Goal: Task Accomplishment & Management: Use online tool/utility

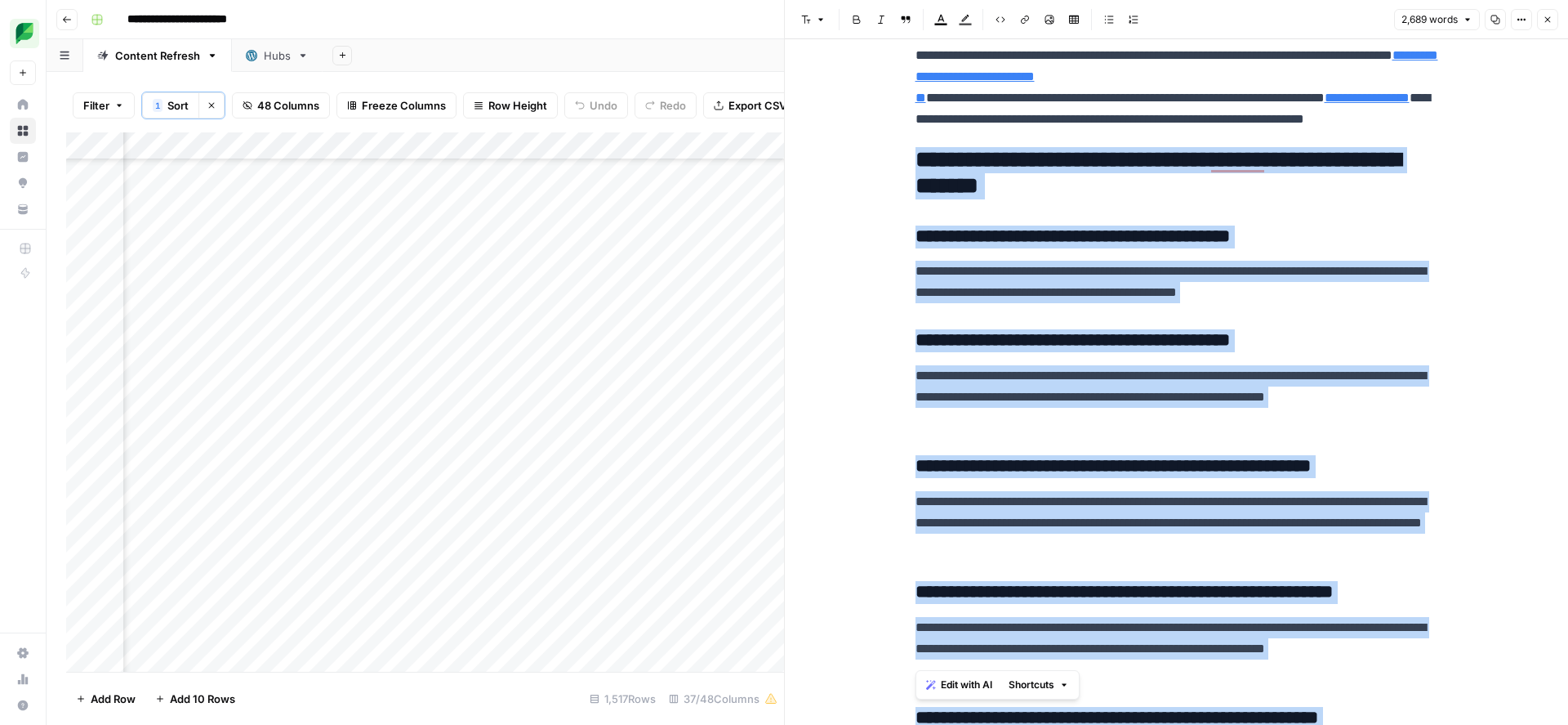
scroll to position [13996, 0]
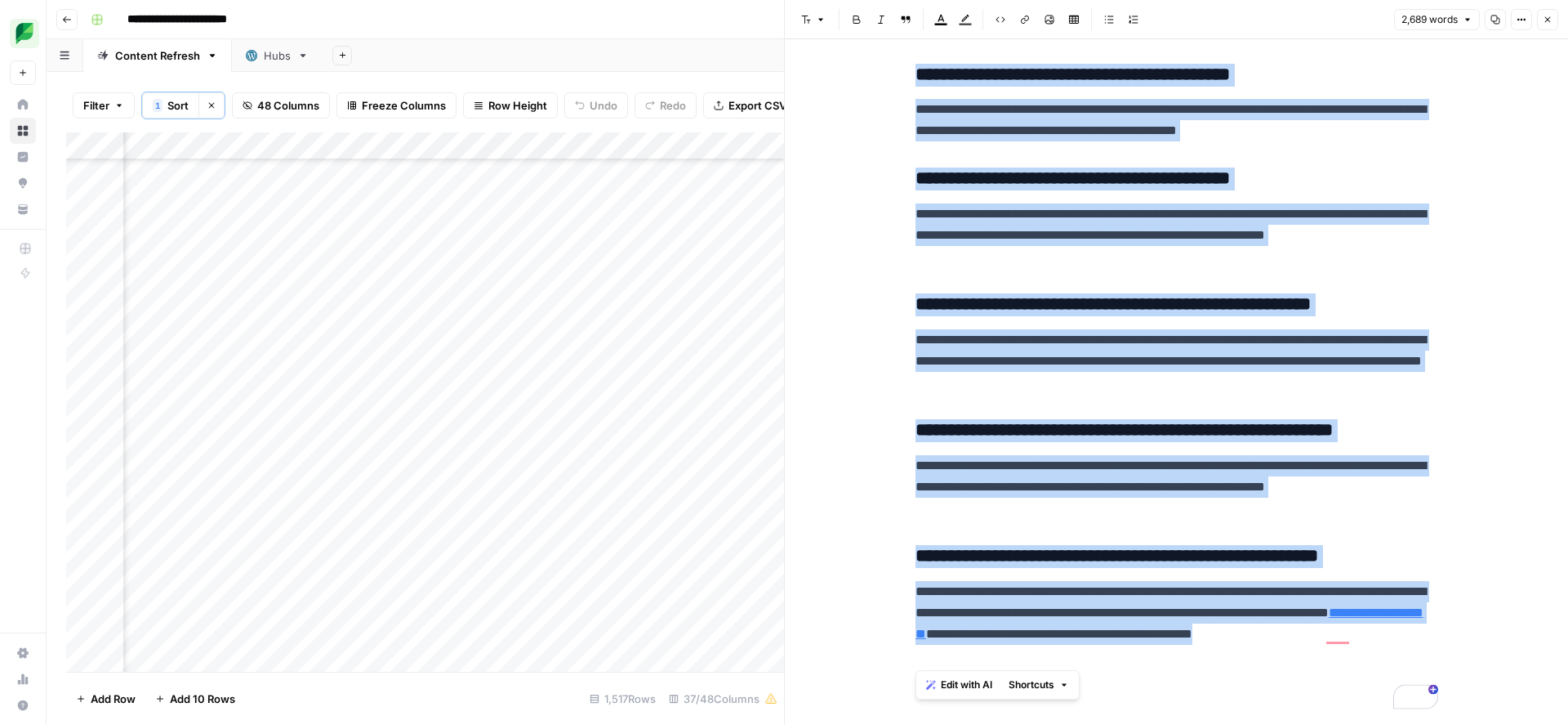
drag, startPoint x: 918, startPoint y: 203, endPoint x: 1090, endPoint y: 658, distance: 486.4
copy div "**********"
click at [397, 527] on div "Add Column" at bounding box center [425, 402] width 718 height 539
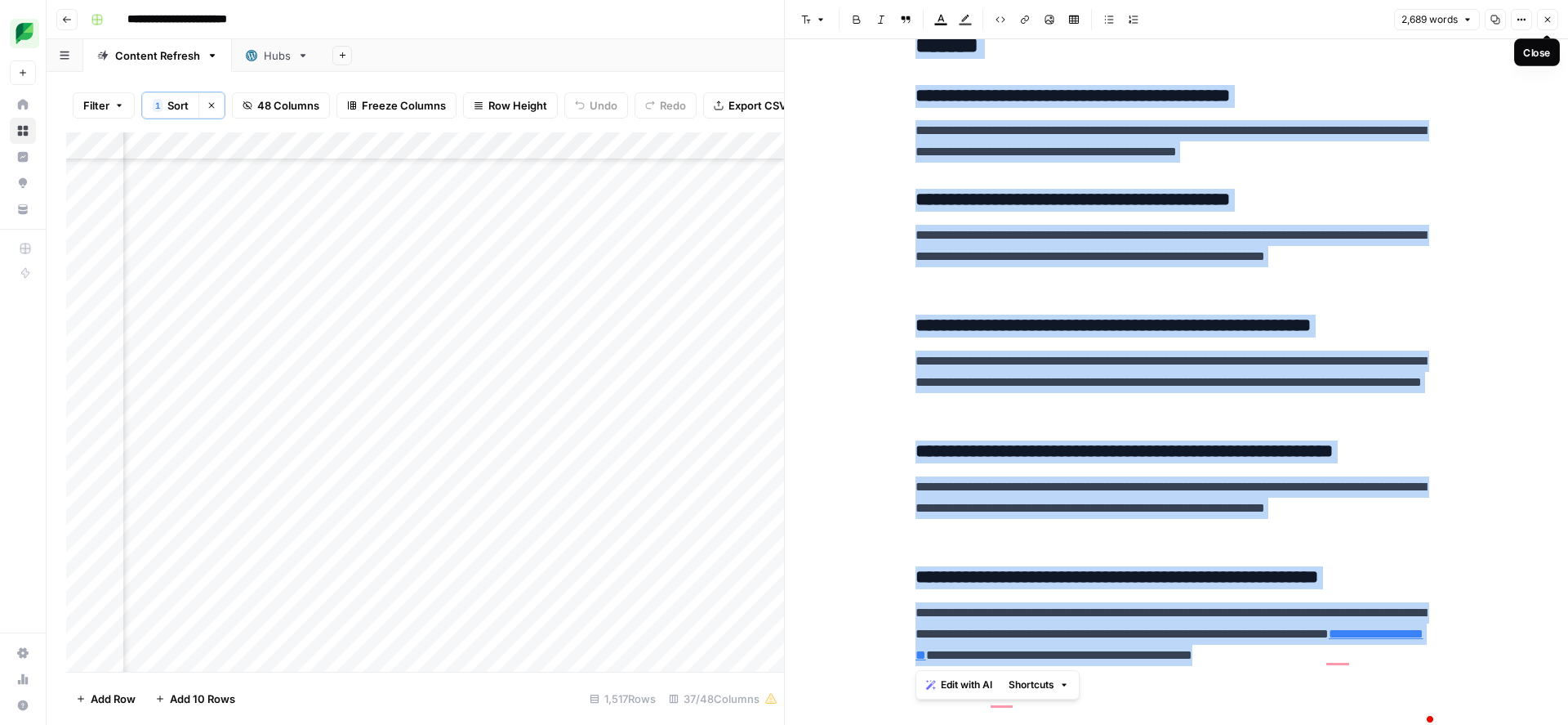
click at [1552, 18] on icon "button" at bounding box center [1547, 19] width 10 height 10
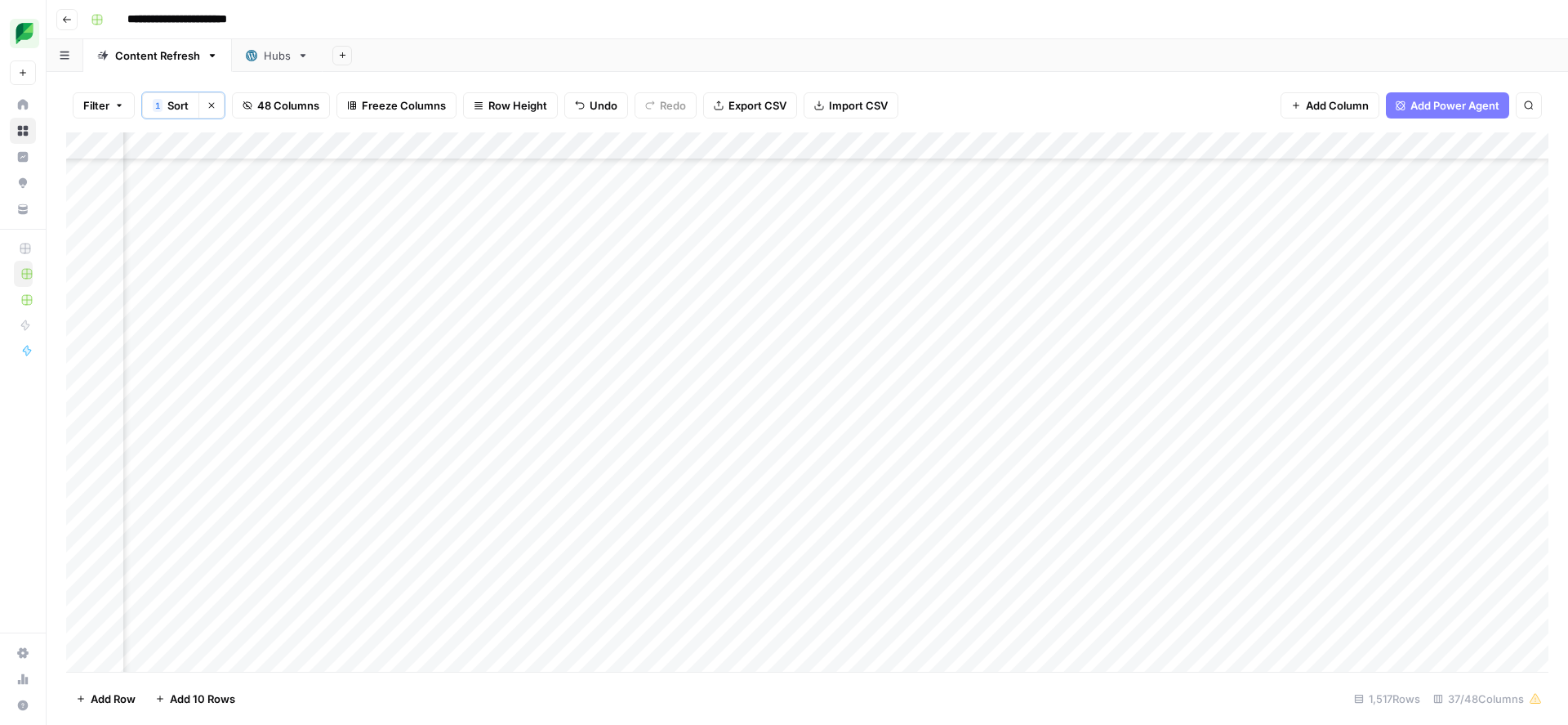
scroll to position [19838, 629]
click at [846, 302] on div "Add Column" at bounding box center [807, 402] width 1482 height 539
click at [1022, 308] on div "Add Column" at bounding box center [807, 402] width 1482 height 539
click at [917, 311] on div "Add Column" at bounding box center [807, 402] width 1482 height 539
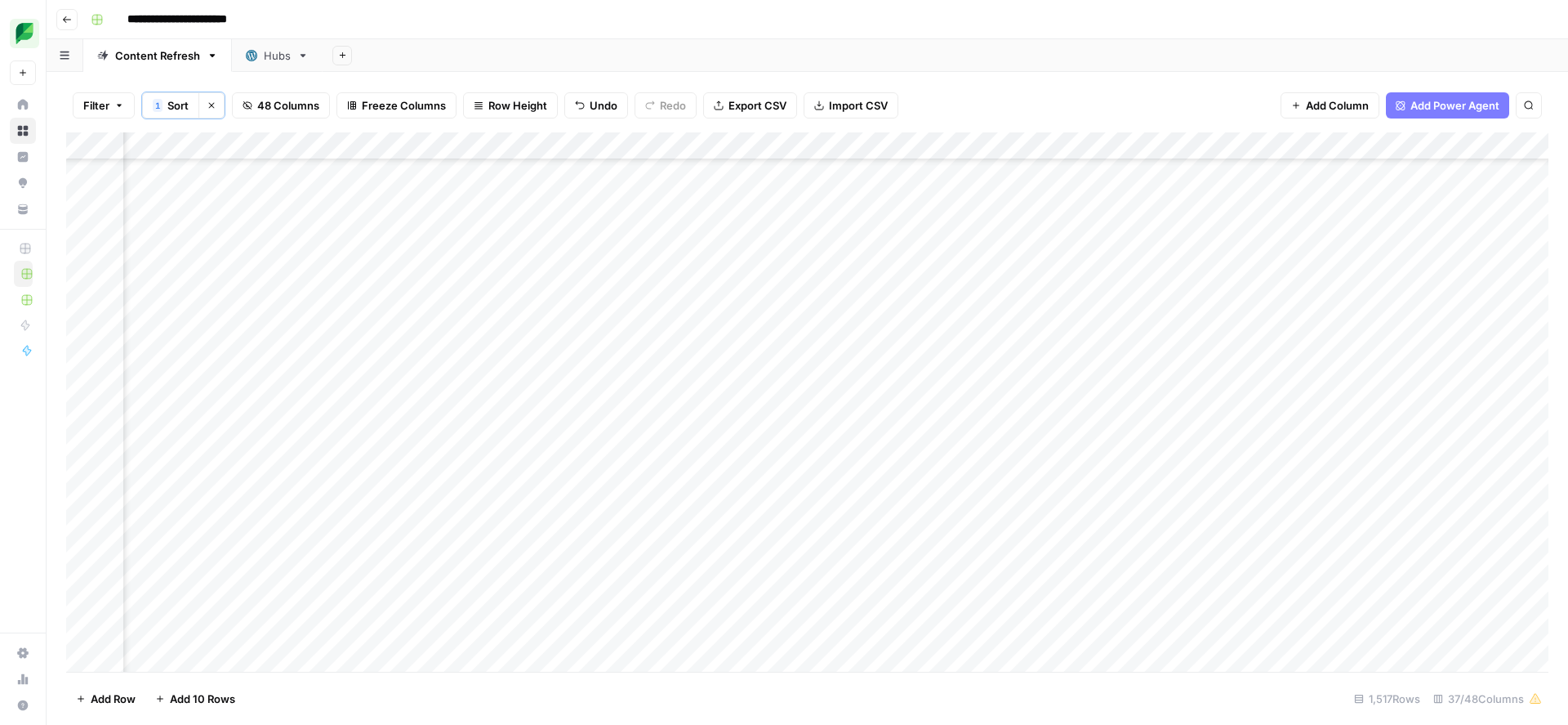
click at [908, 306] on div "Add Column" at bounding box center [807, 402] width 1482 height 539
click at [932, 399] on div "Large" at bounding box center [953, 399] width 164 height 30
click at [906, 399] on button "Large" at bounding box center [908, 398] width 42 height 19
click at [1078, 302] on div "Add Column" at bounding box center [807, 402] width 1482 height 539
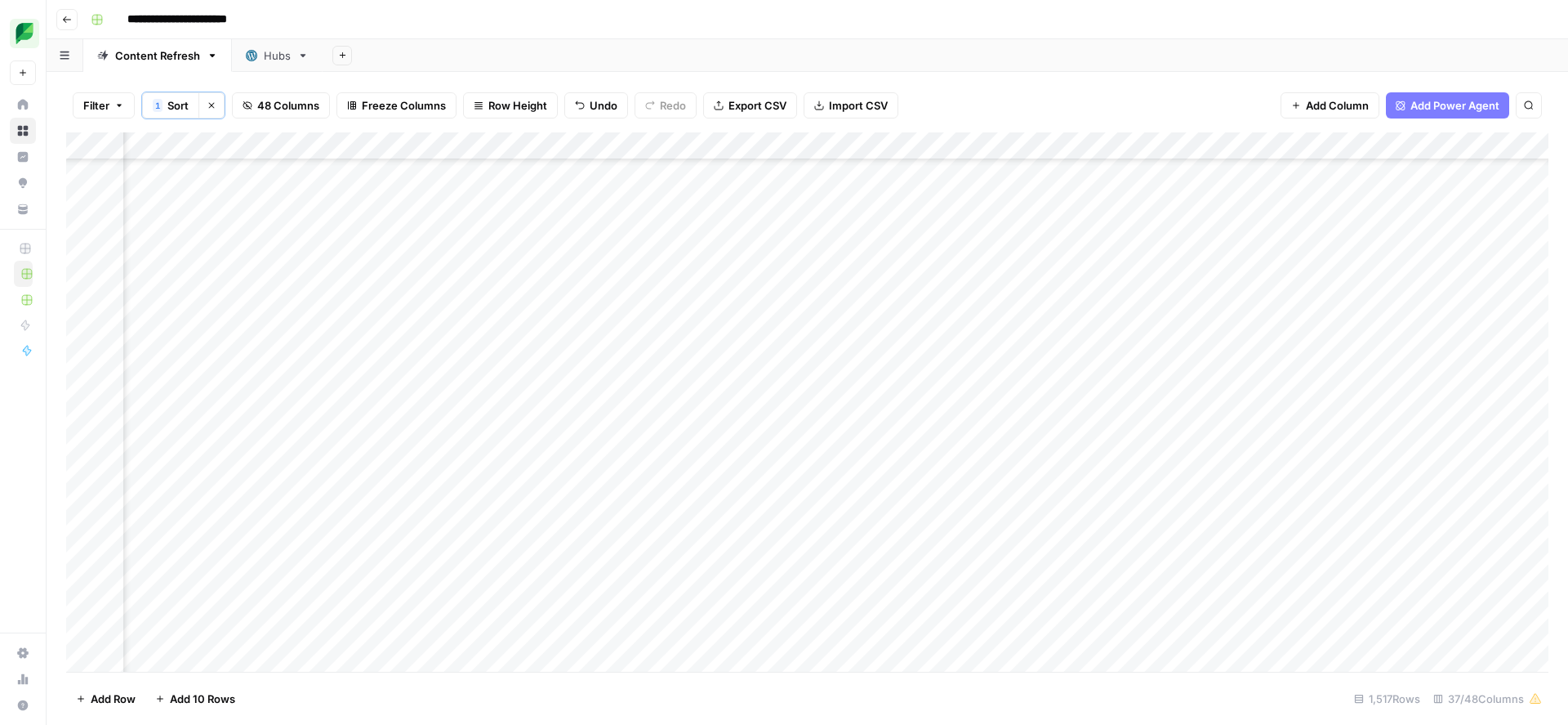
click at [629, 304] on div "Add Column" at bounding box center [807, 402] width 1482 height 539
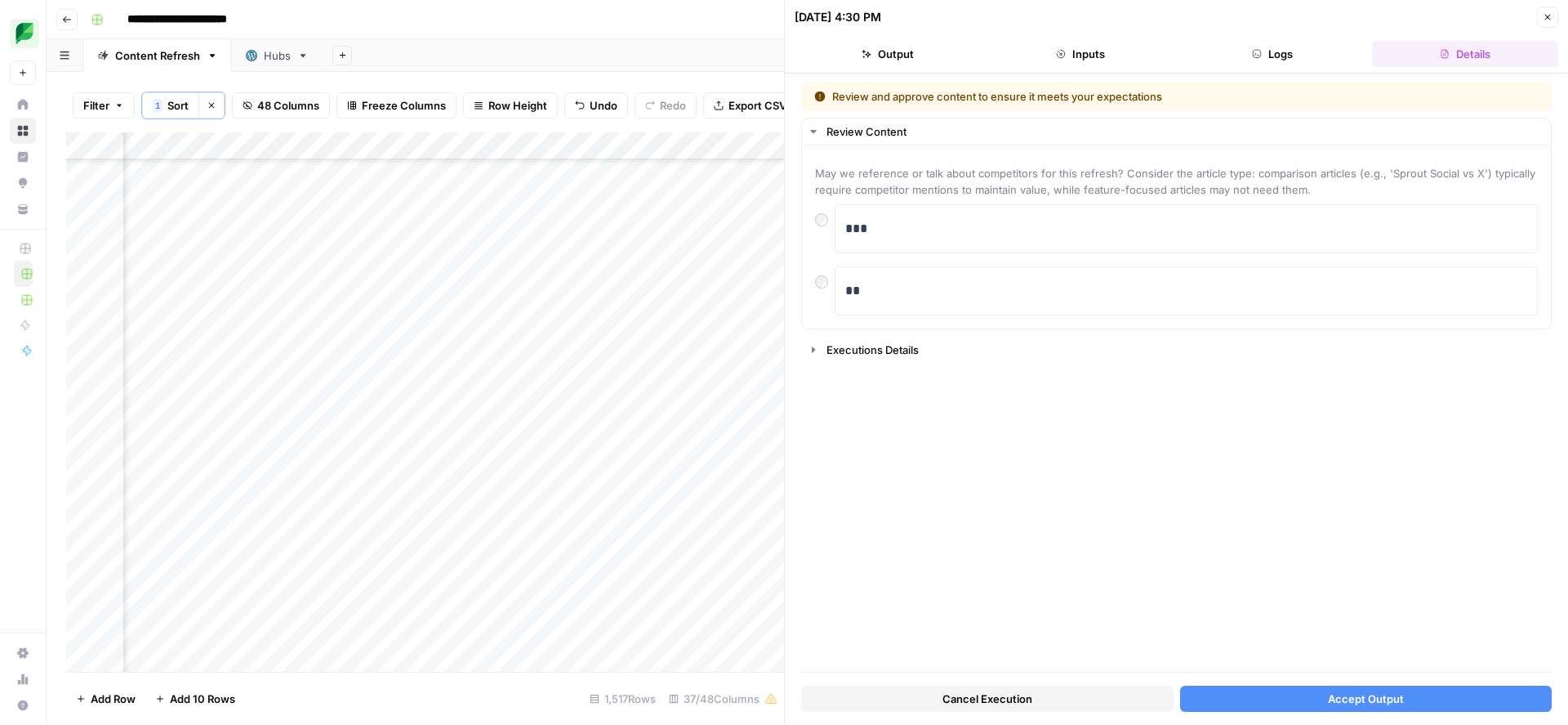
click at [1324, 700] on button "Accept Output" at bounding box center [1366, 699] width 372 height 26
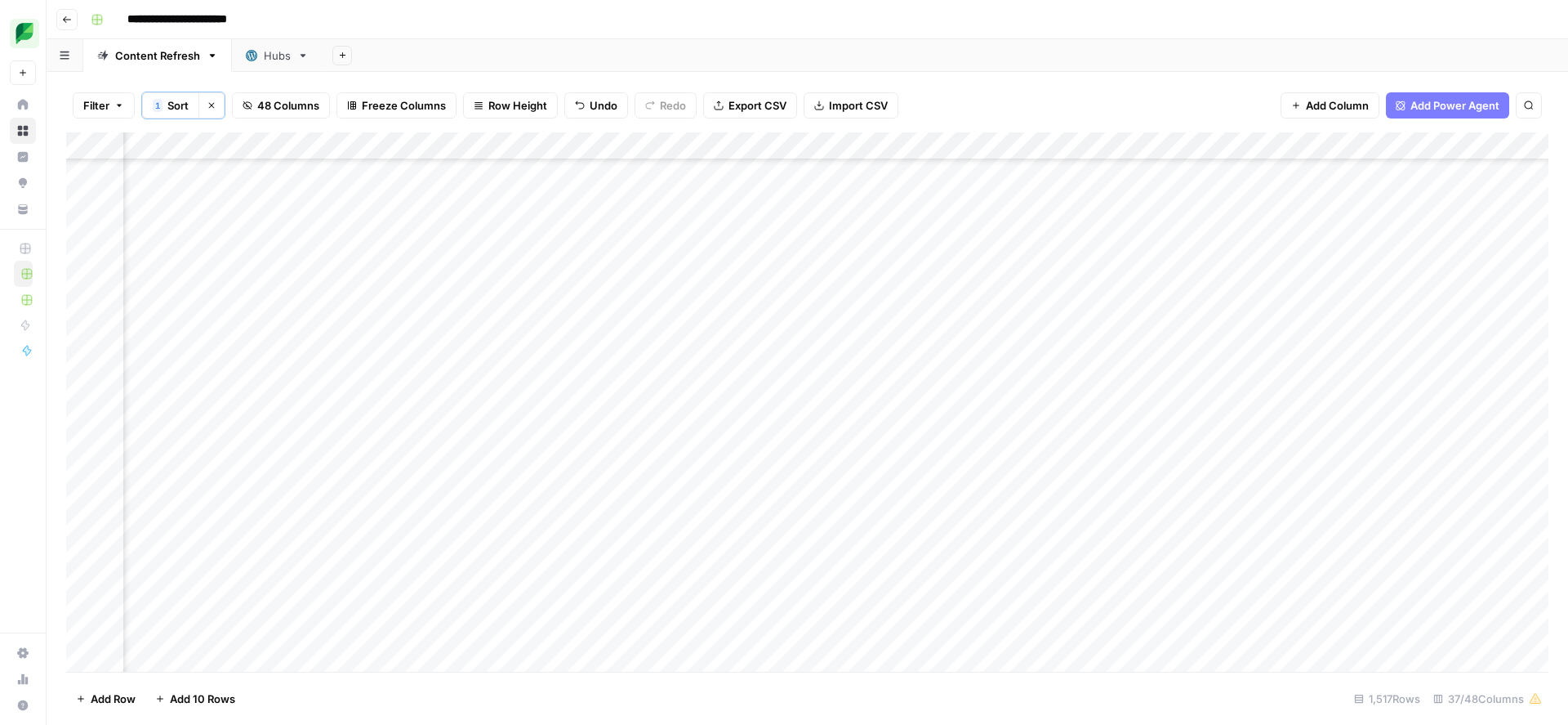
scroll to position [27637, 2176]
click at [464, 395] on div "Add Column" at bounding box center [807, 402] width 1482 height 539
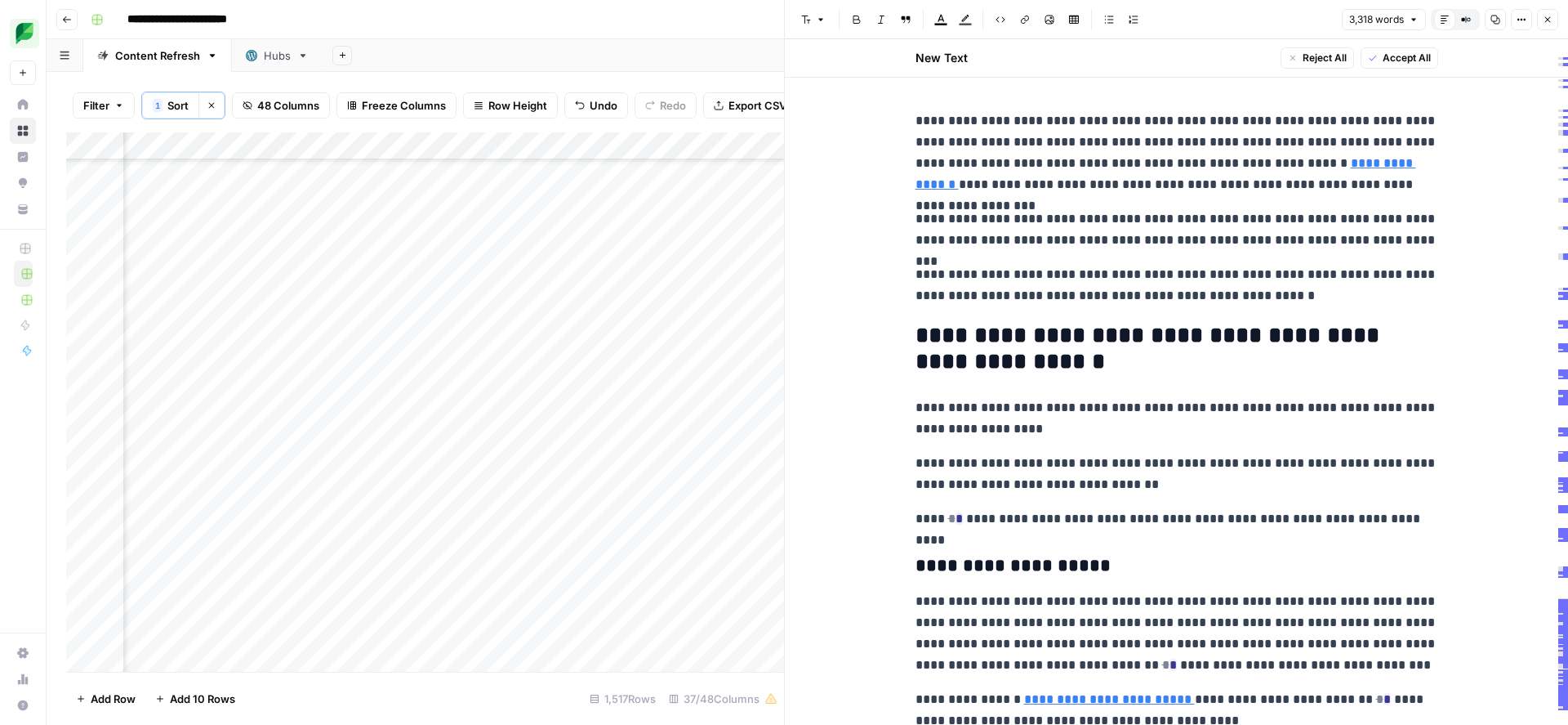
click at [1550, 18] on icon "button" at bounding box center [1548, 20] width 6 height 6
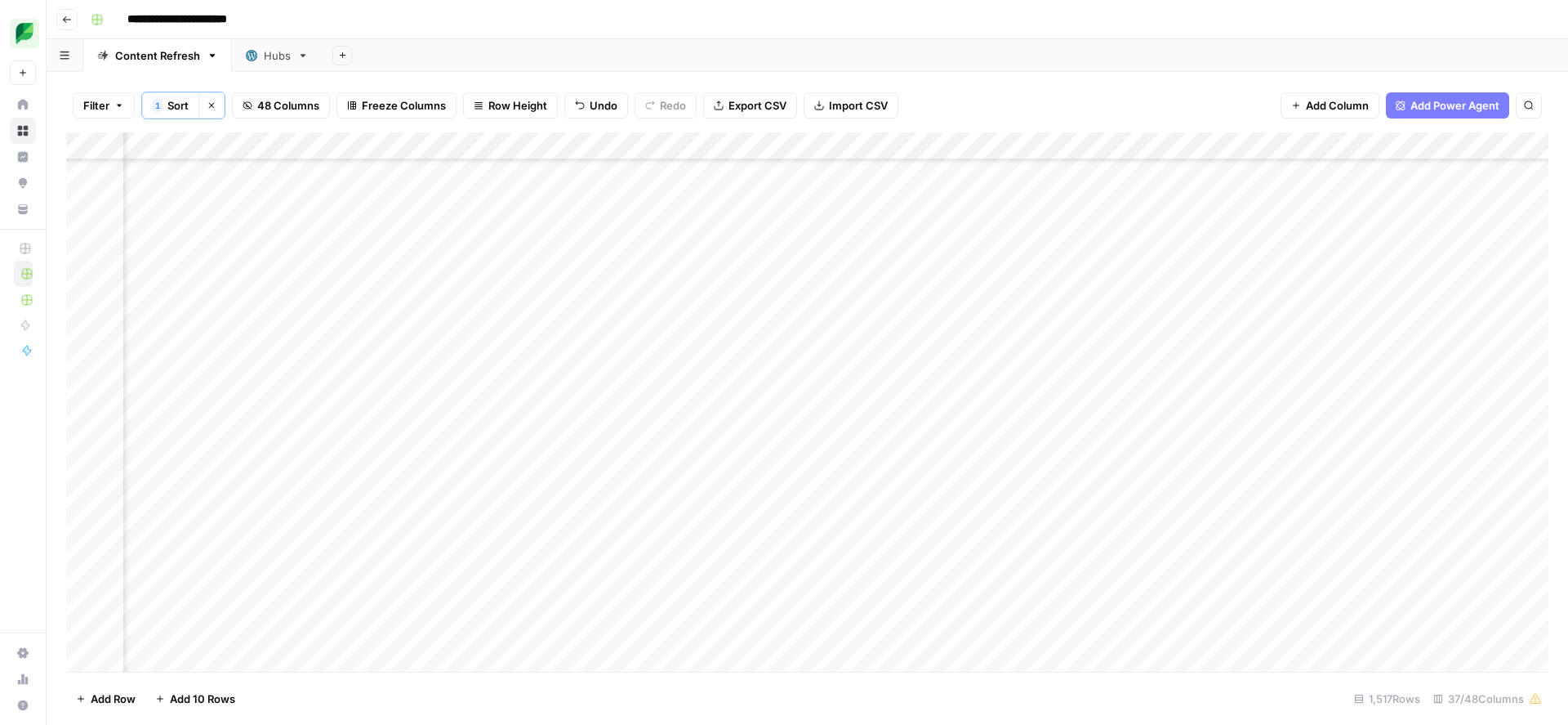
scroll to position [19839, 2066]
click at [574, 305] on div "Add Column" at bounding box center [807, 402] width 1482 height 539
click at [574, 305] on div at bounding box center [609, 304] width 150 height 31
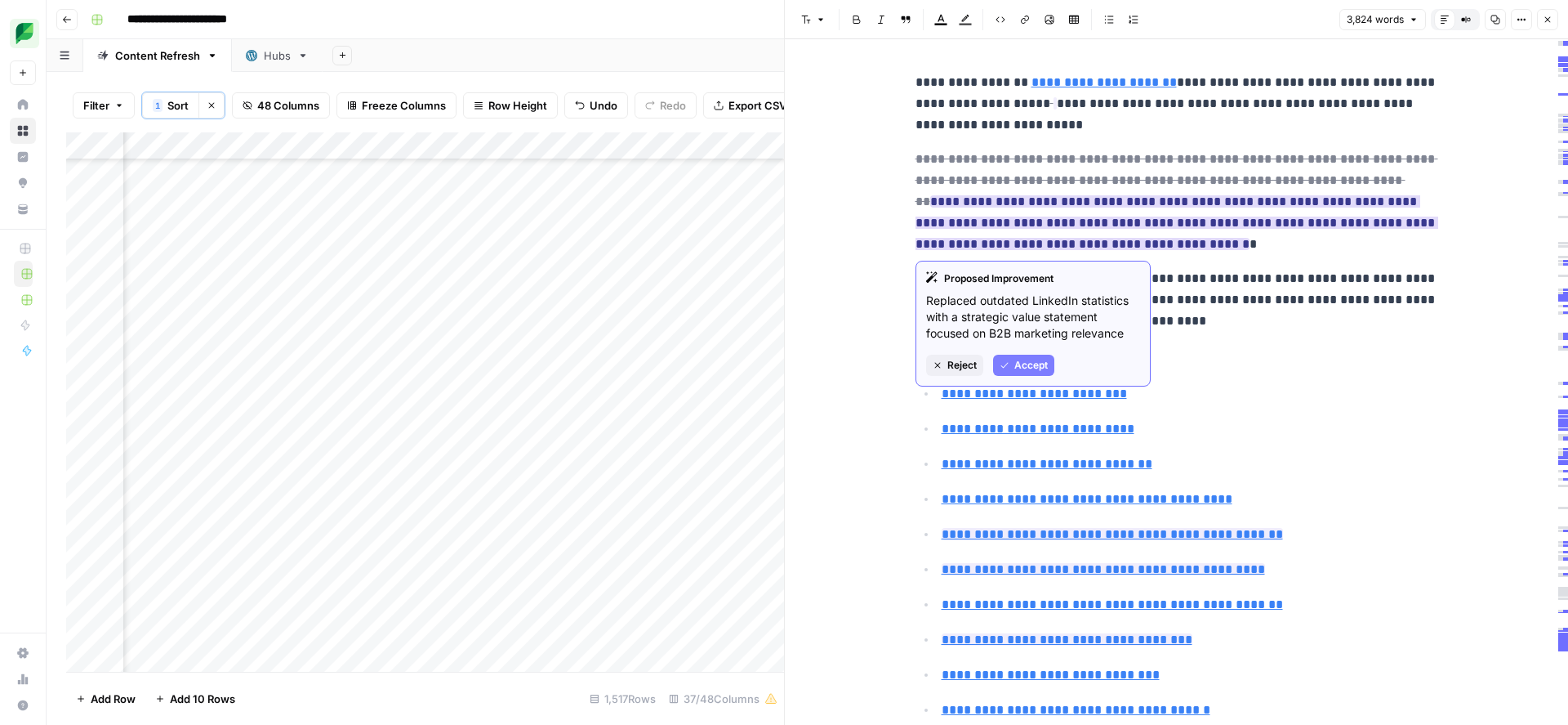
click at [1017, 368] on span "Accept" at bounding box center [1031, 365] width 33 height 15
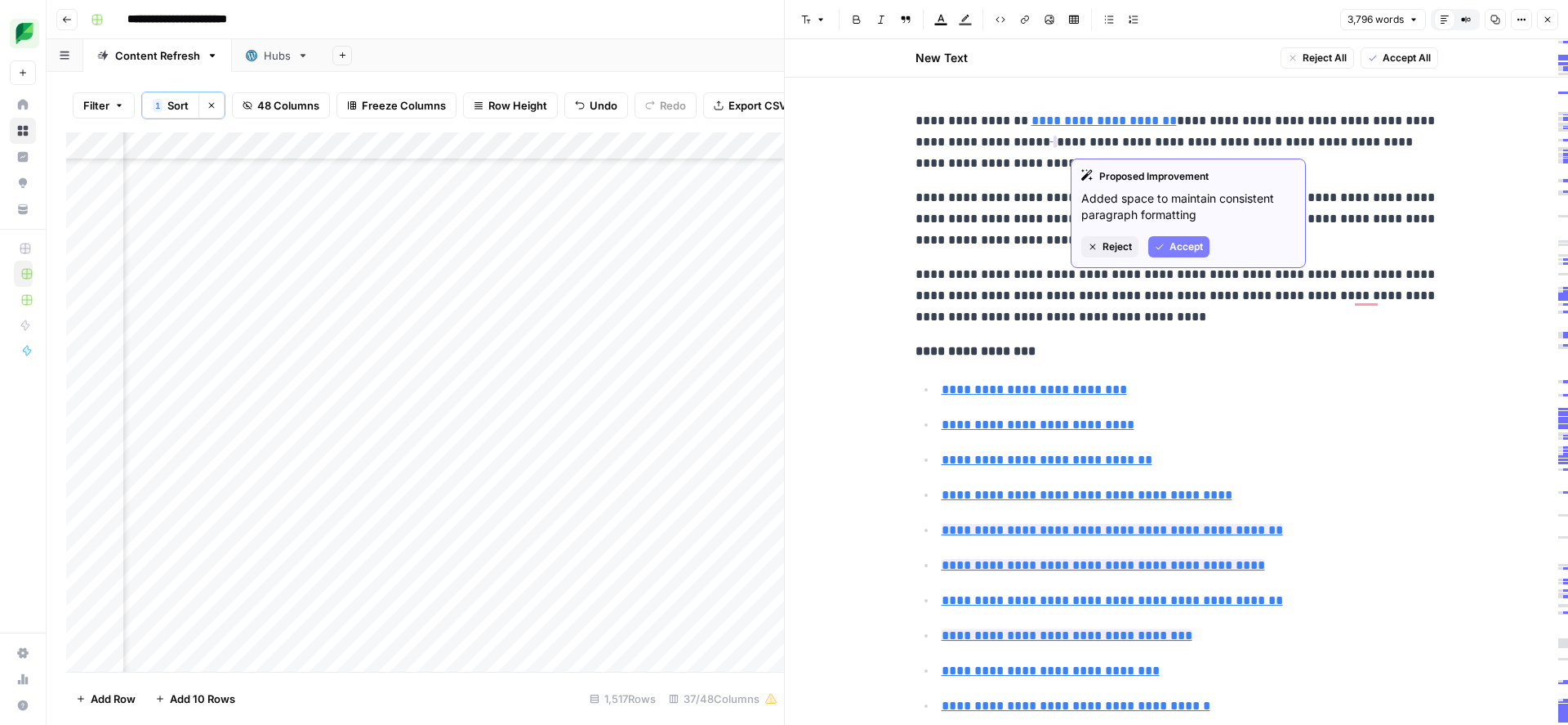
click at [1167, 246] on button "Accept" at bounding box center [1179, 247] width 61 height 21
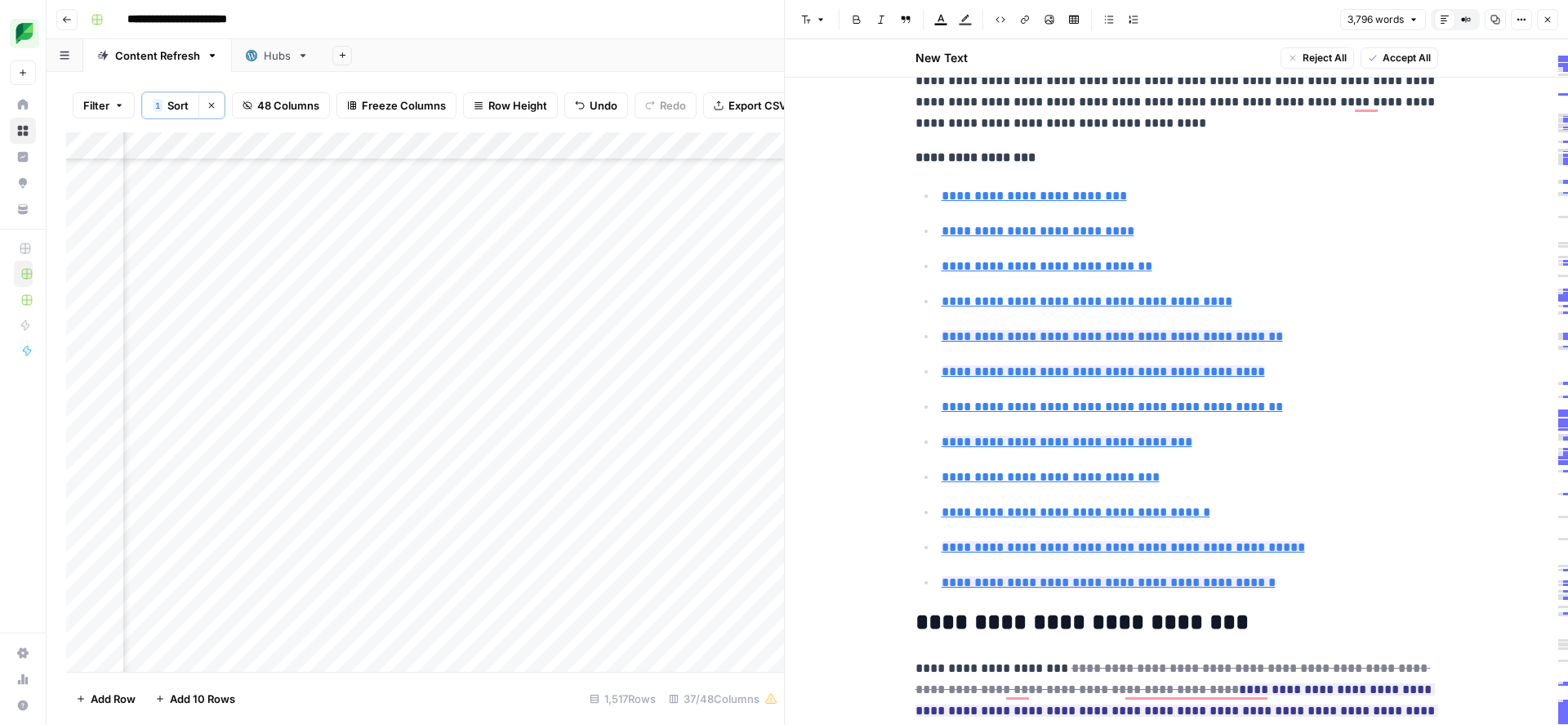
scroll to position [241, 0]
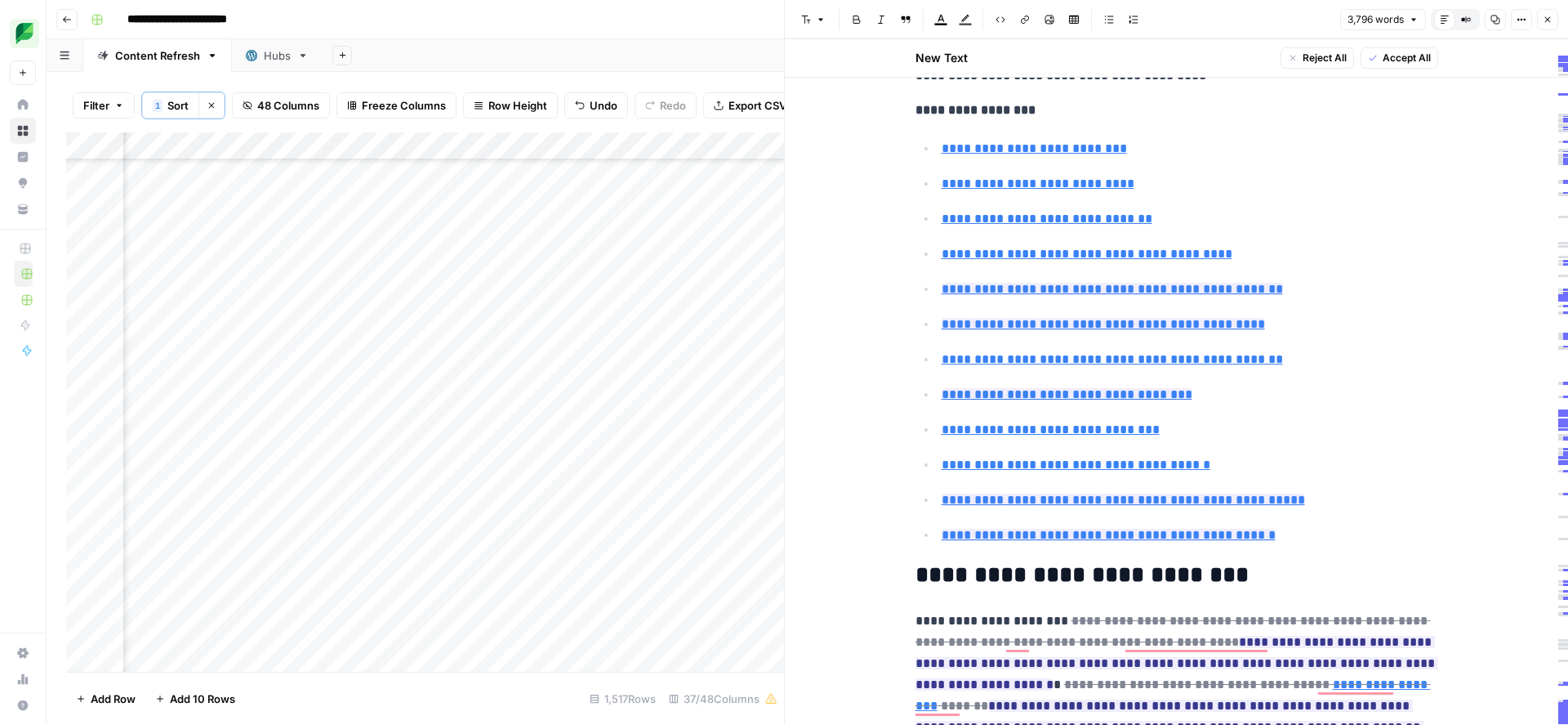
type input "#competitive"
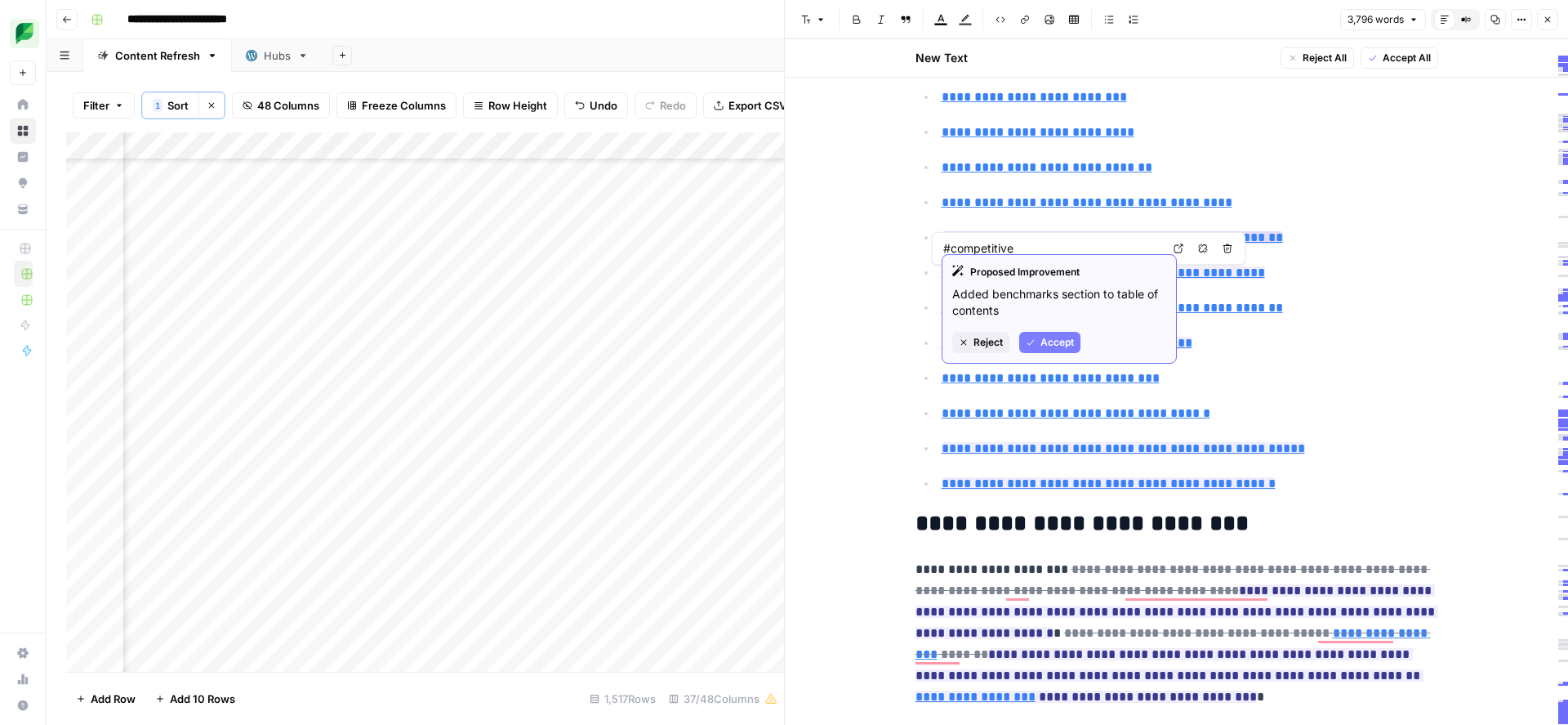
click at [1054, 341] on span "Accept" at bounding box center [1058, 342] width 33 height 15
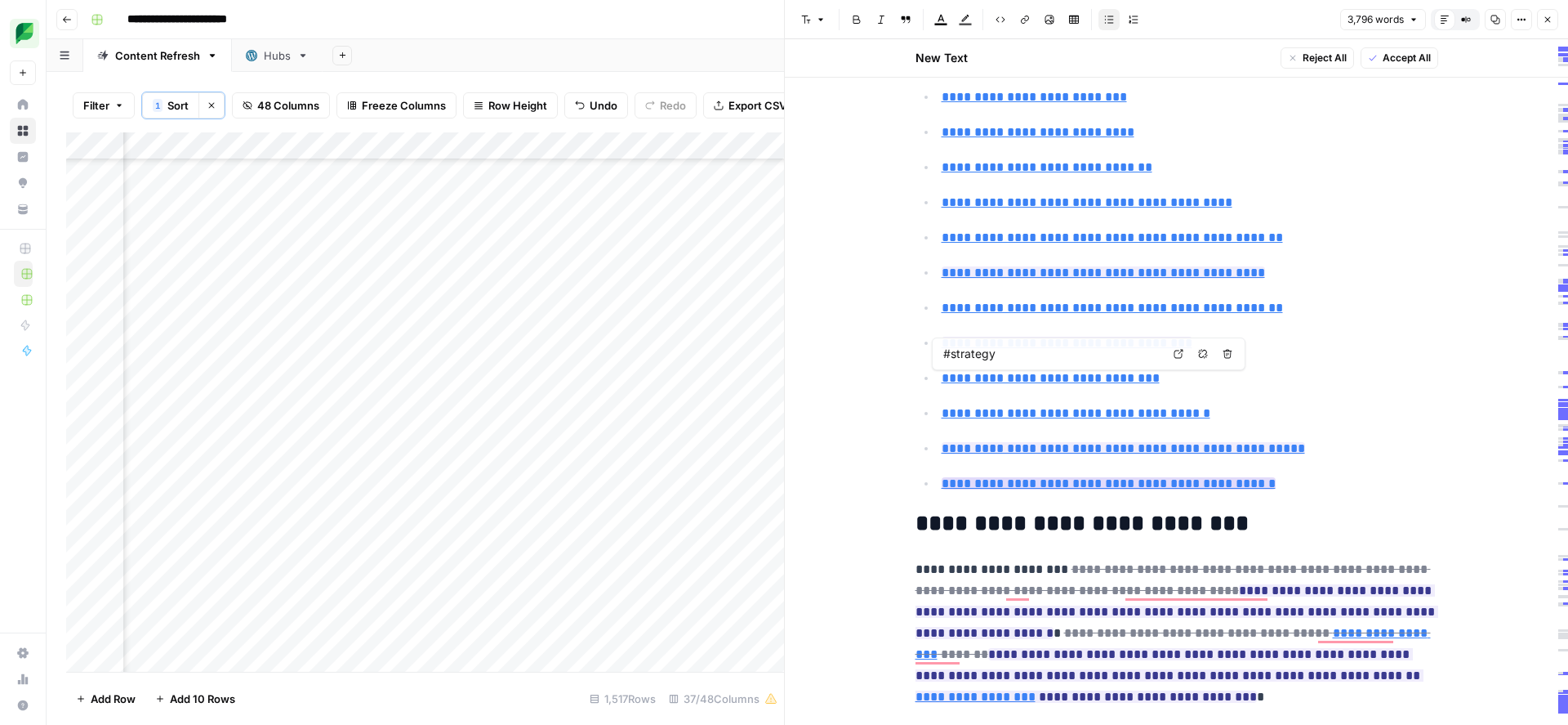
type input "#faq"
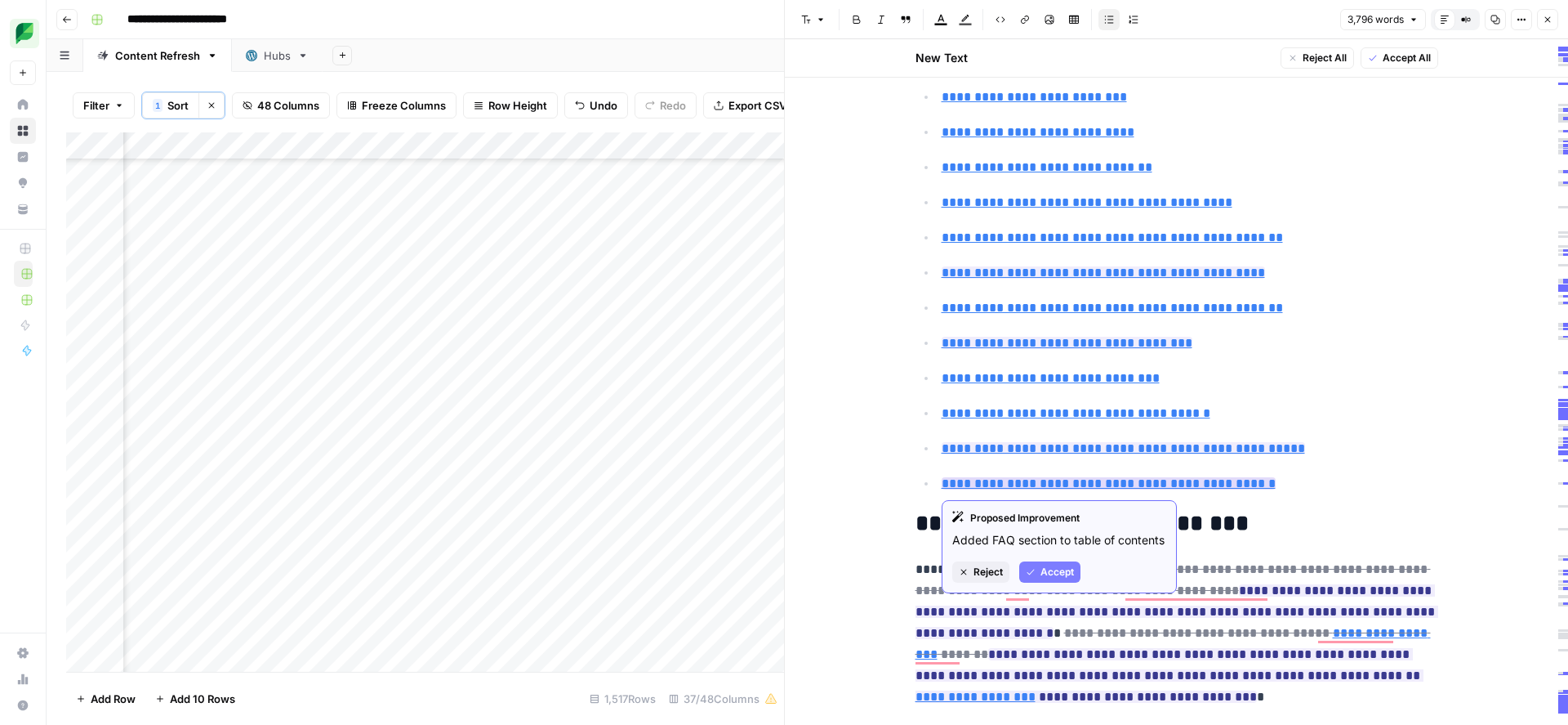
click at [1048, 566] on span "Accept" at bounding box center [1058, 572] width 33 height 15
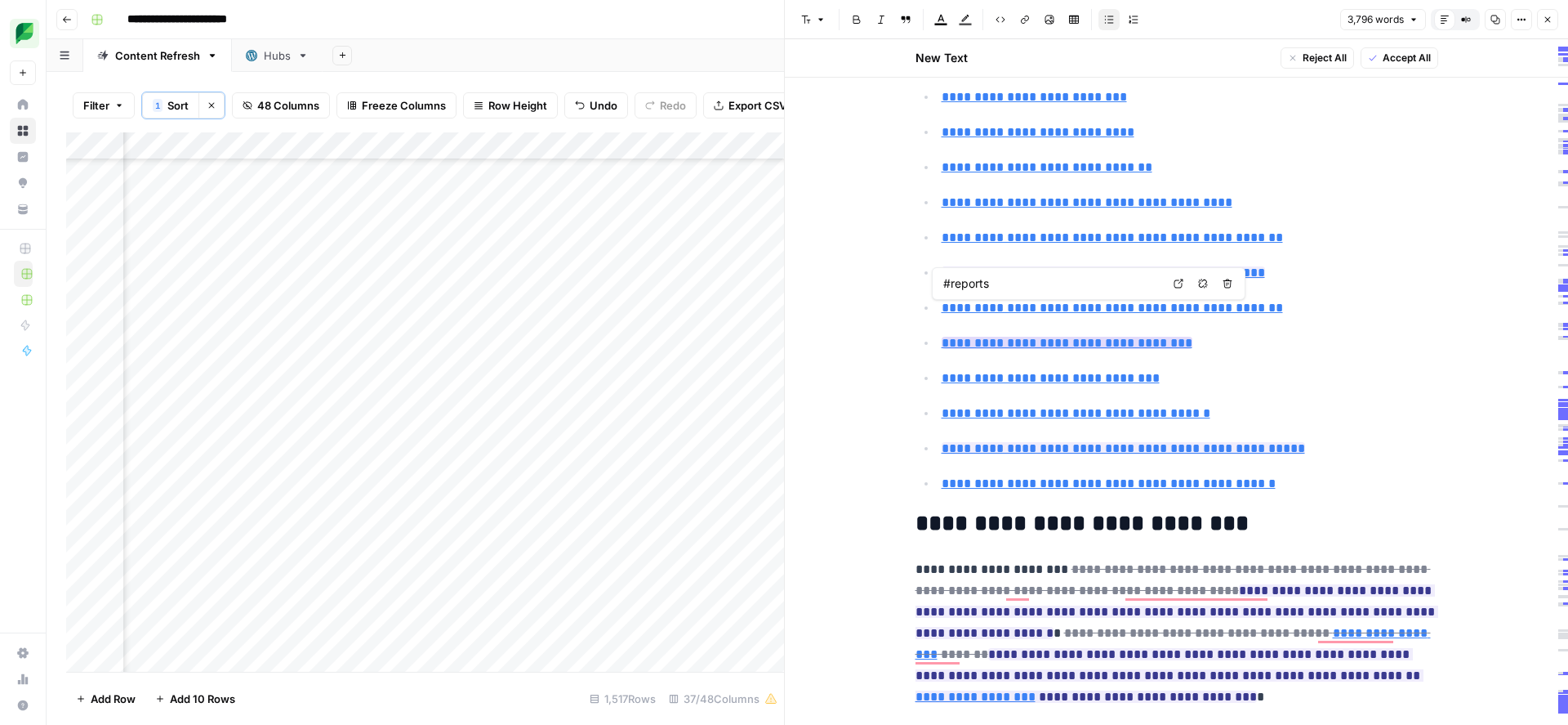
type input "#roi"
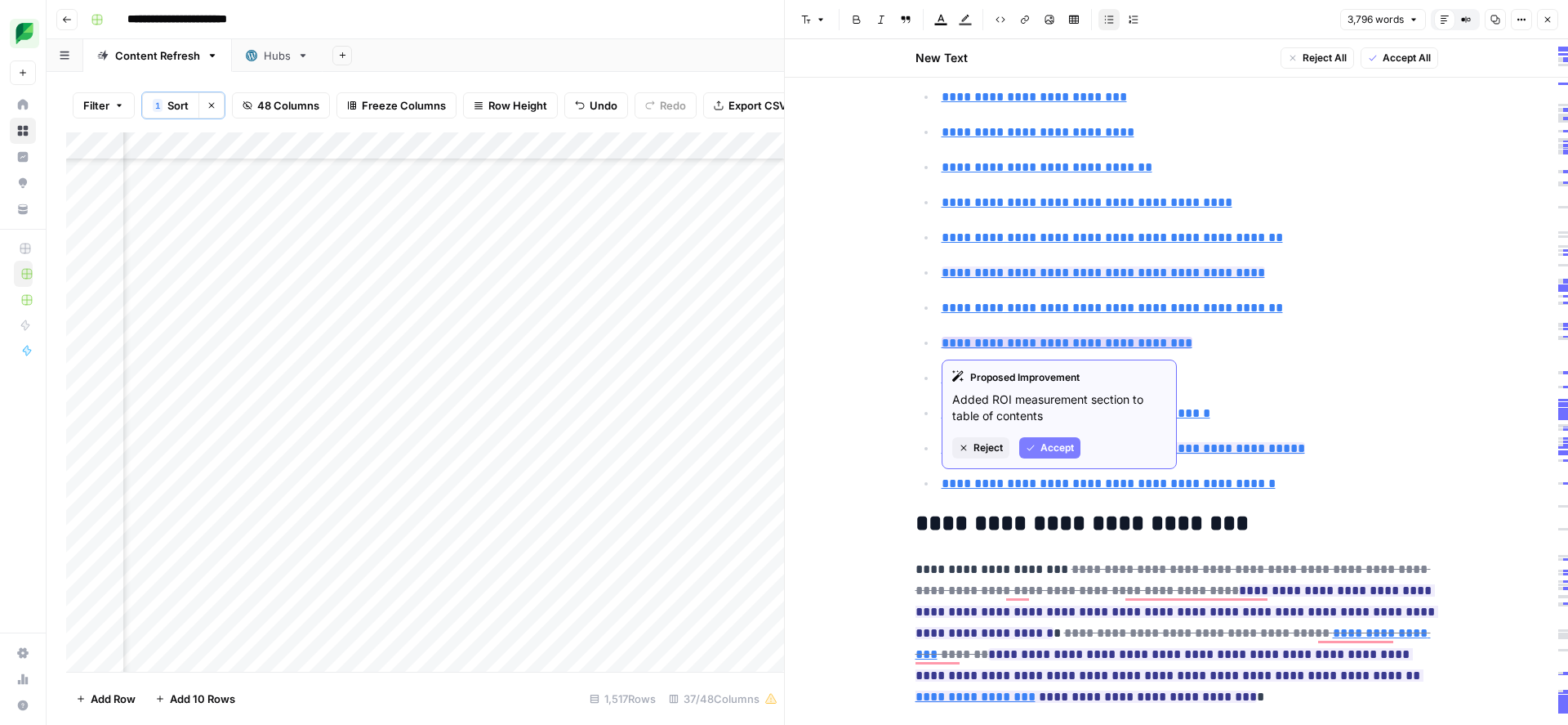
click at [1051, 451] on span "Accept" at bounding box center [1058, 447] width 33 height 15
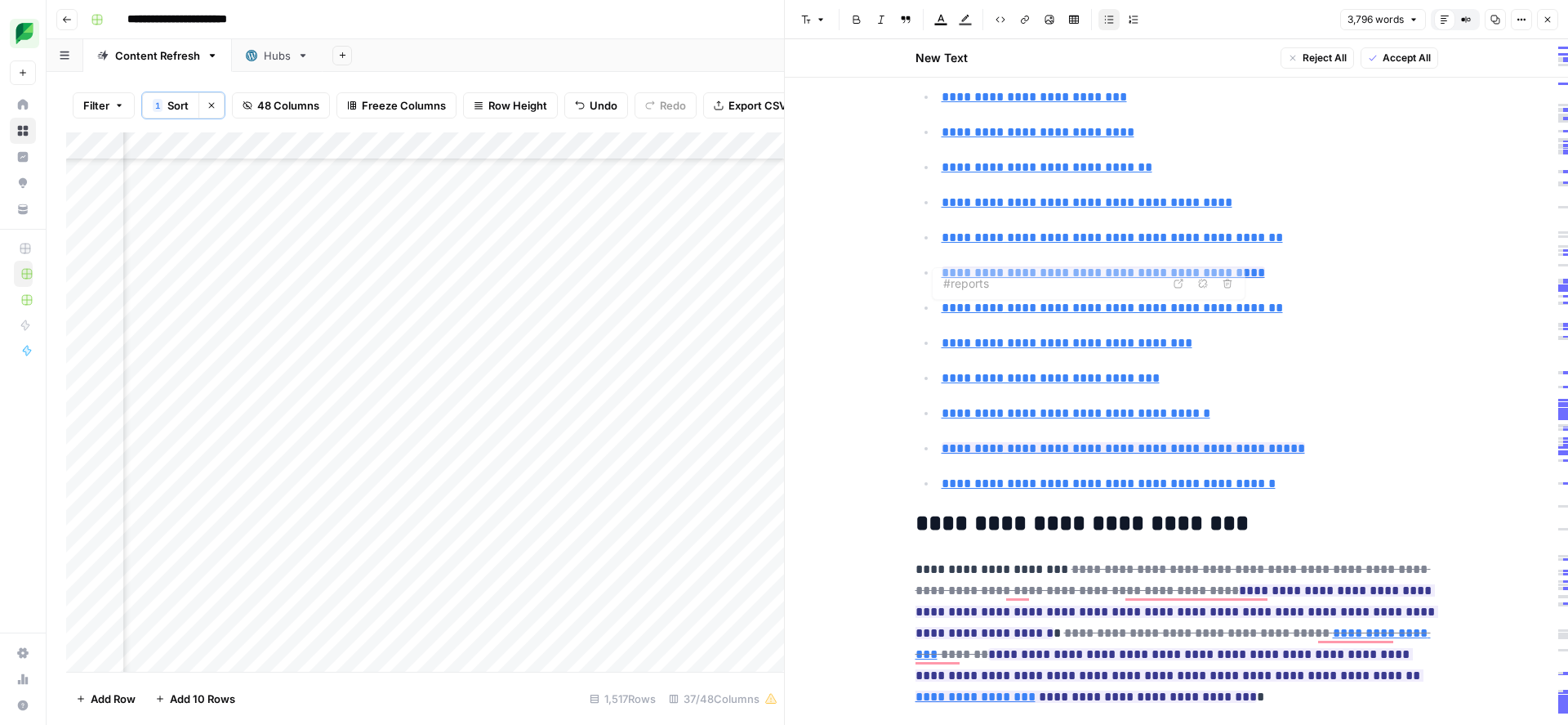
type input "#competitive"
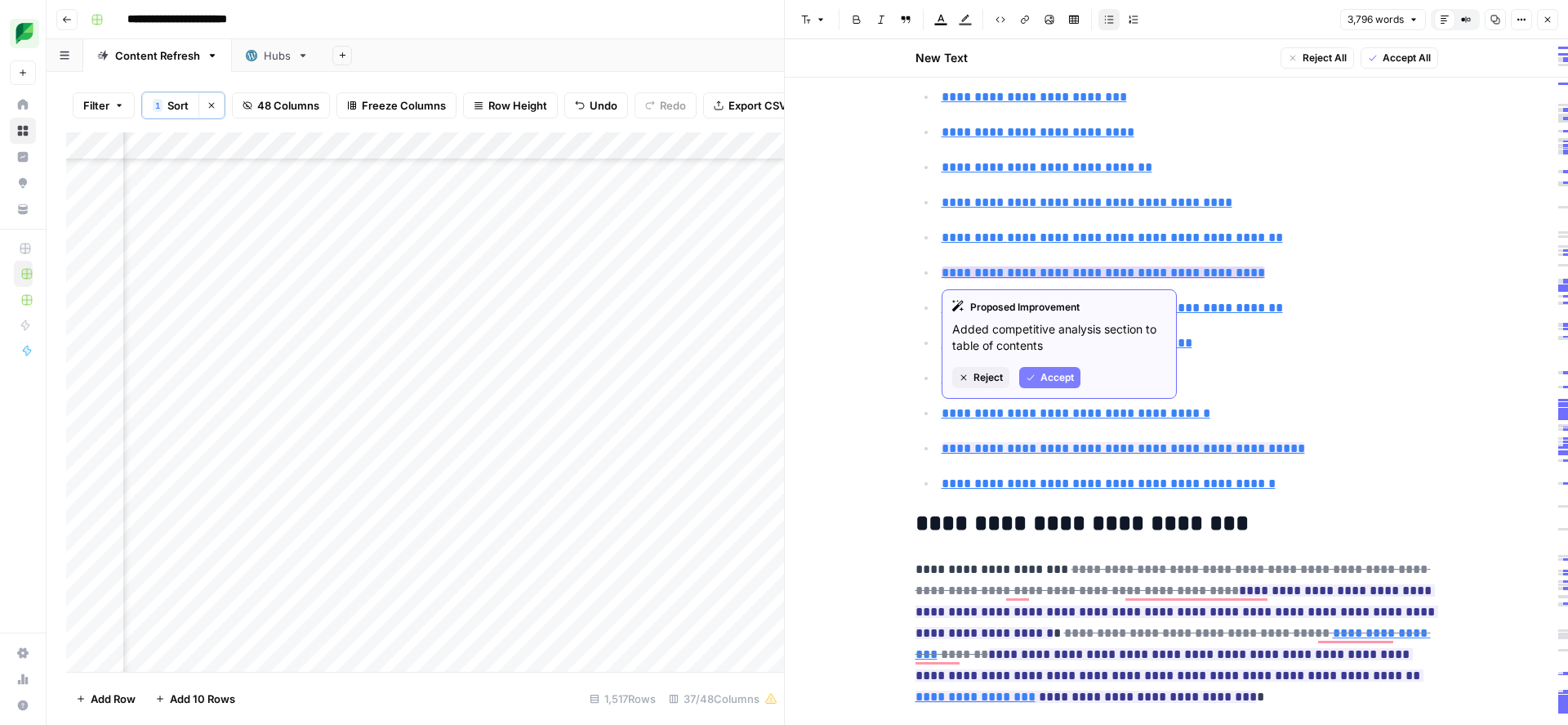
click at [1064, 380] on span "Accept" at bounding box center [1058, 377] width 33 height 15
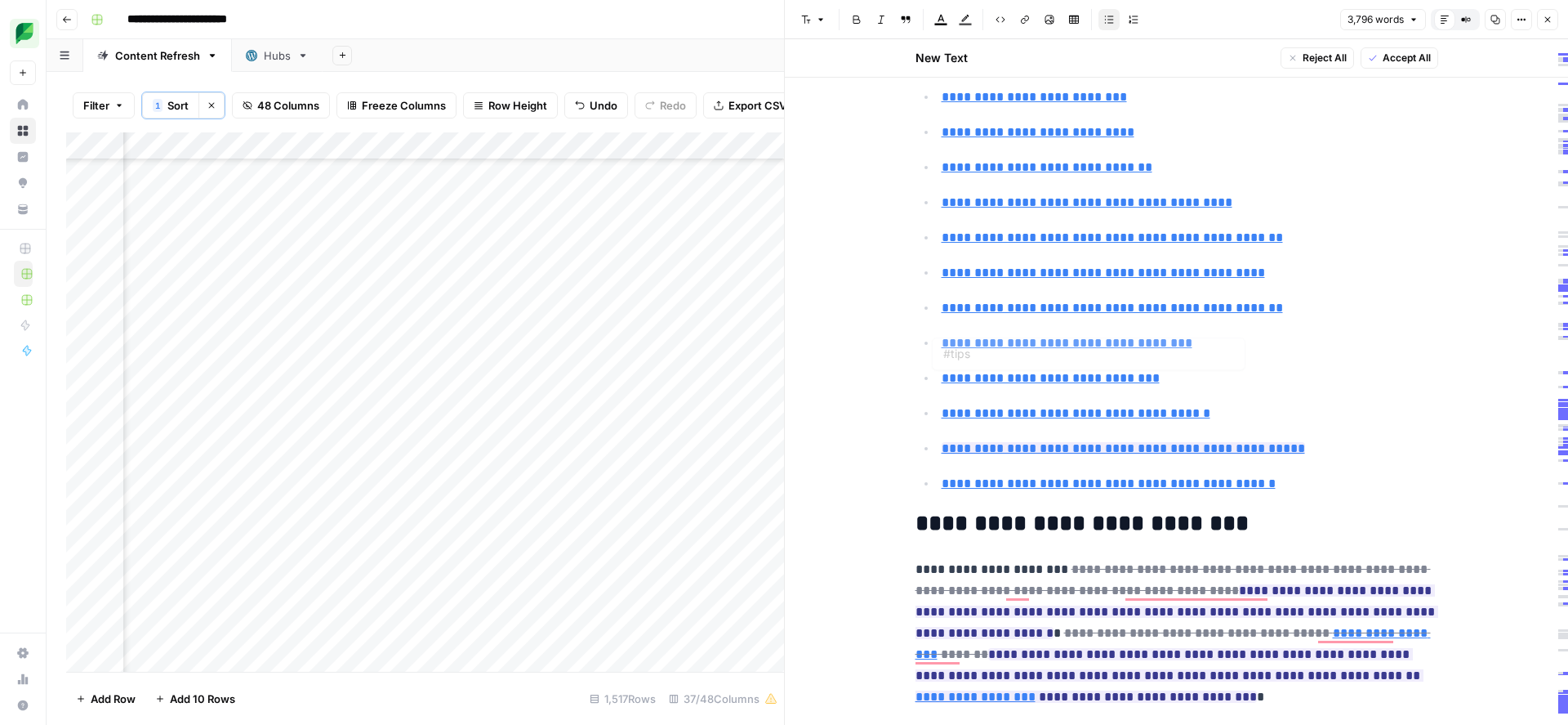
type input "#tools"
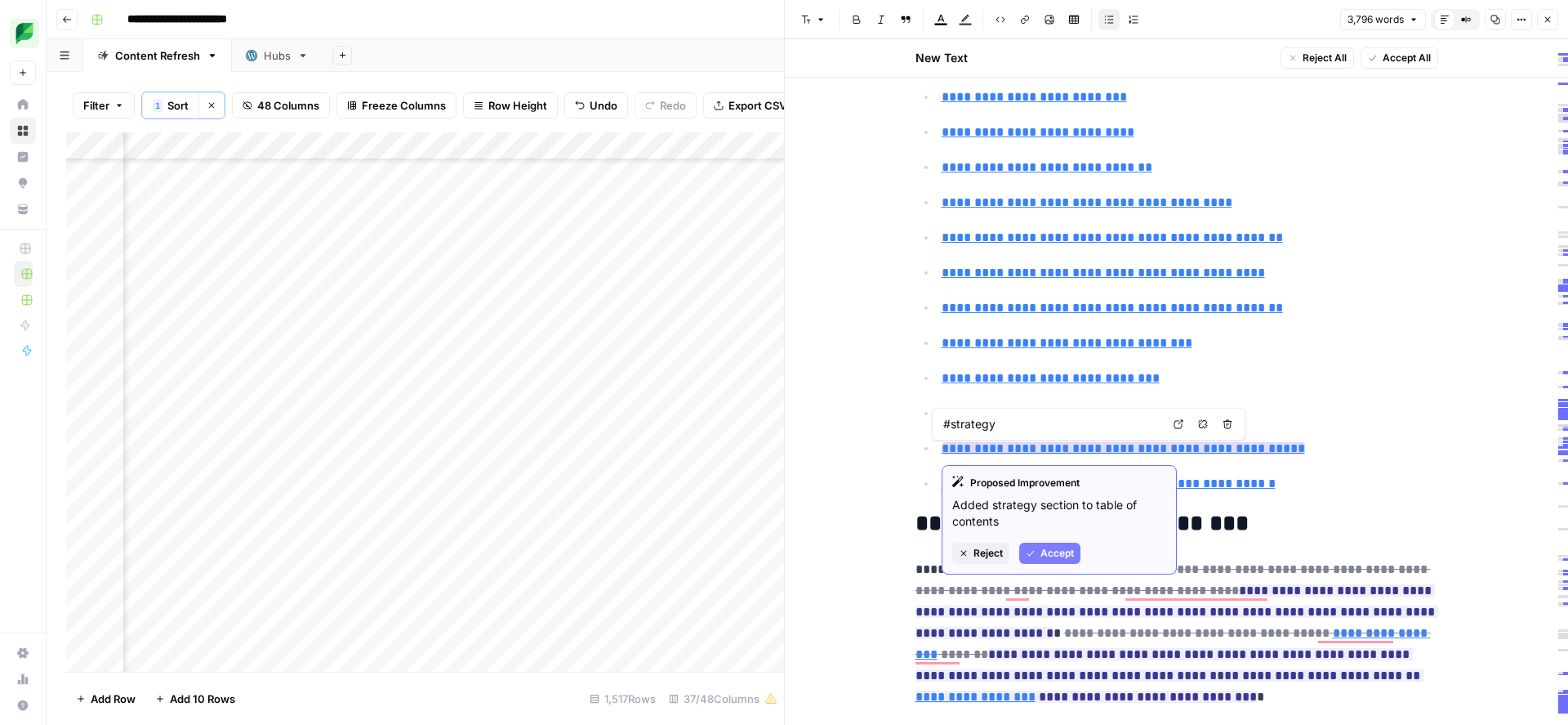
click at [1051, 558] on span "Accept" at bounding box center [1058, 553] width 33 height 15
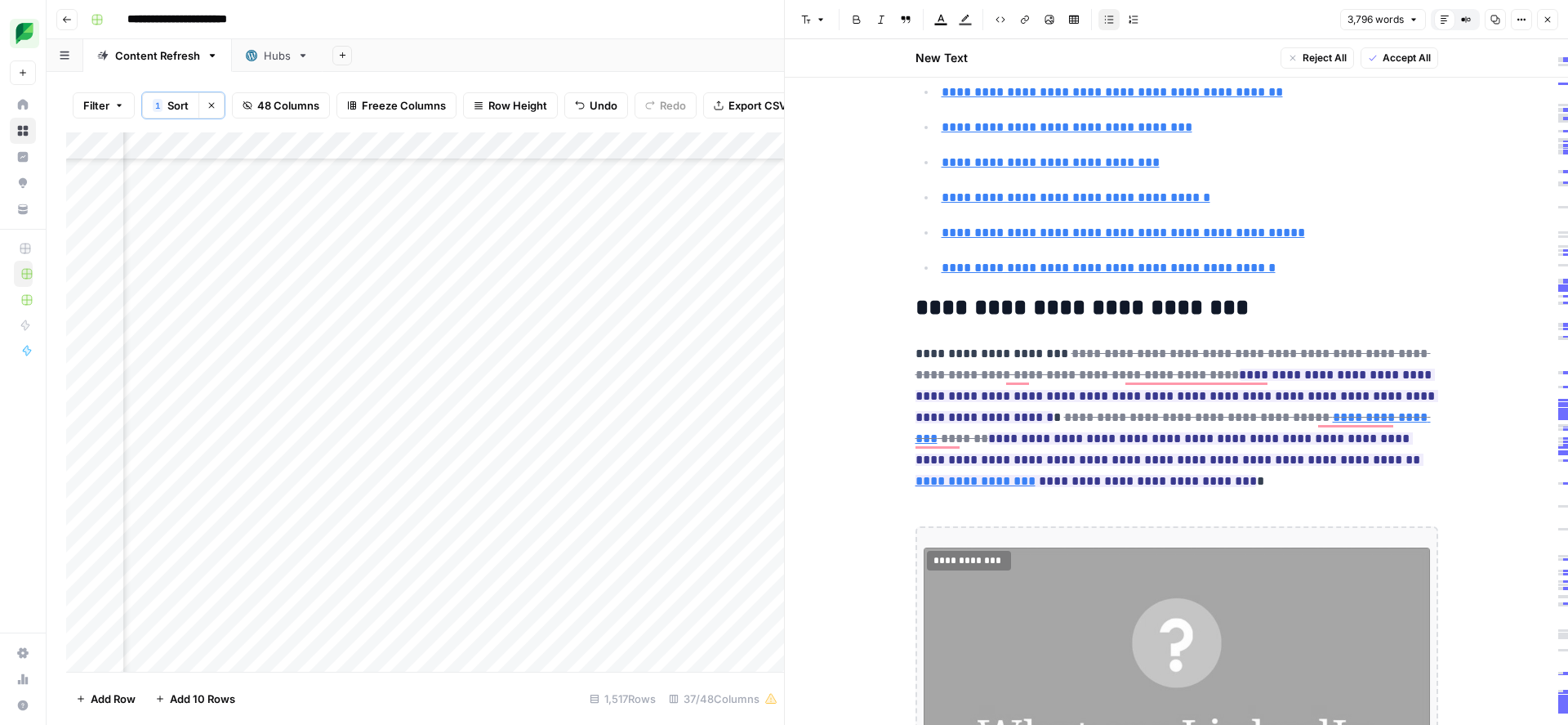
scroll to position [675, 0]
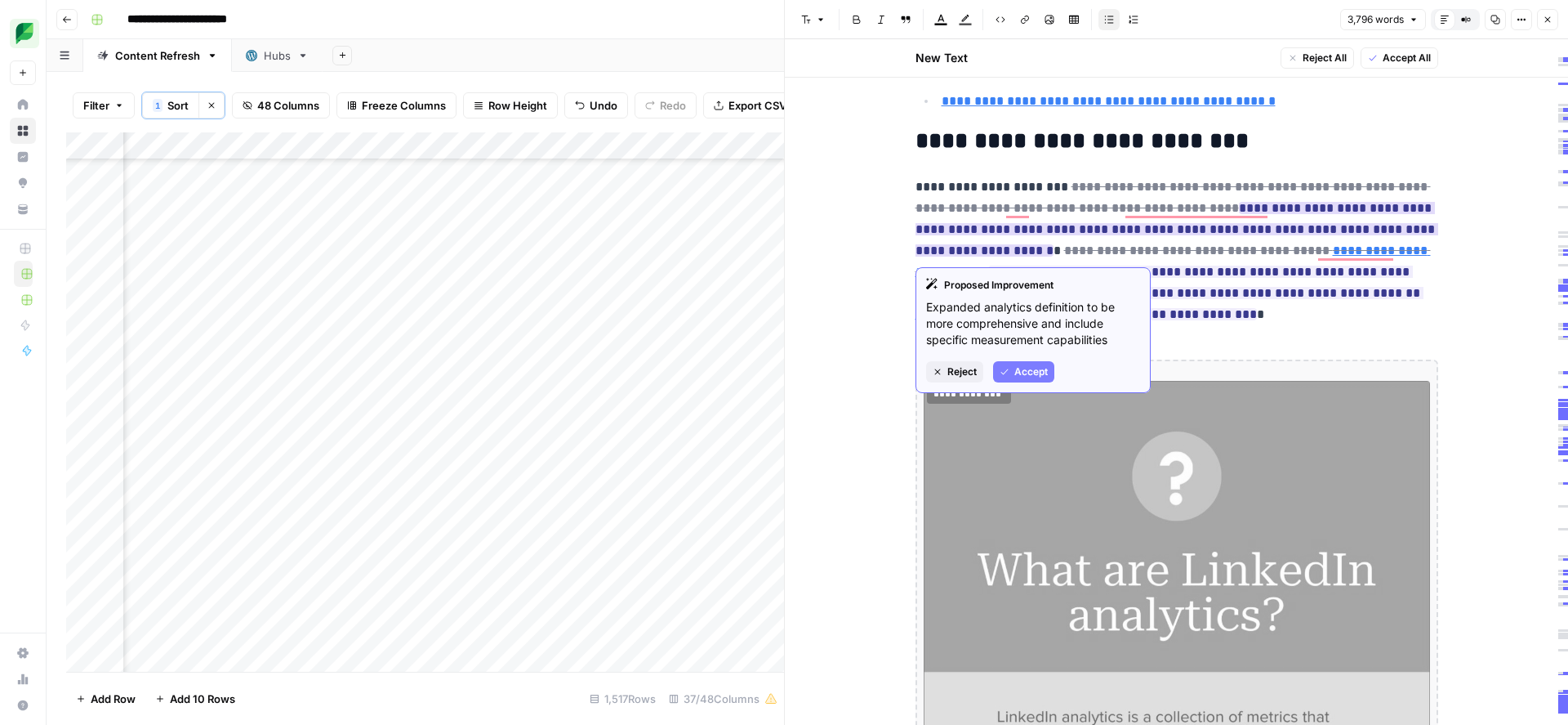
click at [1033, 369] on span "Accept" at bounding box center [1031, 371] width 33 height 15
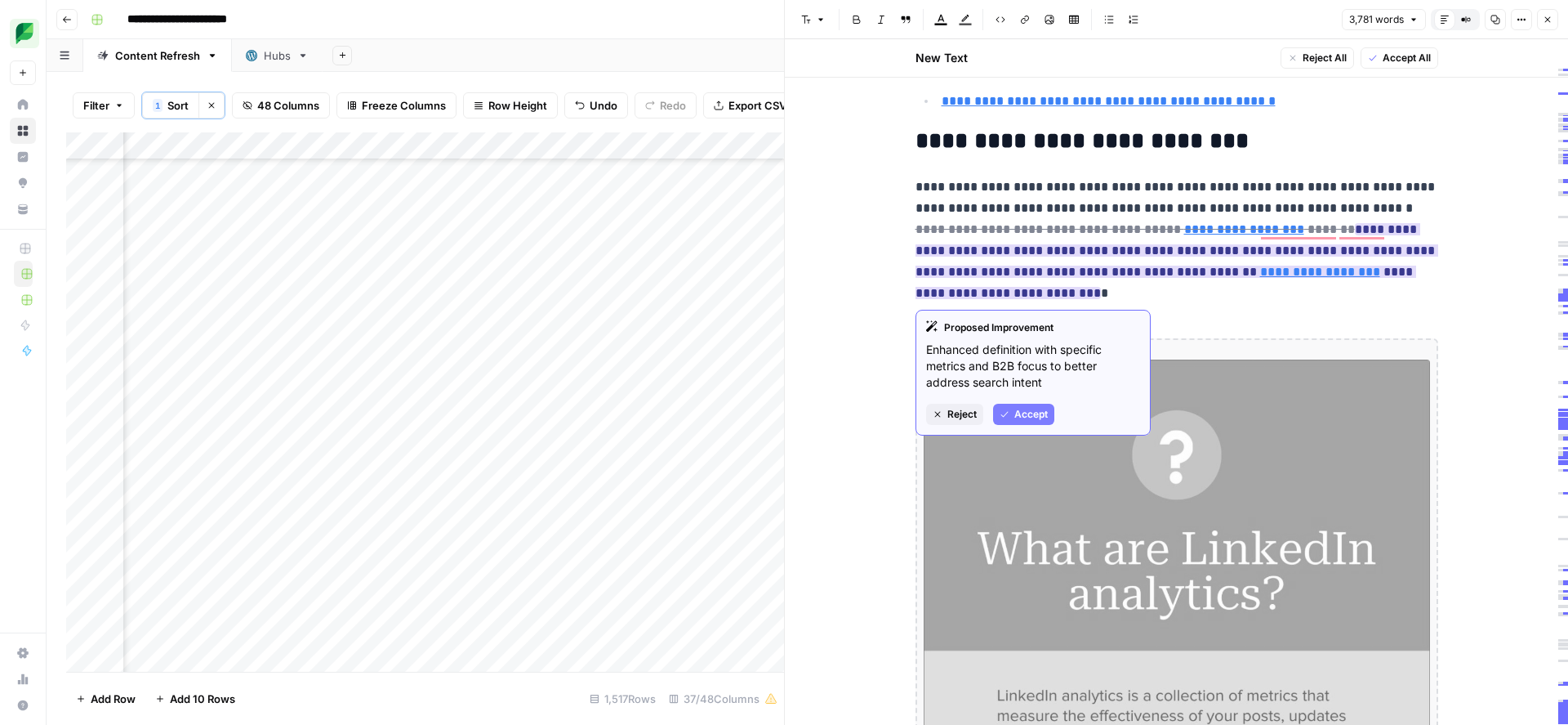
click at [1036, 415] on span "Accept" at bounding box center [1031, 414] width 33 height 15
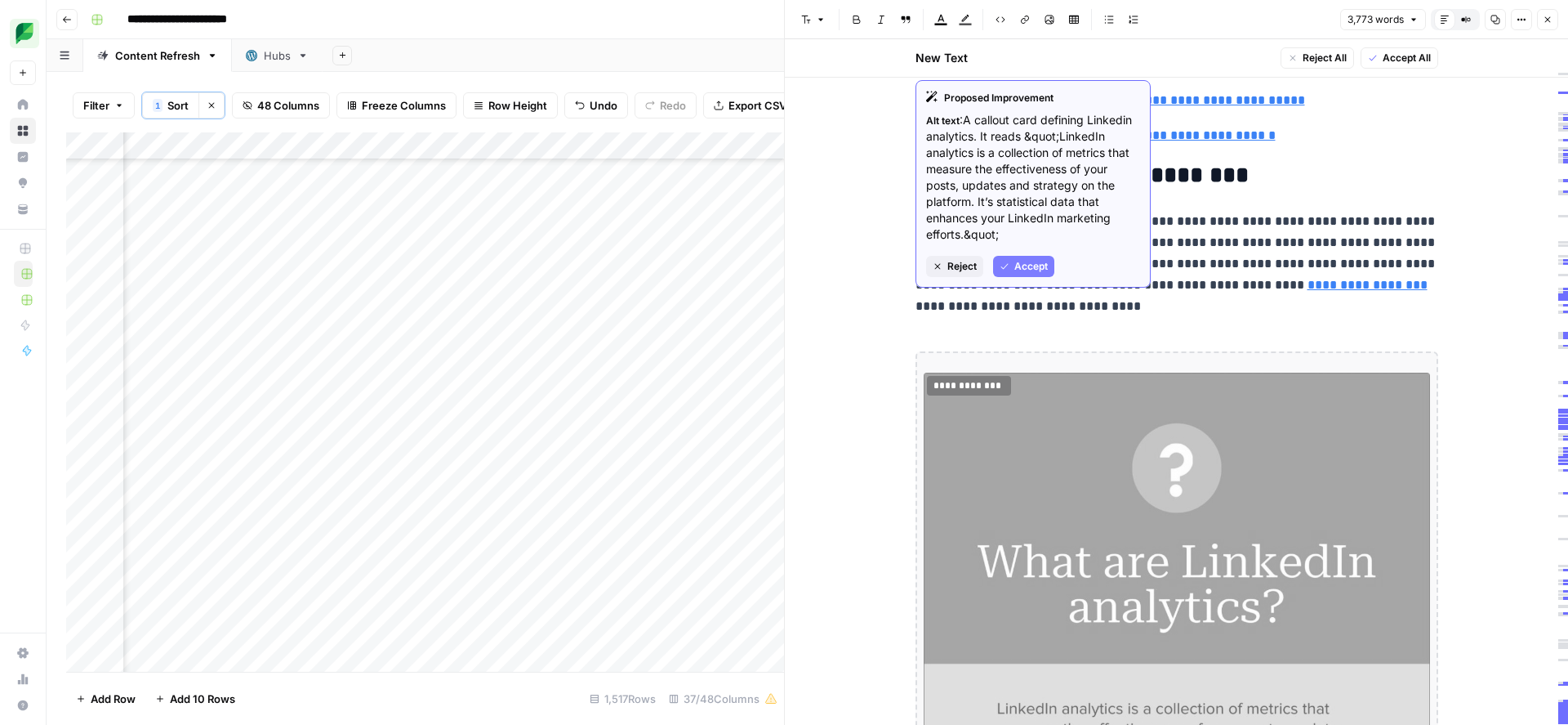
scroll to position [545, 0]
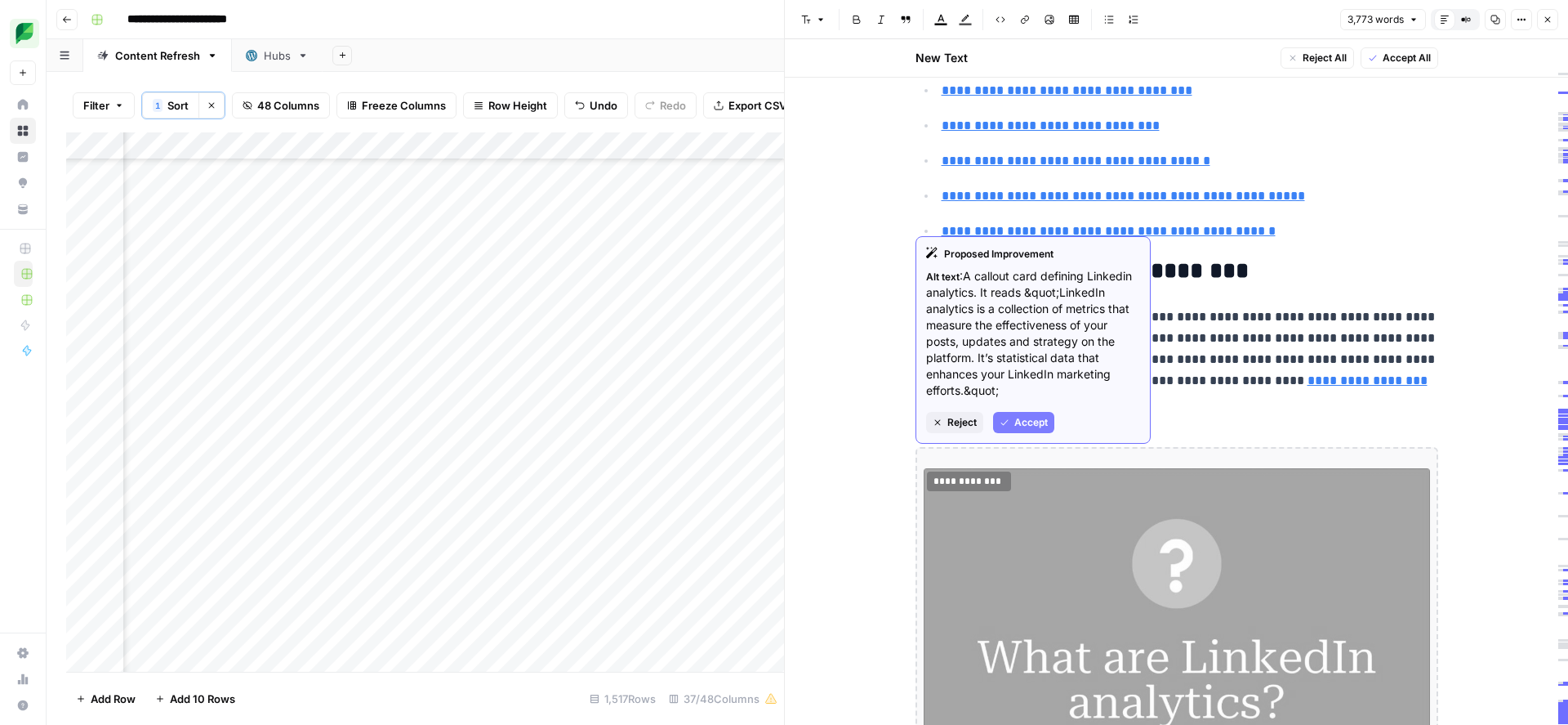
click at [1018, 420] on span "Accept" at bounding box center [1031, 422] width 33 height 15
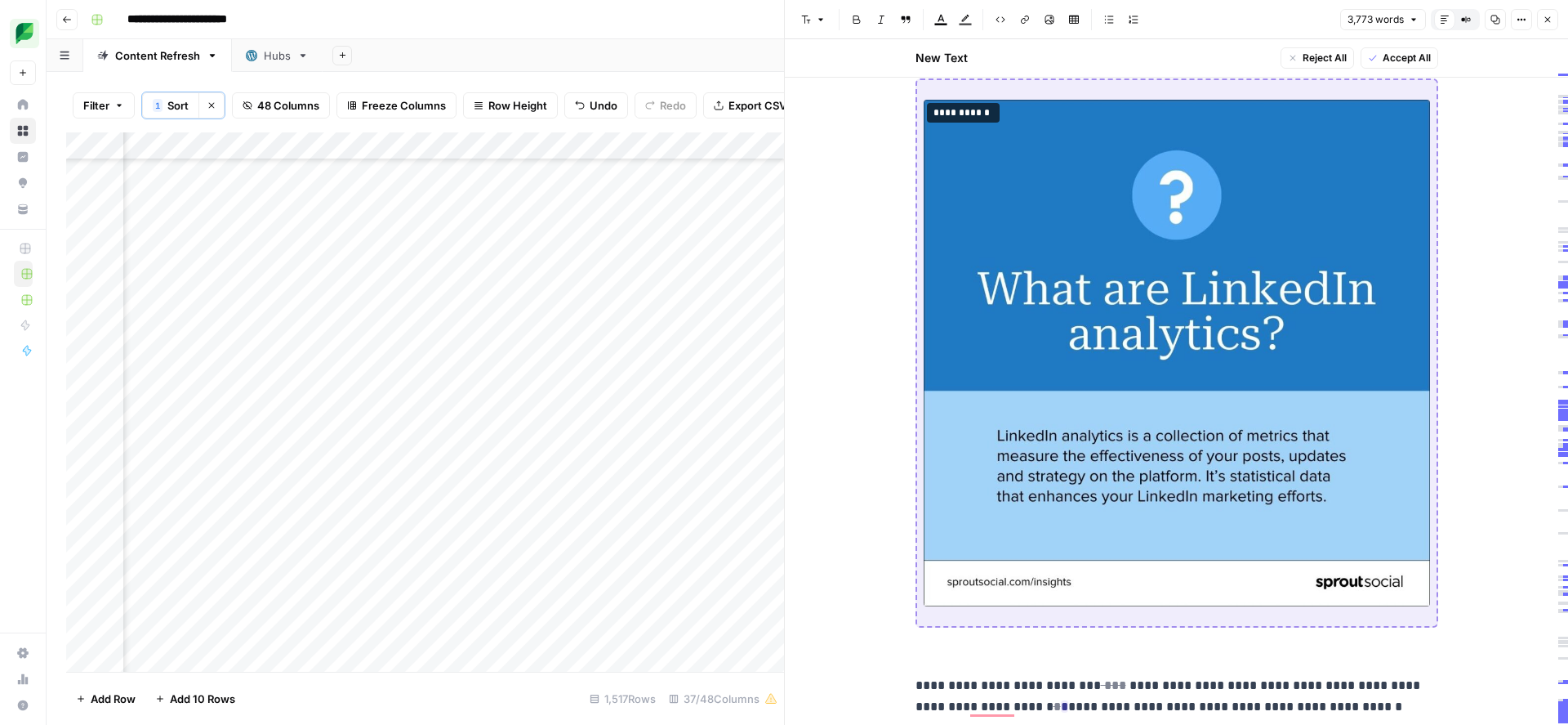
scroll to position [0, 0]
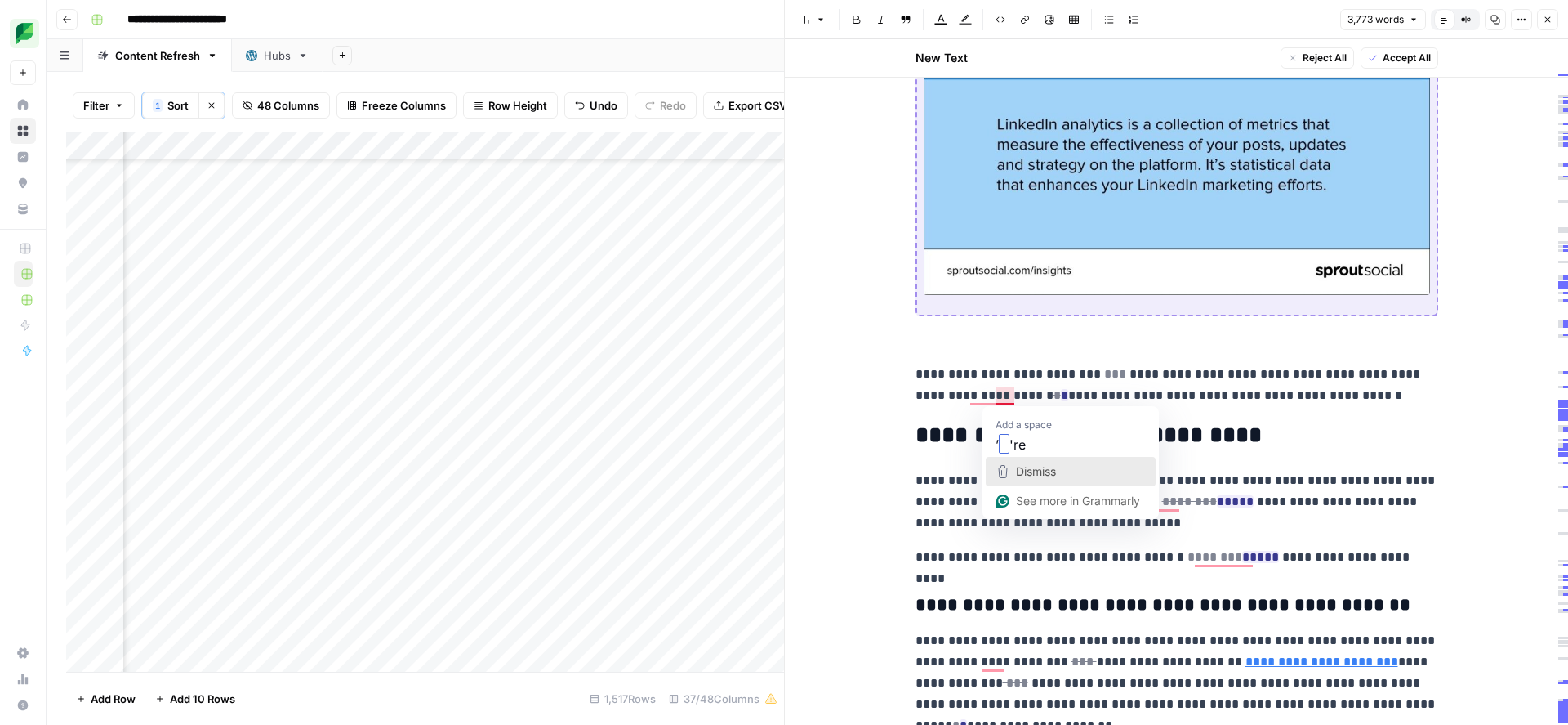
click at [1035, 461] on div "Dismiss" at bounding box center [1034, 471] width 43 height 25
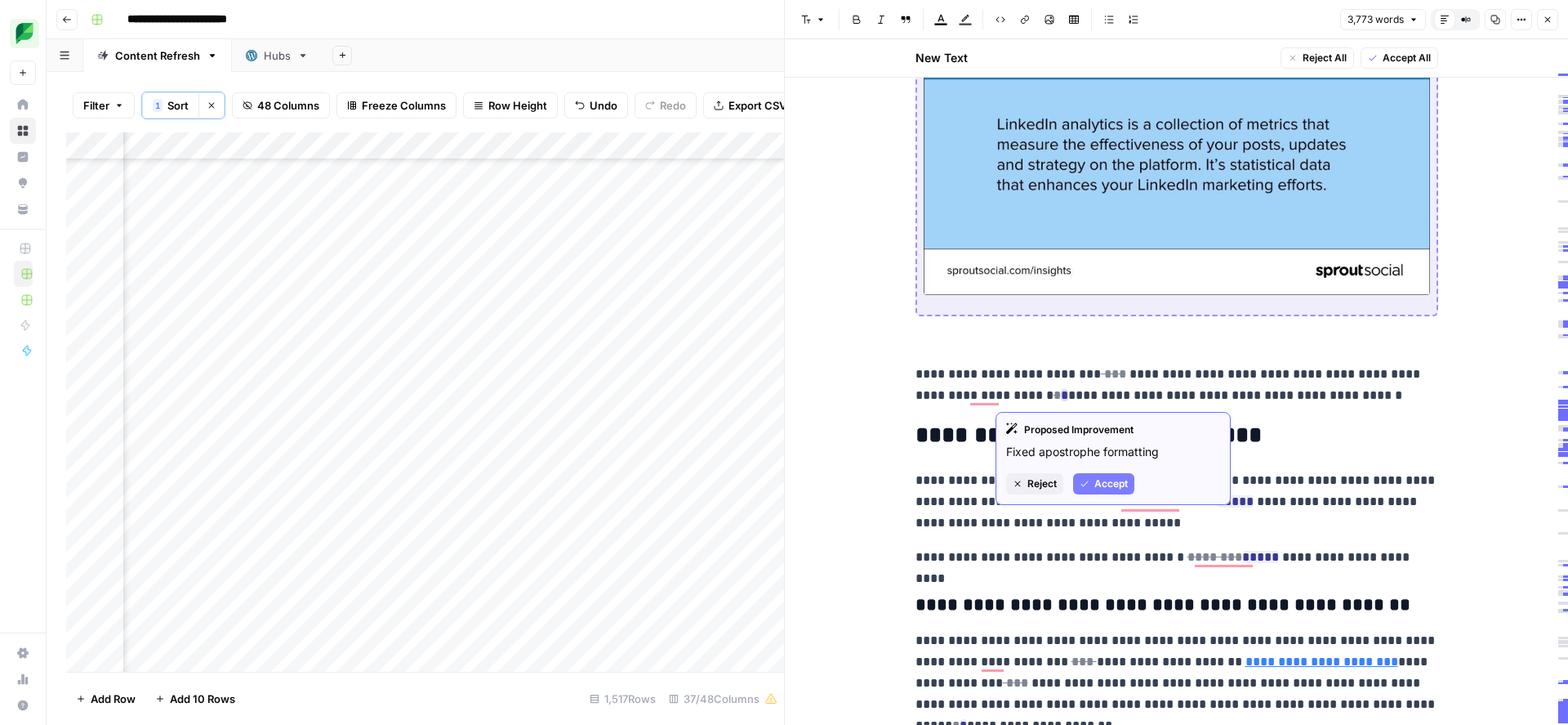
click at [1097, 477] on span "Accept" at bounding box center [1111, 483] width 33 height 15
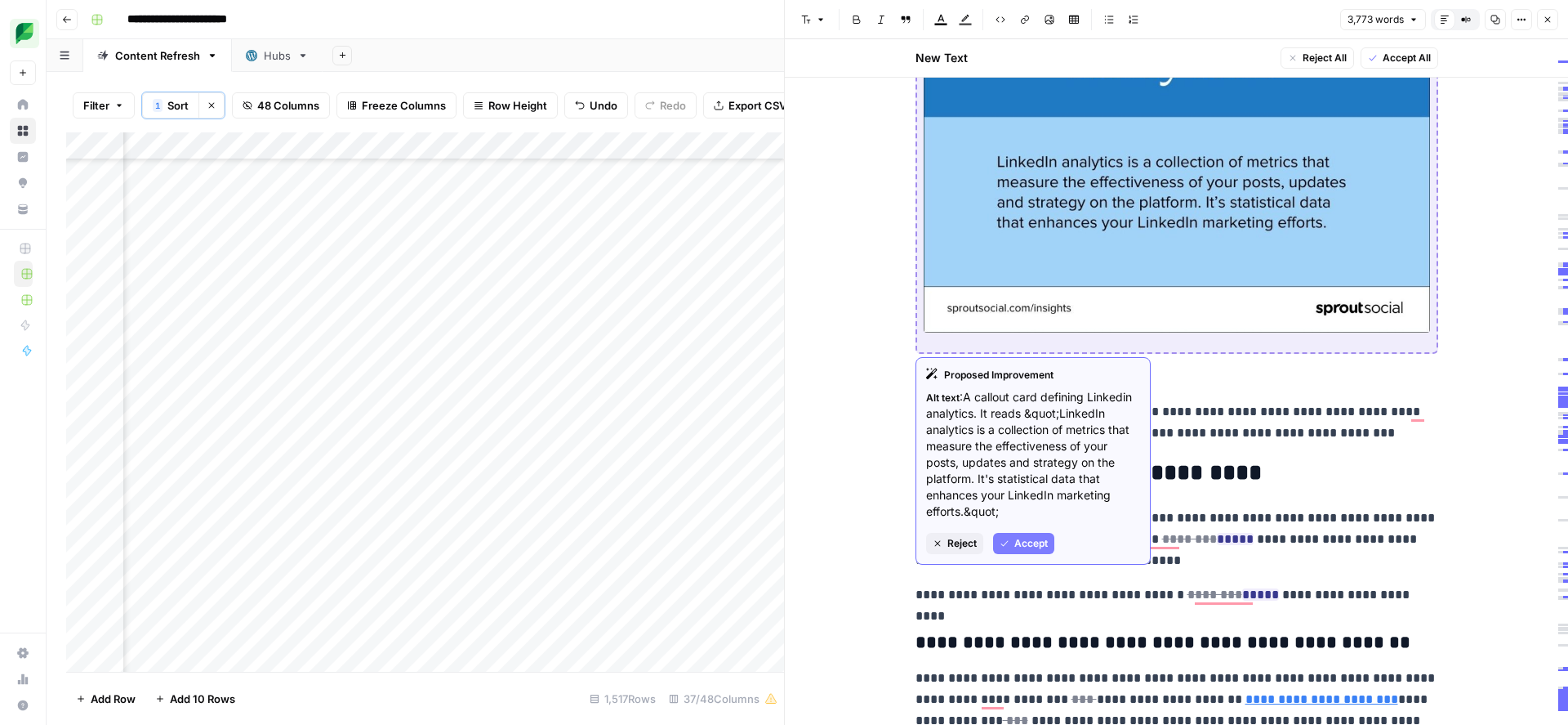
click at [1020, 544] on span "Accept" at bounding box center [1031, 543] width 33 height 15
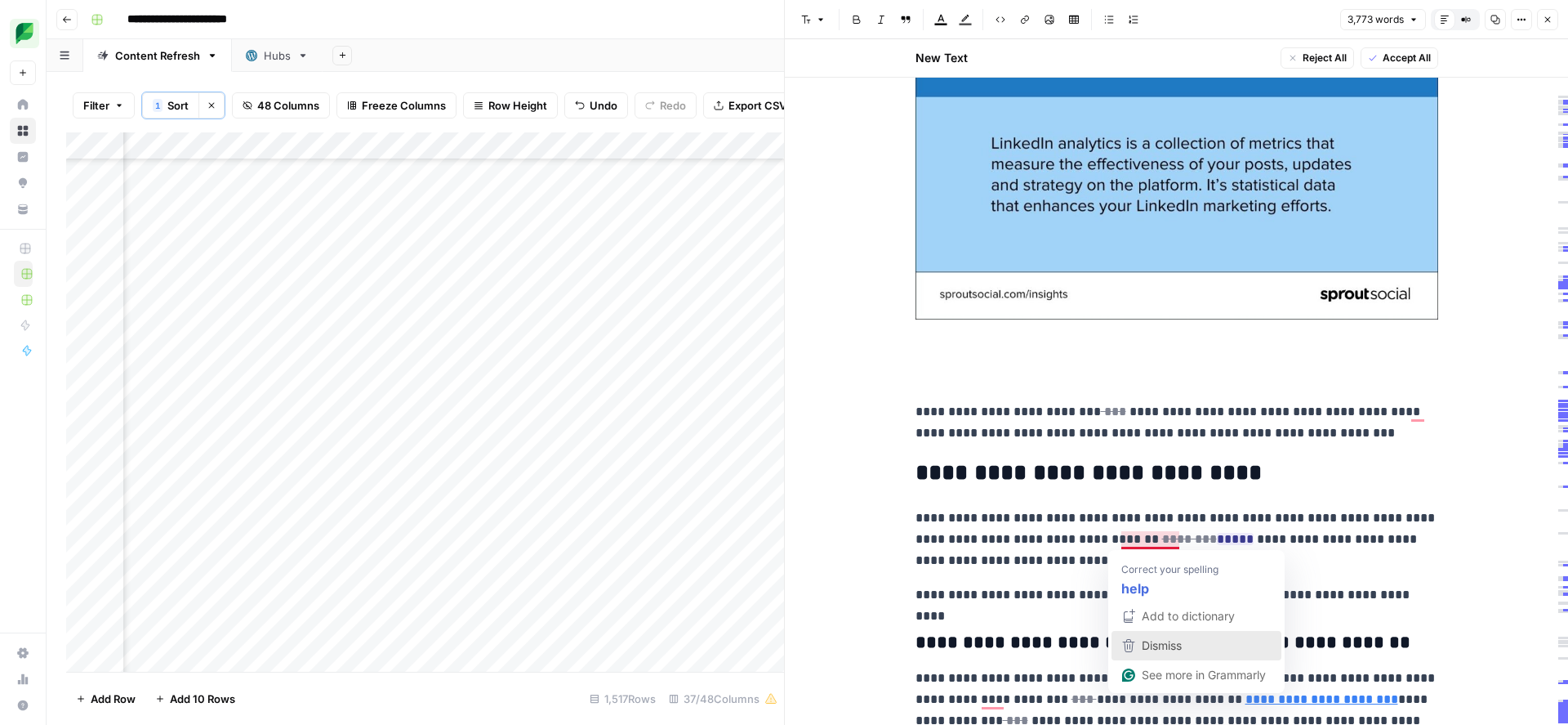
click at [1176, 652] on div "Dismiss" at bounding box center [1160, 645] width 43 height 25
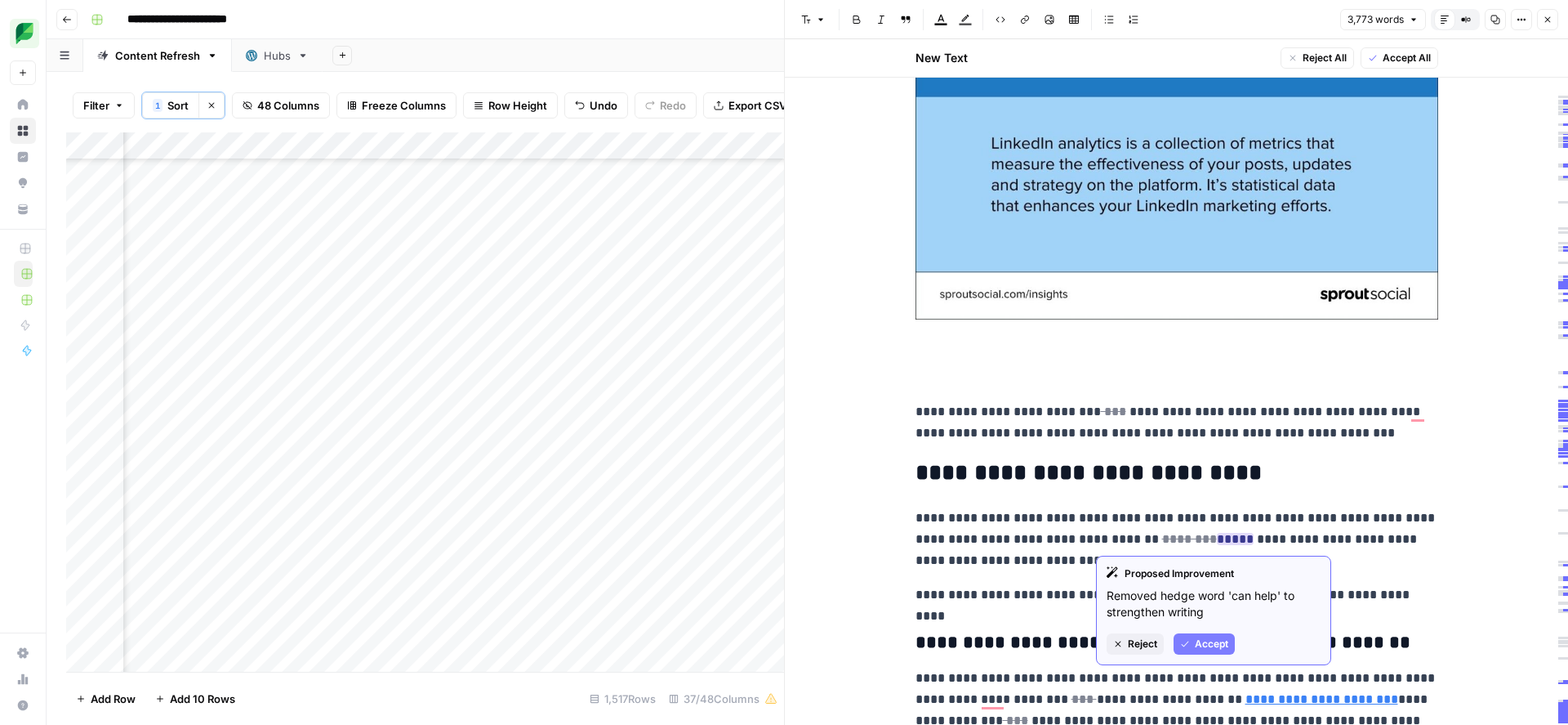
click at [1206, 644] on span "Accept" at bounding box center [1212, 644] width 33 height 15
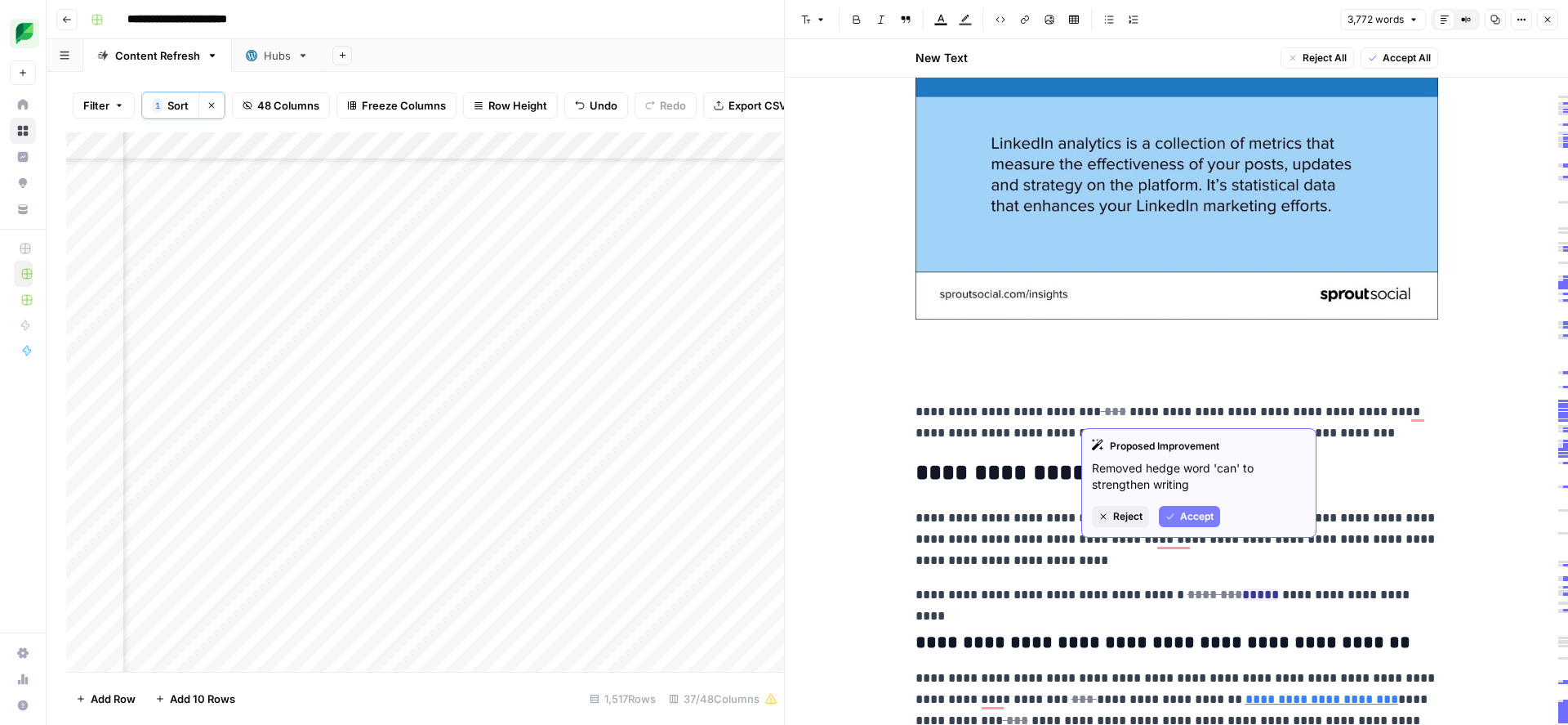
click at [1178, 508] on button "Accept" at bounding box center [1190, 516] width 61 height 21
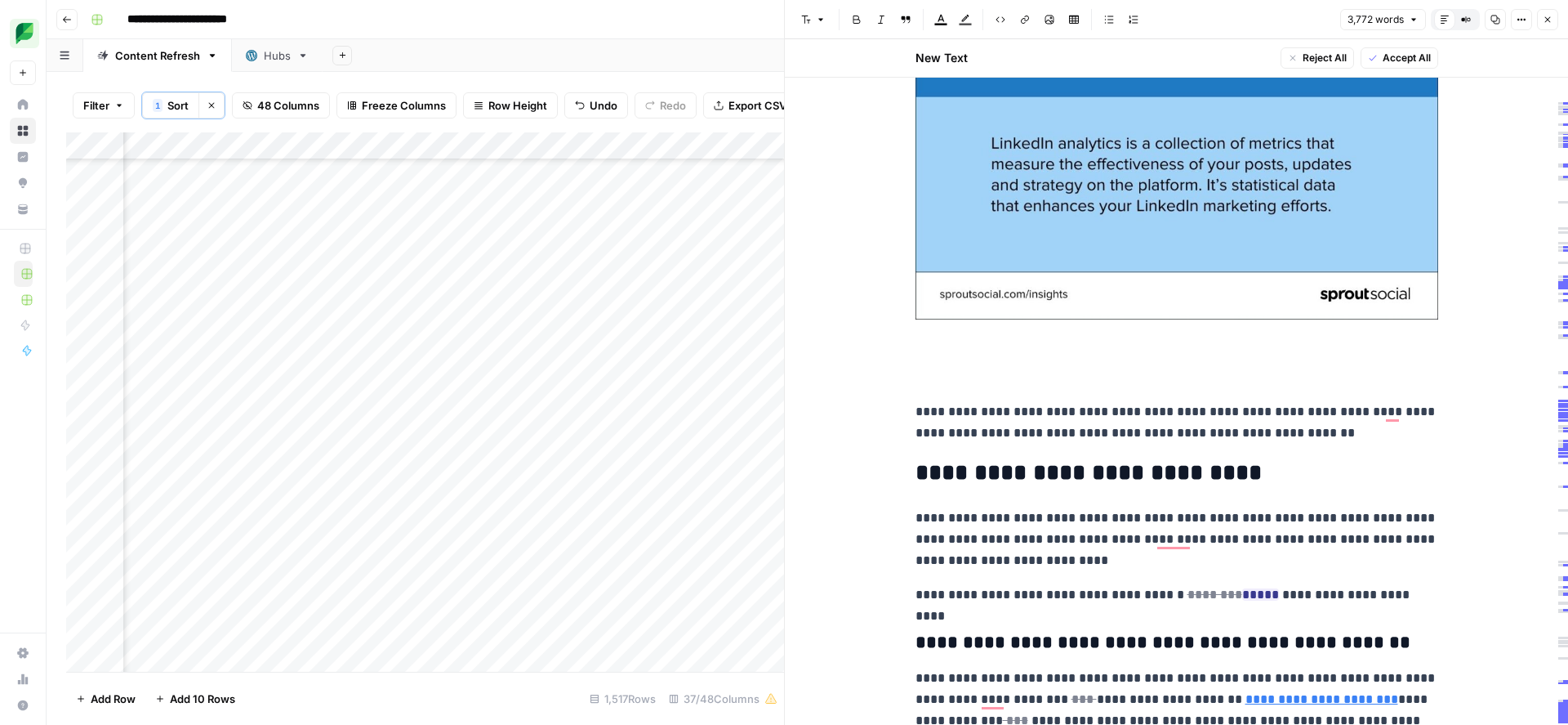
click at [1021, 376] on p "To enrich screen reader interactions, please activate Accessibility in Grammarl…" at bounding box center [1177, 377] width 523 height 21
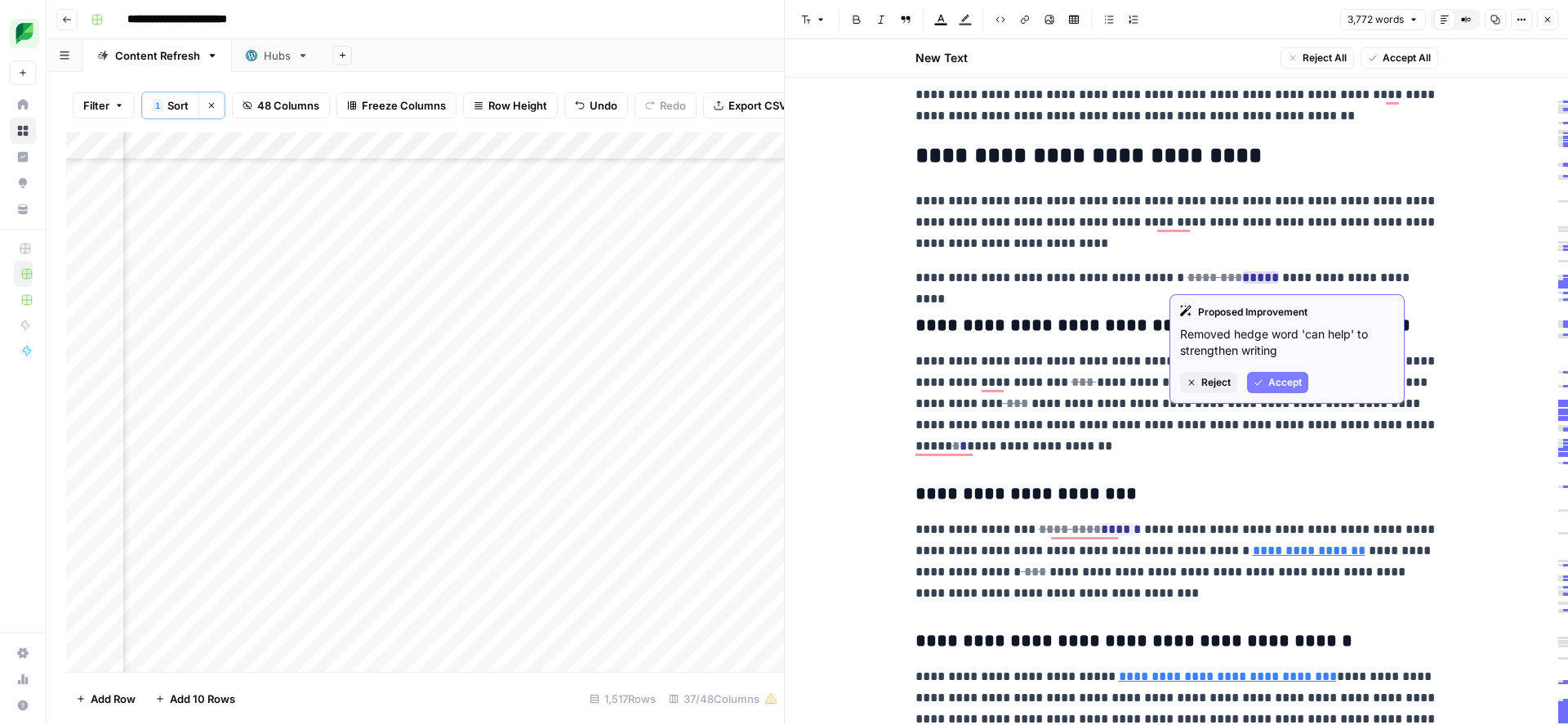
click at [1281, 383] on span "Accept" at bounding box center [1285, 382] width 33 height 15
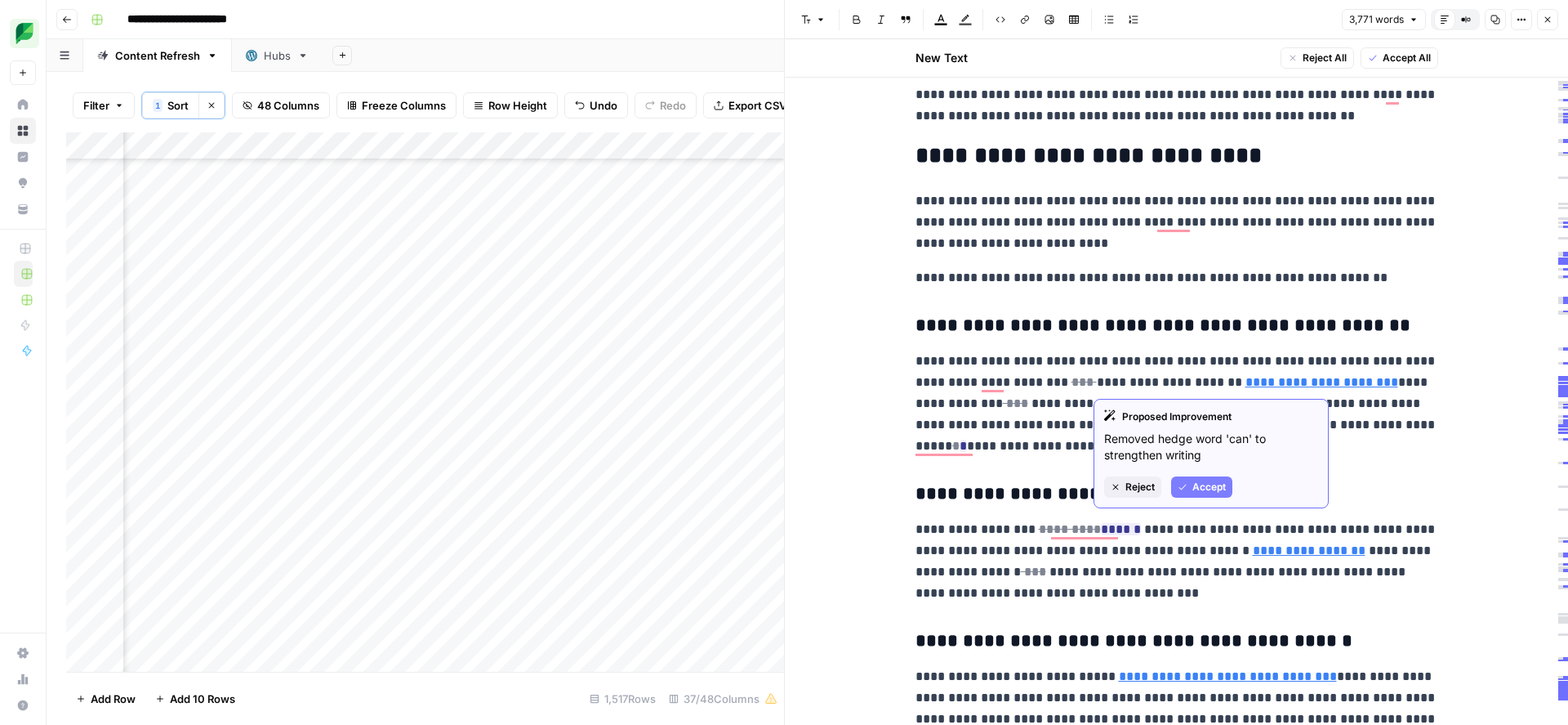
click at [1192, 489] on span "Accept" at bounding box center [1209, 487] width 33 height 15
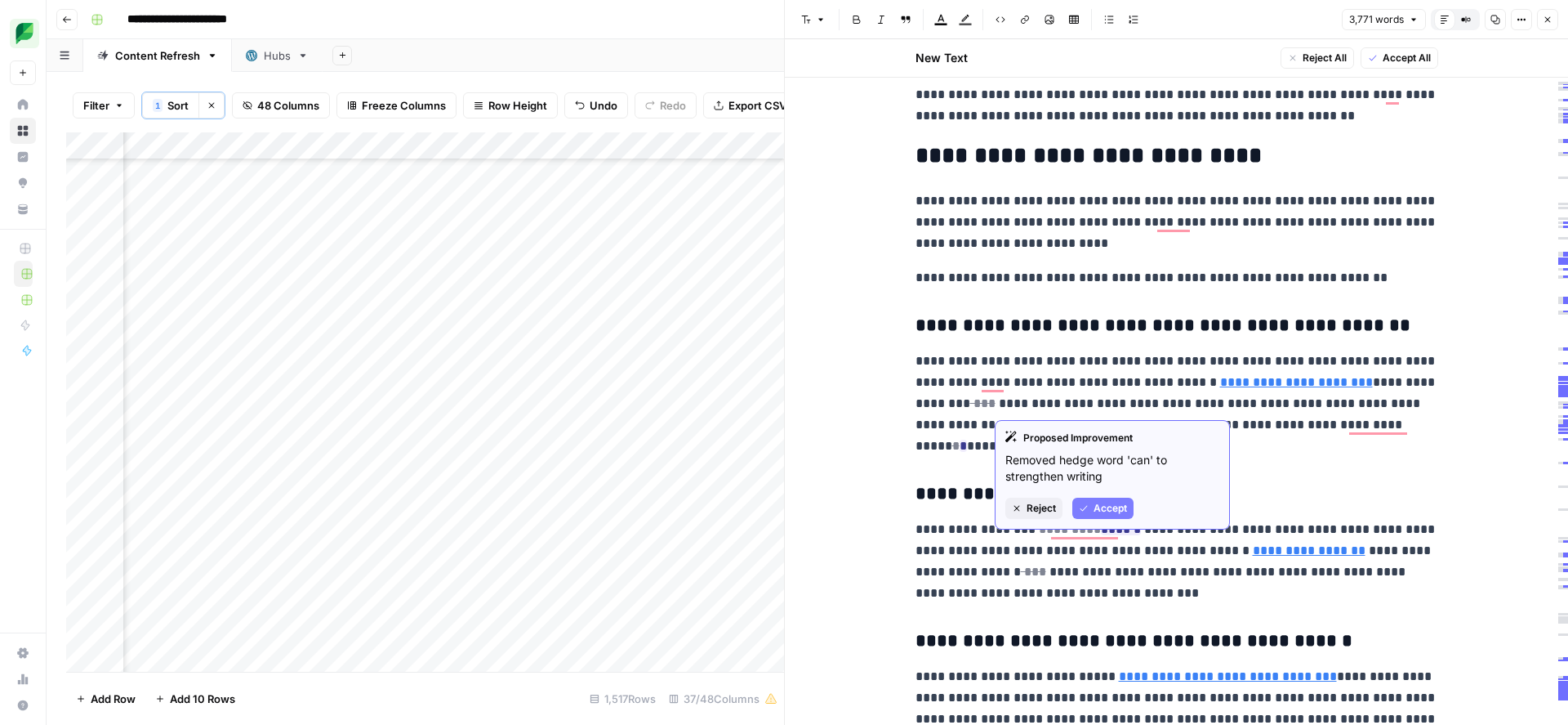
click at [1040, 506] on span "Reject" at bounding box center [1042, 508] width 30 height 15
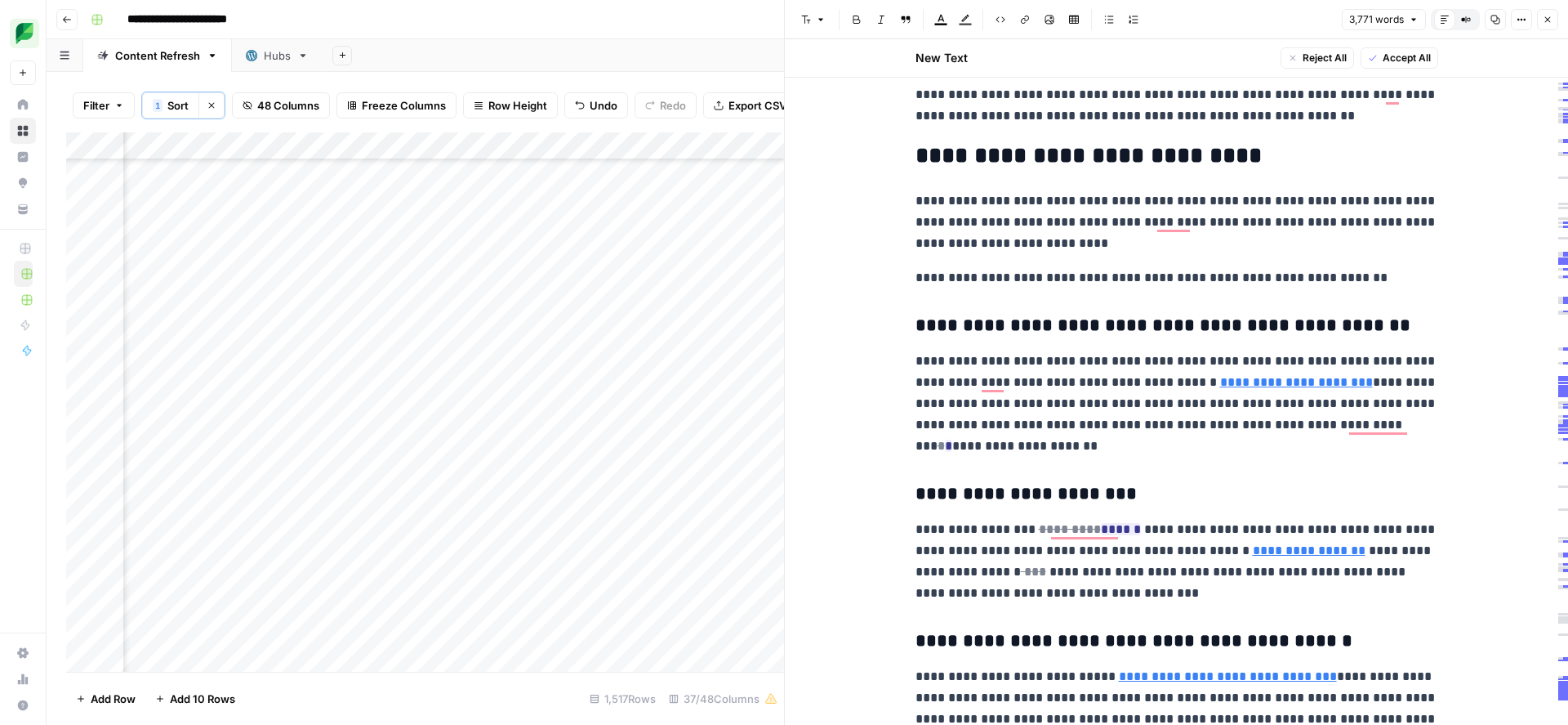
click at [1090, 384] on p "**********" at bounding box center [1177, 403] width 523 height 106
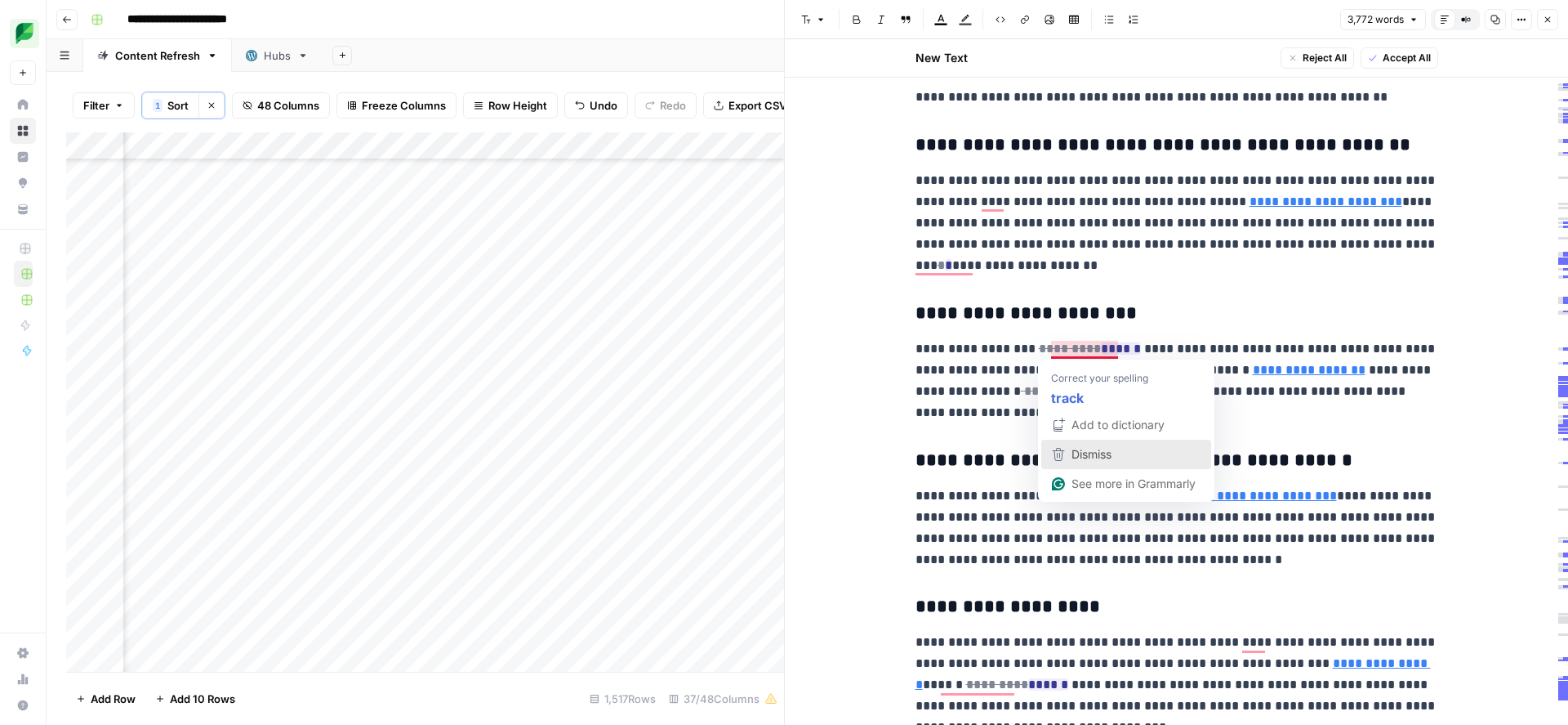
click at [1090, 457] on span "Dismiss" at bounding box center [1092, 454] width 40 height 14
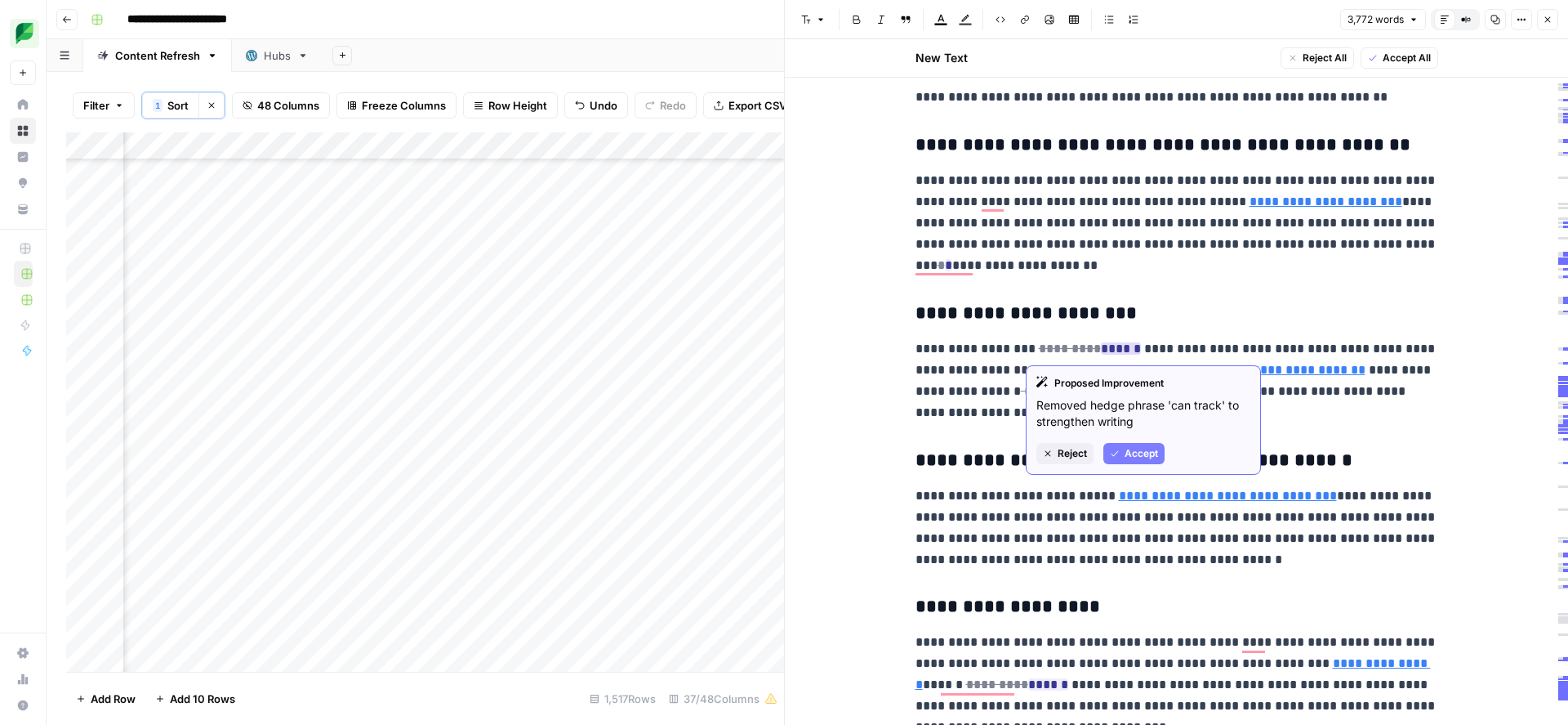
click at [1121, 452] on button "Accept" at bounding box center [1134, 454] width 61 height 21
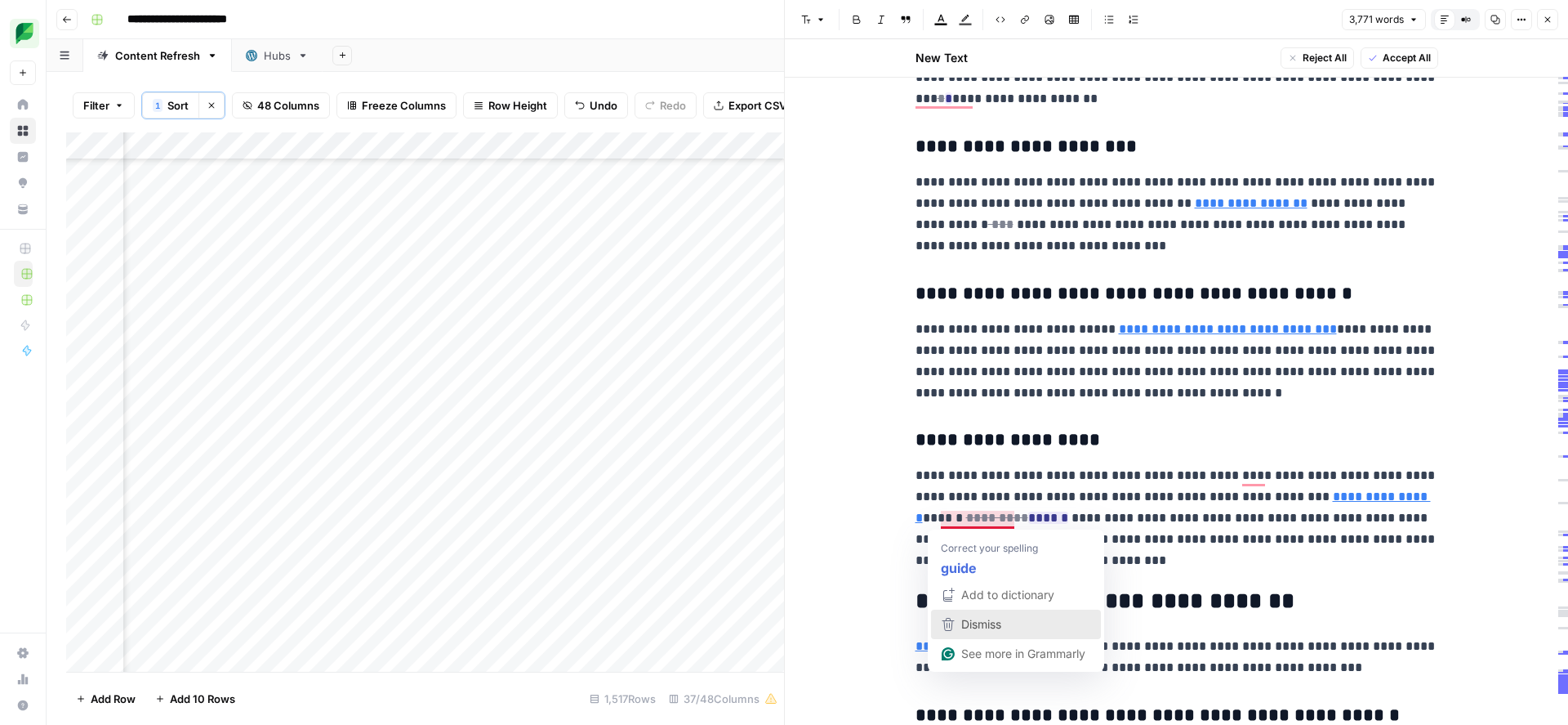
click at [996, 626] on span "Dismiss" at bounding box center [981, 623] width 40 height 14
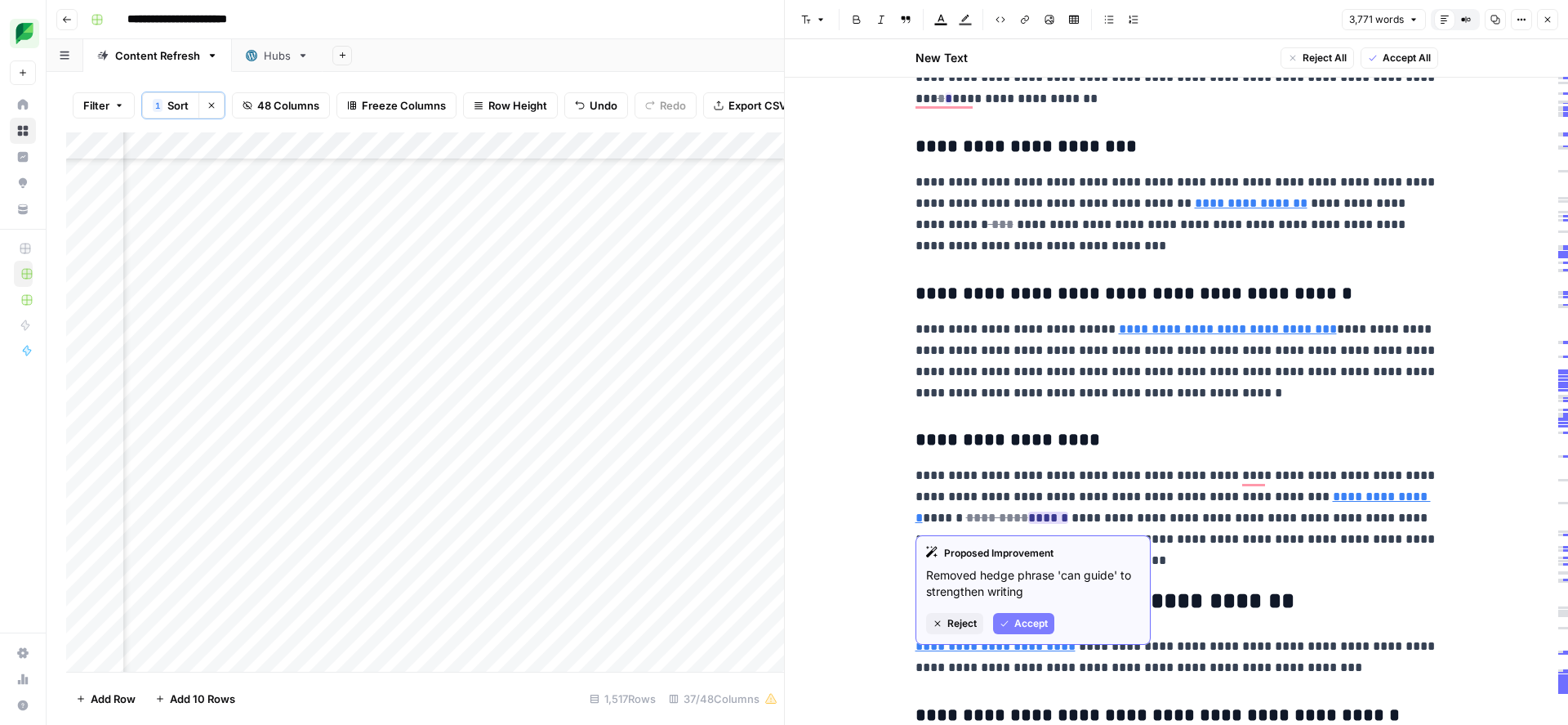
click at [1023, 628] on span "Accept" at bounding box center [1031, 623] width 33 height 15
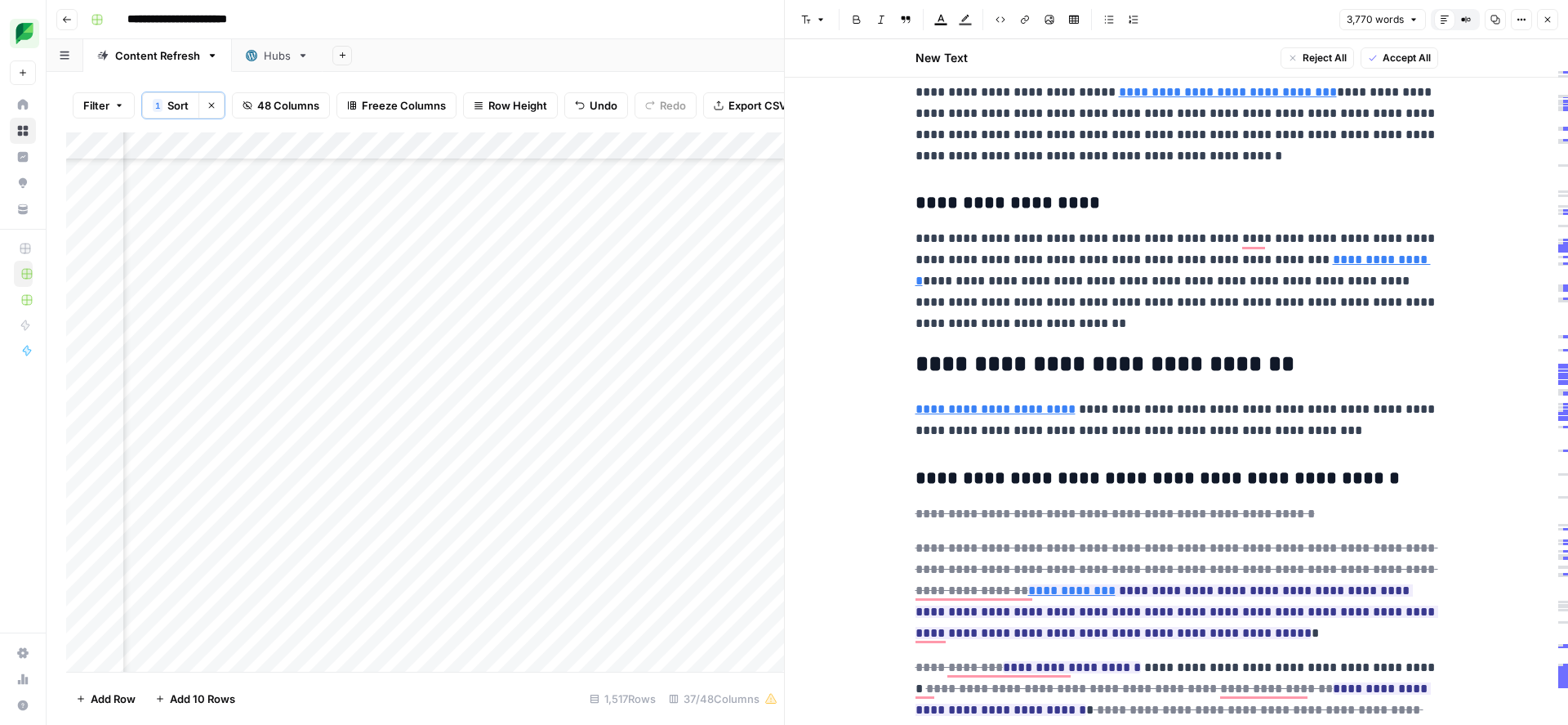
scroll to position [2193, 0]
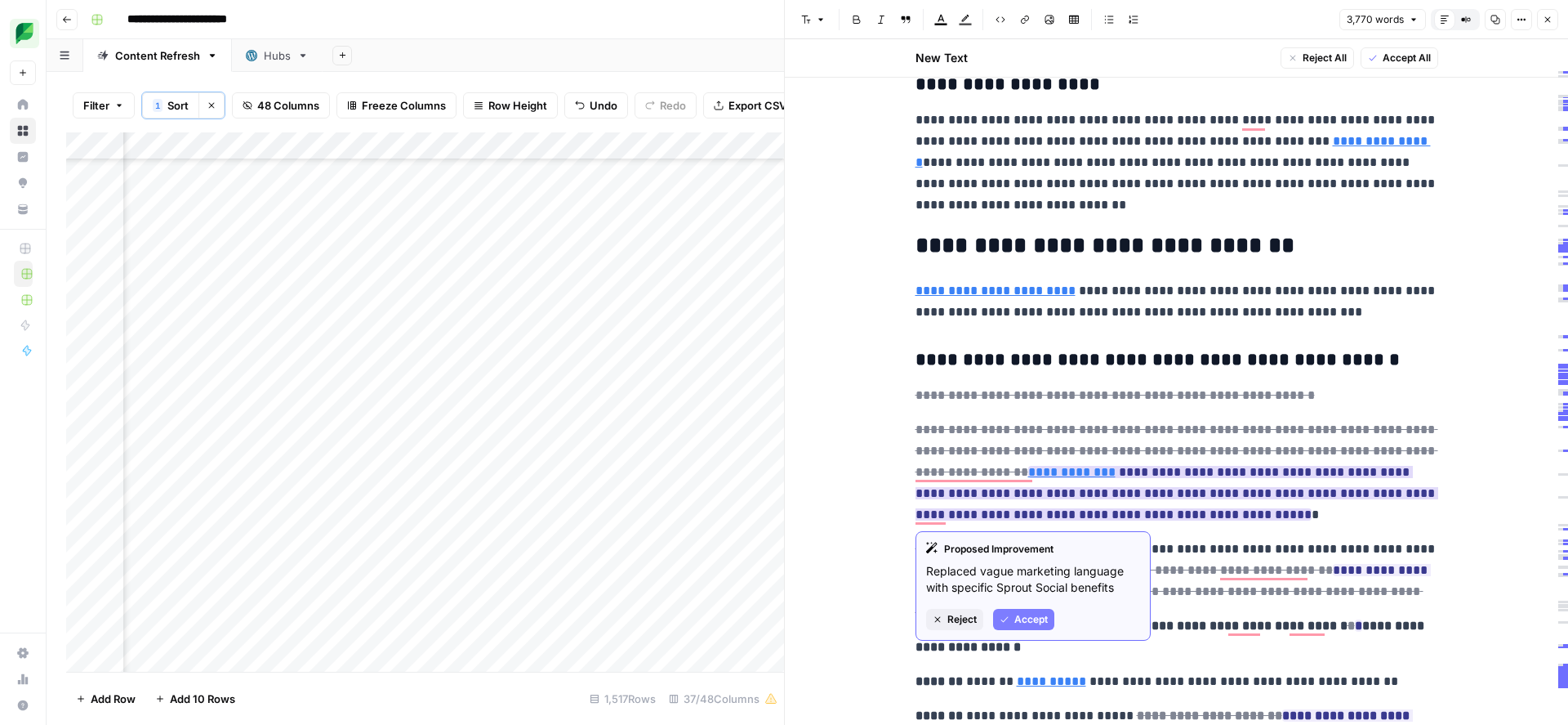
click at [1028, 620] on span "Accept" at bounding box center [1031, 619] width 33 height 15
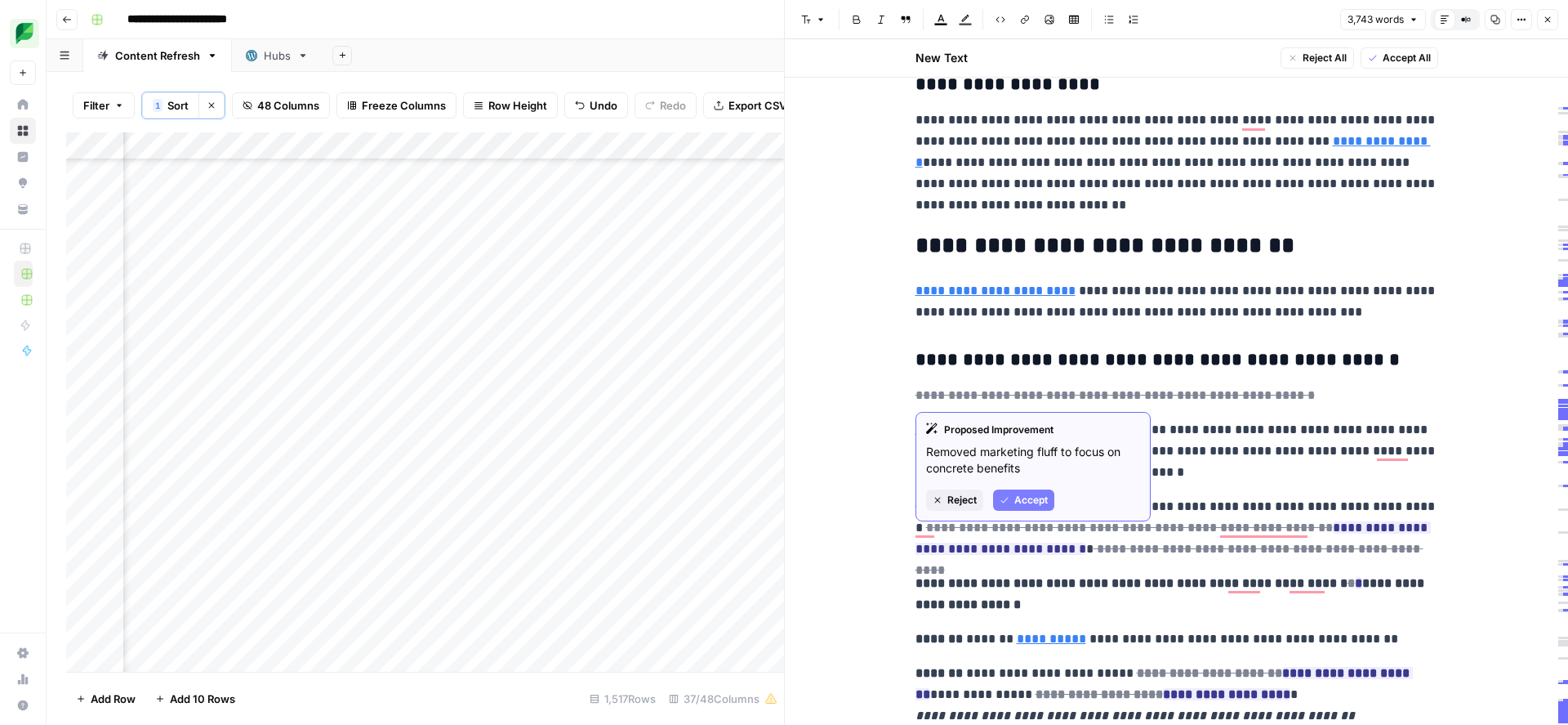
click at [1018, 494] on span "Accept" at bounding box center [1031, 500] width 33 height 15
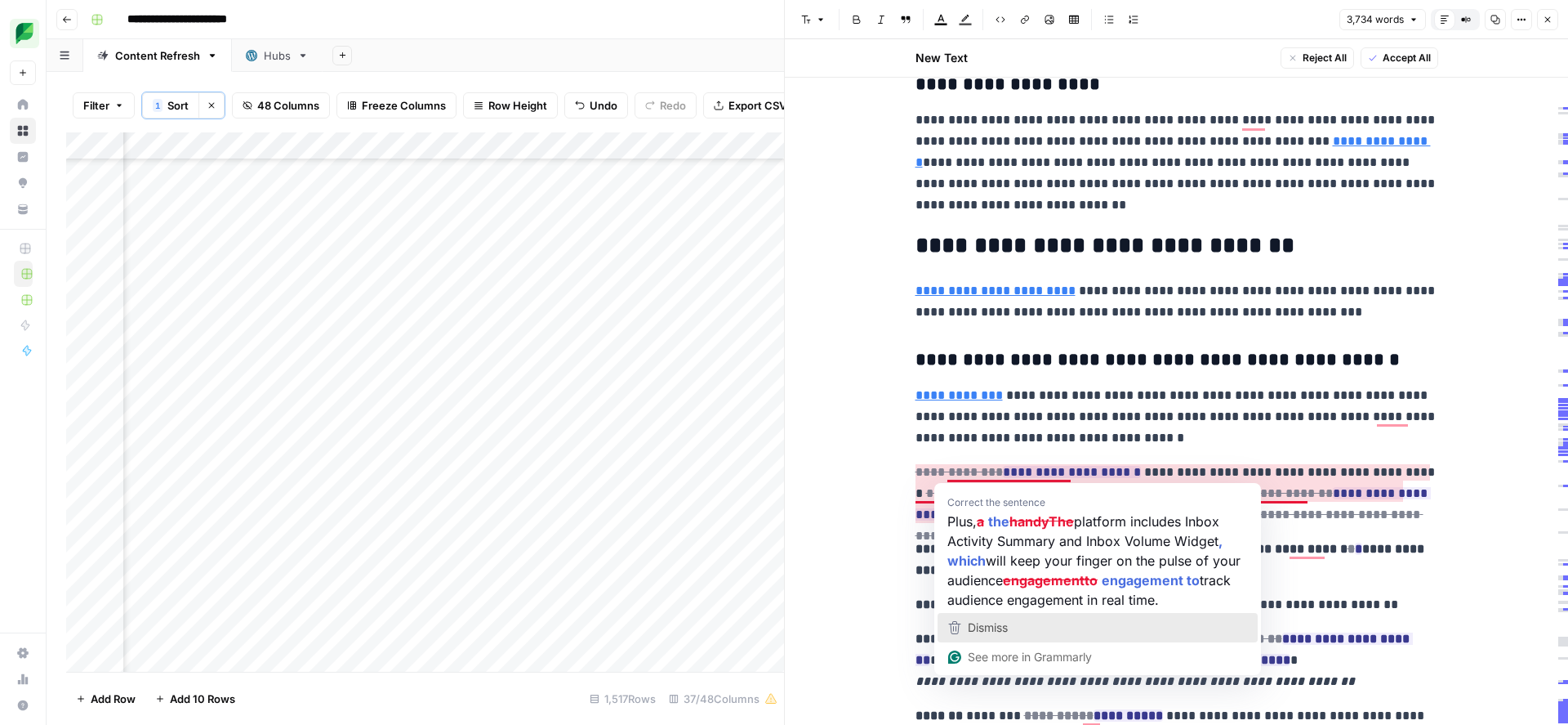
click at [1011, 628] on div "Dismiss" at bounding box center [1097, 628] width 306 height 25
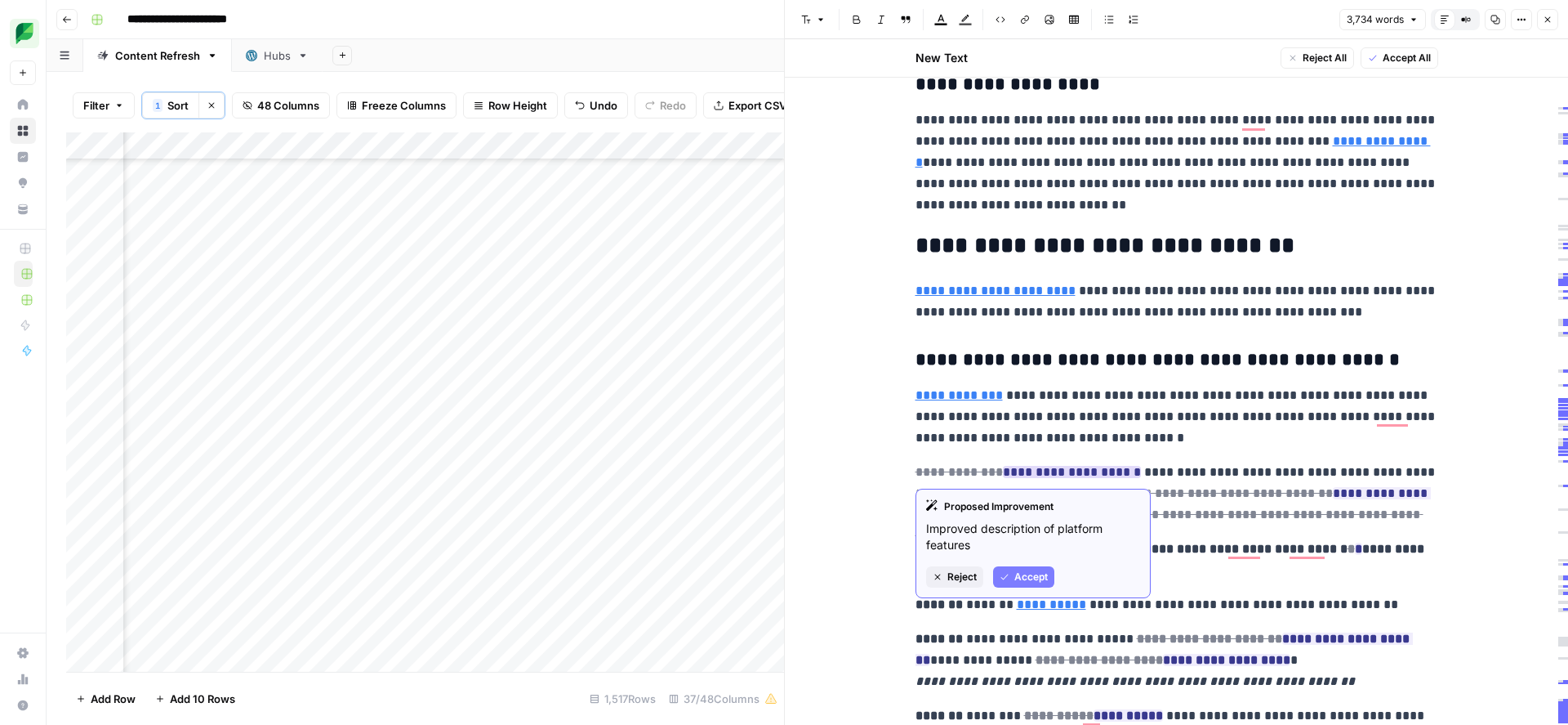
click at [1026, 574] on span "Accept" at bounding box center [1031, 576] width 33 height 15
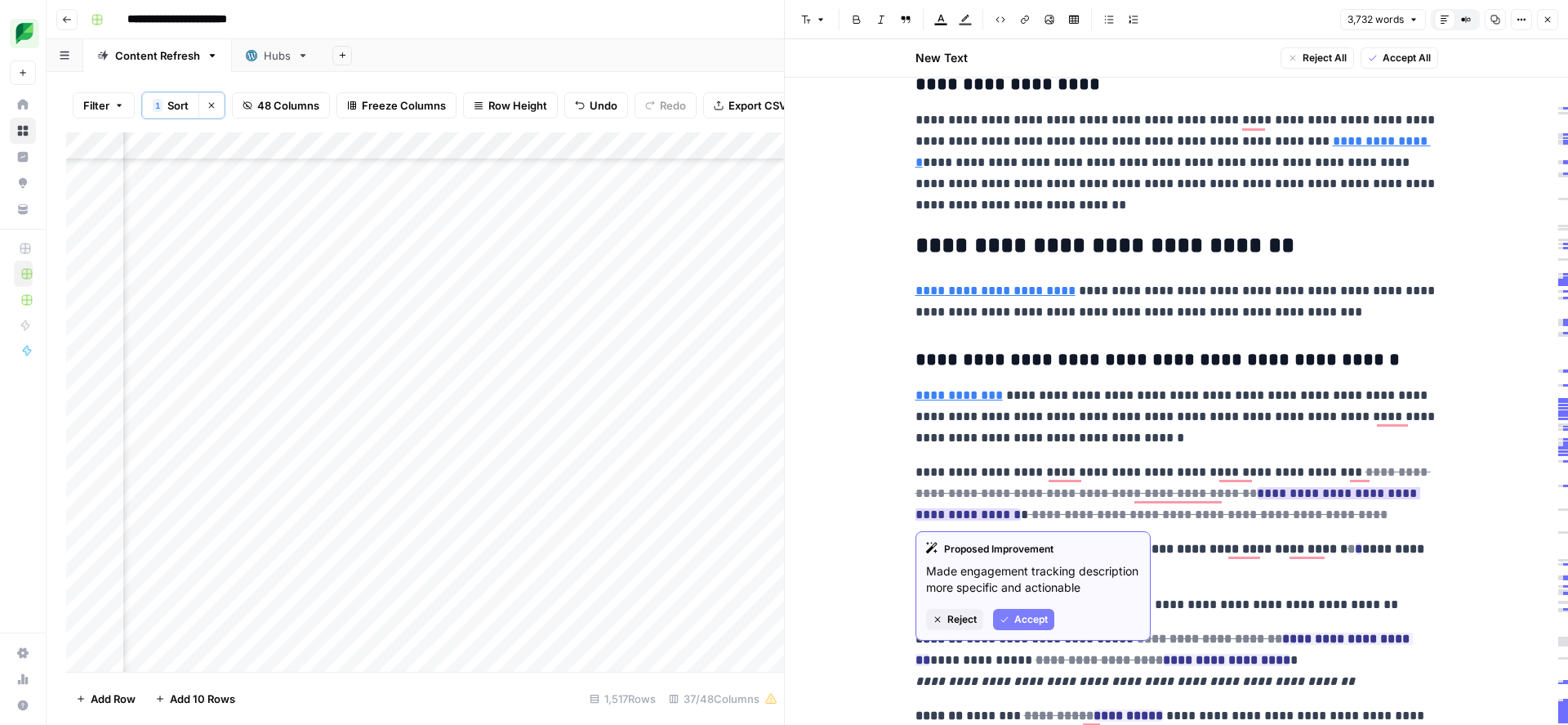
click at [1039, 621] on span "Accept" at bounding box center [1031, 619] width 33 height 15
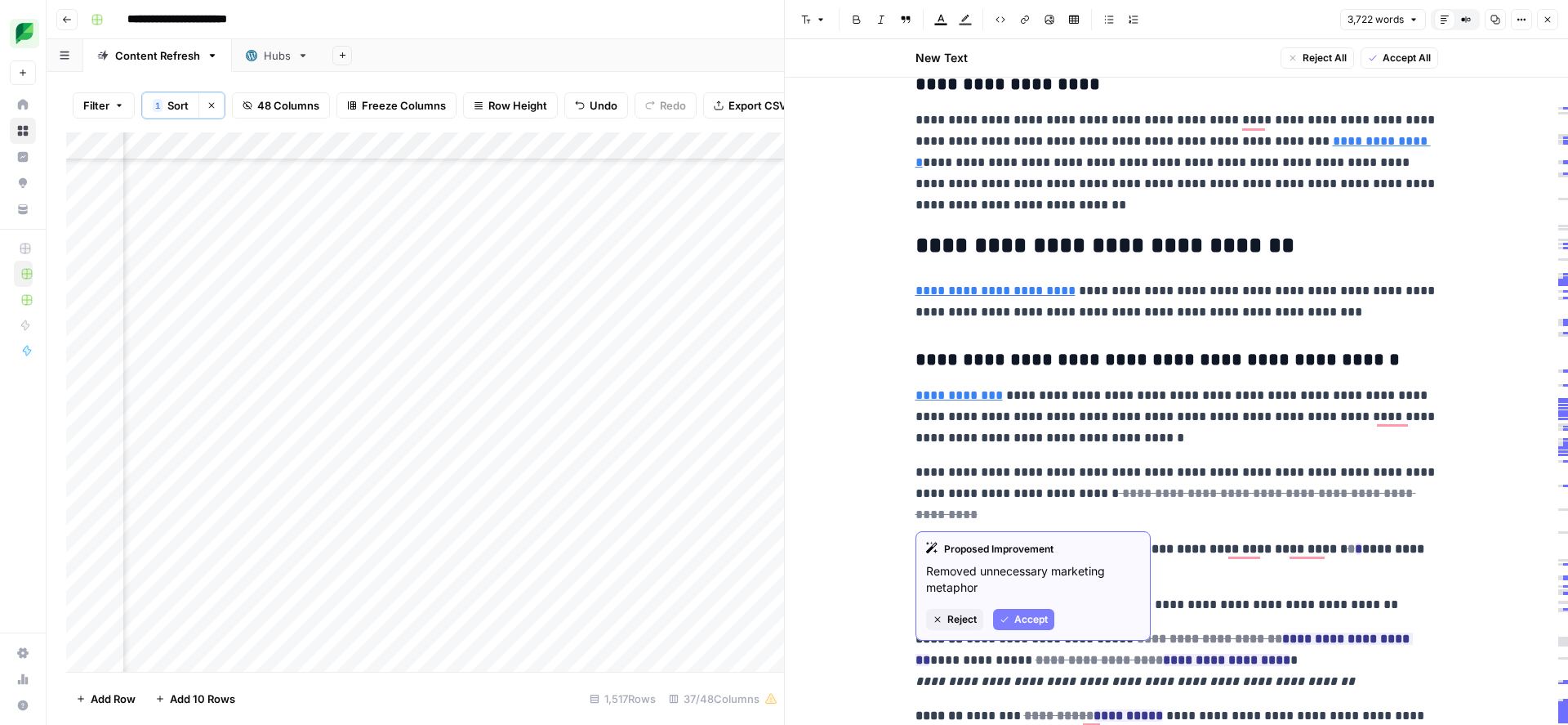
click at [1029, 623] on span "Accept" at bounding box center [1031, 619] width 33 height 15
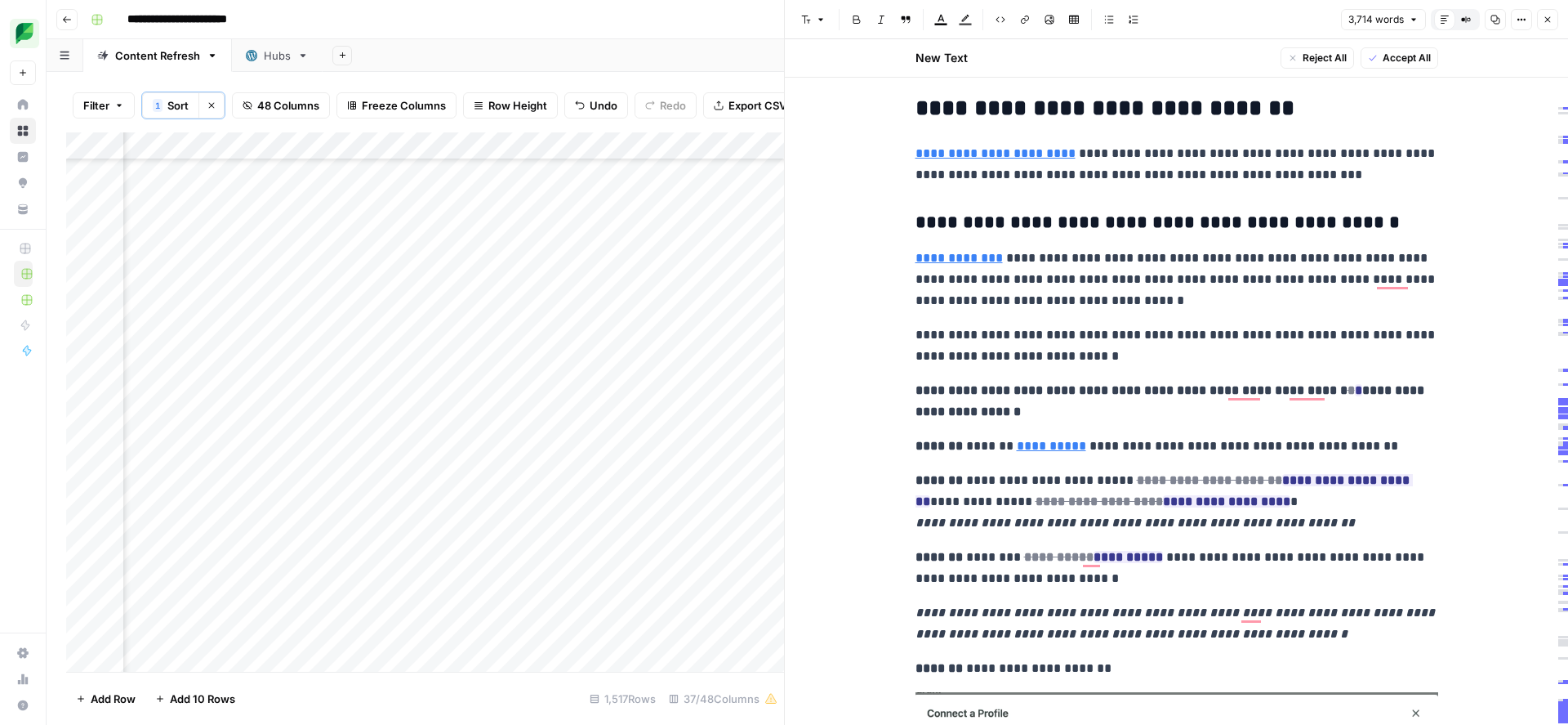
scroll to position [2362, 0]
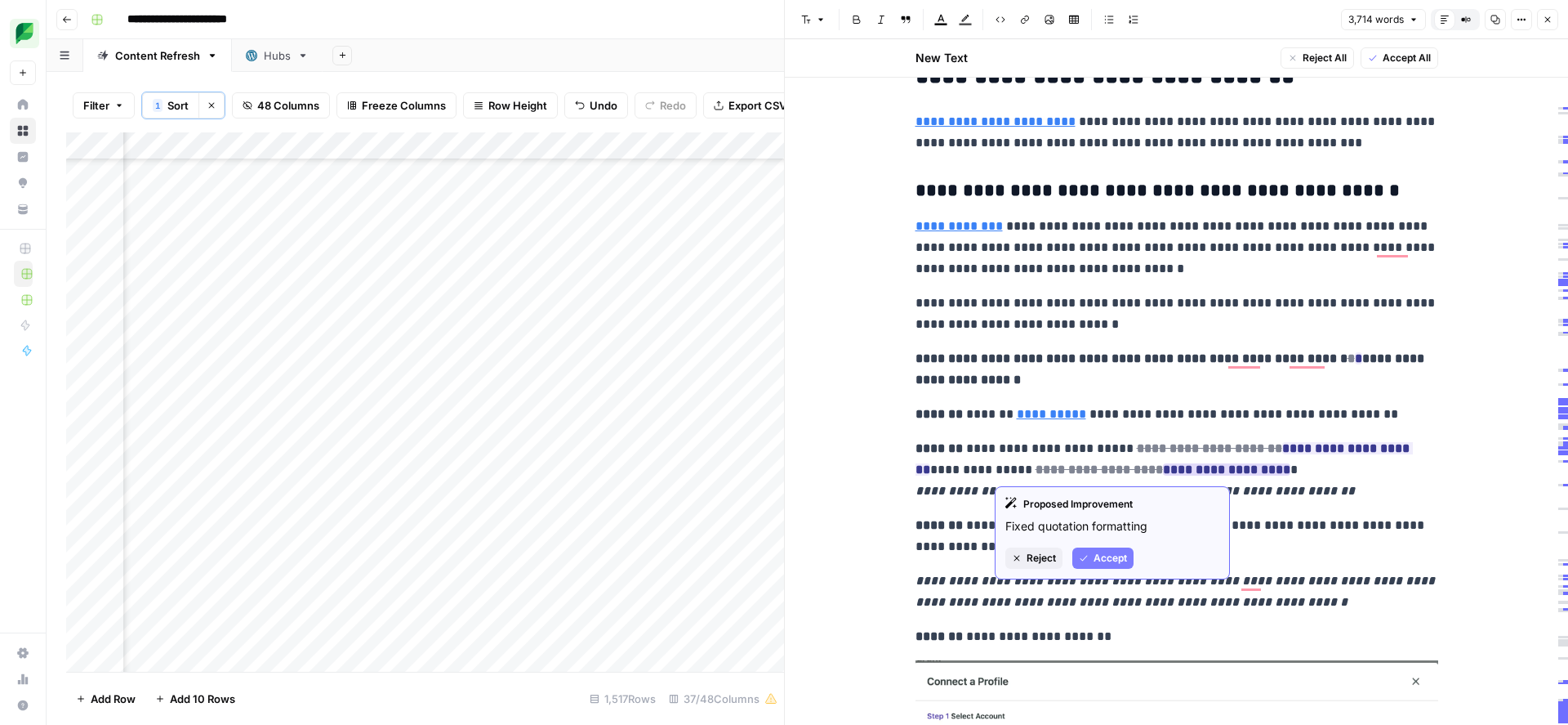
click at [1107, 561] on span "Accept" at bounding box center [1110, 558] width 33 height 15
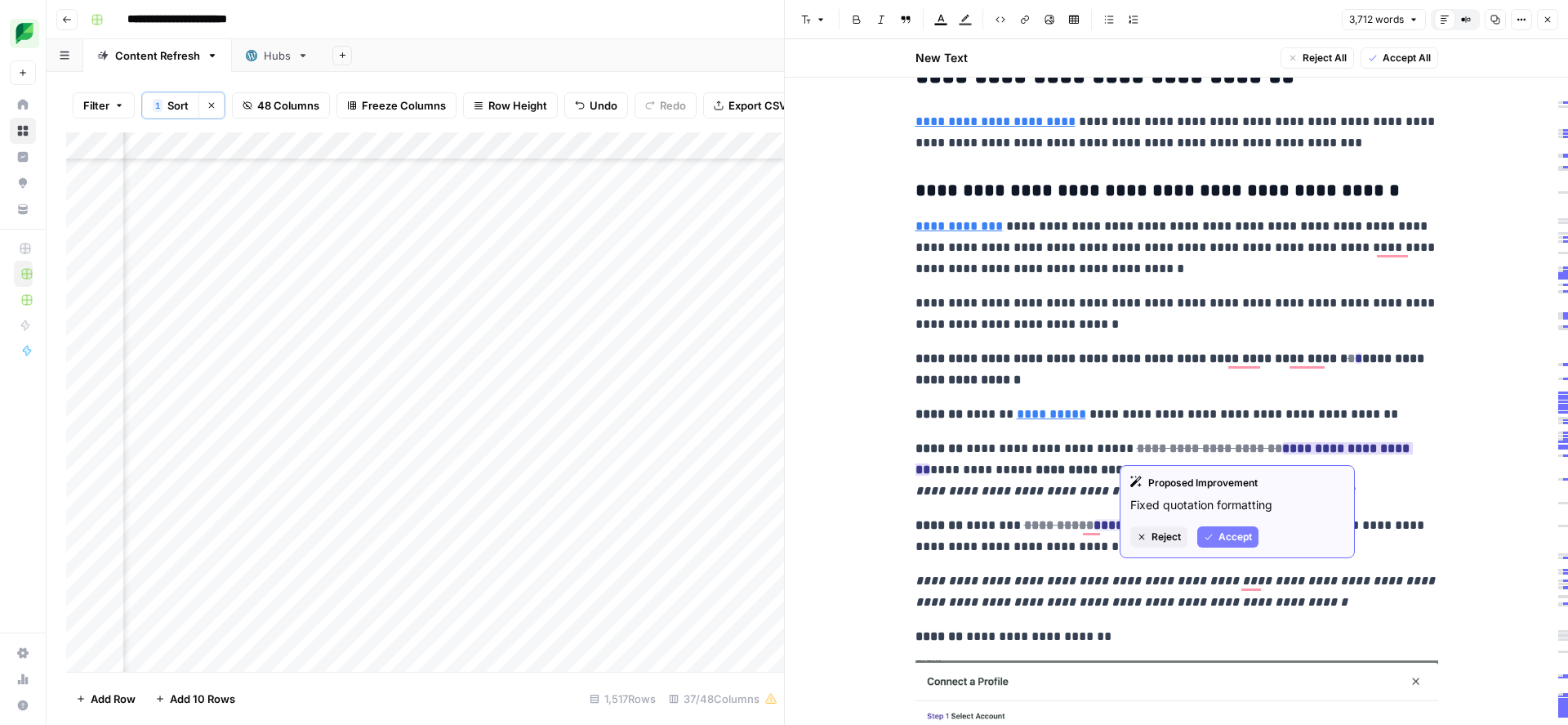
click at [1221, 538] on span "Accept" at bounding box center [1235, 537] width 33 height 15
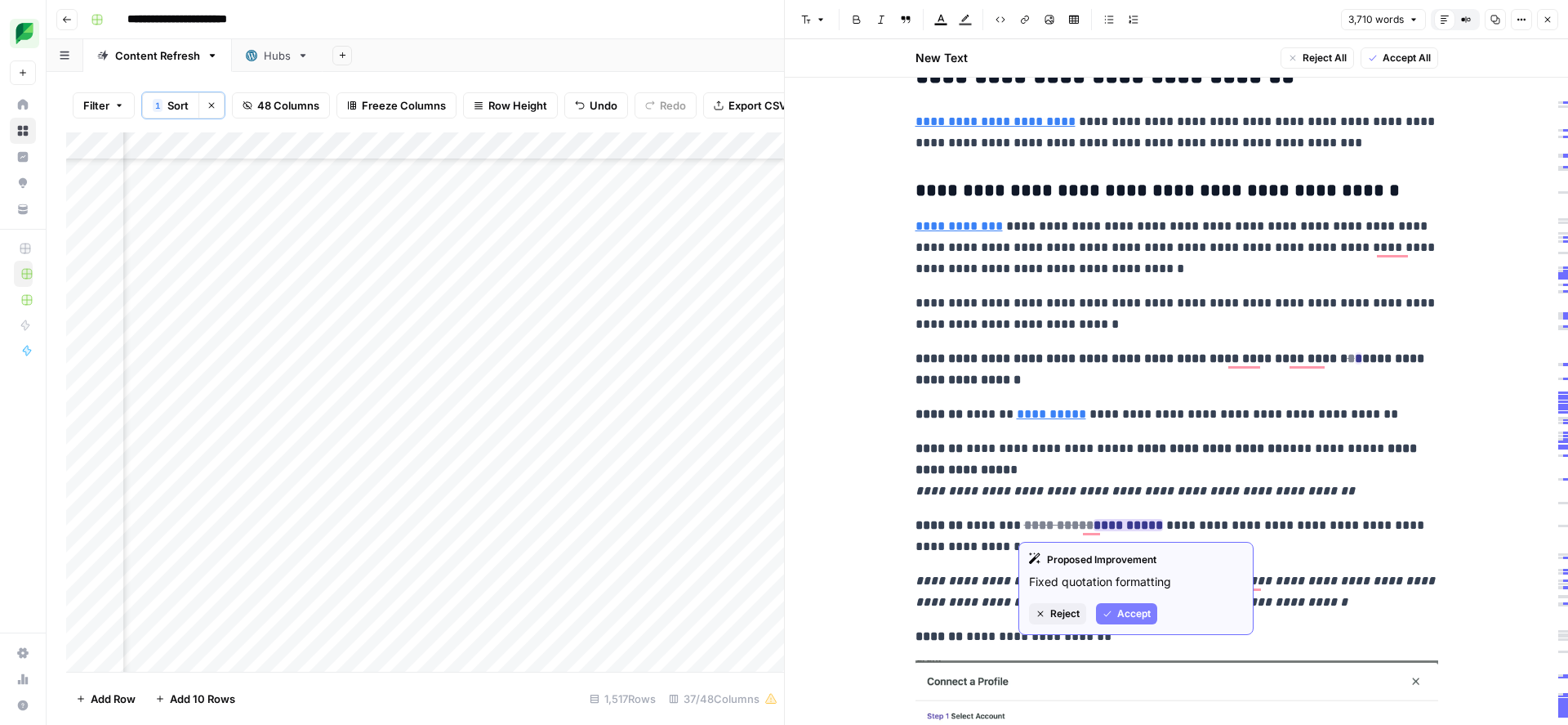
click at [1129, 616] on span "Accept" at bounding box center [1134, 613] width 33 height 15
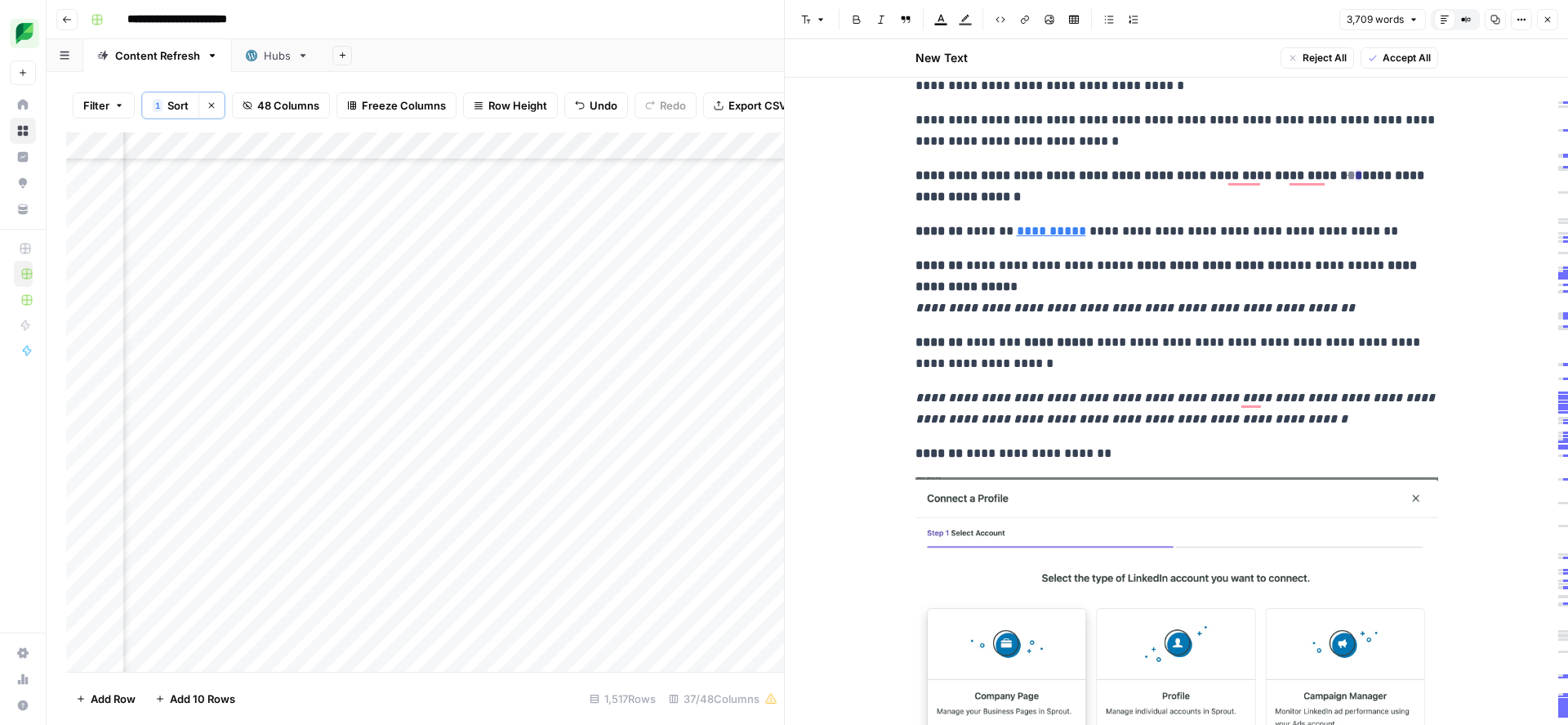
scroll to position [2556, 0]
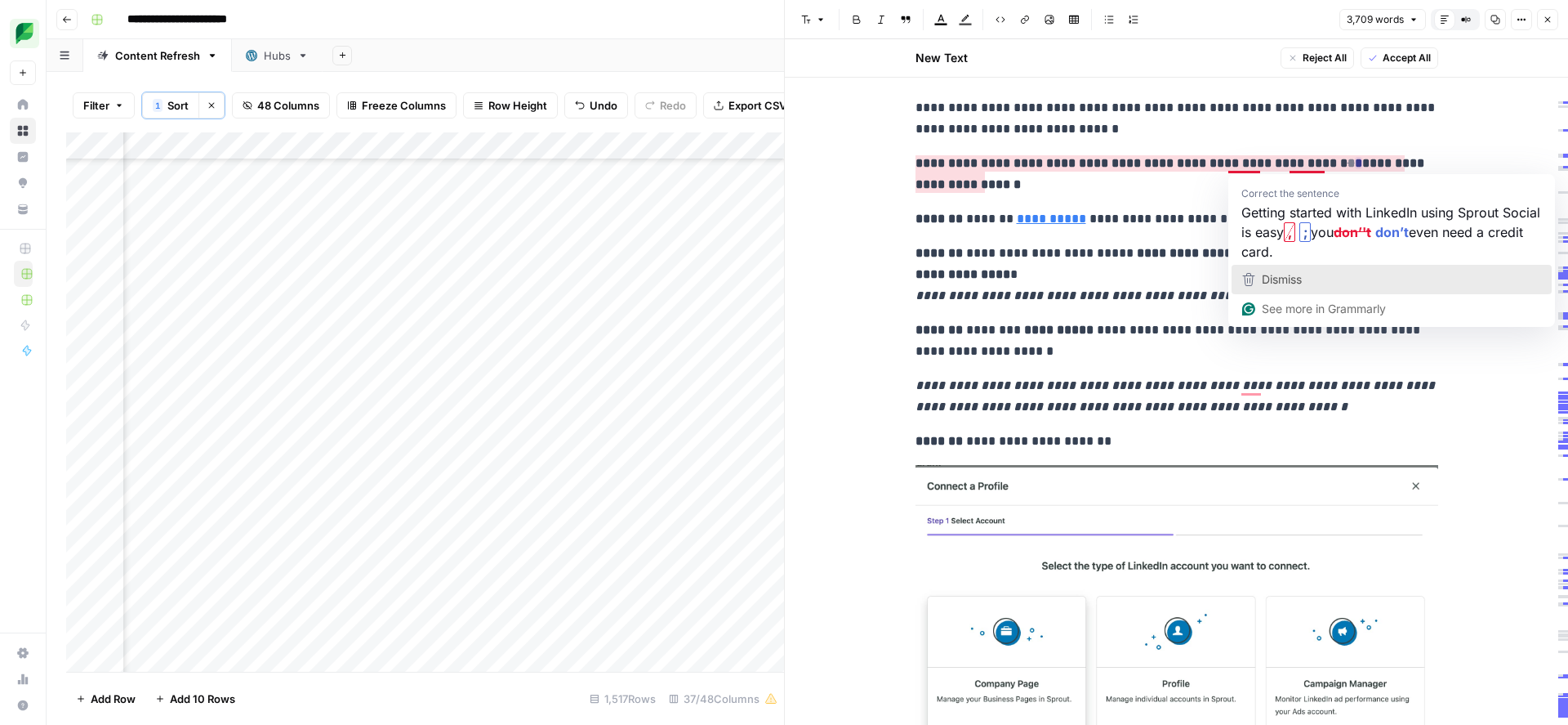
click at [1269, 282] on span "Dismiss" at bounding box center [1282, 279] width 40 height 14
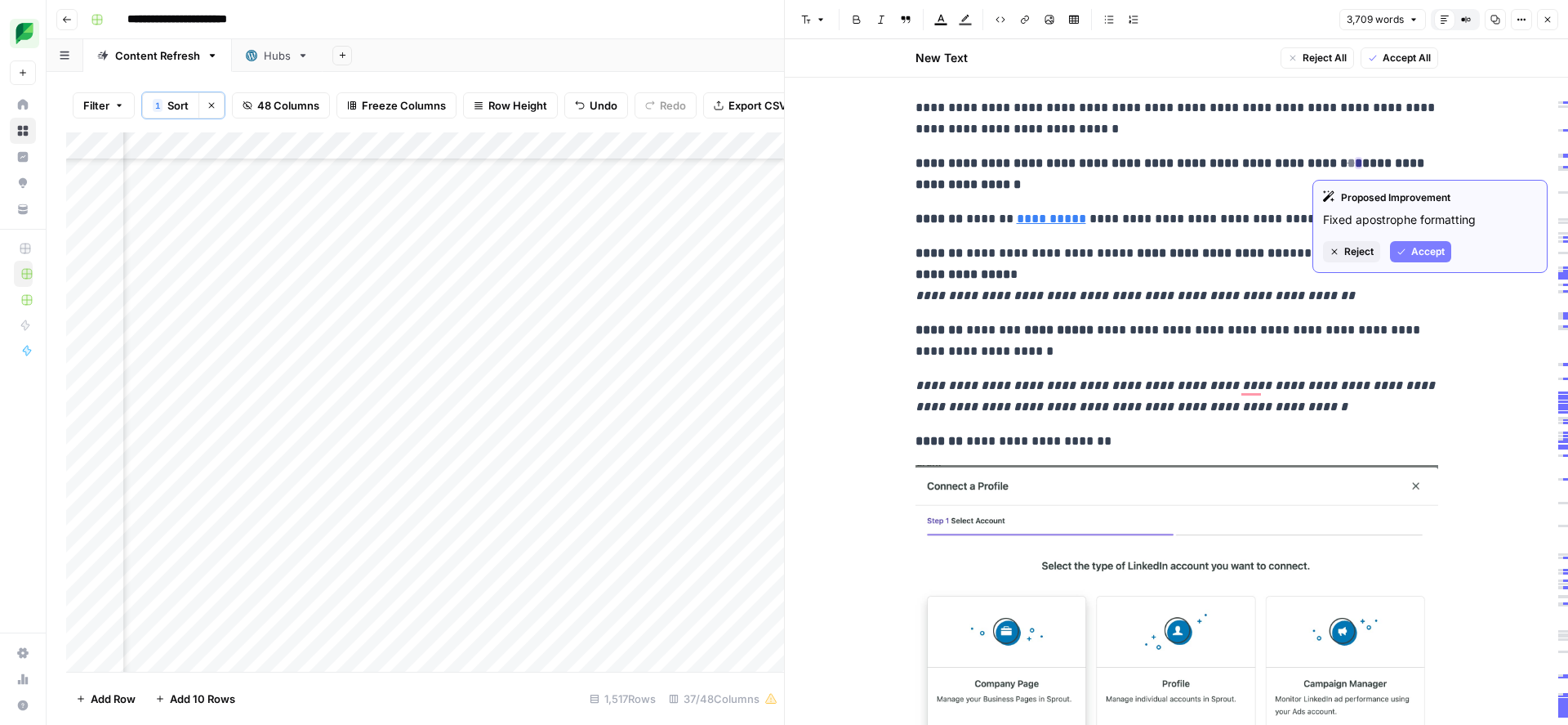
click at [1403, 245] on button "Accept" at bounding box center [1421, 251] width 61 height 21
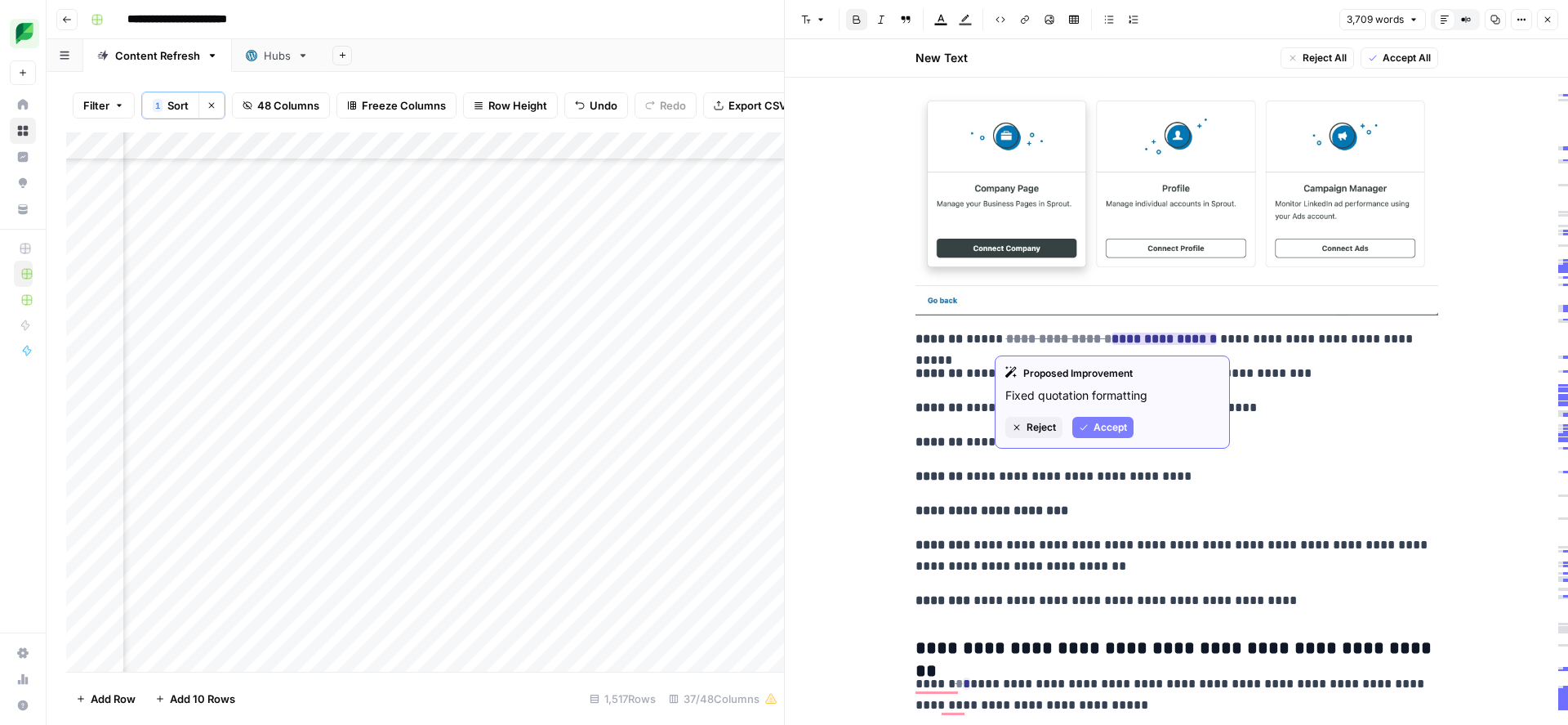
click at [1100, 429] on span "Accept" at bounding box center [1110, 427] width 33 height 15
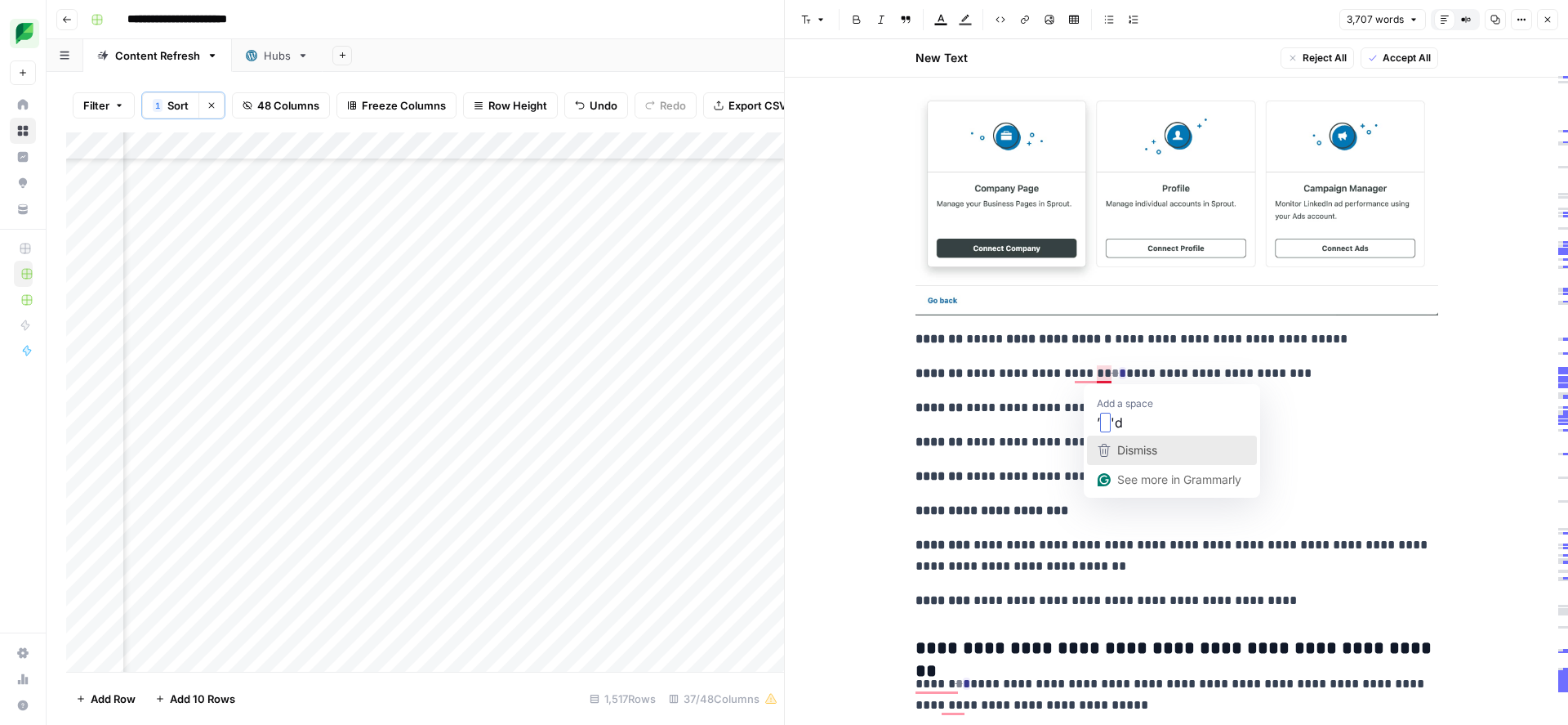
click at [1110, 449] on icon "button" at bounding box center [1104, 450] width 19 height 19
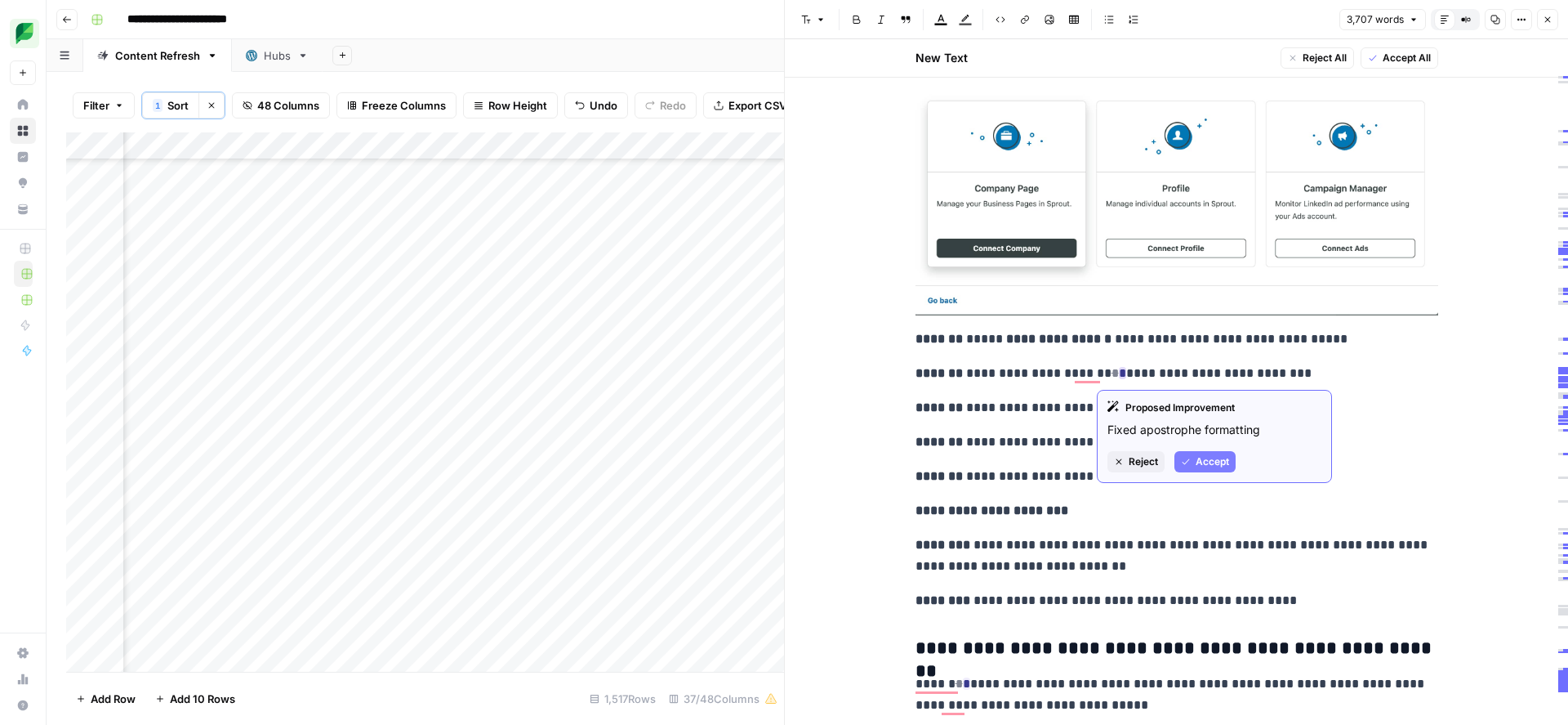
click at [1199, 467] on span "Accept" at bounding box center [1213, 461] width 33 height 15
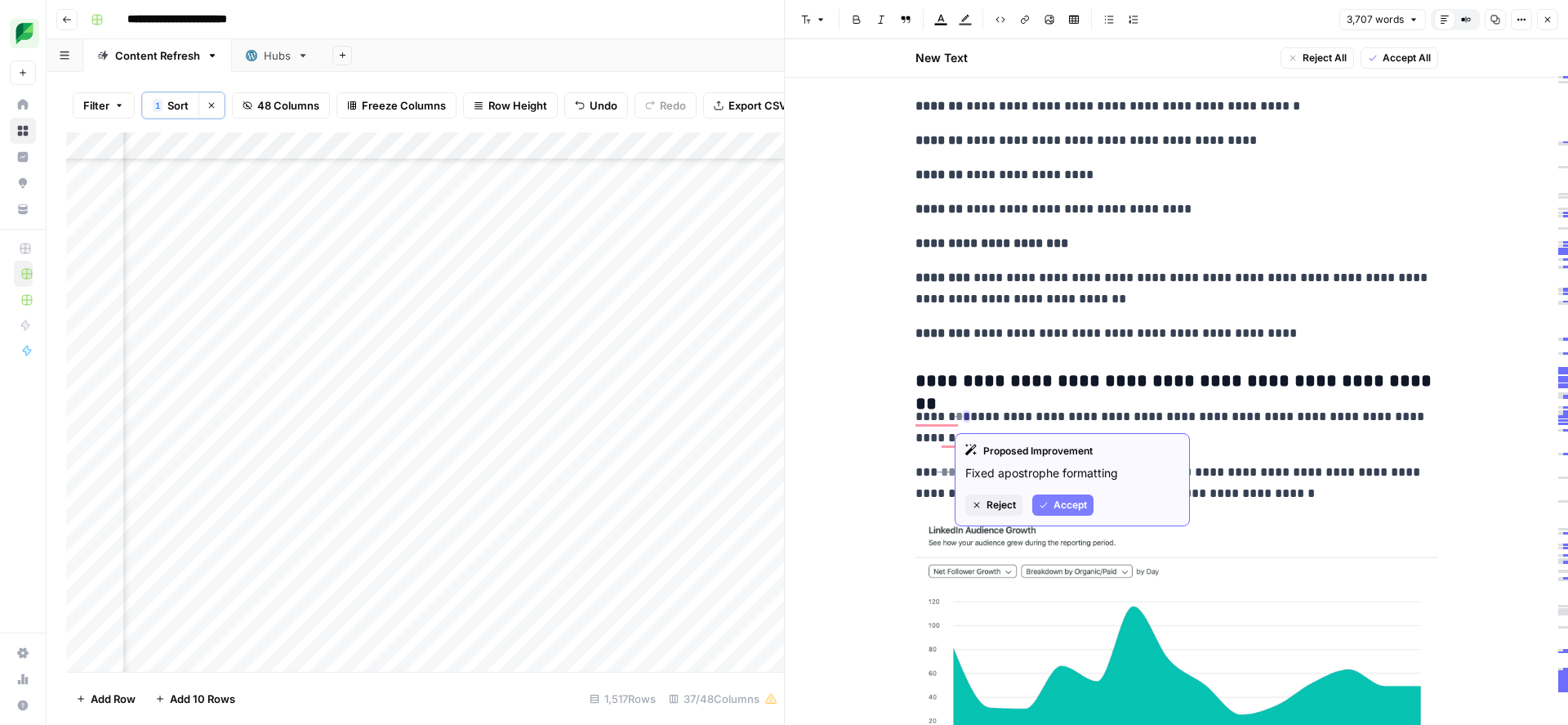
click at [1058, 504] on span "Accept" at bounding box center [1071, 504] width 33 height 15
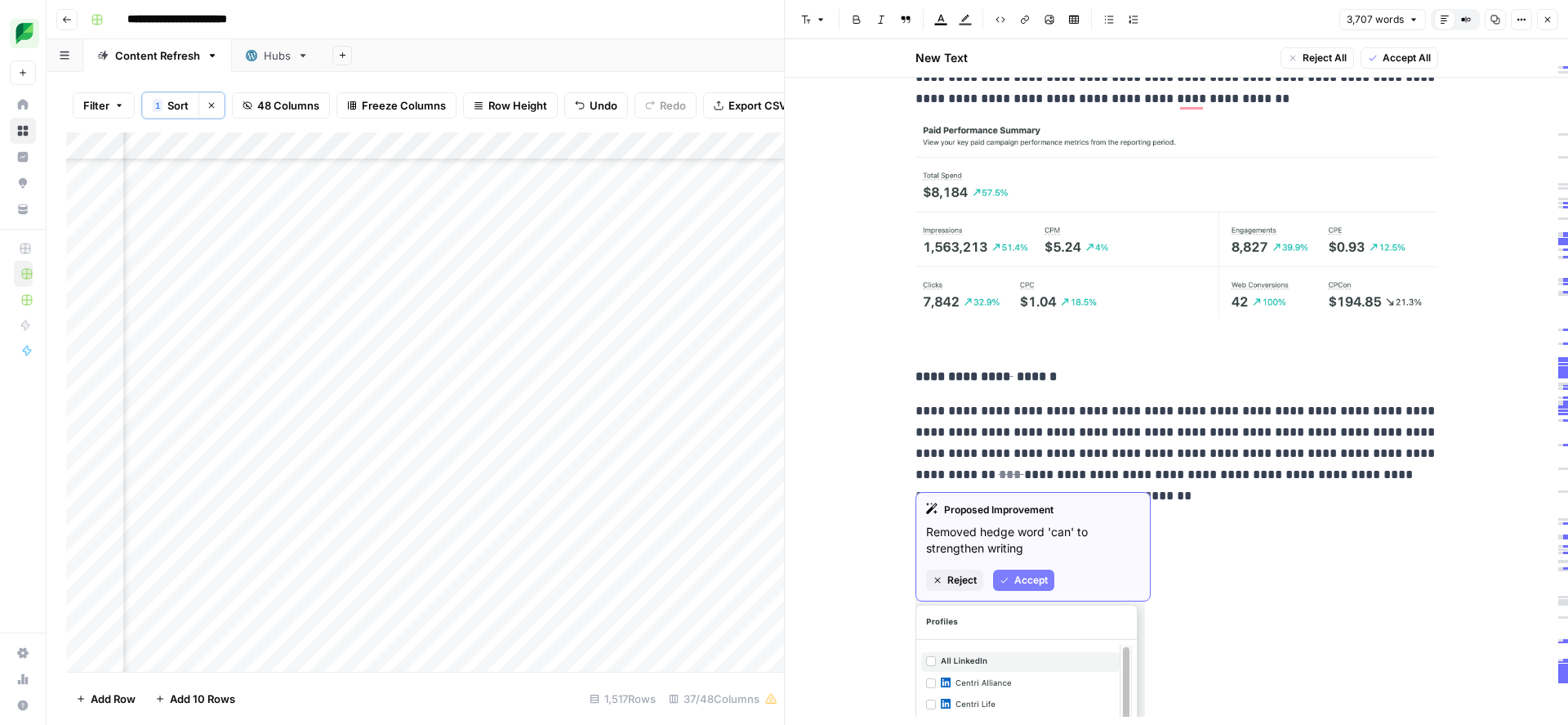
click at [939, 590] on button "Reject" at bounding box center [954, 580] width 57 height 21
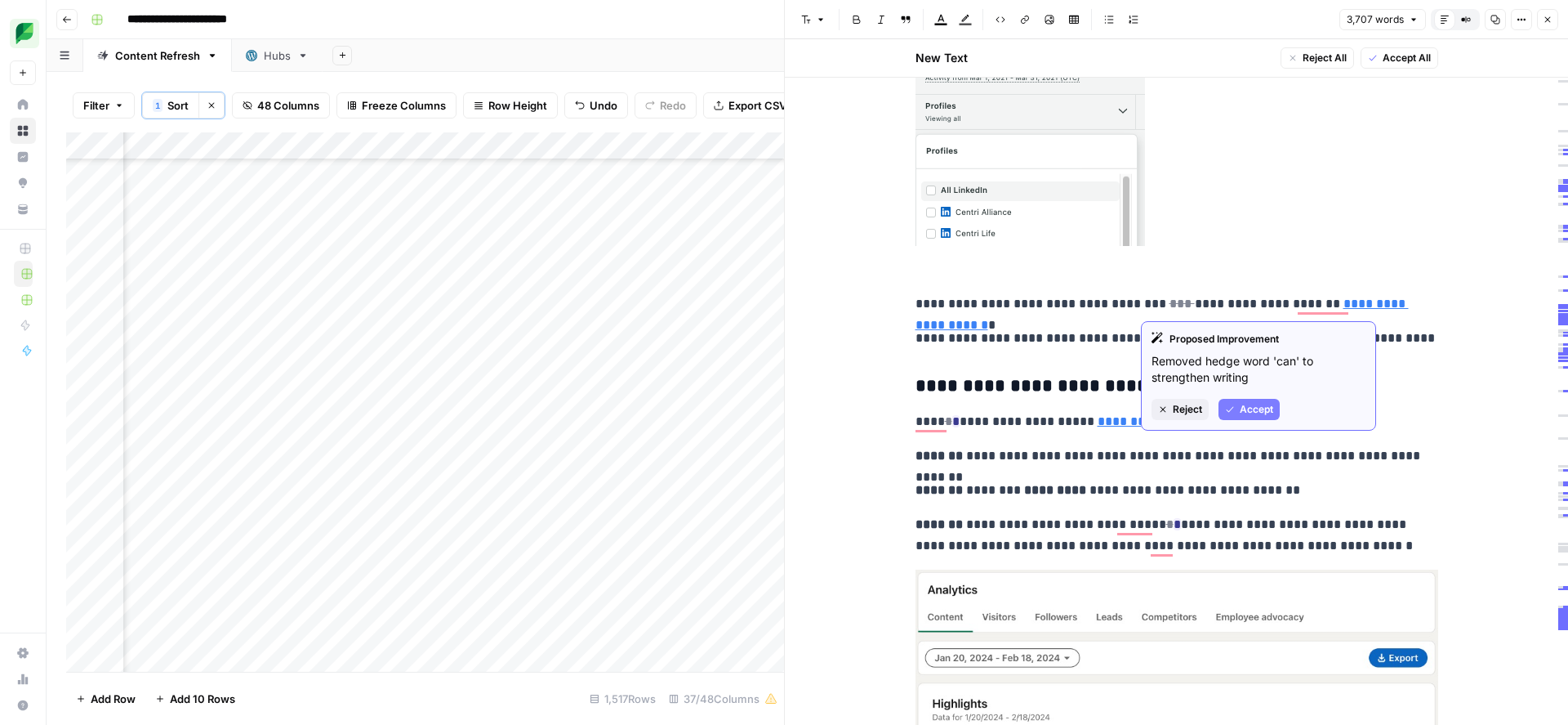
click at [1174, 412] on span "Reject" at bounding box center [1188, 409] width 30 height 15
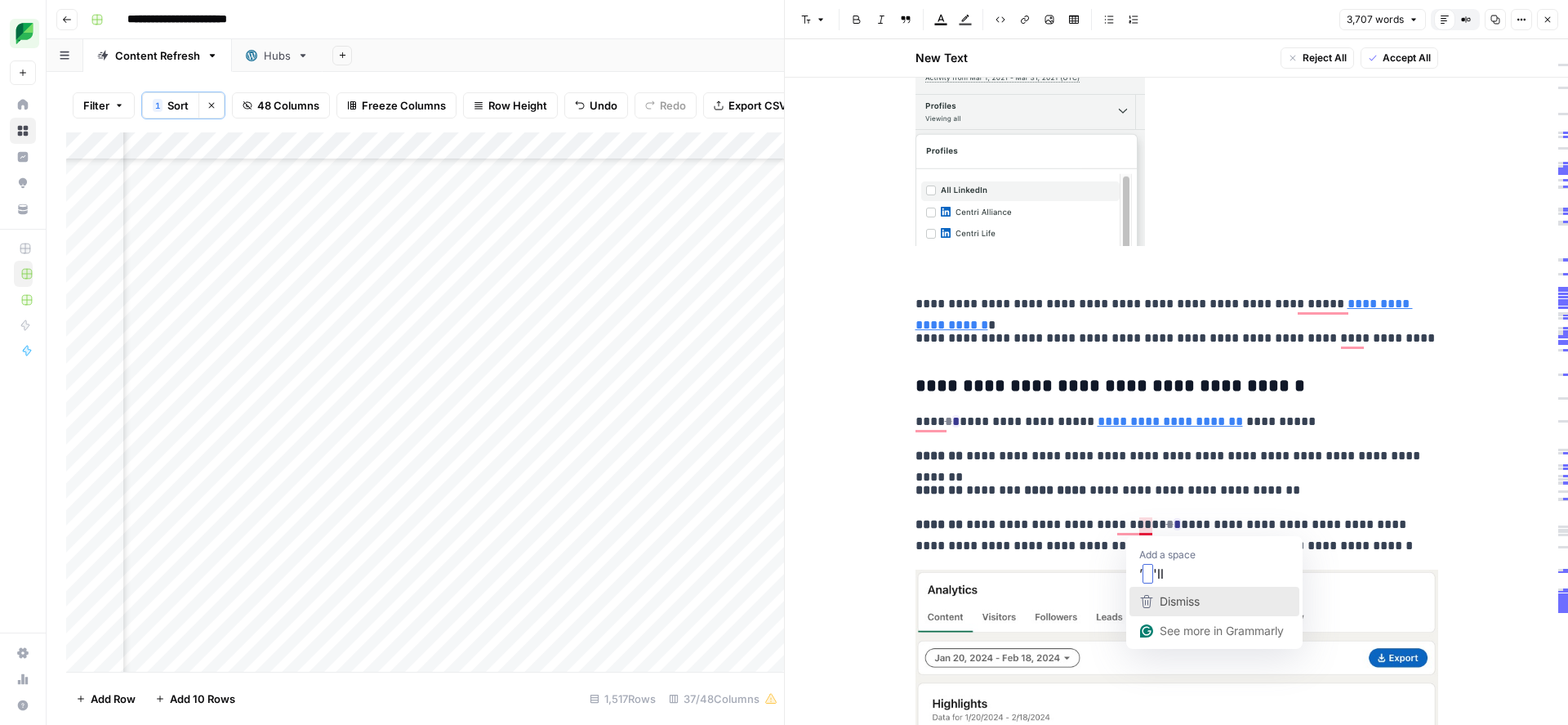
click at [1157, 599] on div "Dismiss" at bounding box center [1178, 602] width 43 height 25
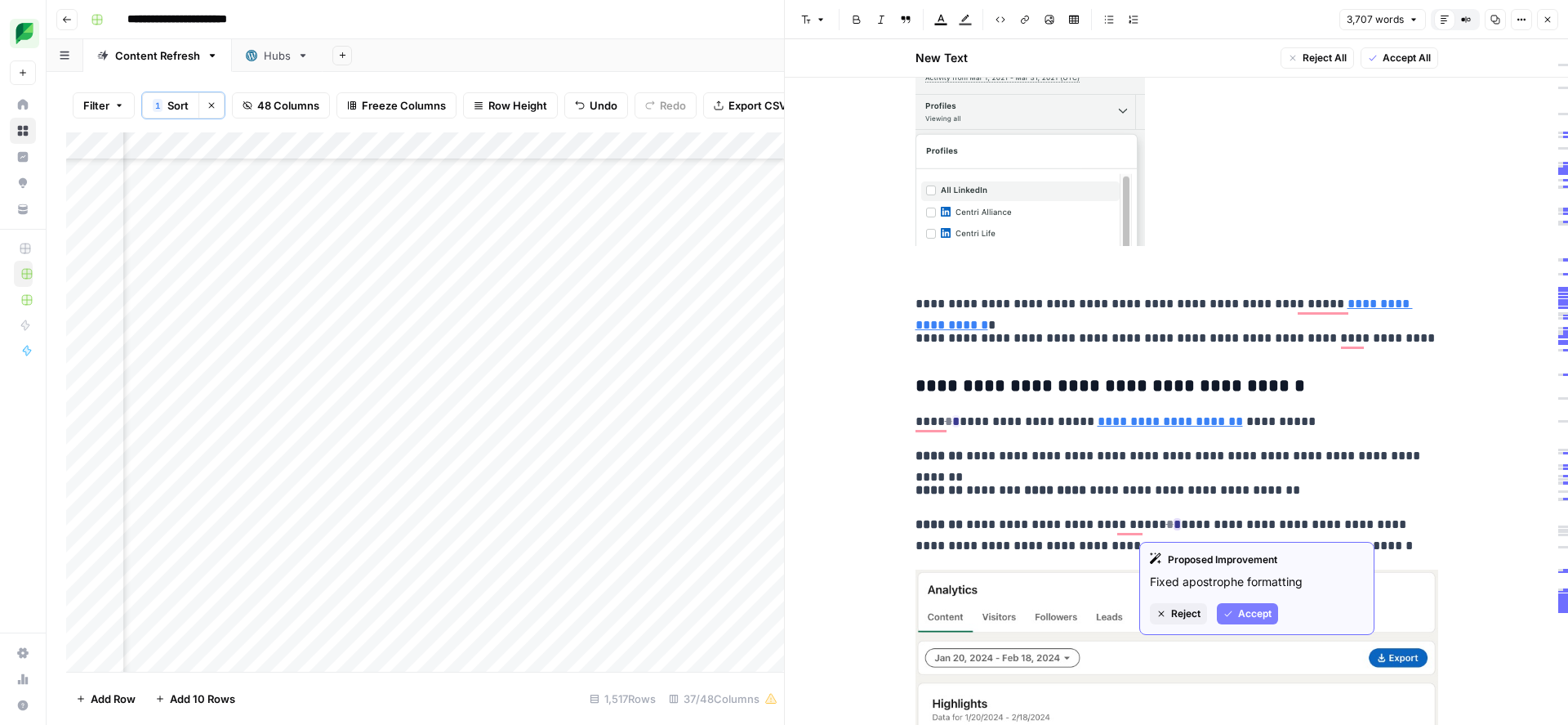
click at [1240, 614] on span "Accept" at bounding box center [1255, 613] width 33 height 15
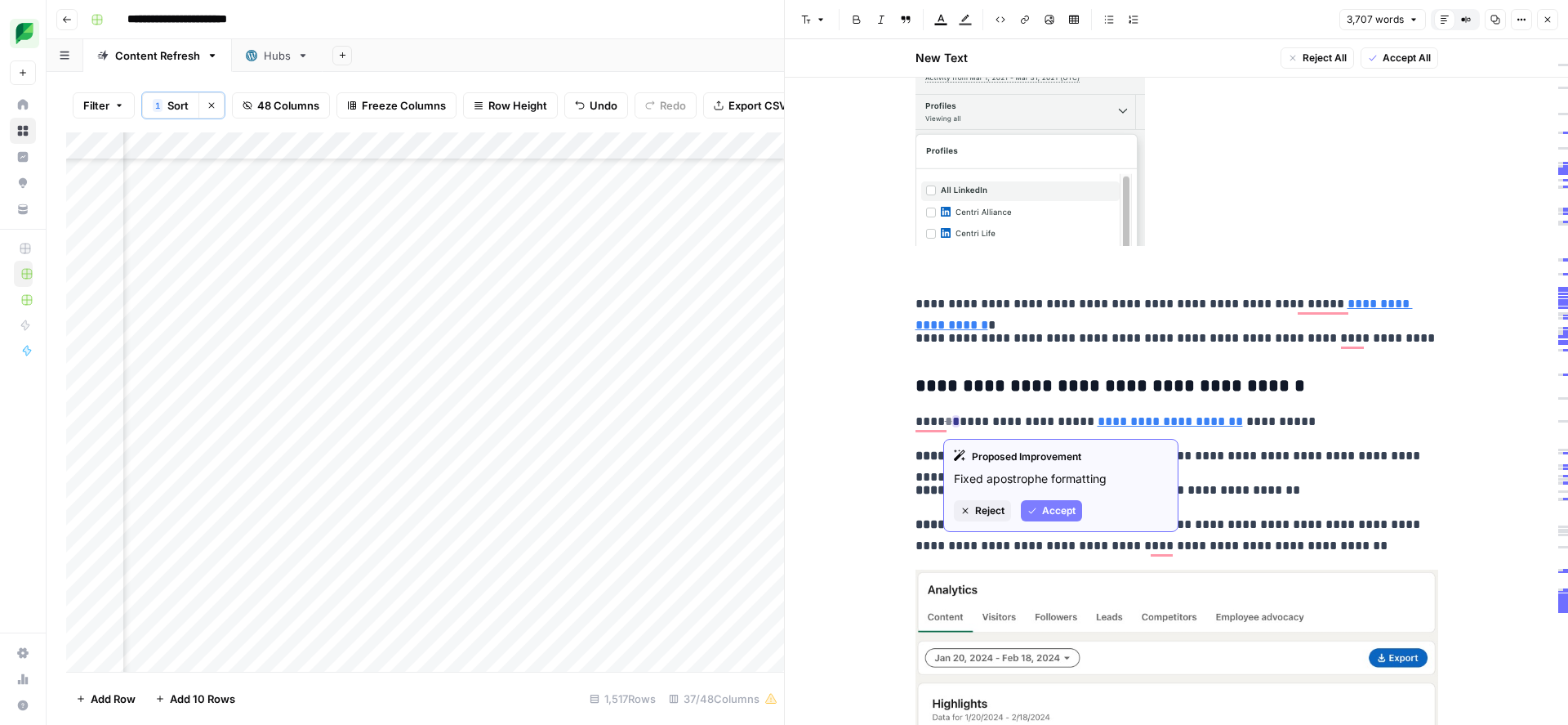
click at [1057, 513] on span "Accept" at bounding box center [1058, 510] width 33 height 15
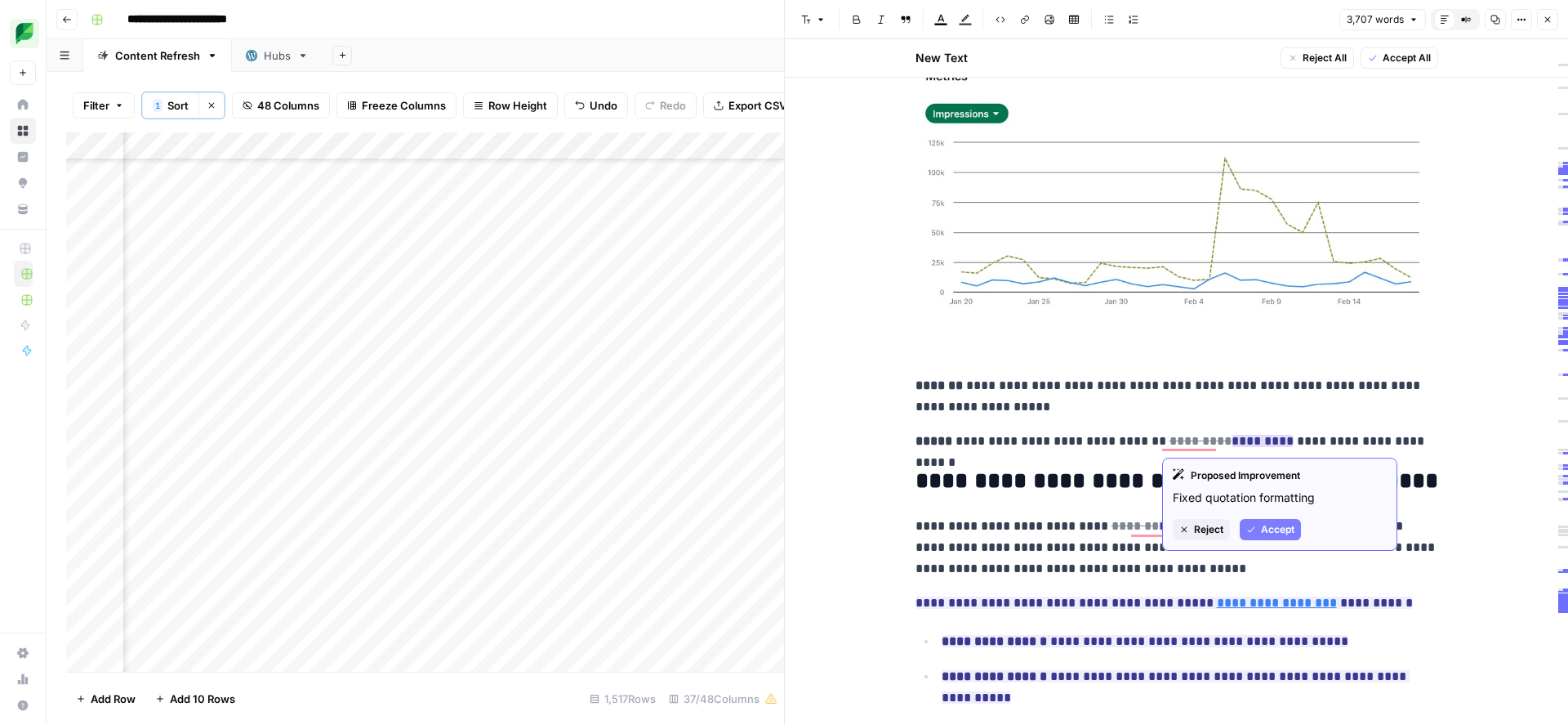
click at [1250, 525] on icon "button" at bounding box center [1251, 529] width 10 height 10
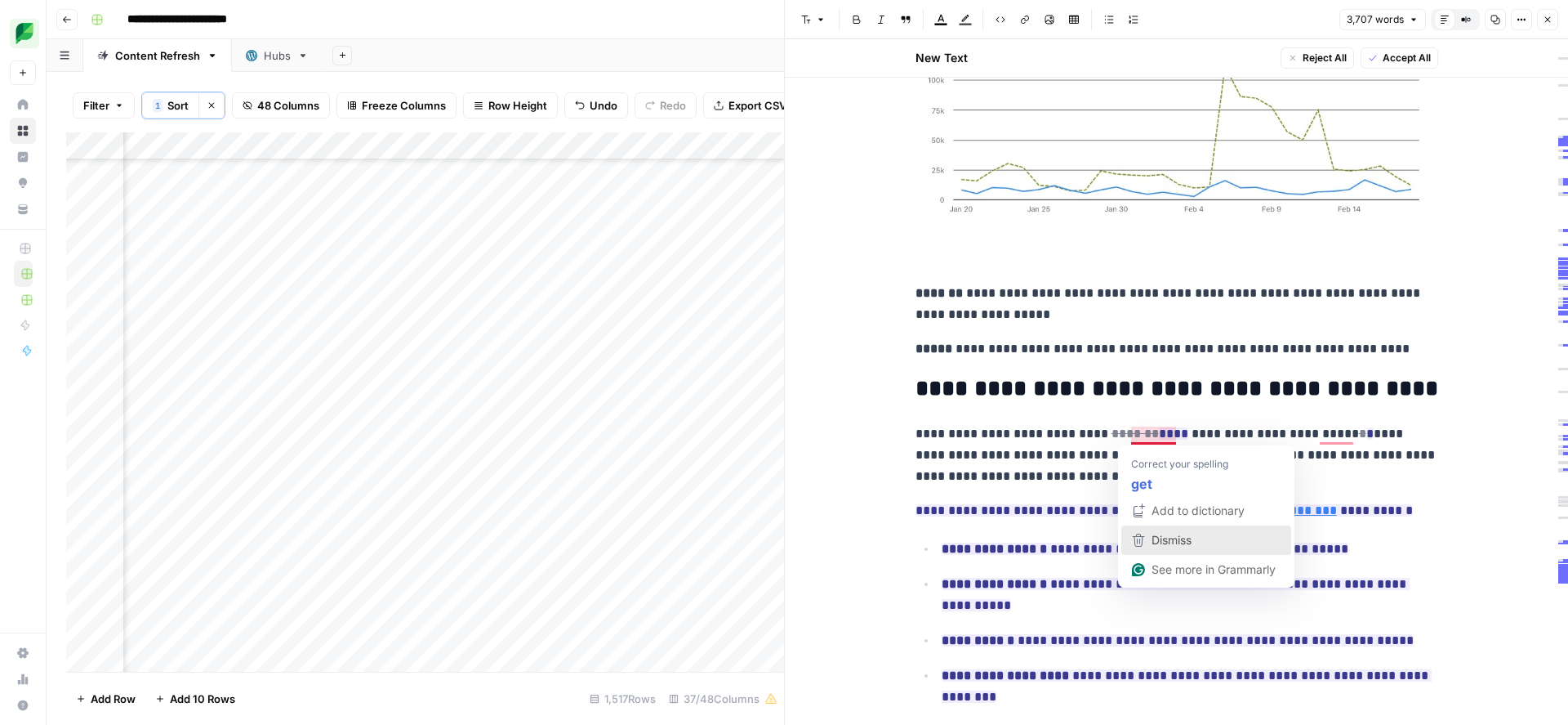
click at [1147, 537] on icon "button" at bounding box center [1138, 539] width 19 height 19
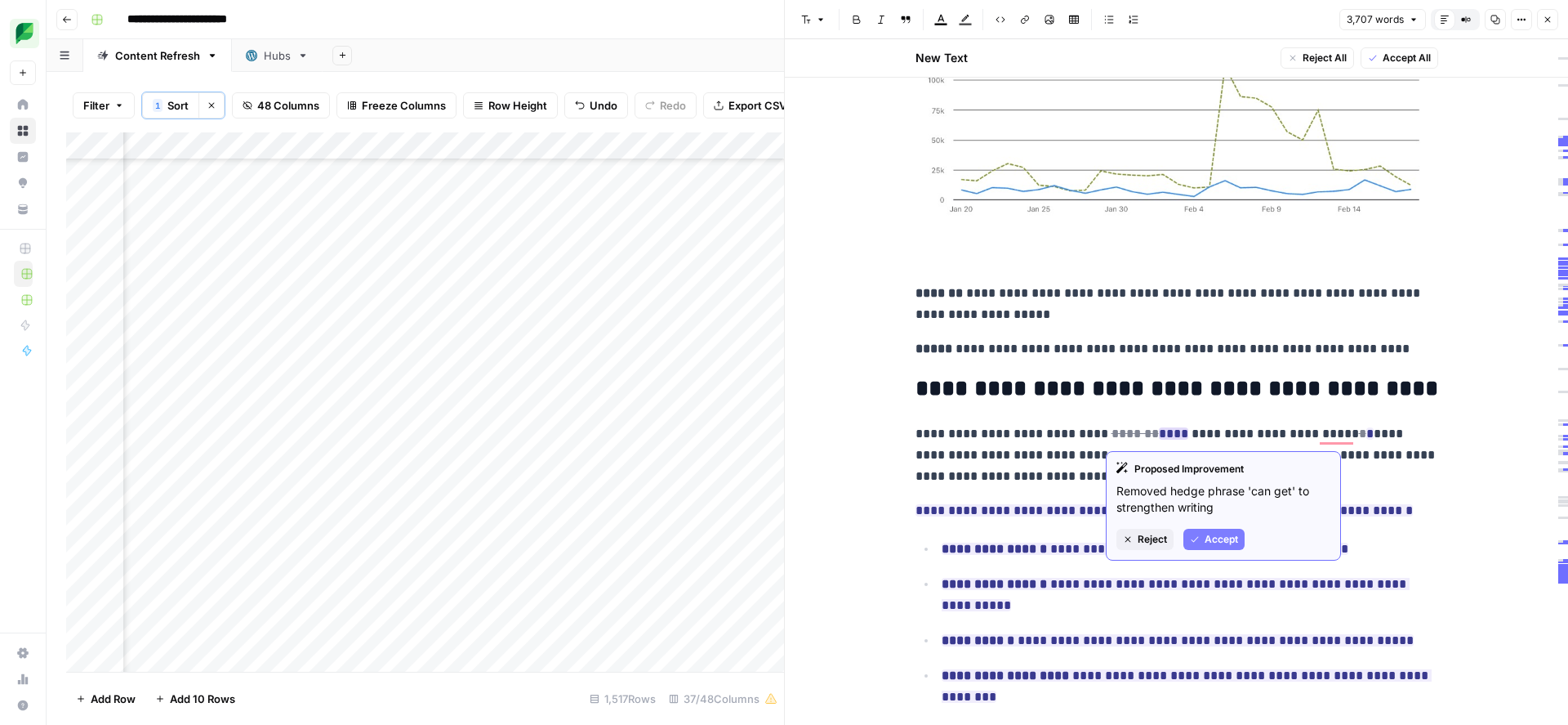
click at [1217, 537] on span "Accept" at bounding box center [1221, 538] width 33 height 15
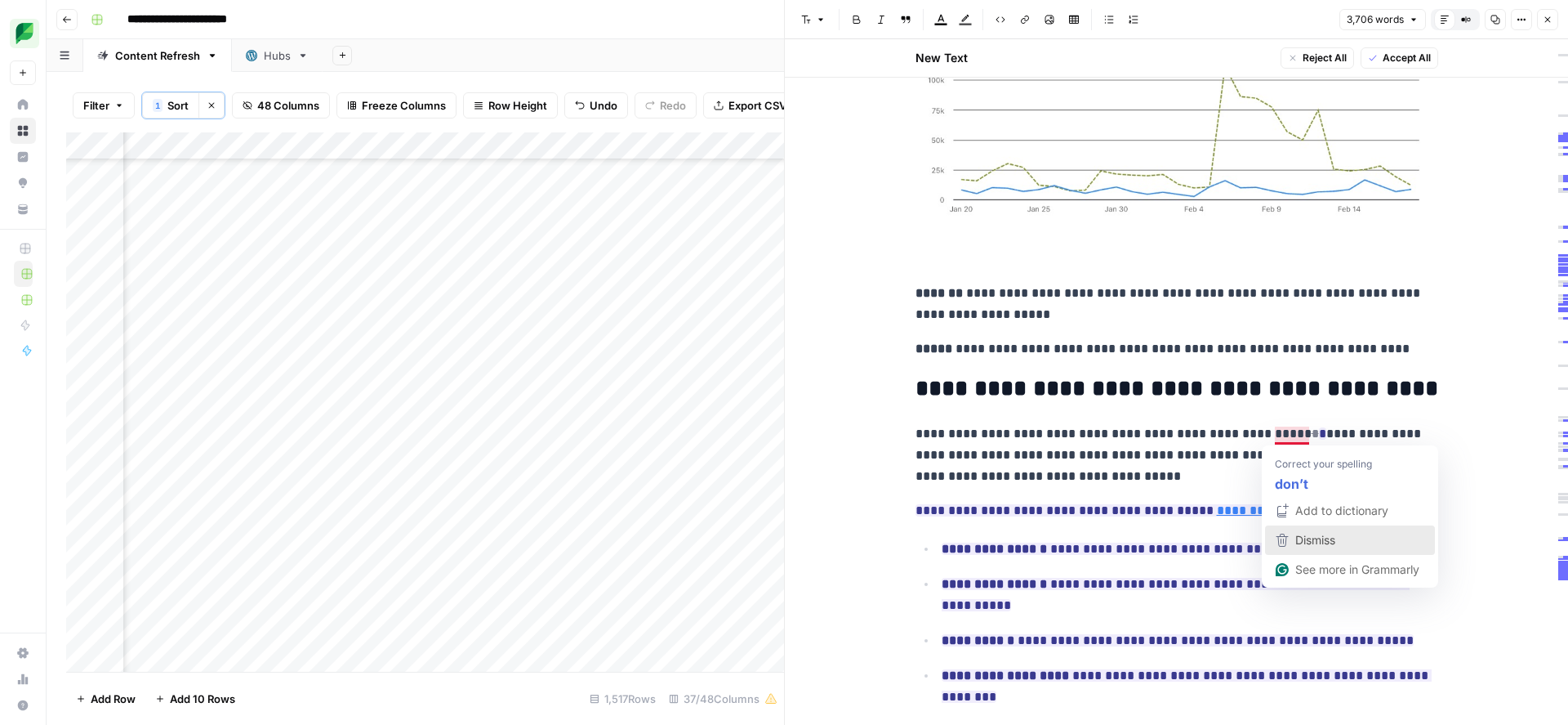
click at [1296, 535] on span "Dismiss" at bounding box center [1316, 539] width 40 height 14
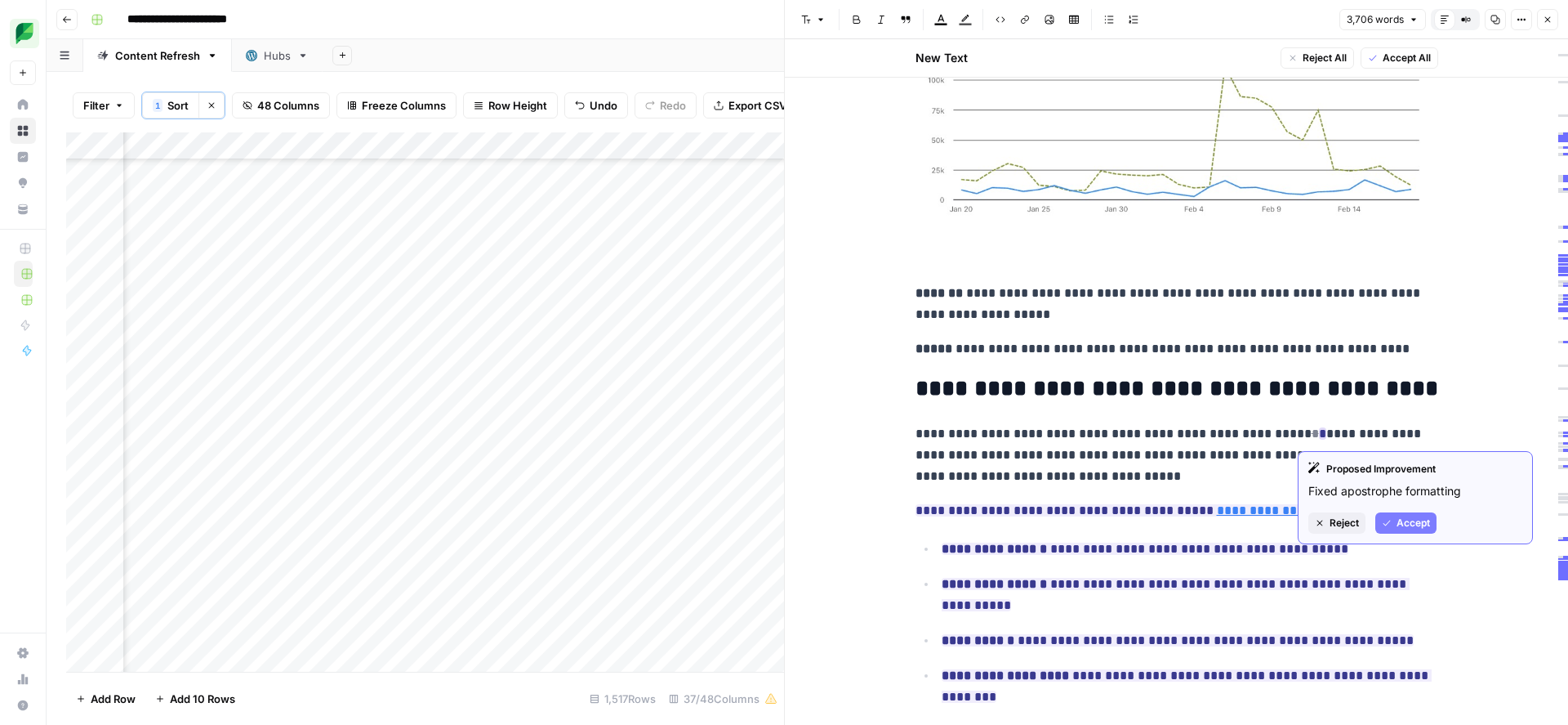
click at [1397, 521] on span "Accept" at bounding box center [1413, 523] width 33 height 15
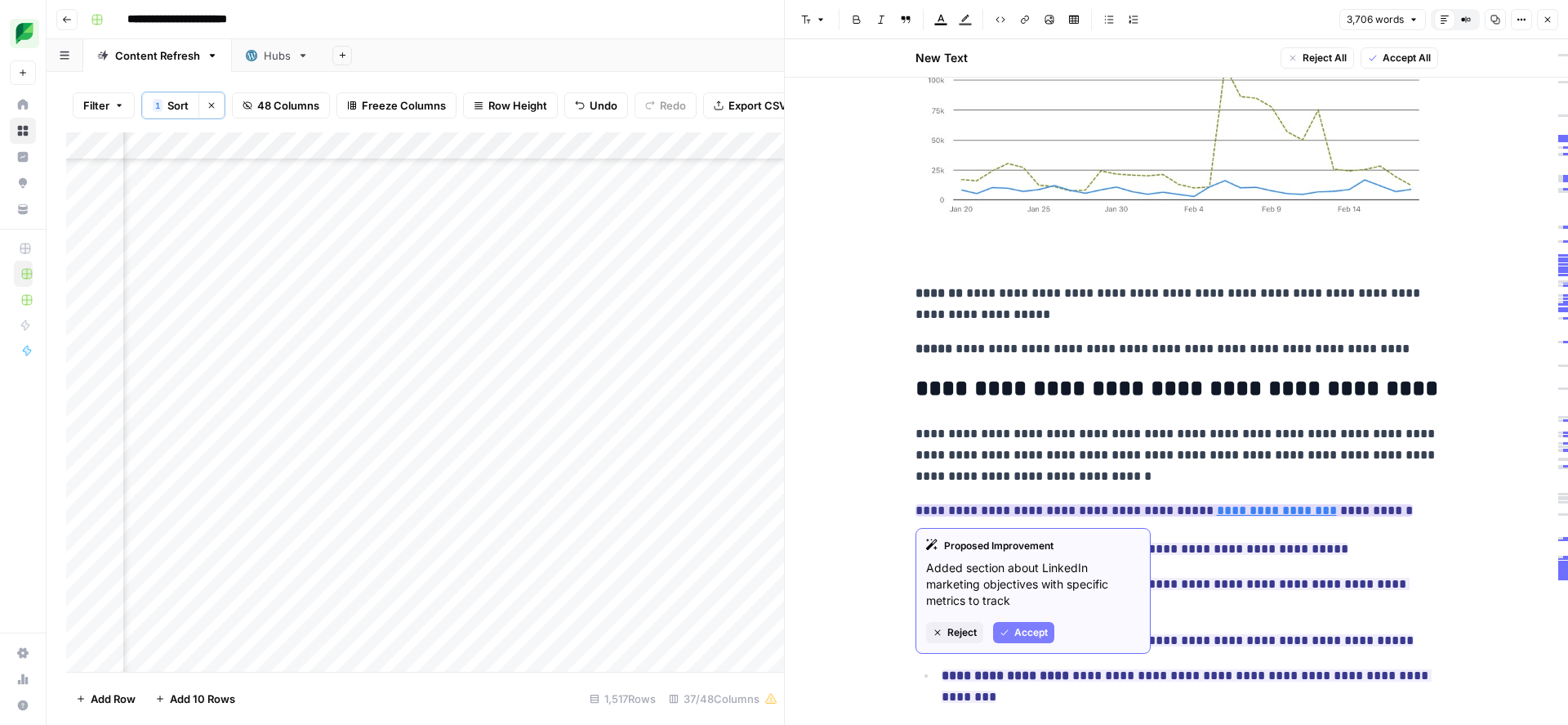
click at [1026, 628] on span "Accept" at bounding box center [1031, 632] width 33 height 15
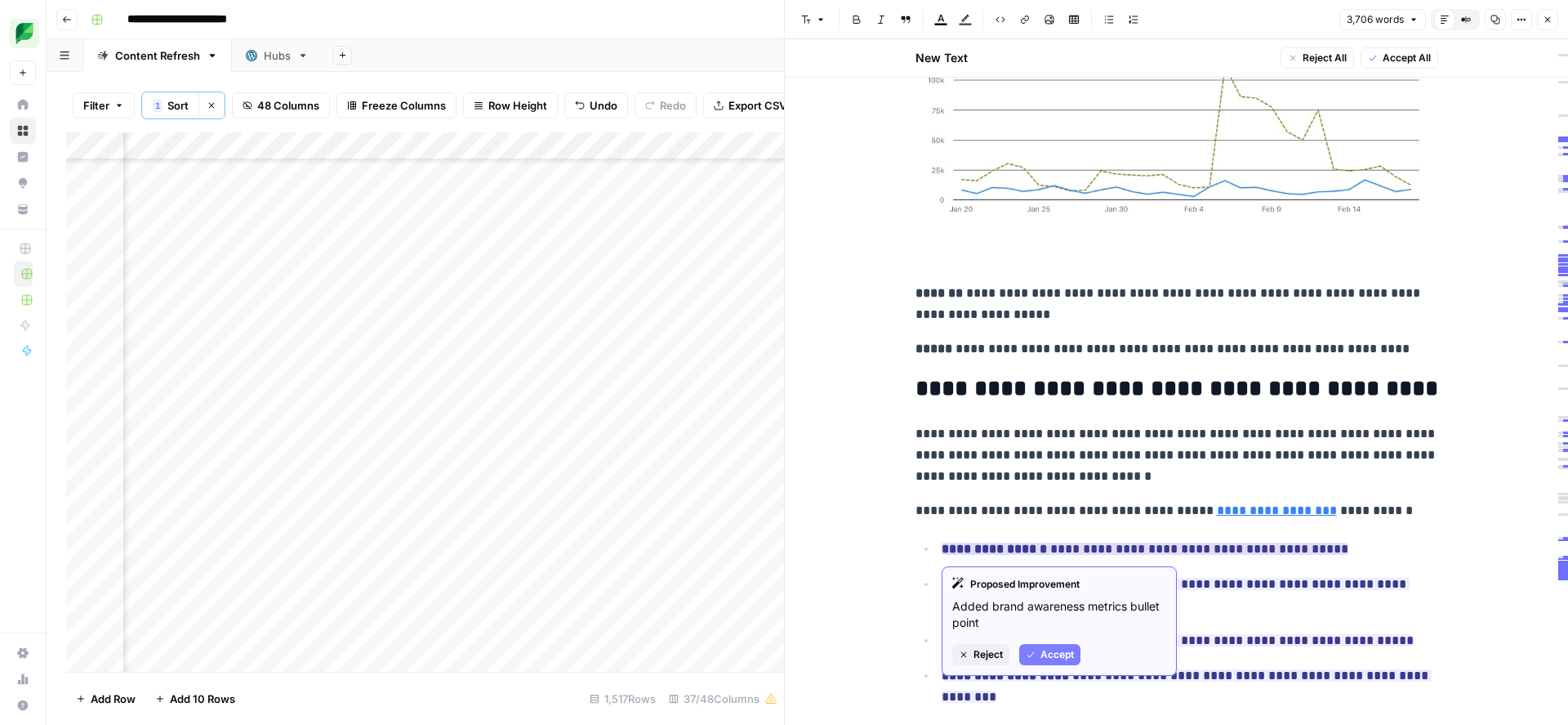
click at [1033, 653] on icon "button" at bounding box center [1030, 654] width 10 height 10
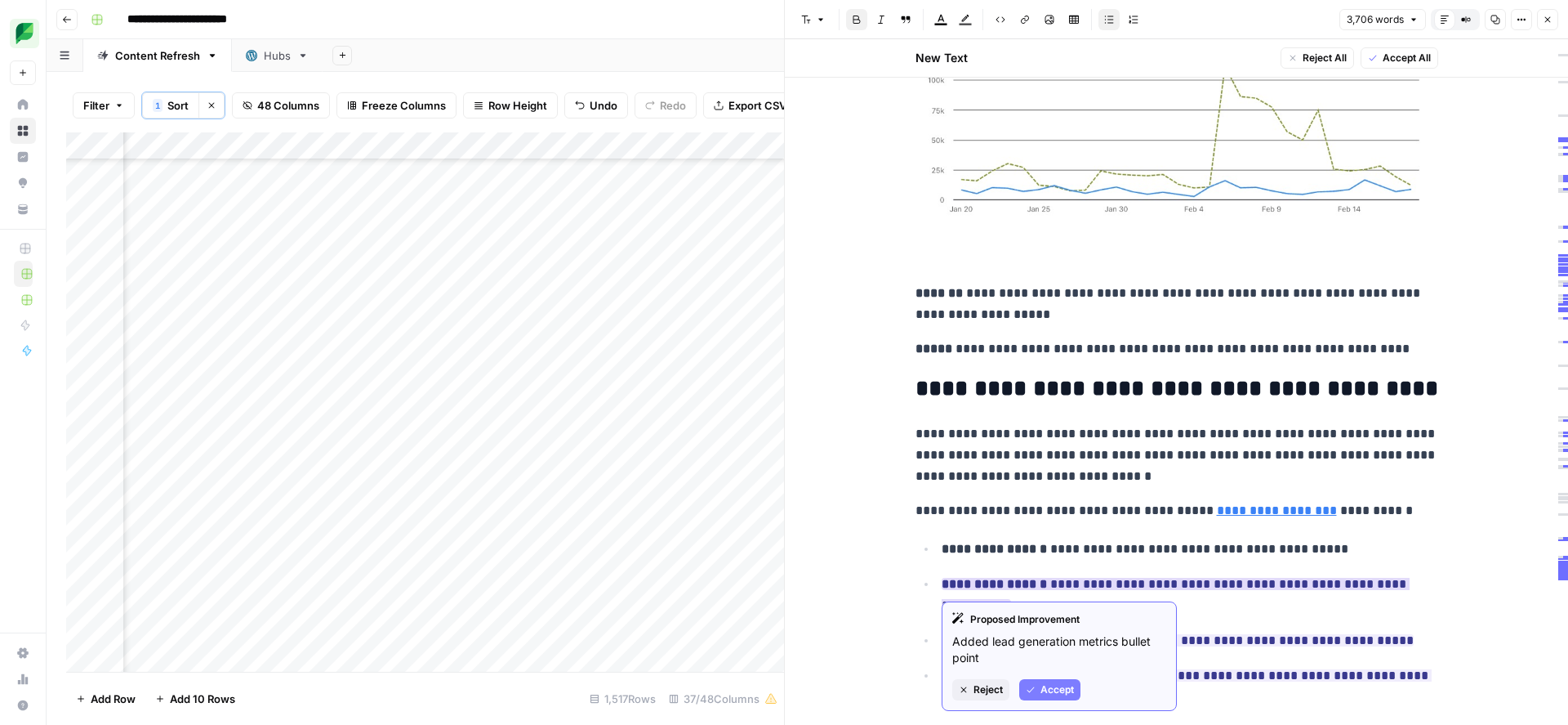
click at [1041, 695] on span "Accept" at bounding box center [1058, 689] width 33 height 15
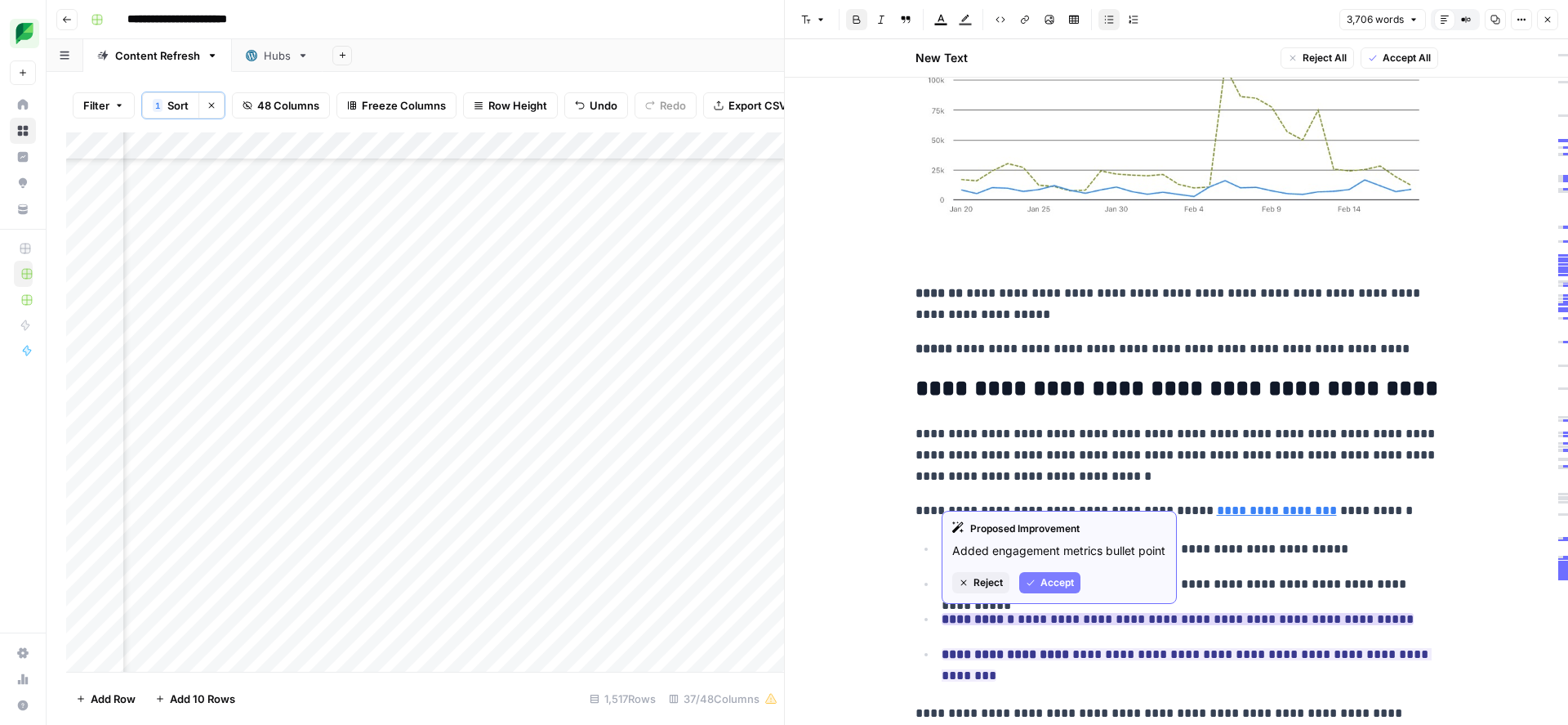
click at [1050, 584] on span "Accept" at bounding box center [1058, 582] width 33 height 15
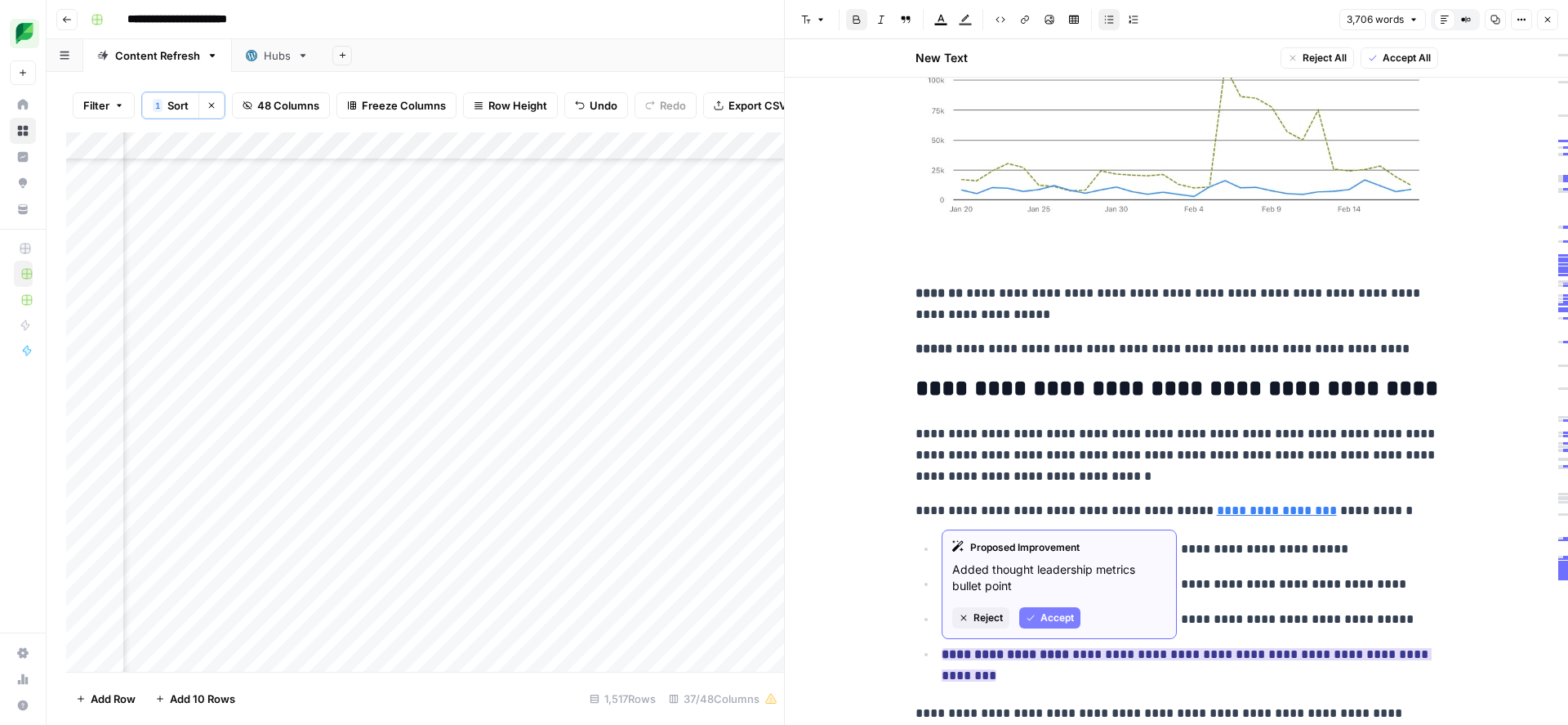
click at [1046, 621] on span "Accept" at bounding box center [1058, 617] width 33 height 15
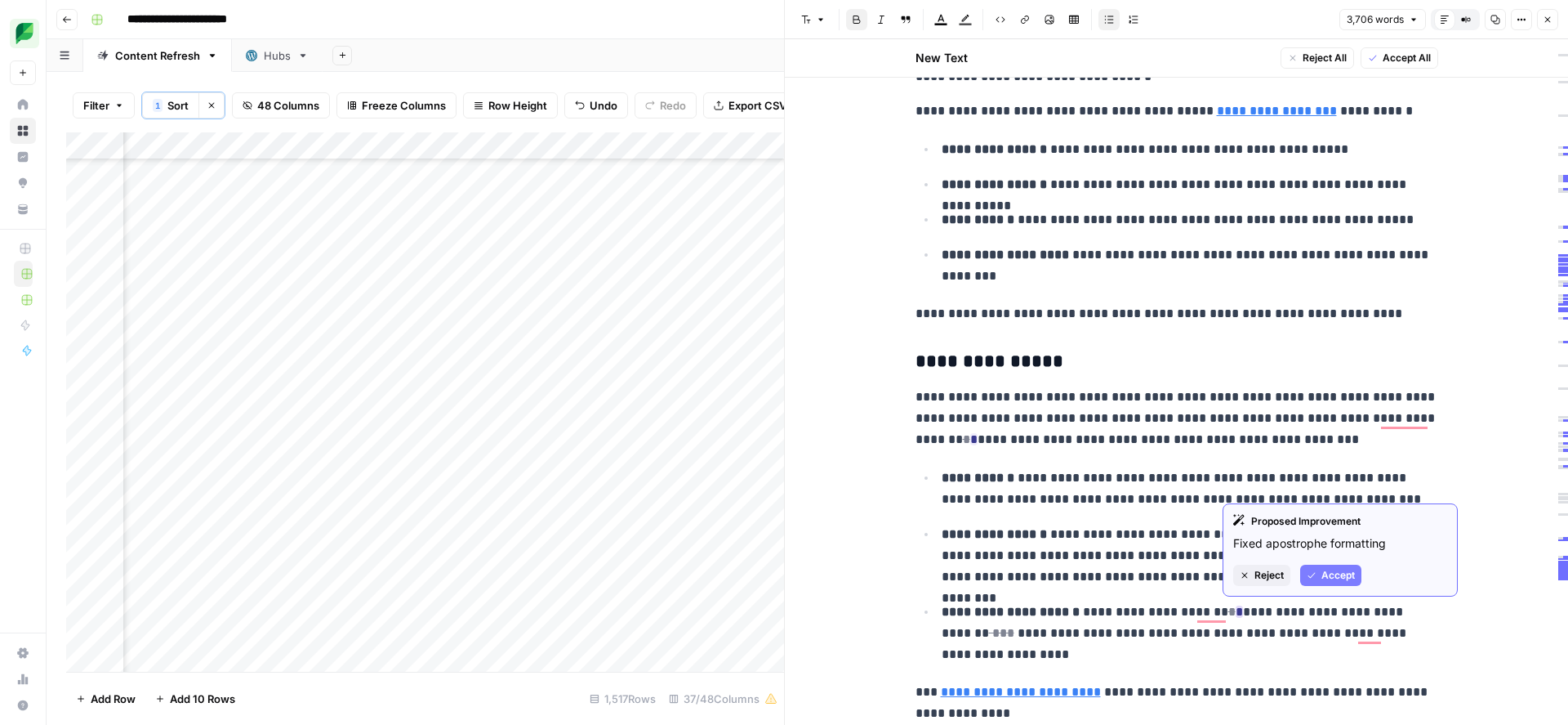
click at [1335, 581] on span "Accept" at bounding box center [1339, 574] width 33 height 15
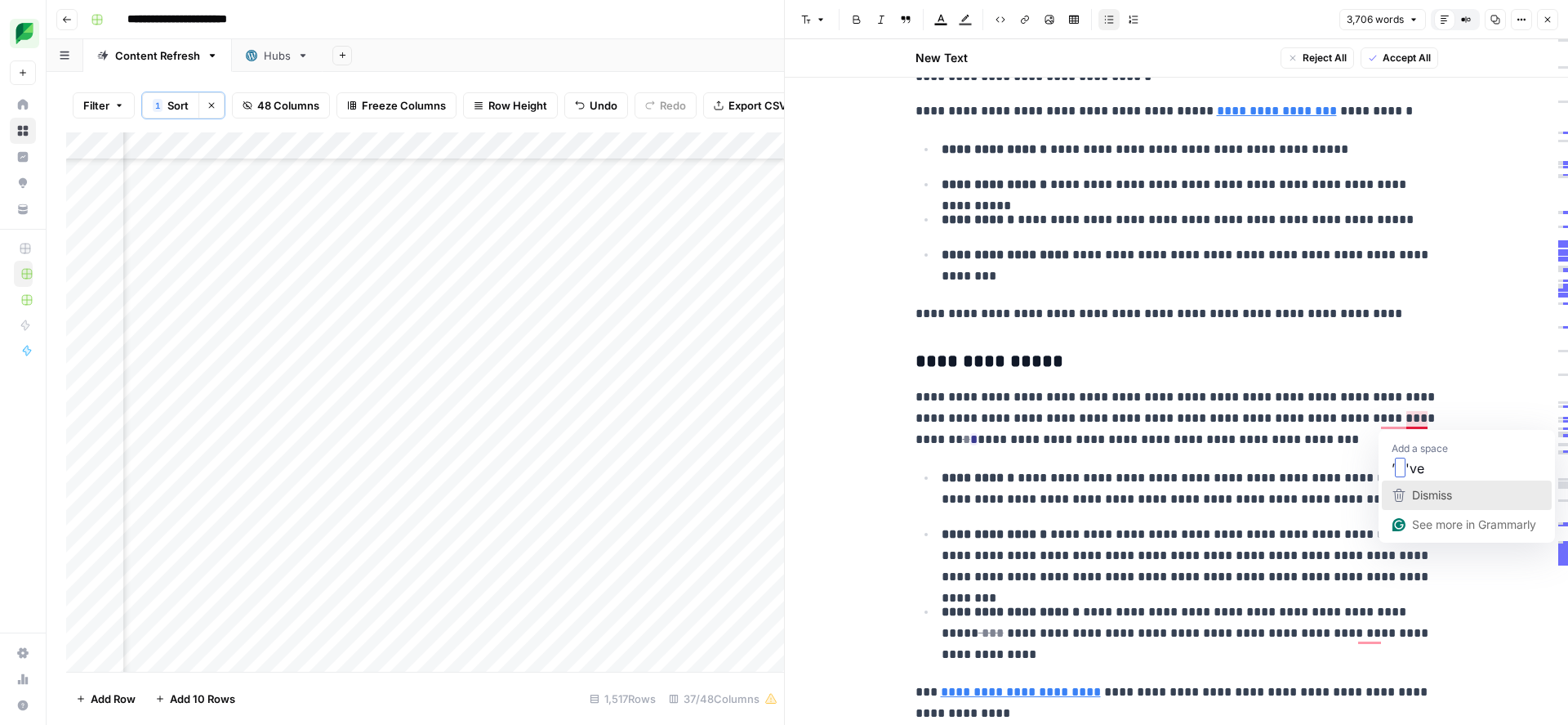
click at [1409, 503] on div "Dismiss" at bounding box center [1430, 495] width 43 height 25
click at [1409, 496] on span "Dismiss" at bounding box center [1422, 495] width 40 height 14
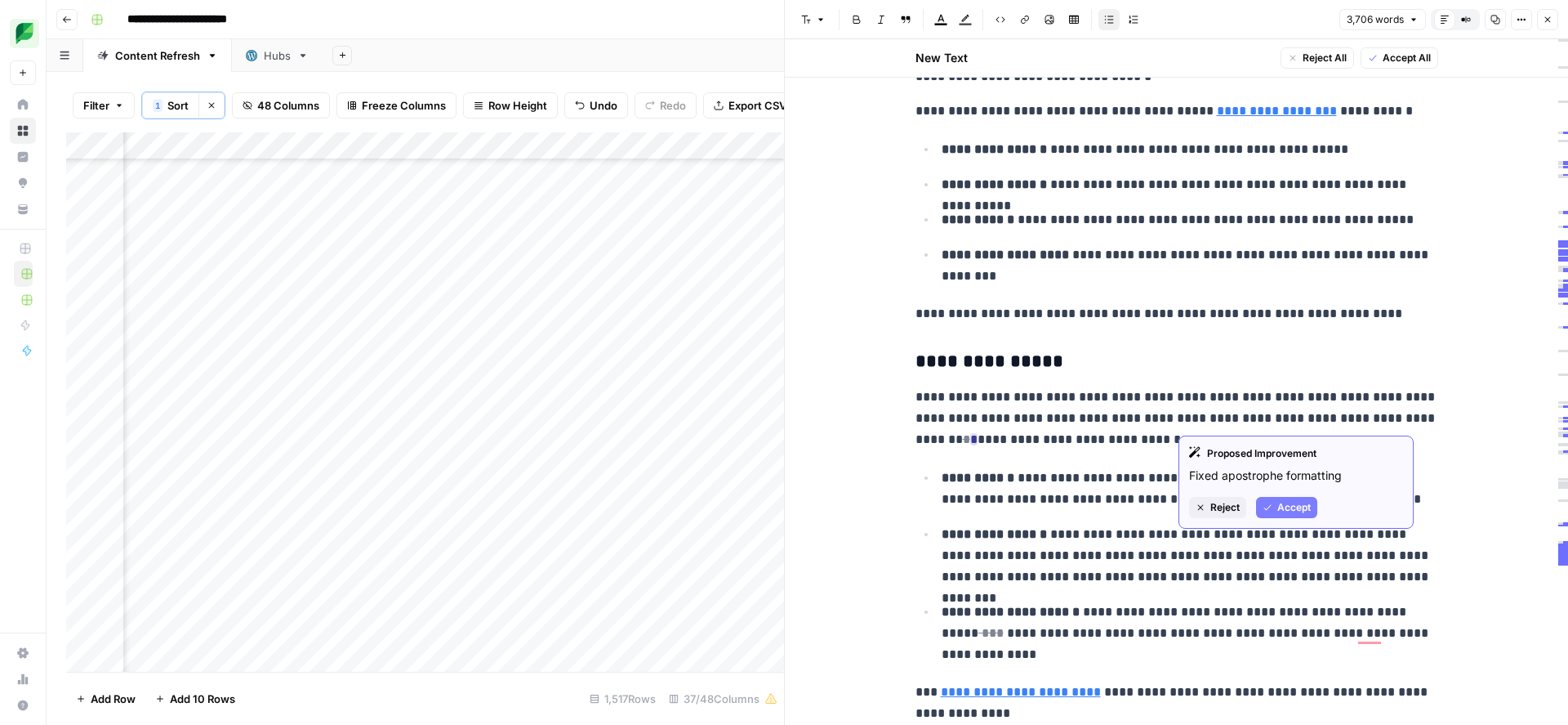
click at [1297, 505] on span "Accept" at bounding box center [1294, 507] width 33 height 15
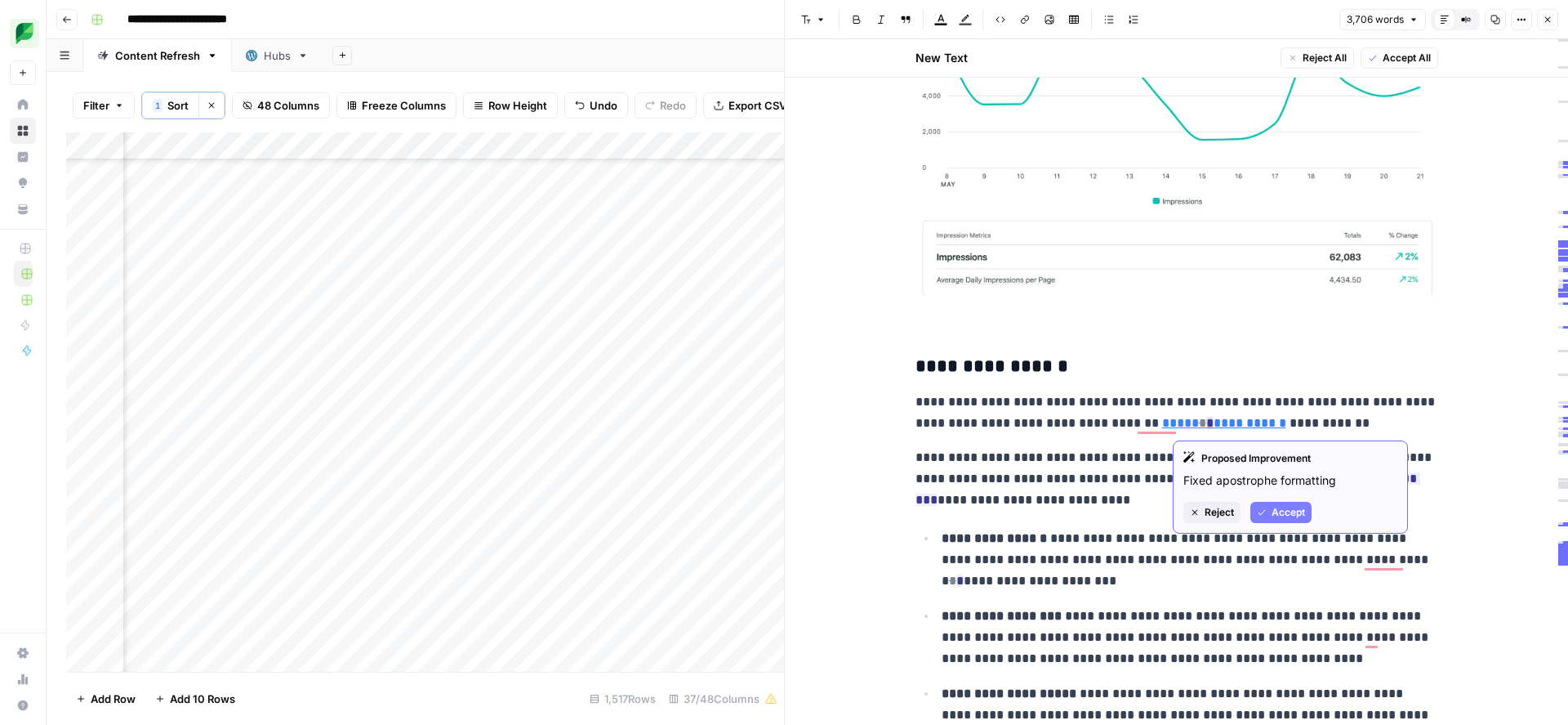
click at [1275, 507] on span "Accept" at bounding box center [1289, 512] width 33 height 15
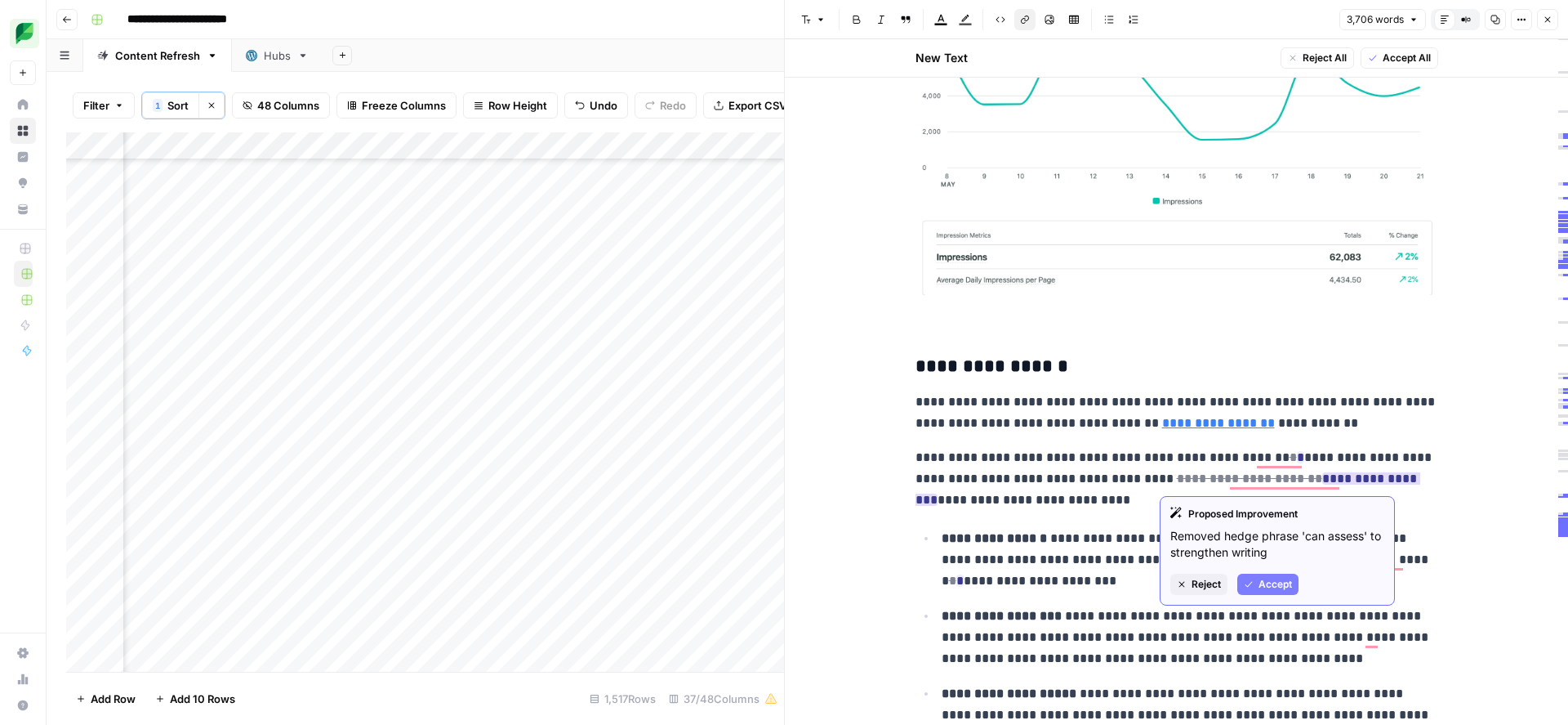
click at [1269, 579] on span "Accept" at bounding box center [1276, 584] width 33 height 15
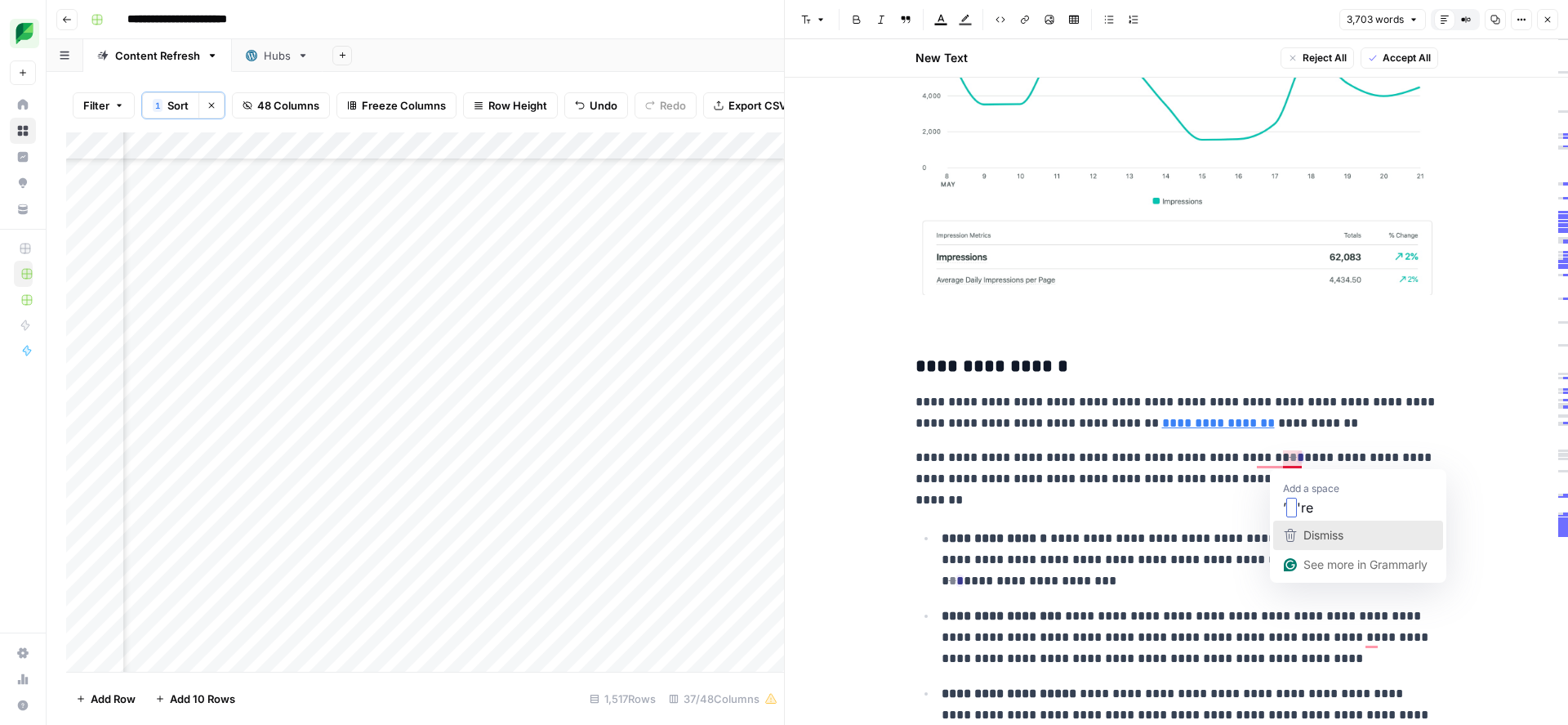
click at [1306, 528] on span "Dismiss" at bounding box center [1324, 535] width 40 height 14
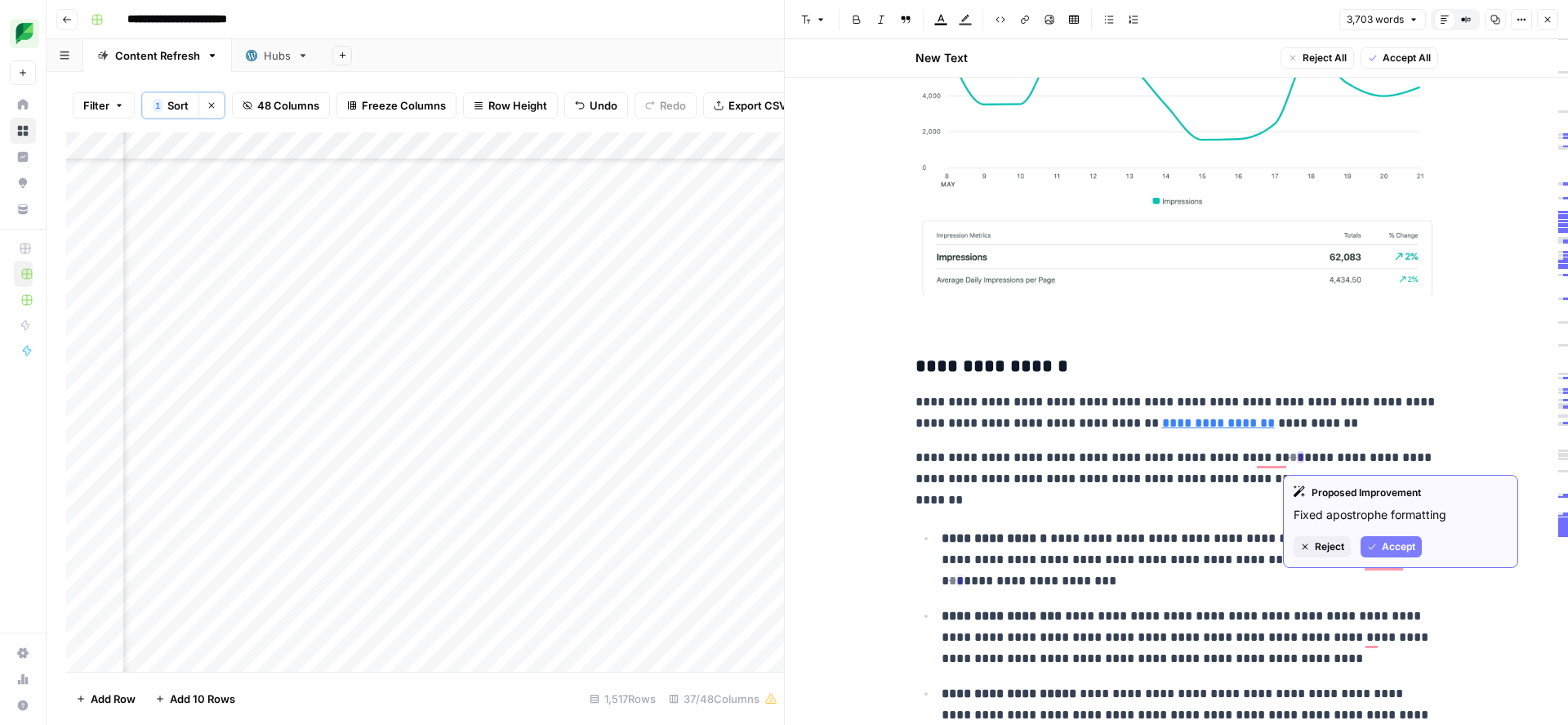
click at [1376, 545] on button "Accept" at bounding box center [1391, 546] width 61 height 21
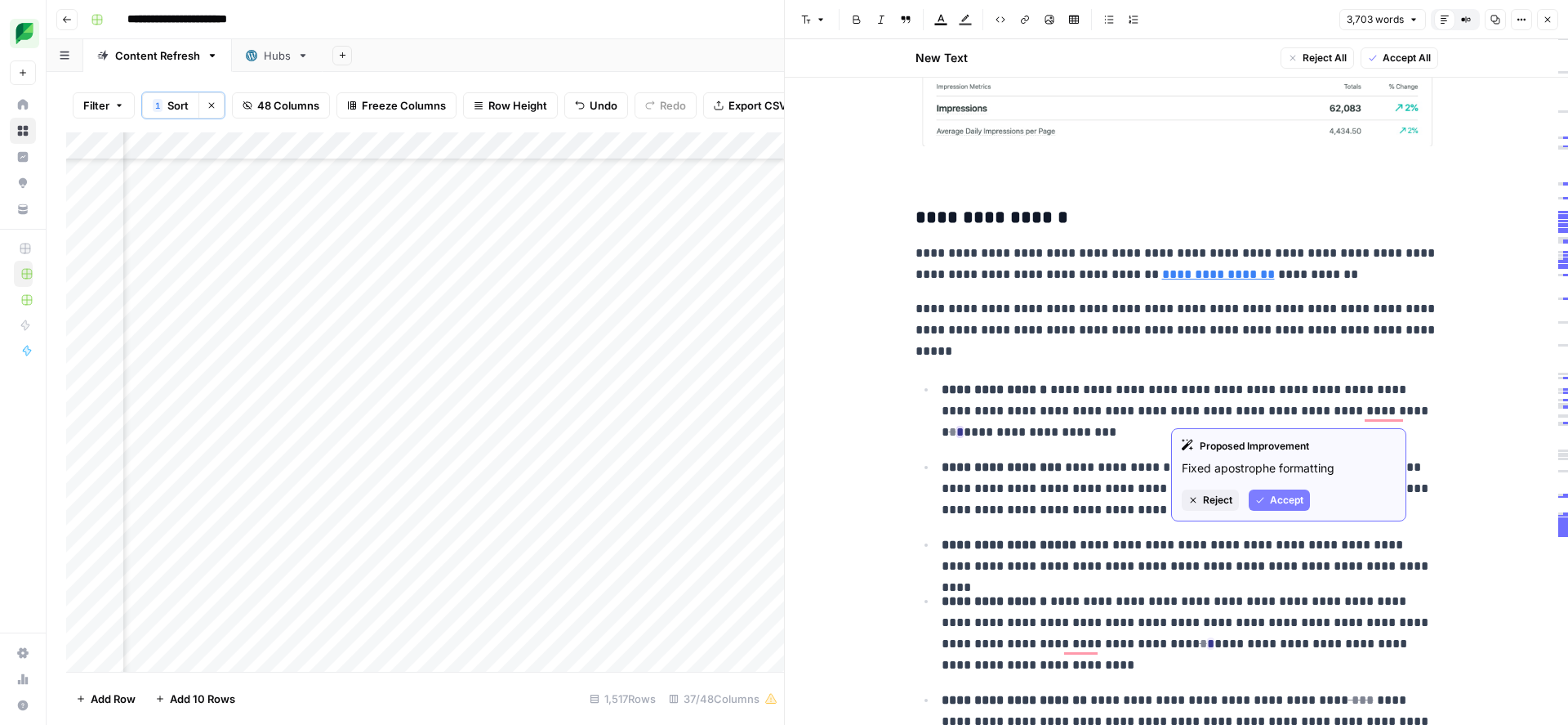
click at [1273, 503] on span "Accept" at bounding box center [1287, 500] width 33 height 15
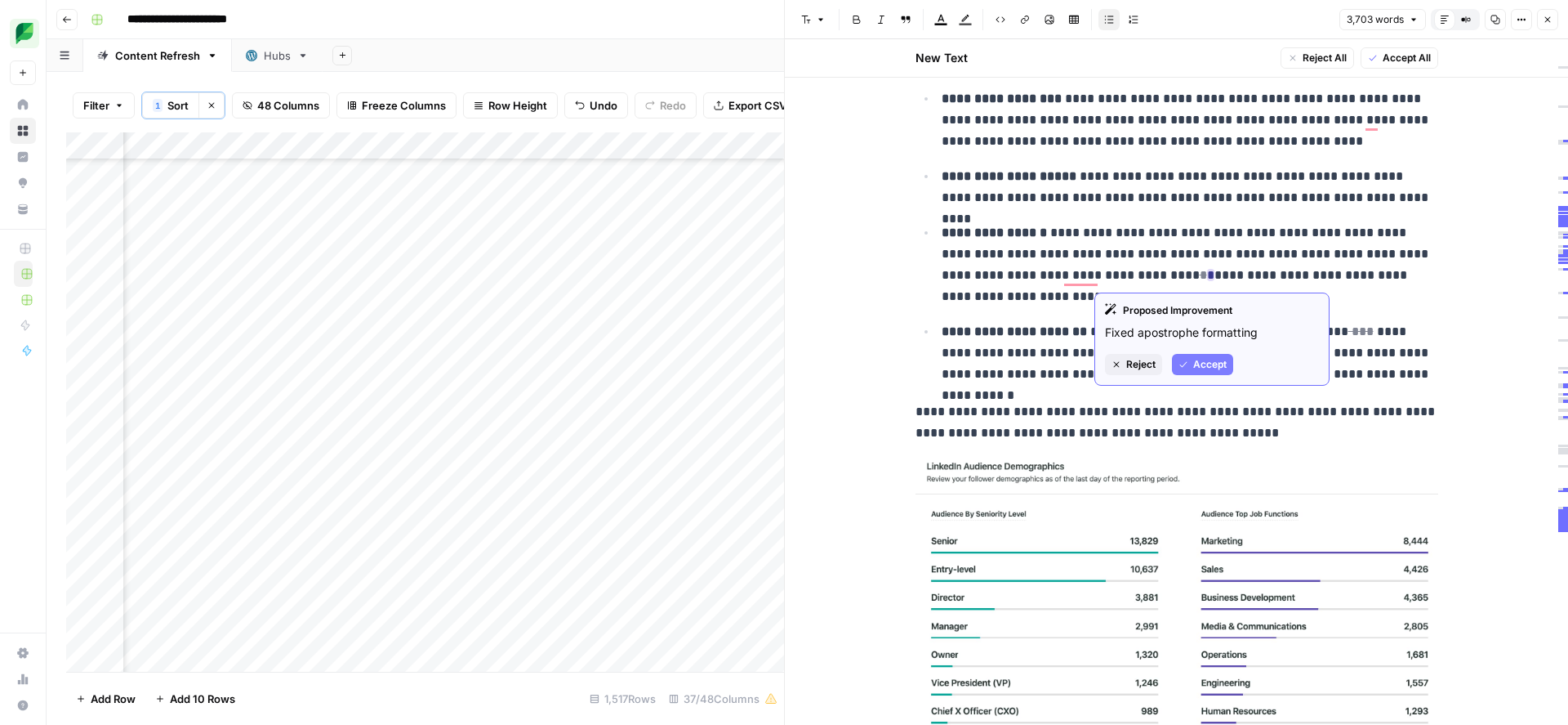
click at [1193, 361] on span "Accept" at bounding box center [1210, 364] width 33 height 15
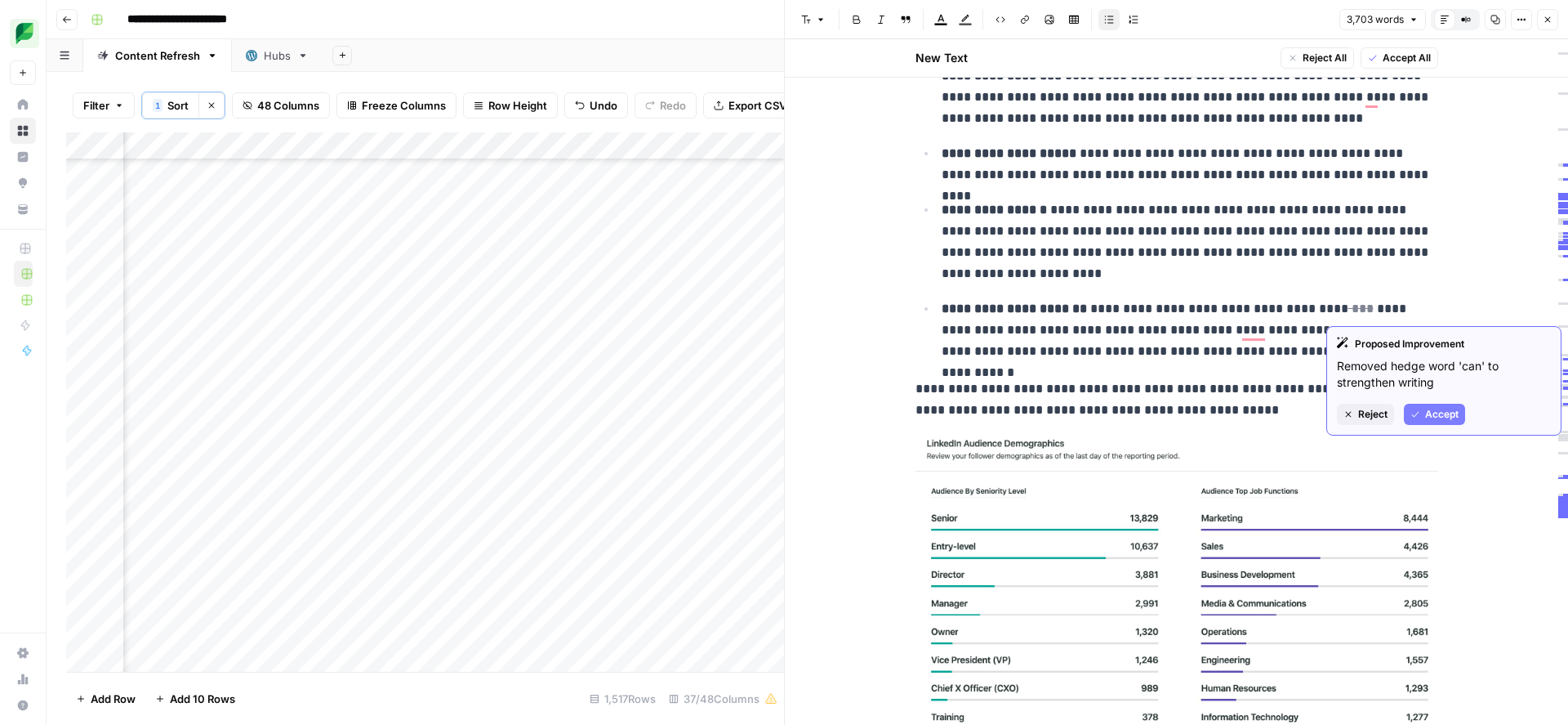
click at [1373, 413] on span "Reject" at bounding box center [1373, 414] width 30 height 15
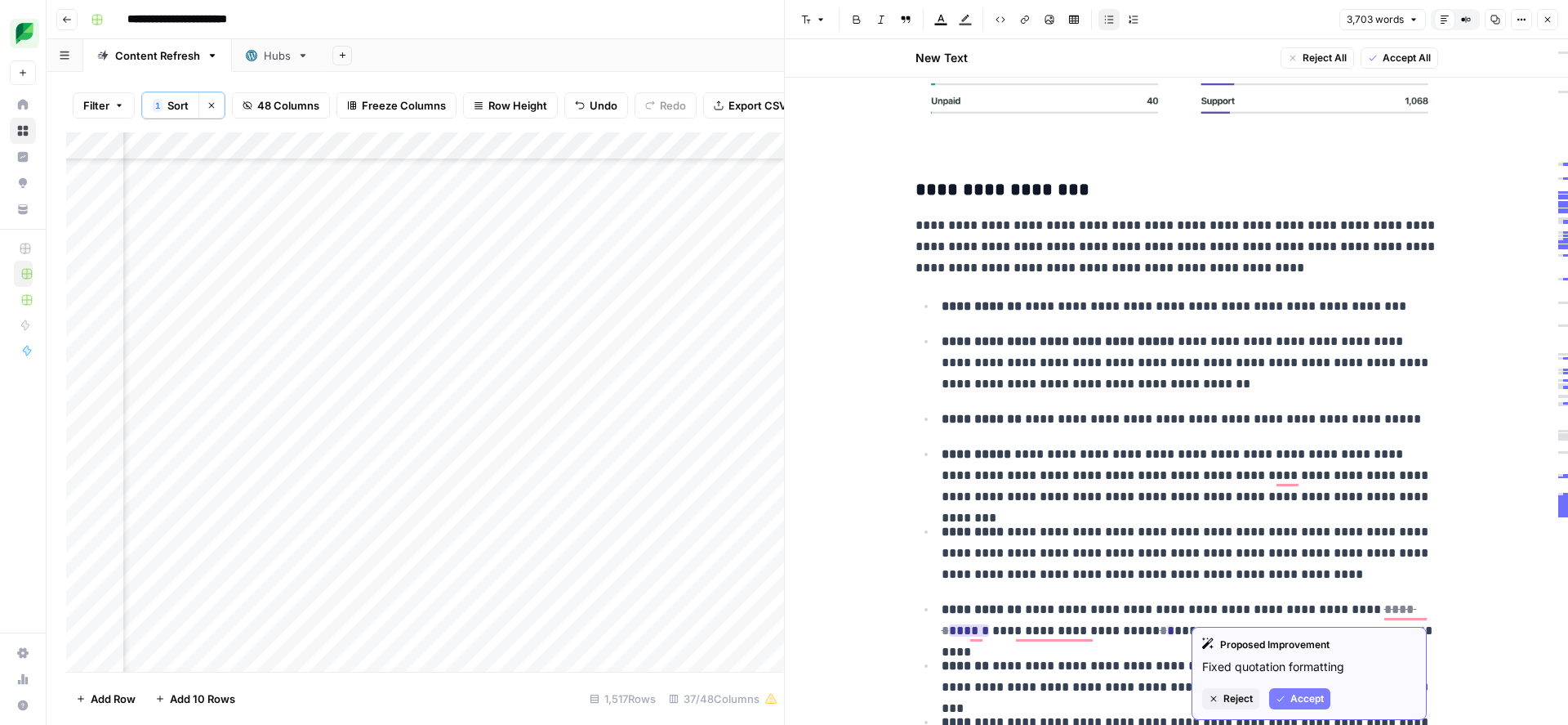
click at [1316, 700] on span "Accept" at bounding box center [1307, 698] width 33 height 15
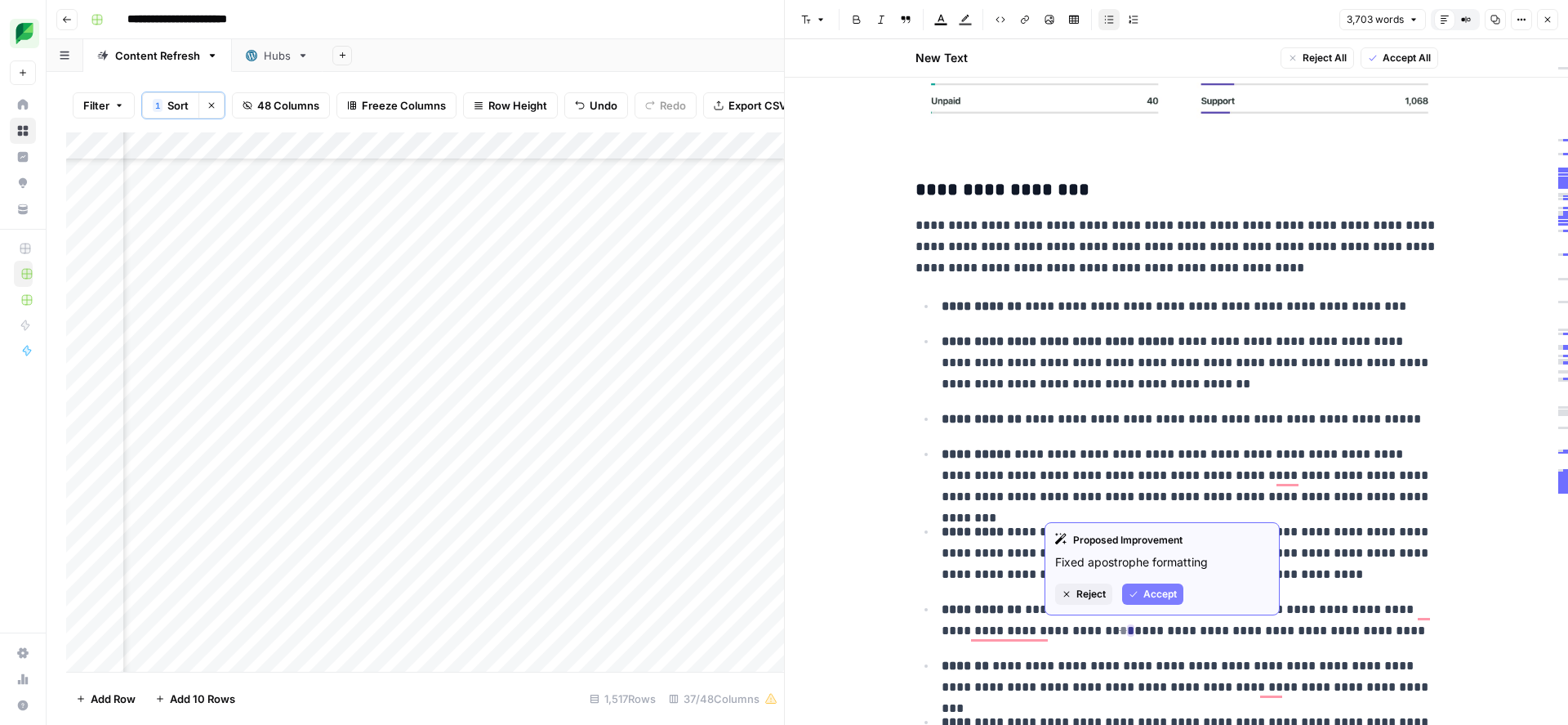
click at [1151, 595] on span "Accept" at bounding box center [1160, 594] width 33 height 15
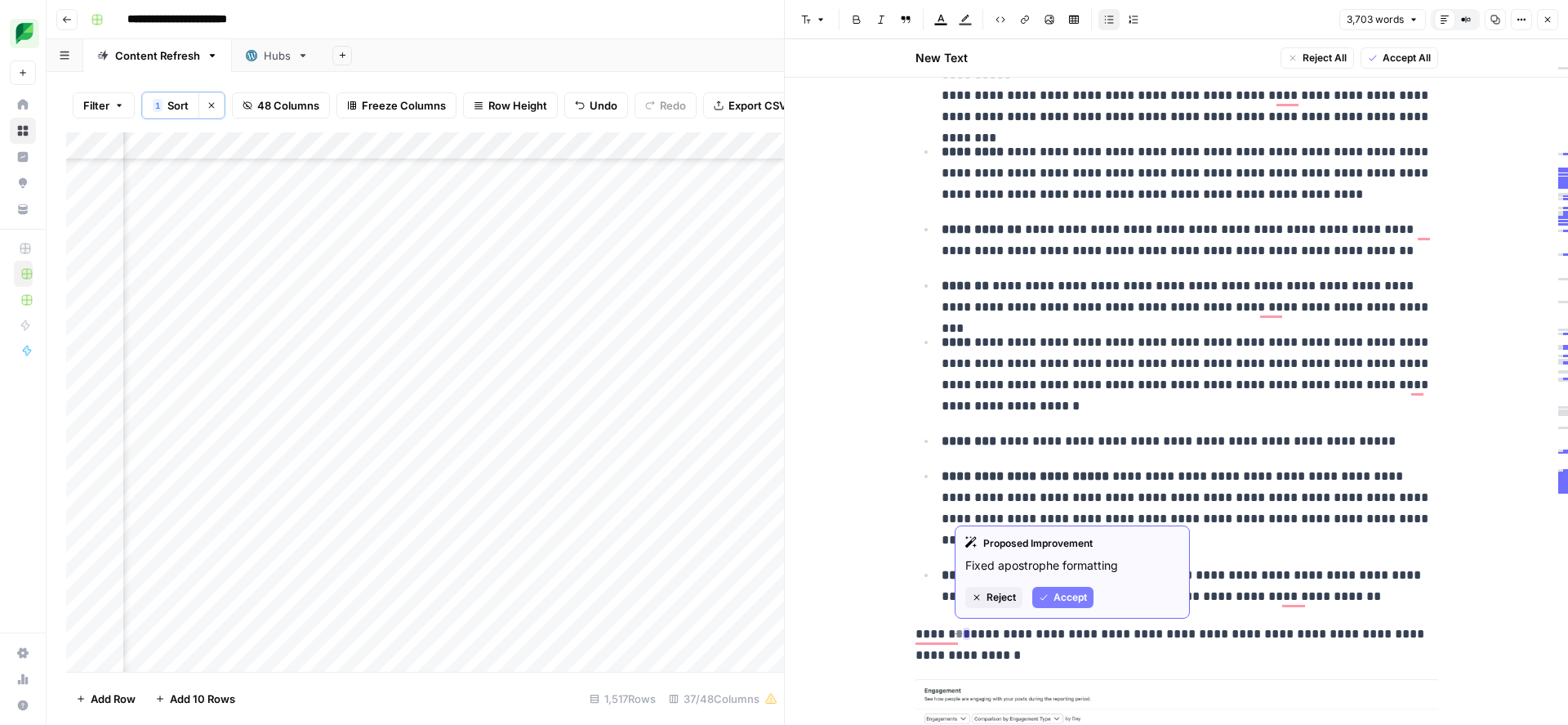
click at [1072, 599] on span "Accept" at bounding box center [1071, 597] width 33 height 15
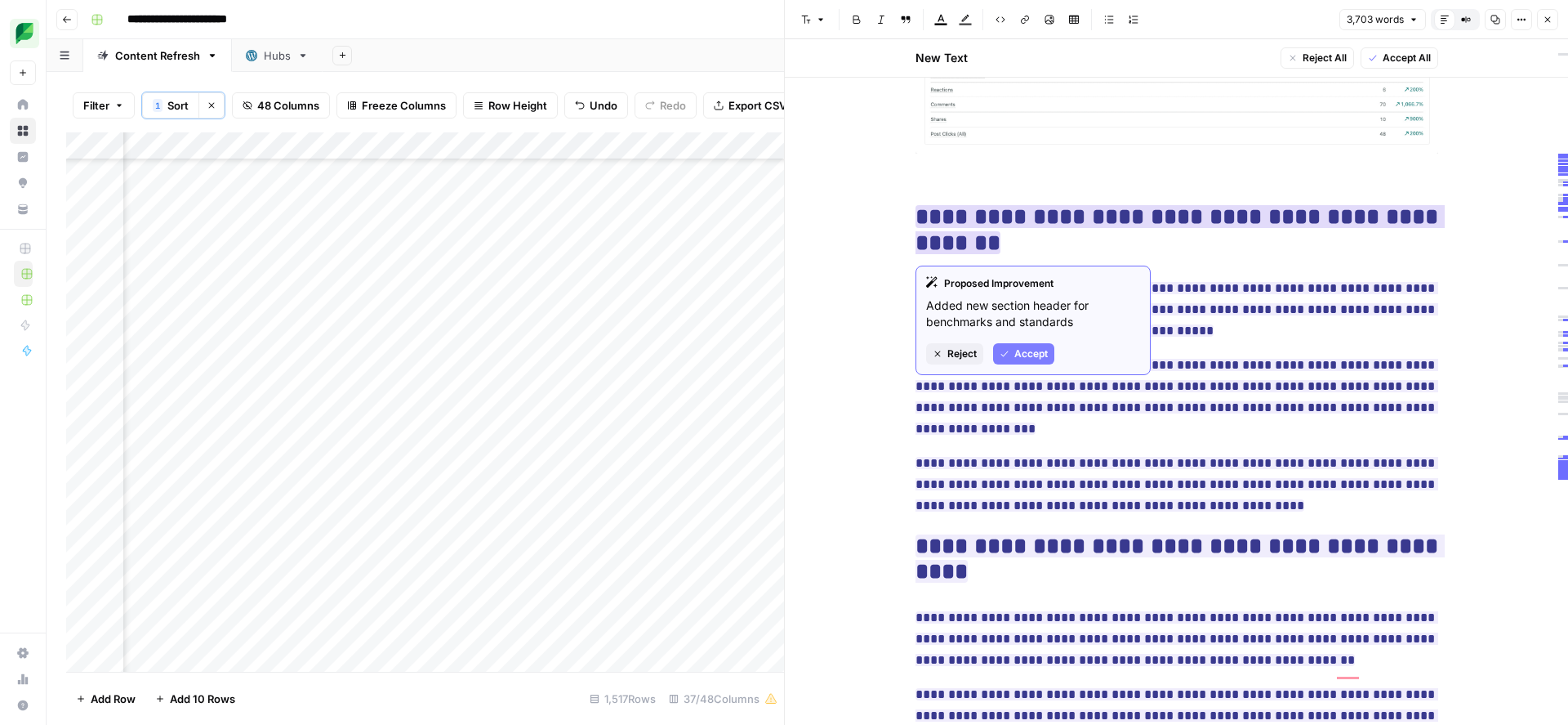
click at [1030, 353] on span "Accept" at bounding box center [1031, 354] width 33 height 15
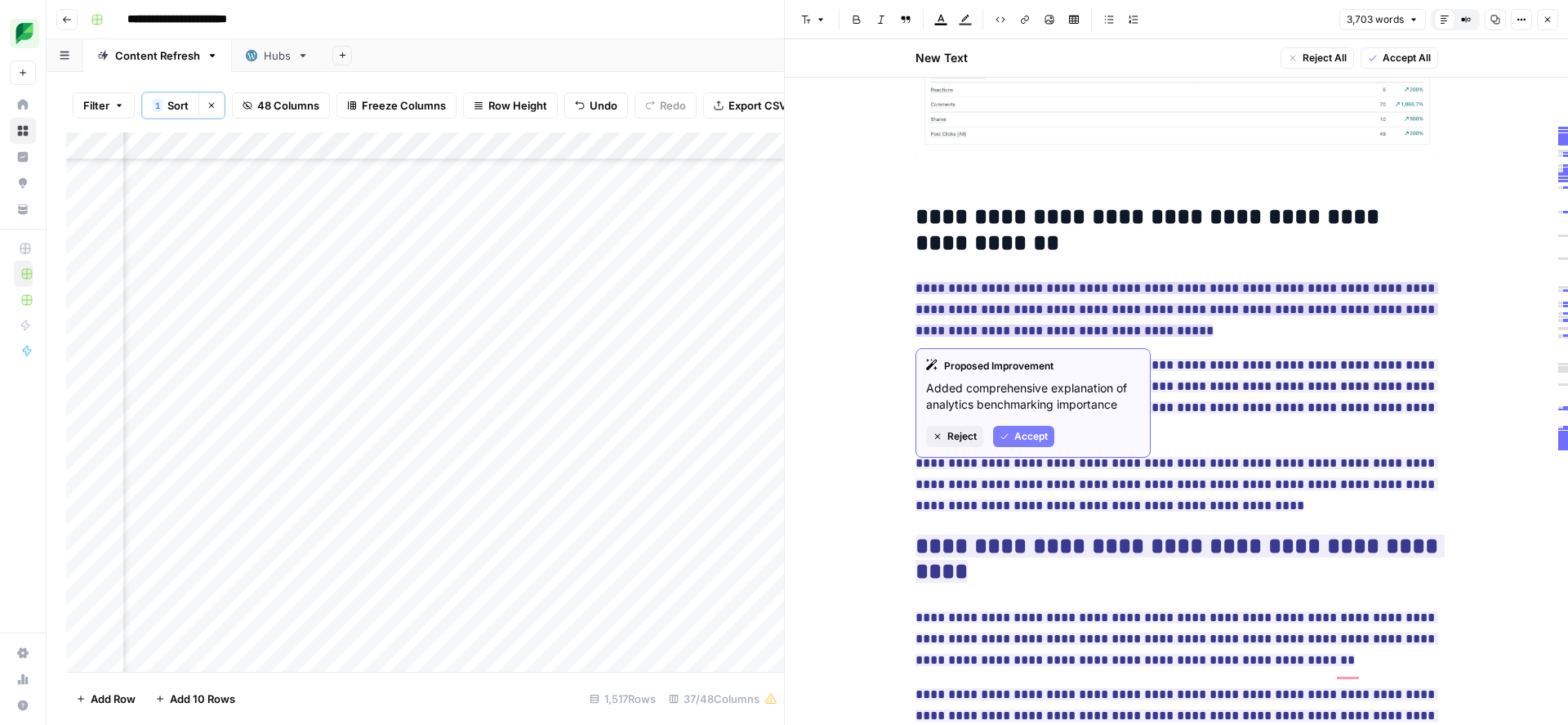
click at [1018, 439] on span "Accept" at bounding box center [1031, 436] width 33 height 15
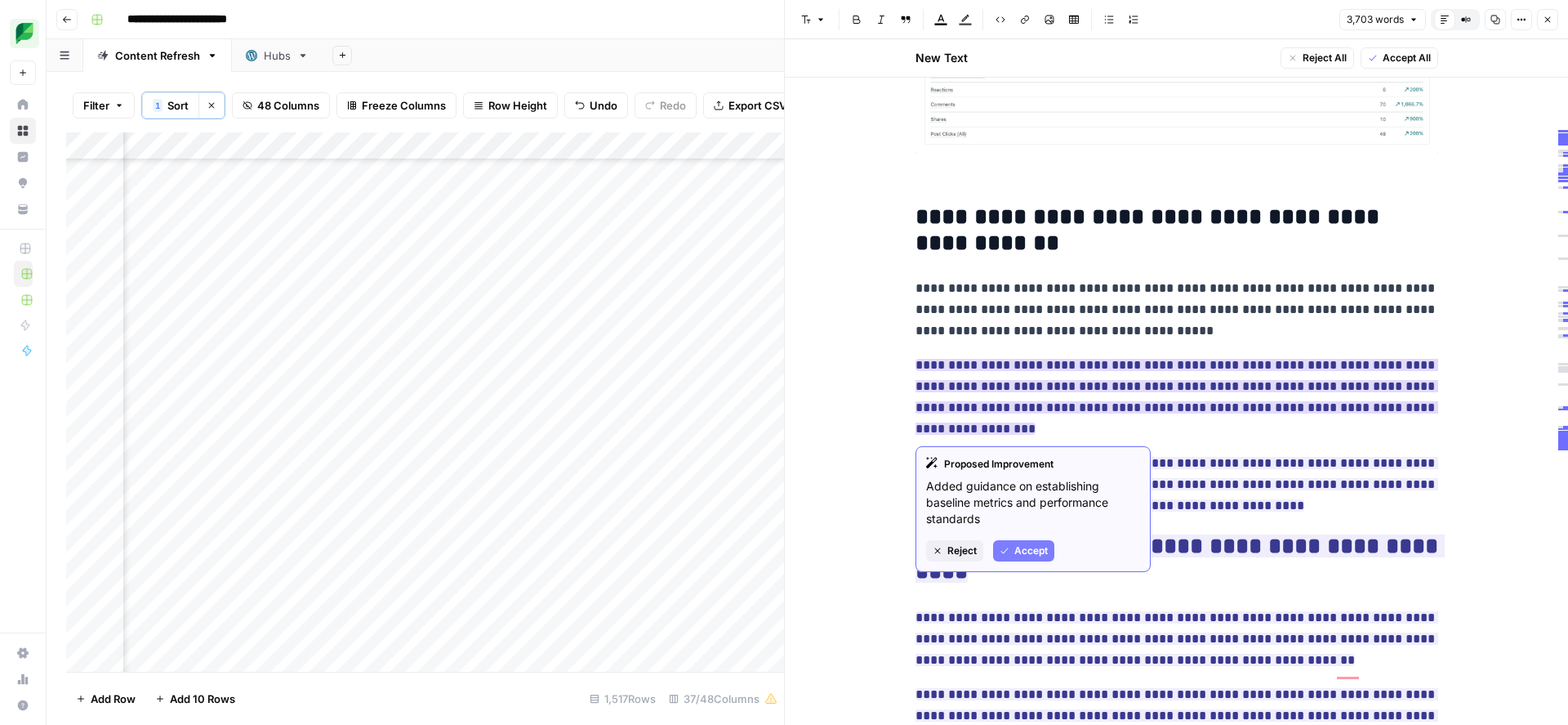
click at [1030, 553] on span "Accept" at bounding box center [1031, 550] width 33 height 15
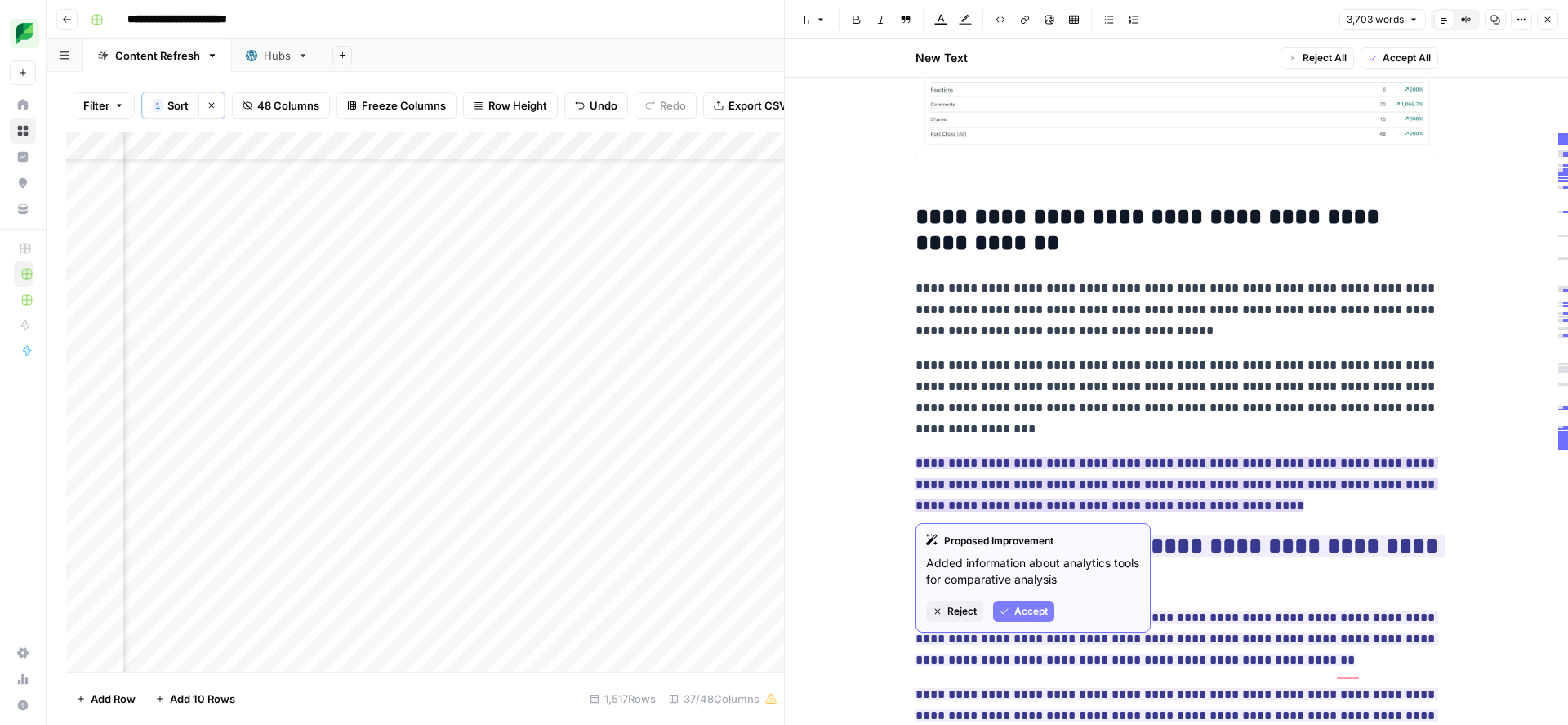
click at [1024, 612] on span "Accept" at bounding box center [1031, 610] width 33 height 15
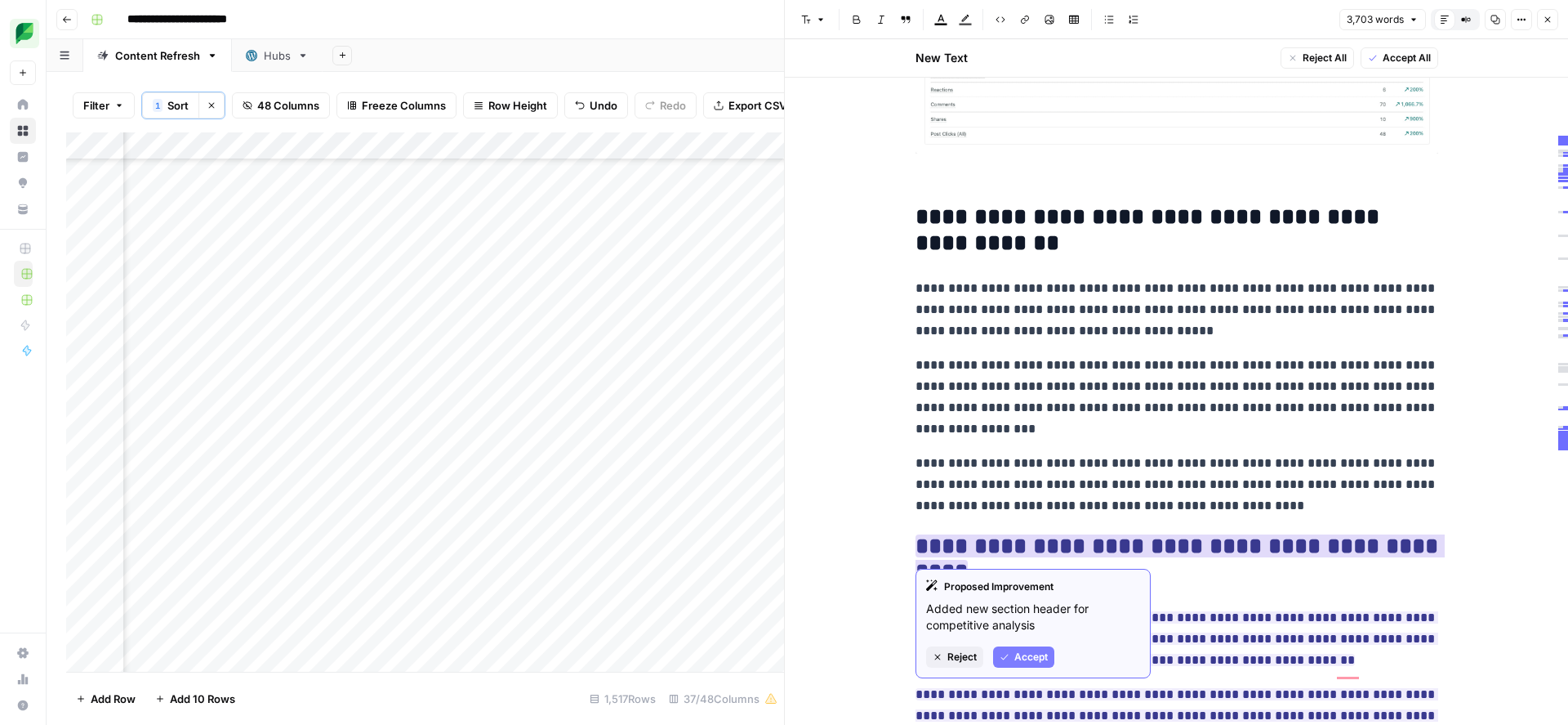
click at [1030, 663] on span "Accept" at bounding box center [1031, 657] width 33 height 15
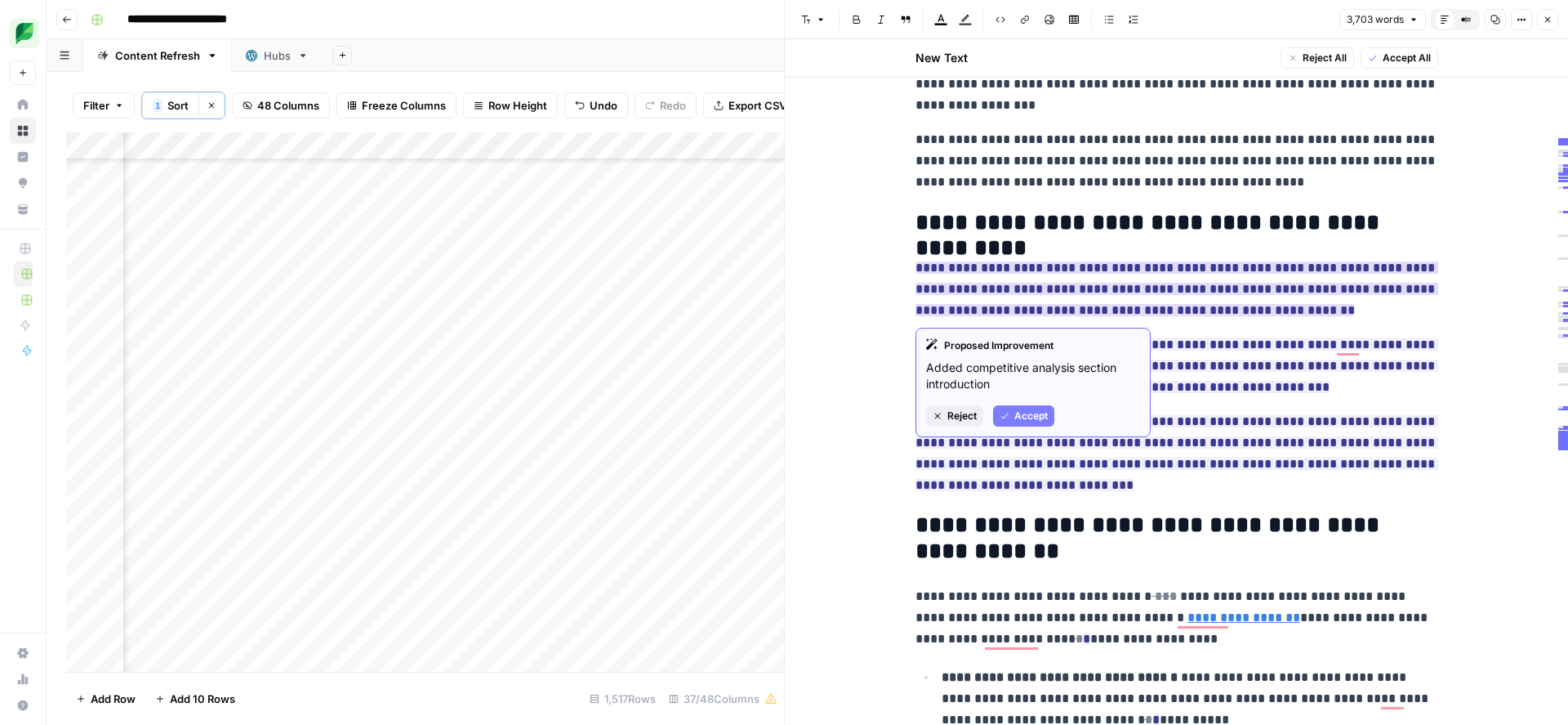
click at [1030, 418] on span "Accept" at bounding box center [1031, 415] width 33 height 15
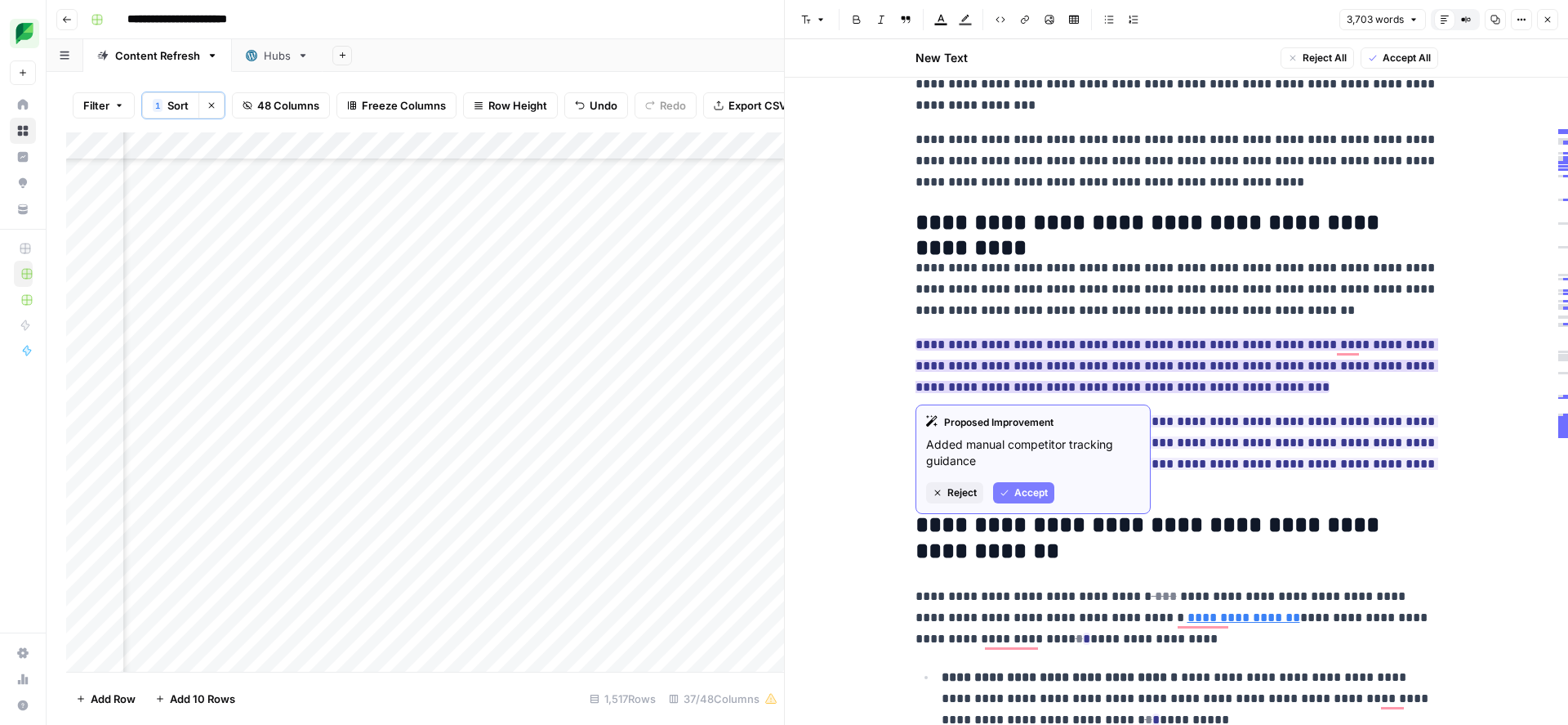
click at [1023, 494] on span "Accept" at bounding box center [1031, 492] width 33 height 15
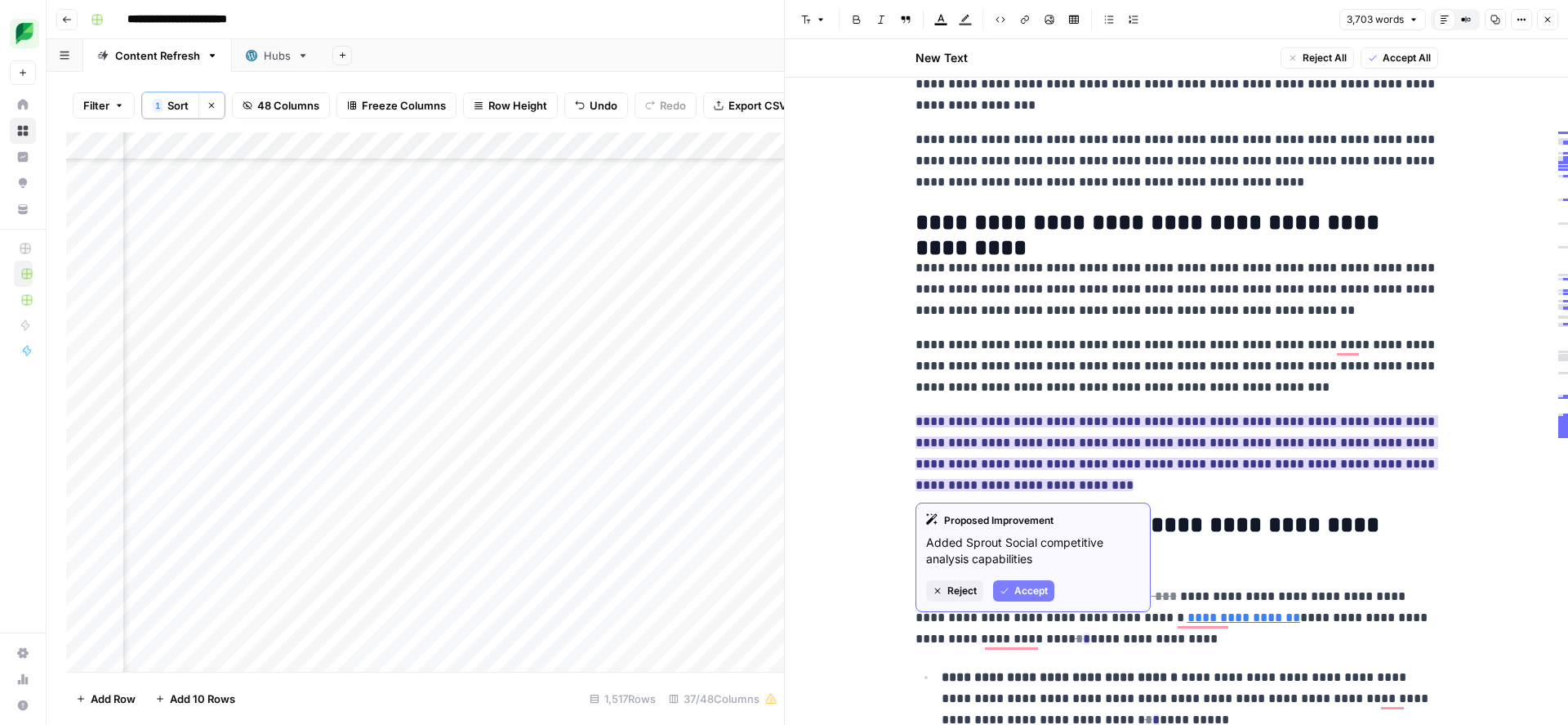
click at [1023, 591] on span "Accept" at bounding box center [1031, 590] width 33 height 15
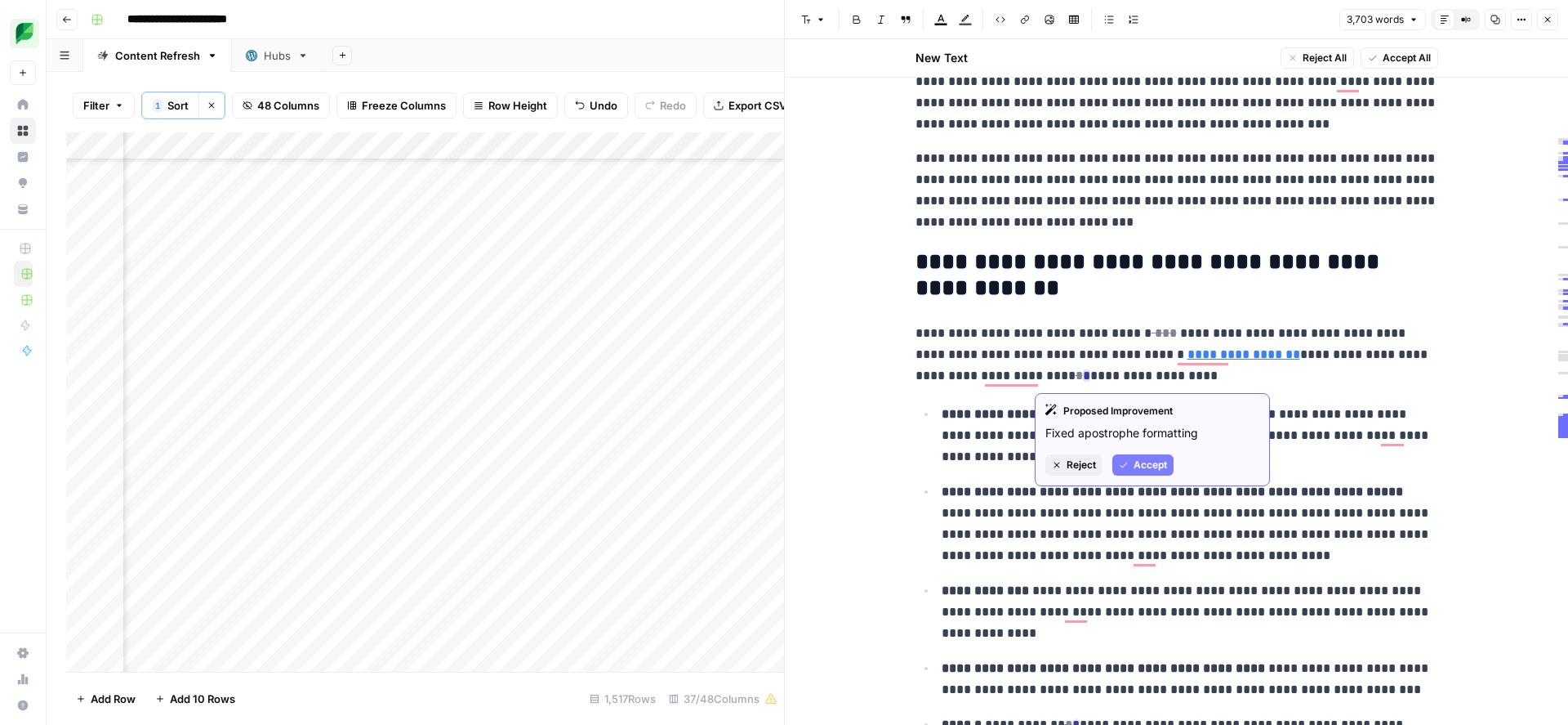
click at [1135, 458] on span "Accept" at bounding box center [1150, 464] width 33 height 15
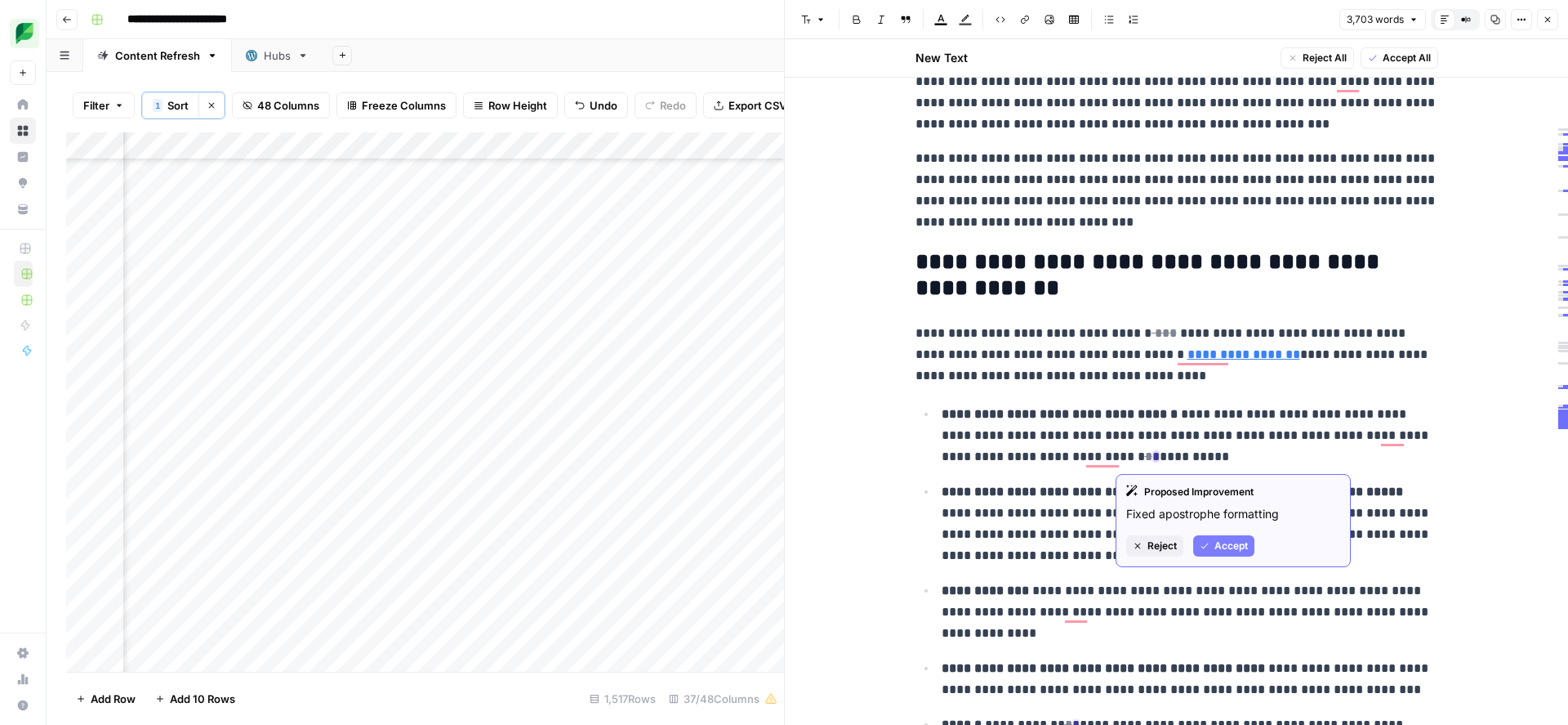
click at [1222, 548] on span "Accept" at bounding box center [1231, 546] width 33 height 15
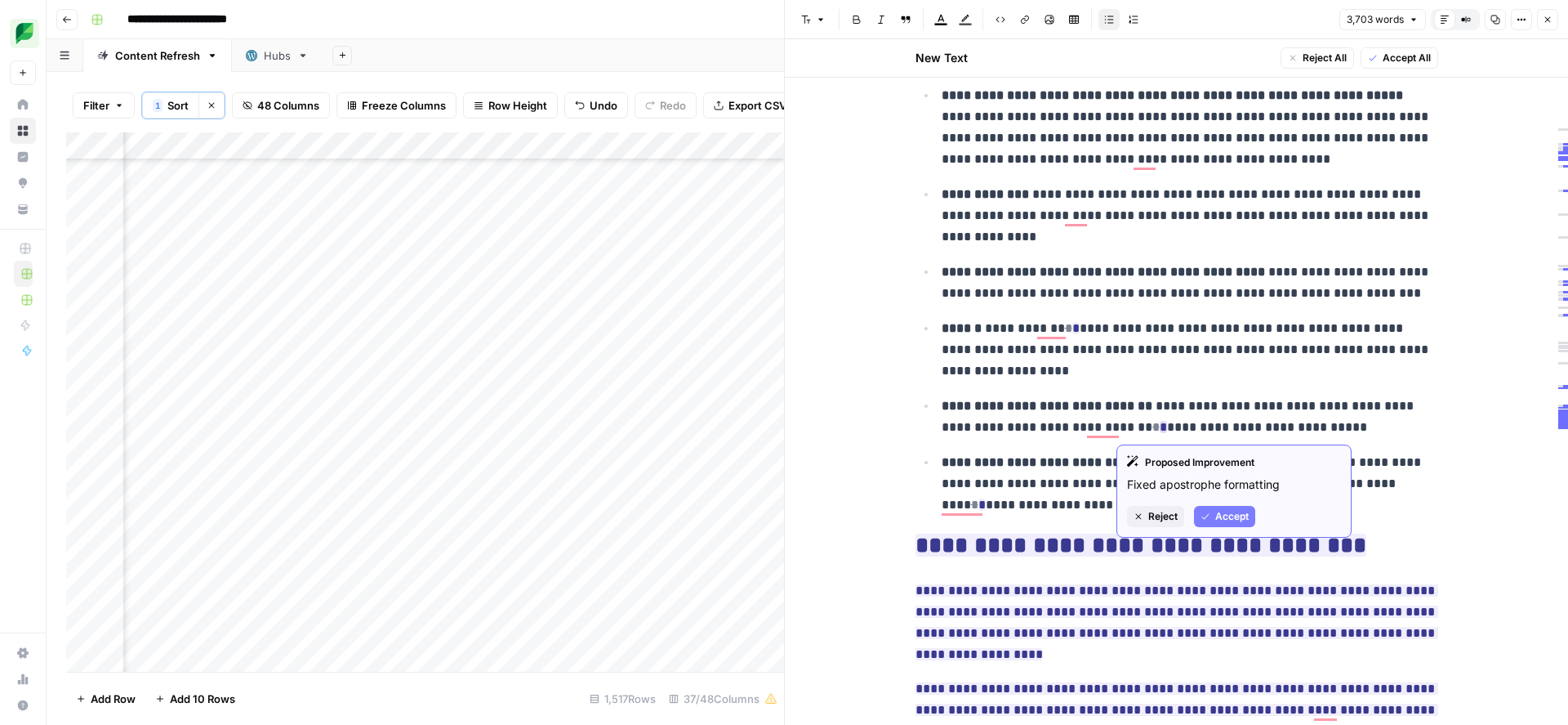
click at [1212, 516] on button "Accept" at bounding box center [1225, 516] width 61 height 21
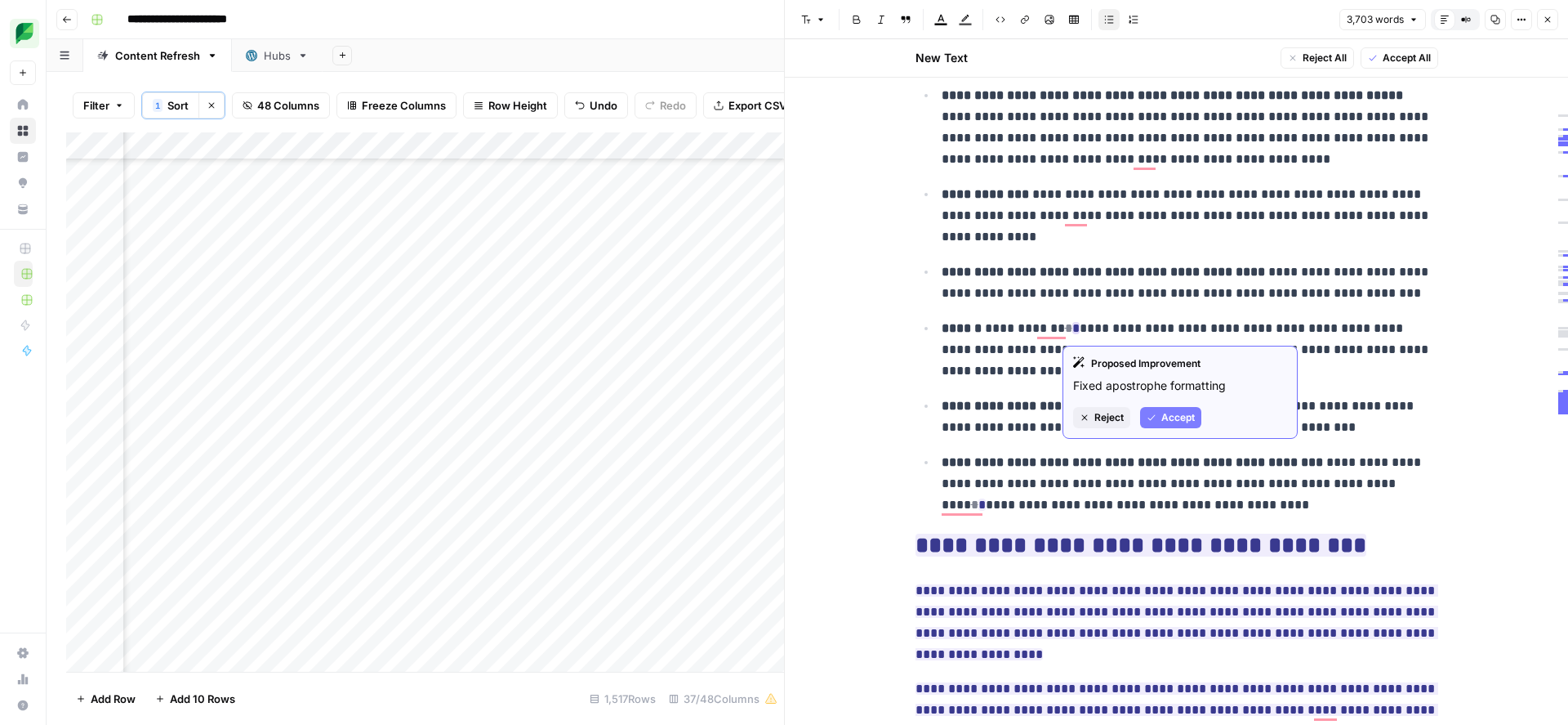
click at [1164, 419] on span "Accept" at bounding box center [1178, 417] width 33 height 15
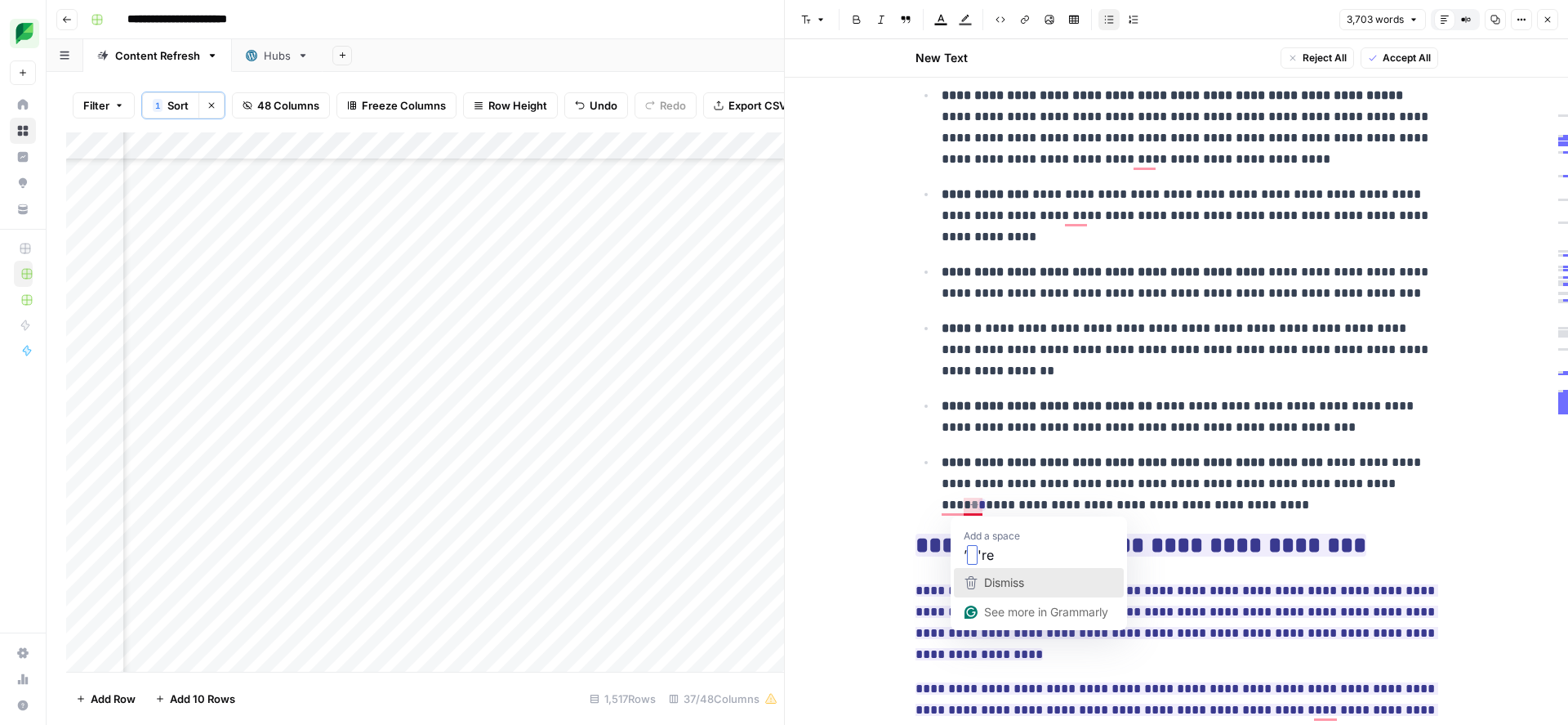
click at [992, 578] on span "Dismiss" at bounding box center [1004, 582] width 40 height 14
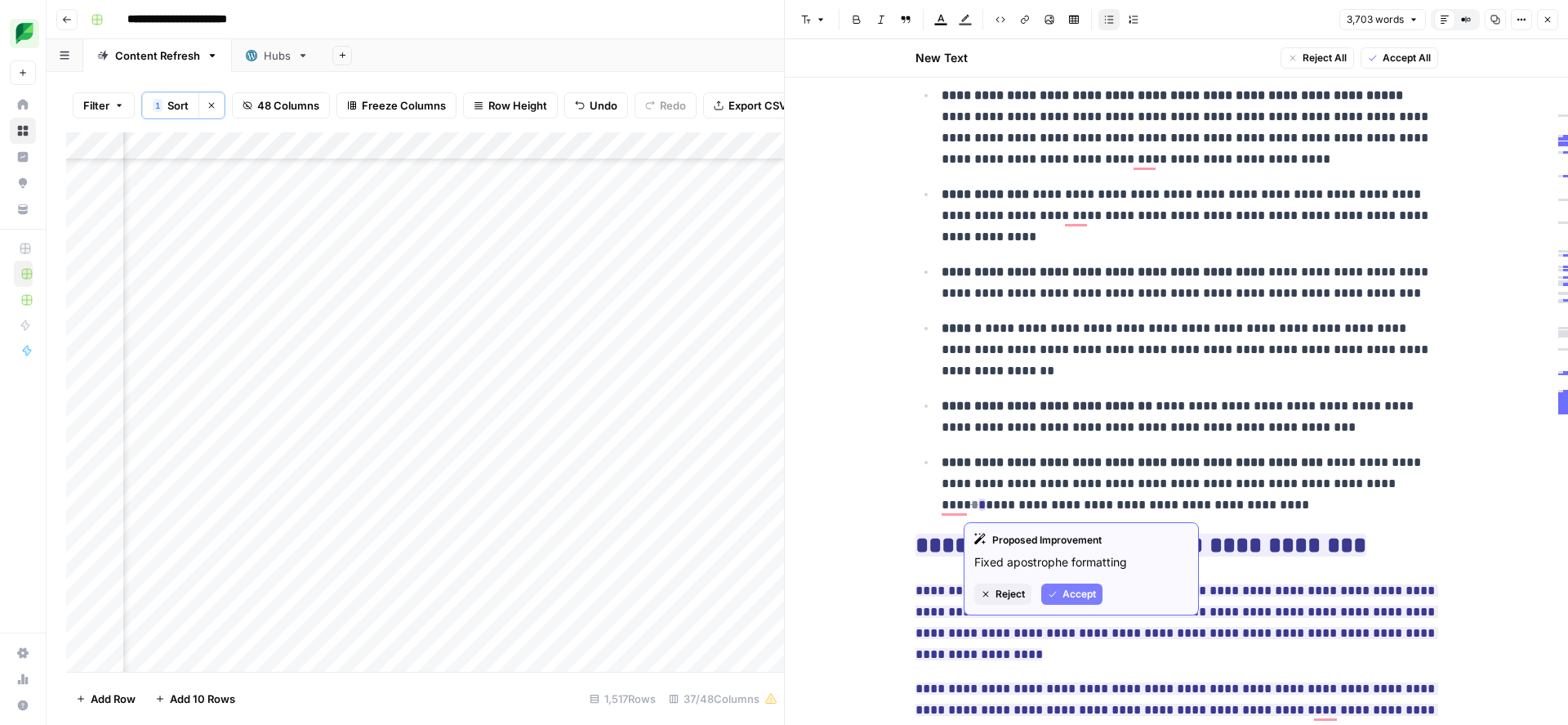
click at [1079, 598] on span "Accept" at bounding box center [1079, 594] width 33 height 15
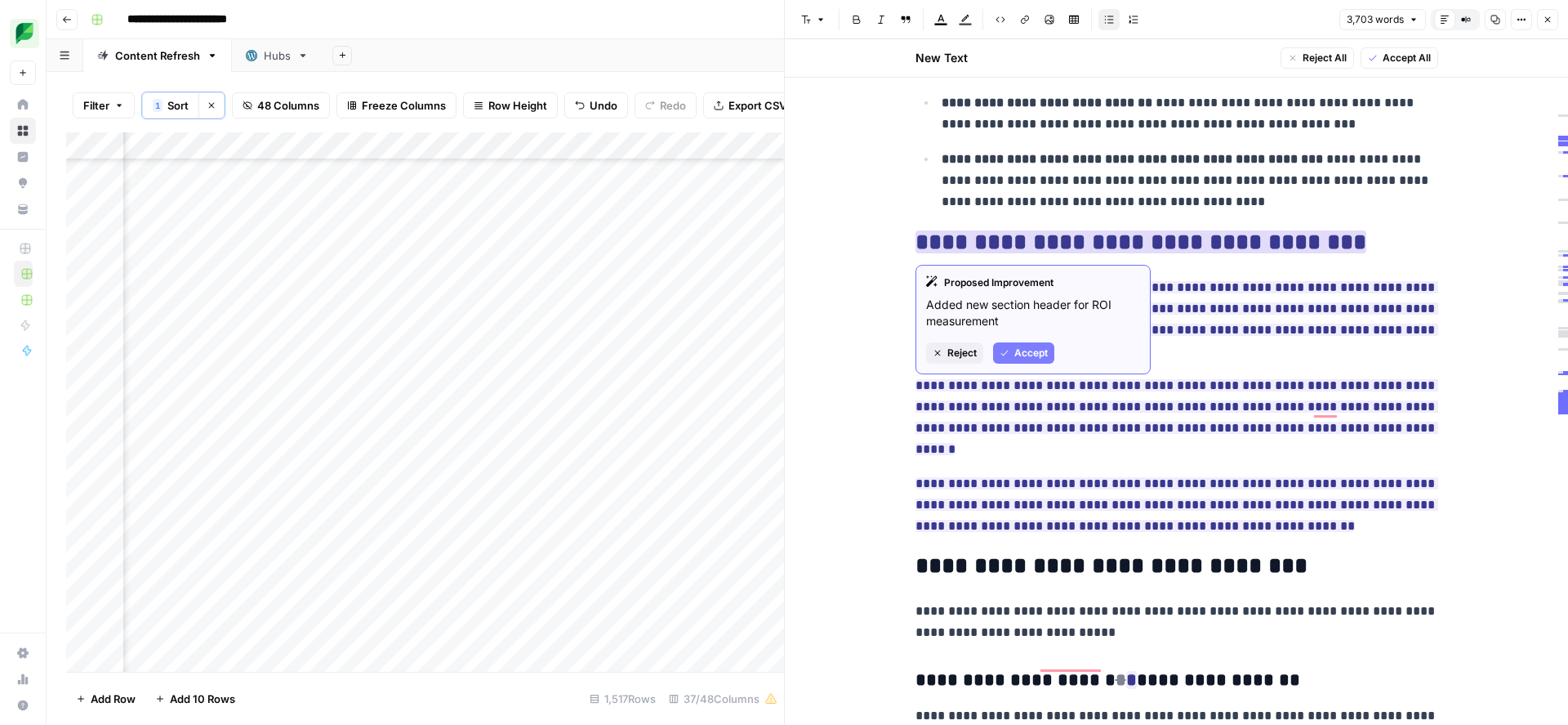
click at [1025, 355] on span "Accept" at bounding box center [1031, 353] width 33 height 15
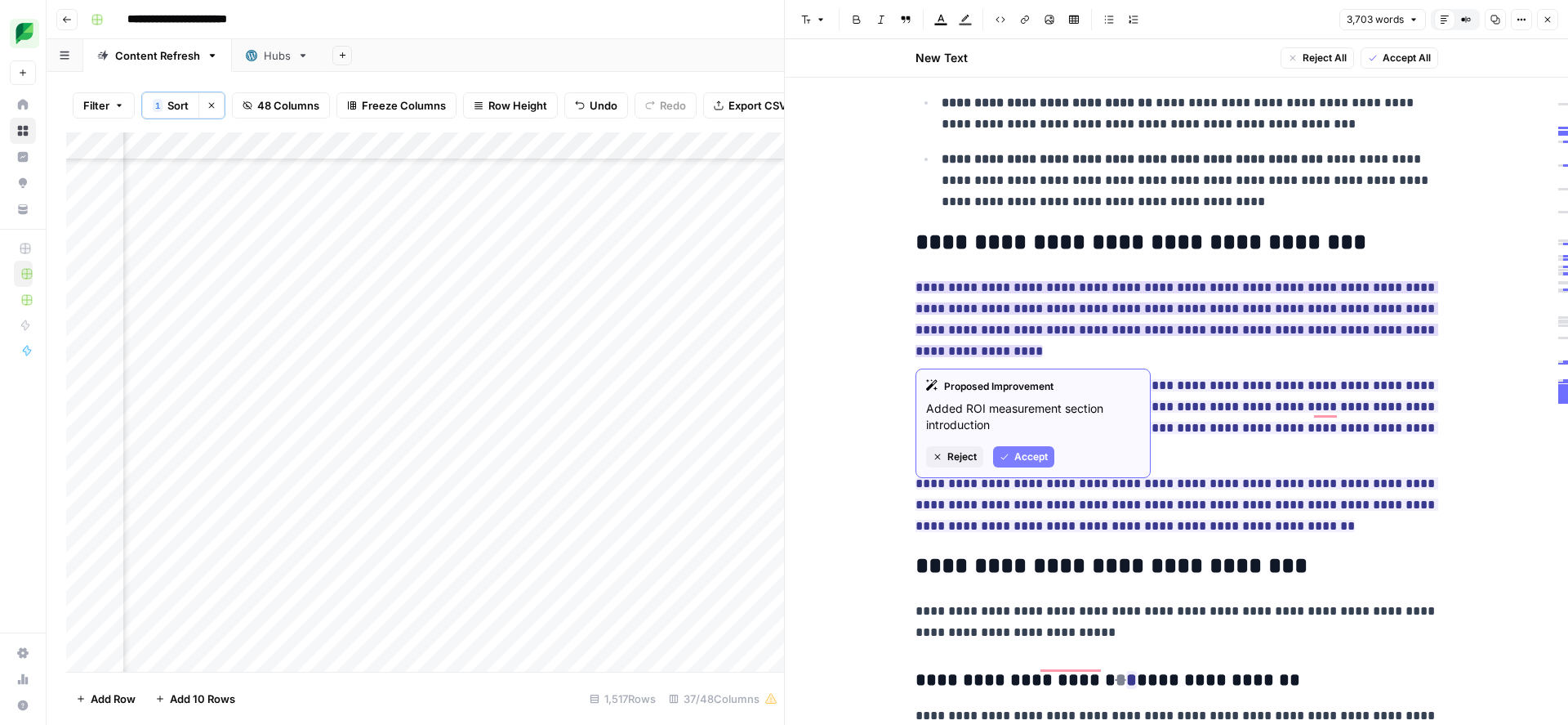
click at [1022, 463] on span "Accept" at bounding box center [1031, 456] width 33 height 15
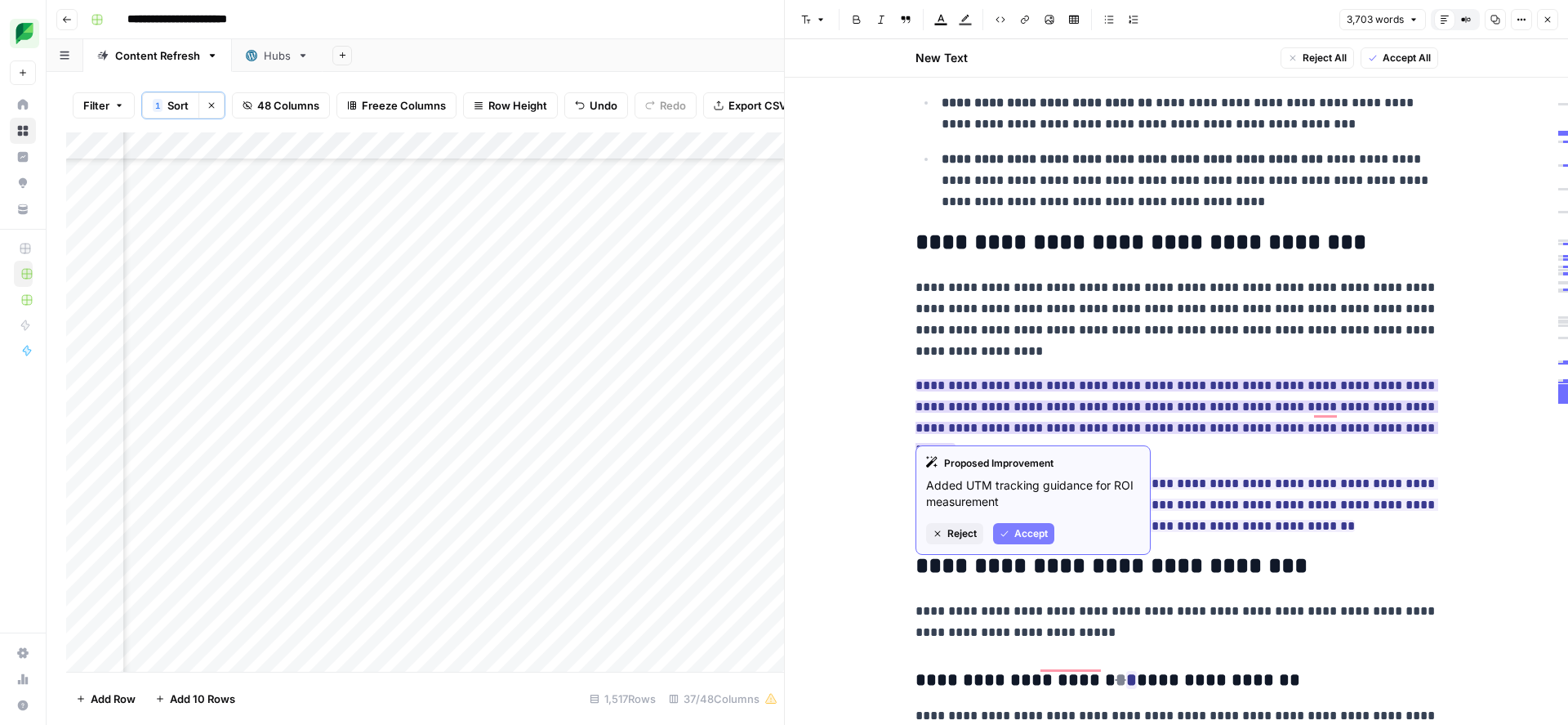
click at [1024, 537] on span "Accept" at bounding box center [1031, 533] width 33 height 15
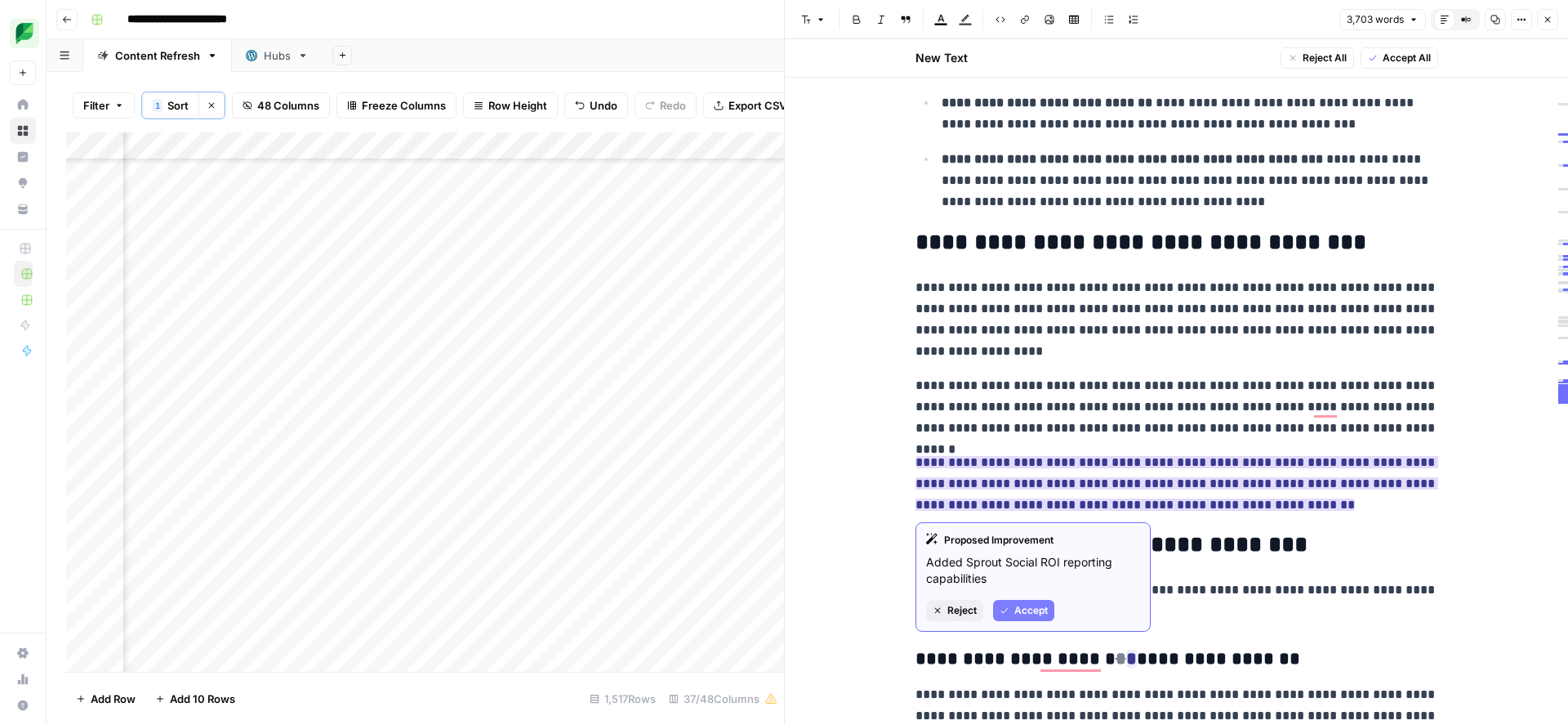
click at [1027, 615] on span "Accept" at bounding box center [1031, 610] width 33 height 15
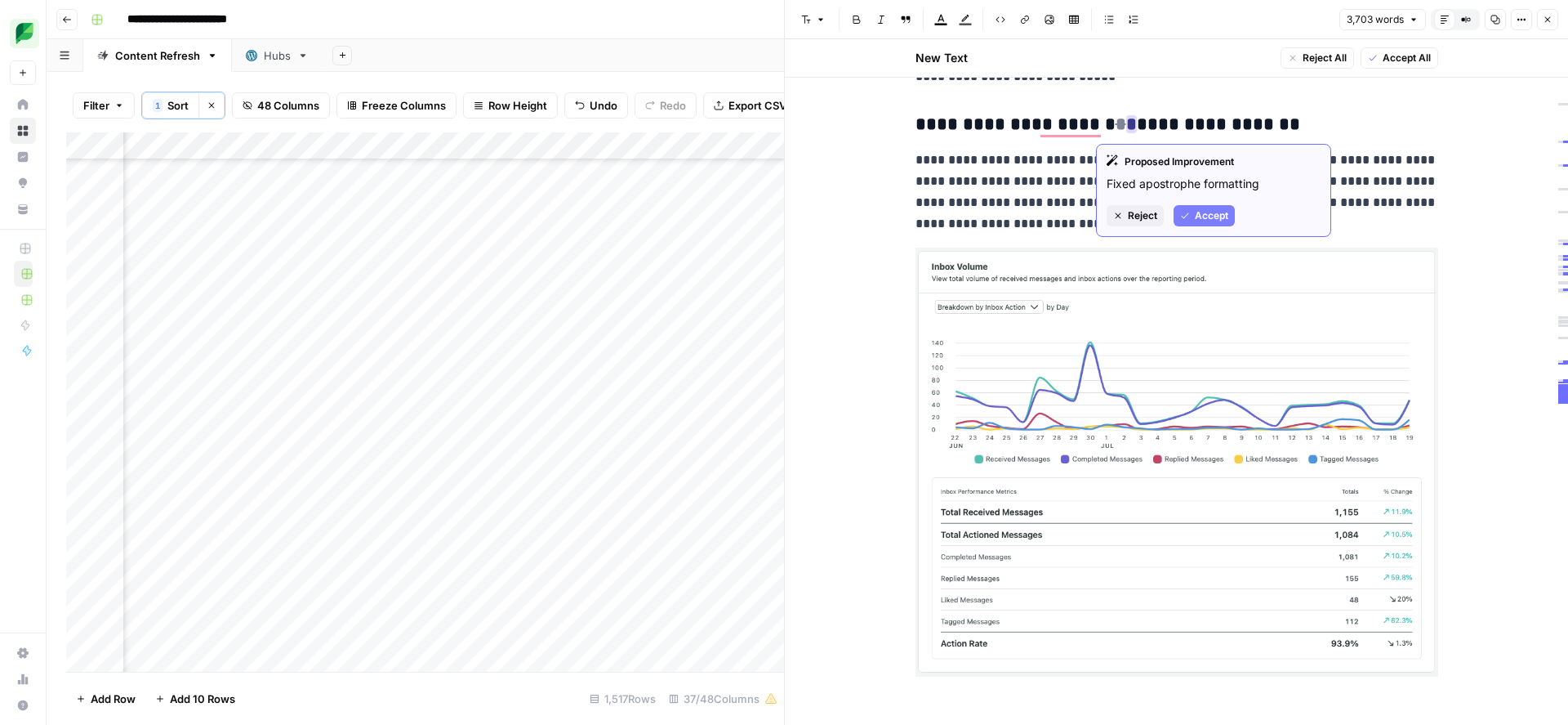
click at [1205, 212] on span "Accept" at bounding box center [1212, 215] width 33 height 15
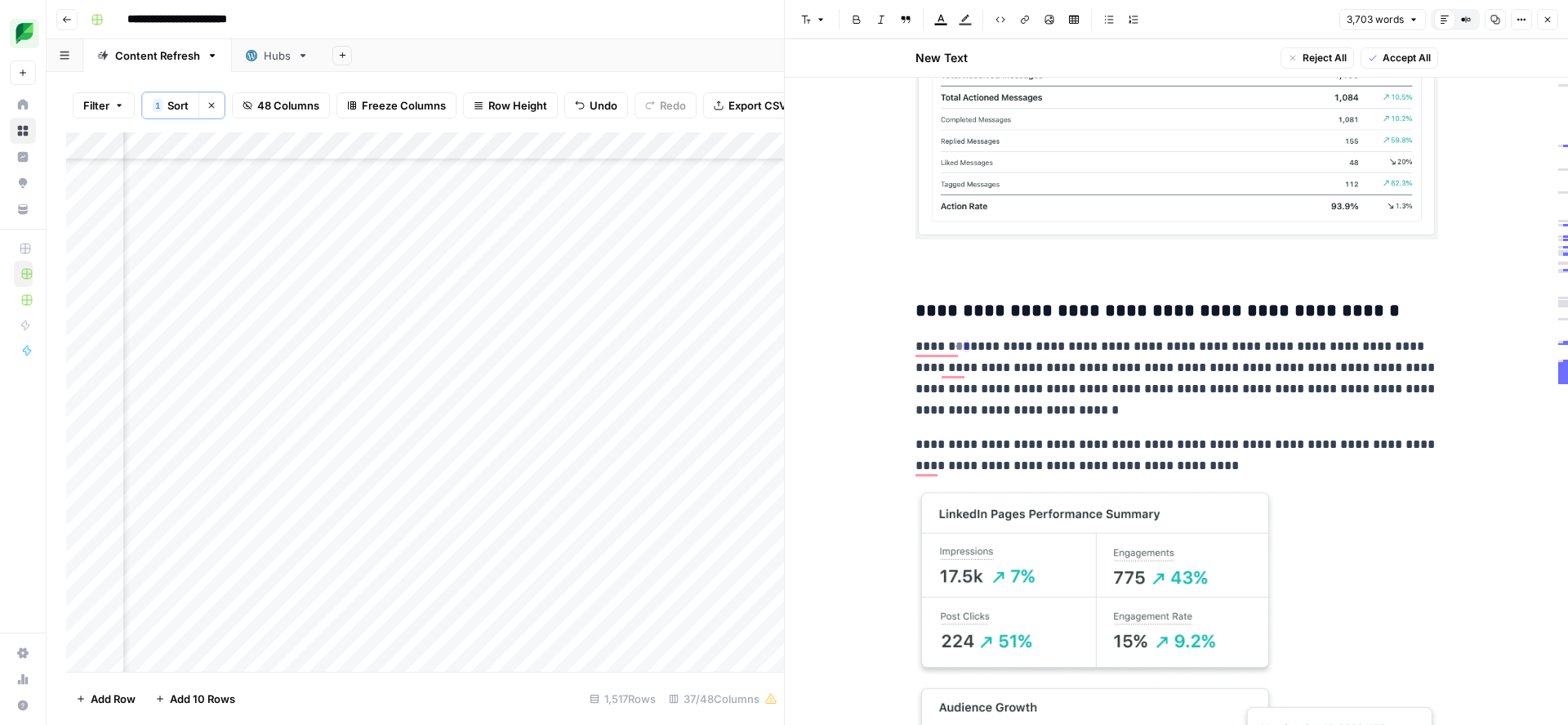
scroll to position [12061, 0]
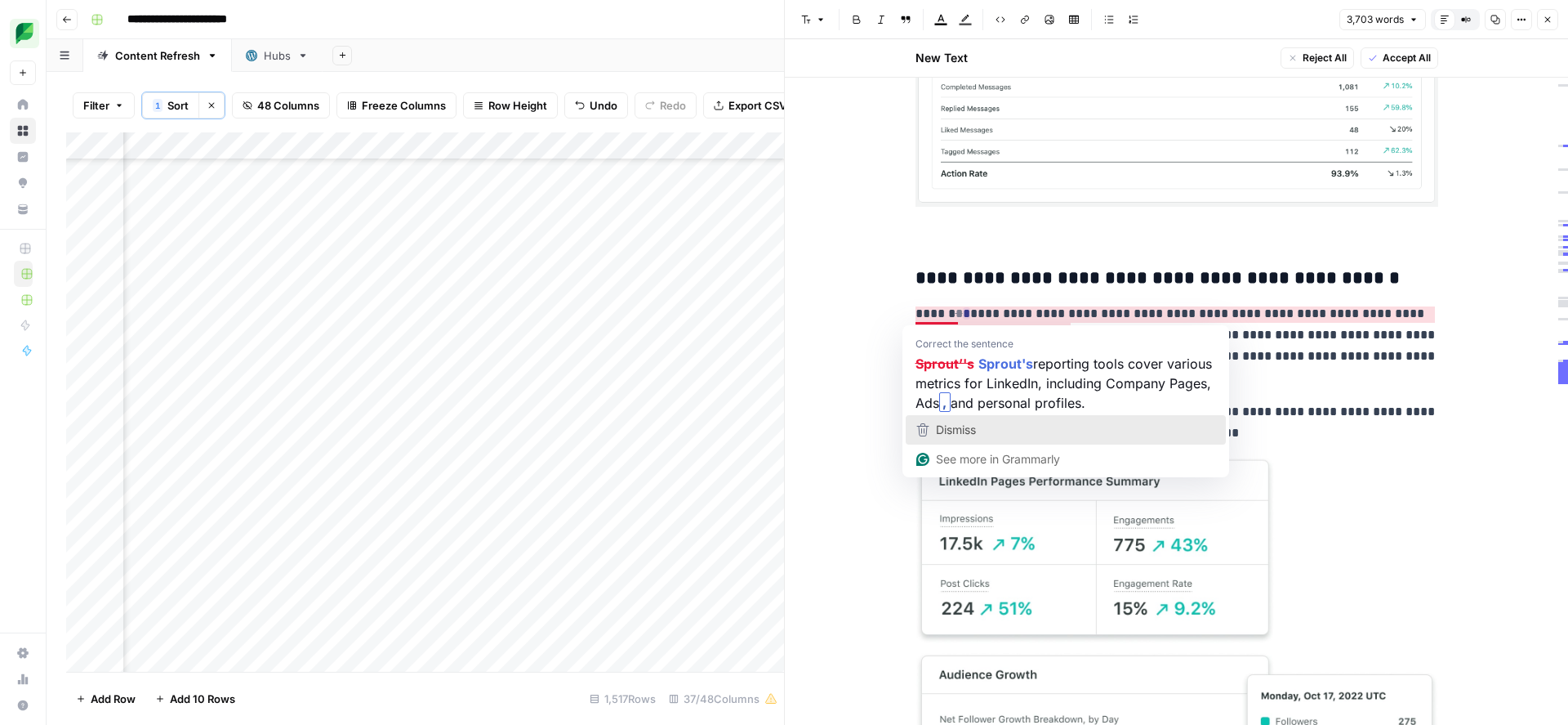
click at [960, 434] on span "Dismiss" at bounding box center [956, 429] width 40 height 14
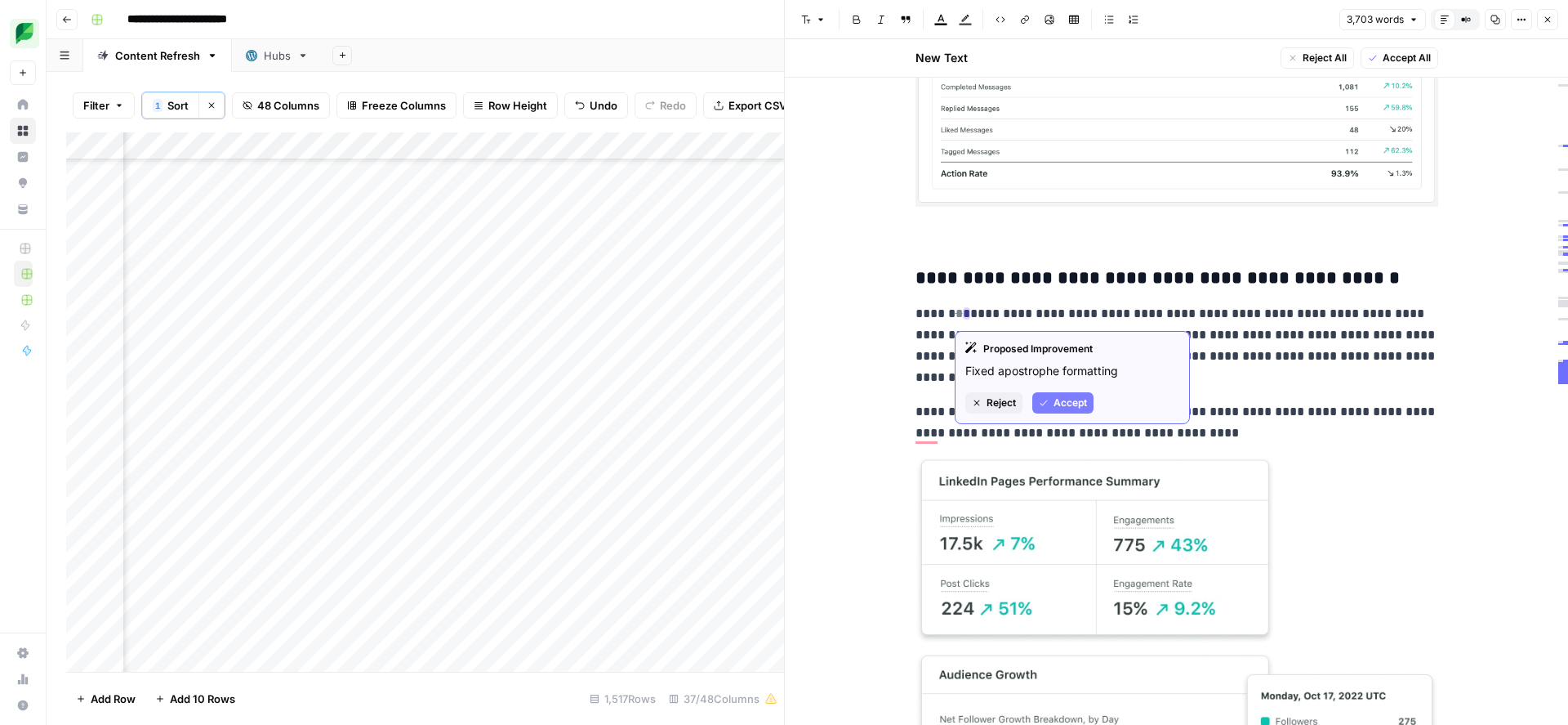
click at [1072, 406] on span "Accept" at bounding box center [1071, 403] width 33 height 15
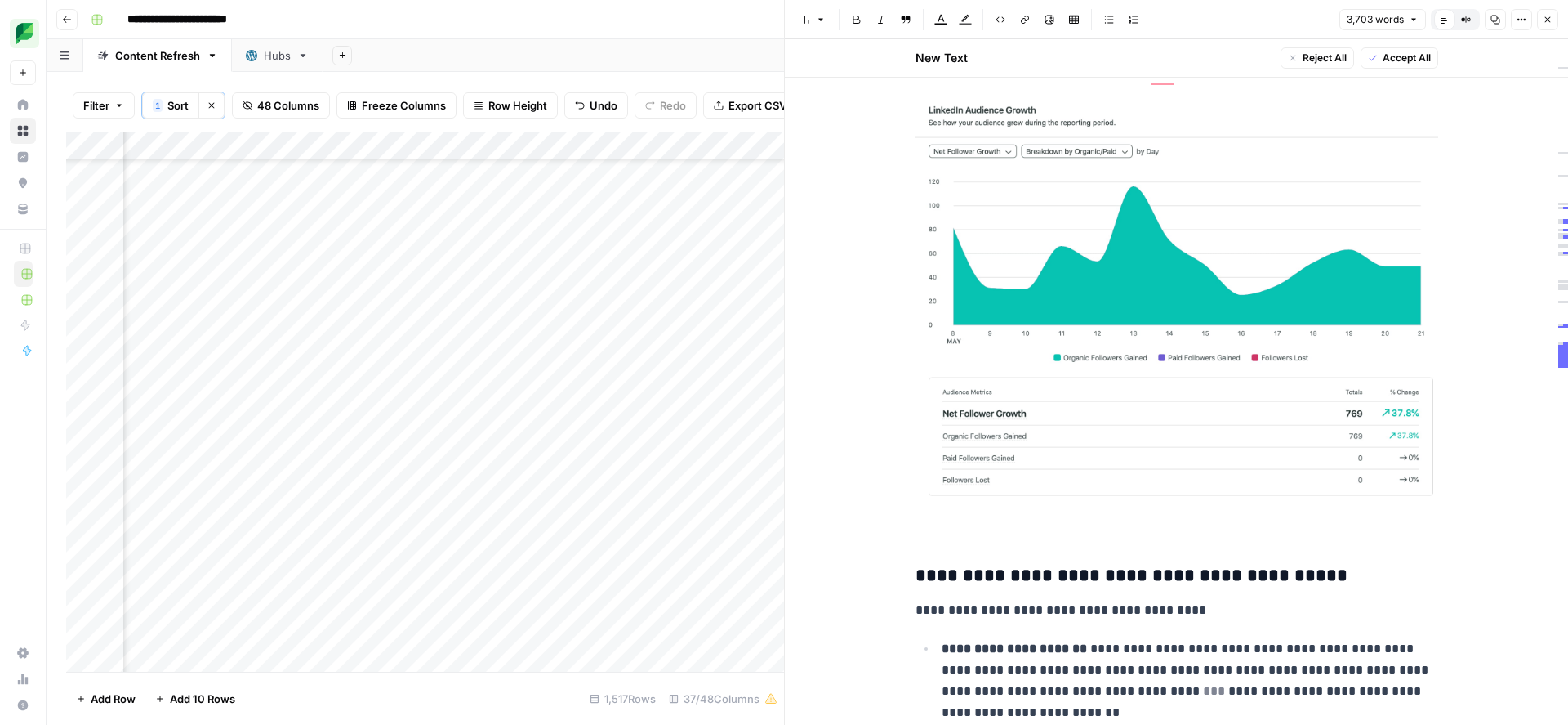
scroll to position [13039, 0]
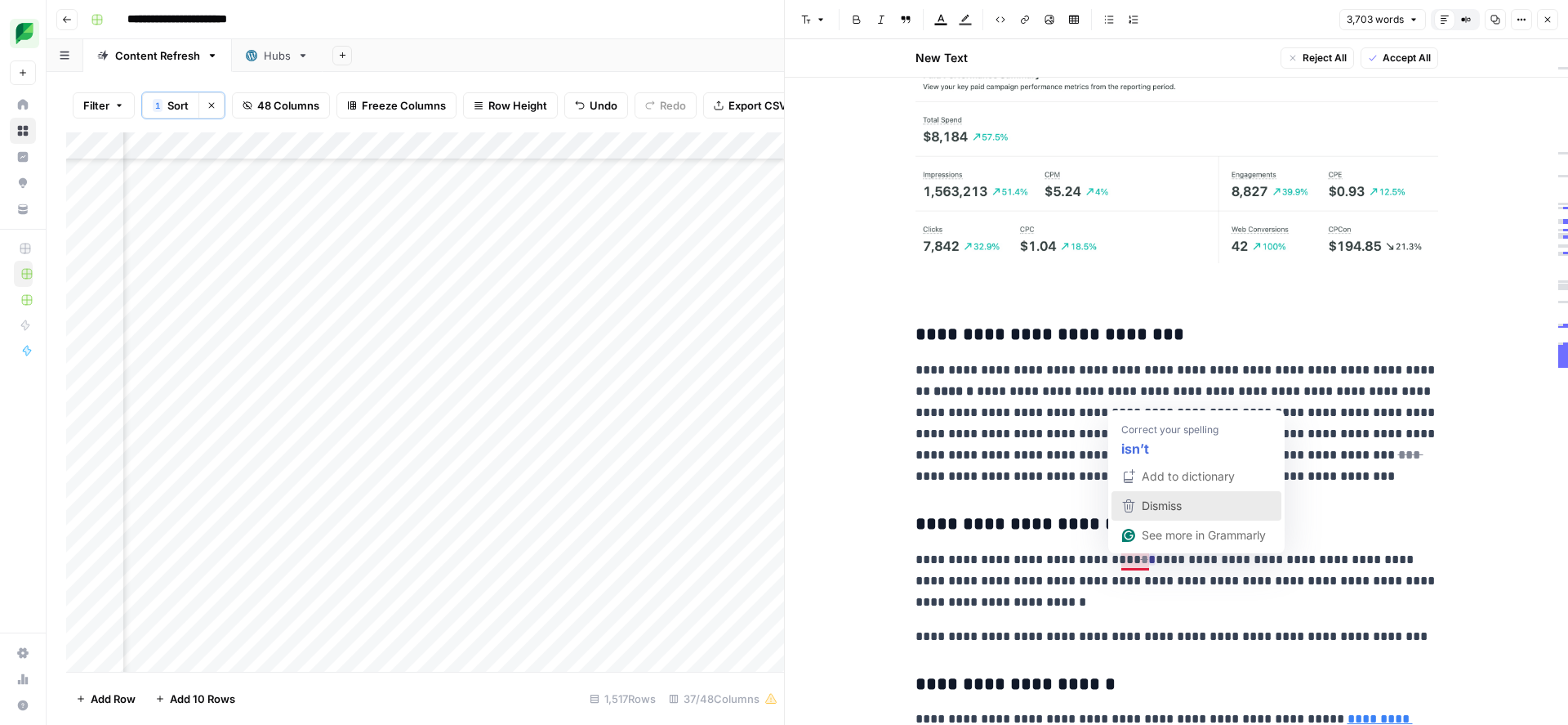
click at [1153, 506] on span "Dismiss" at bounding box center [1162, 505] width 40 height 14
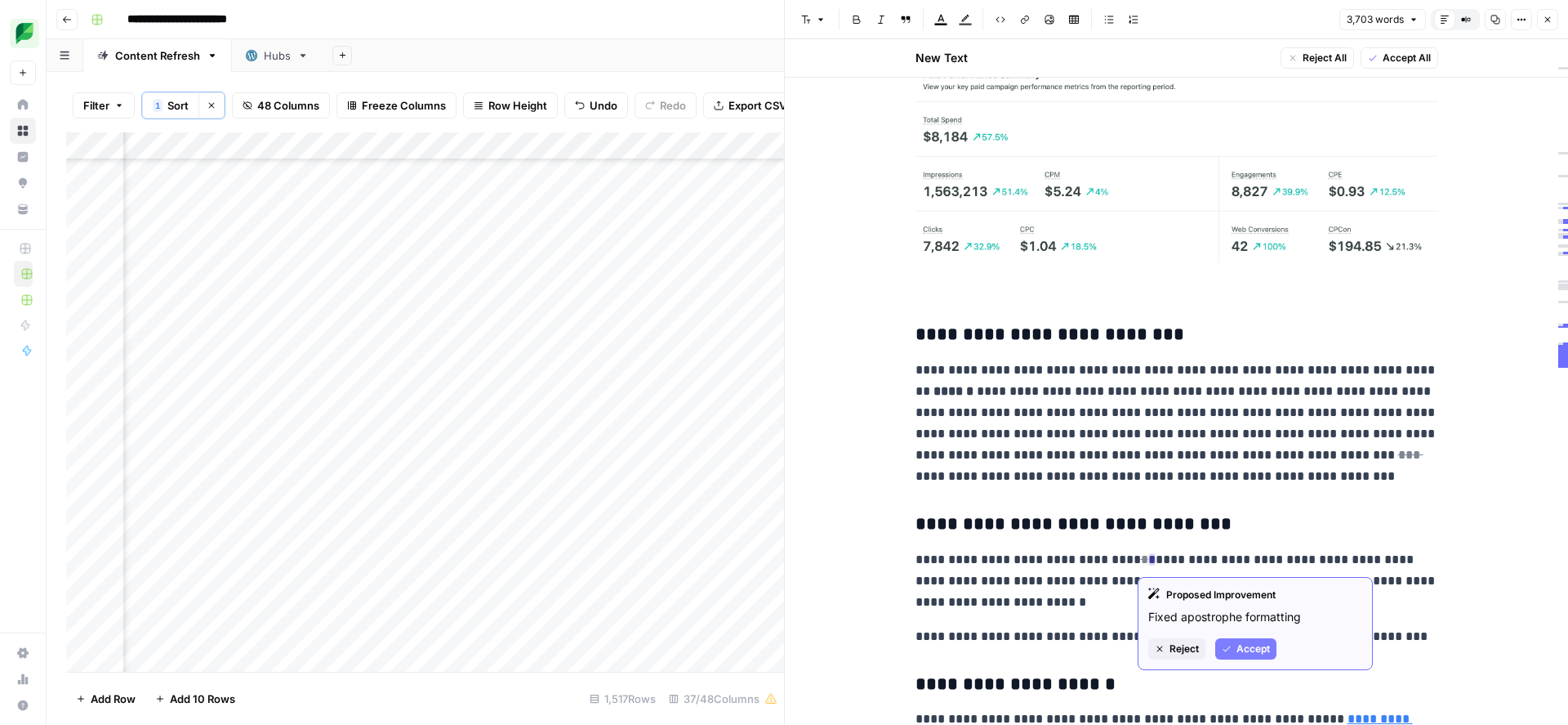
click at [1236, 647] on span "Accept" at bounding box center [1253, 648] width 33 height 15
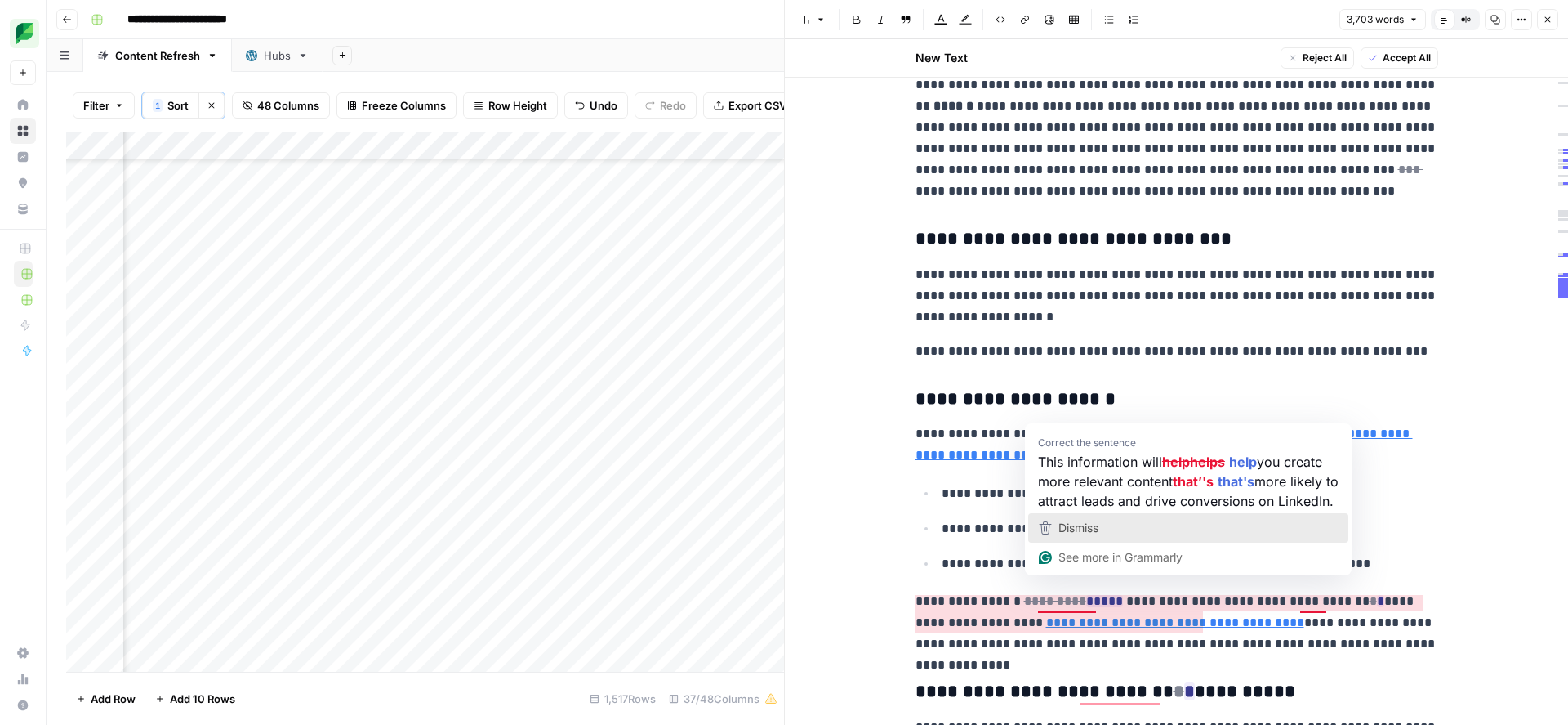
click at [1073, 534] on span "Dismiss" at bounding box center [1079, 527] width 40 height 14
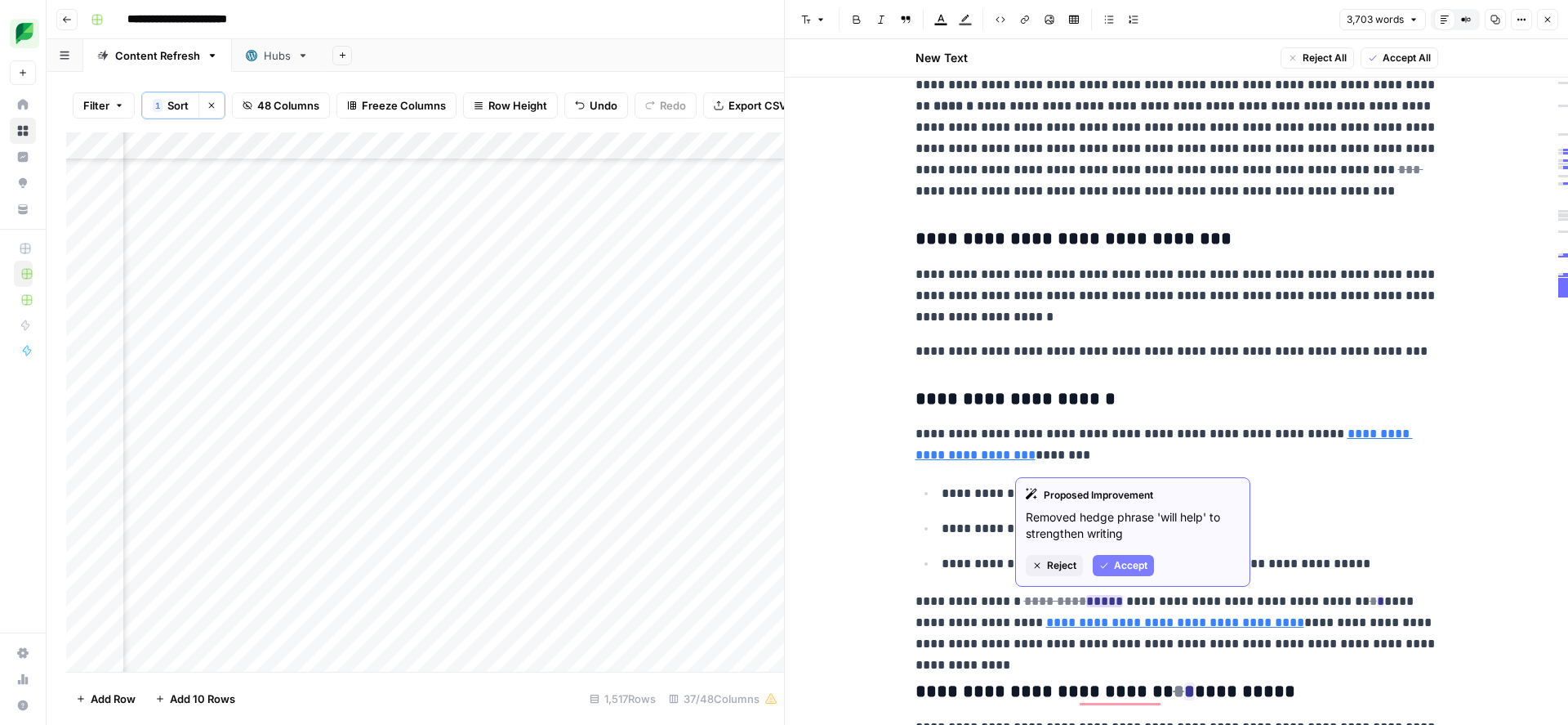
click at [1117, 561] on span "Accept" at bounding box center [1131, 565] width 33 height 15
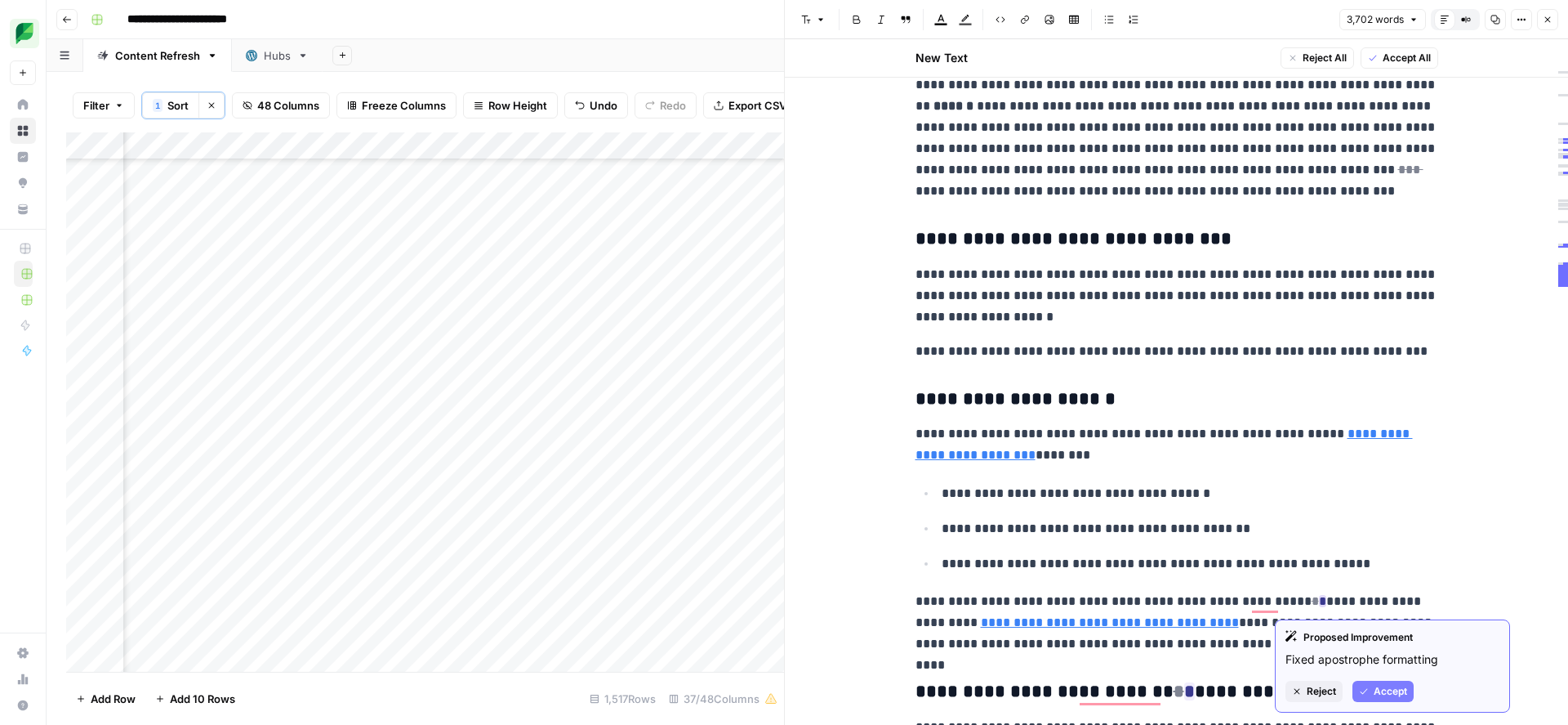
click at [1380, 698] on span "Accept" at bounding box center [1390, 691] width 33 height 15
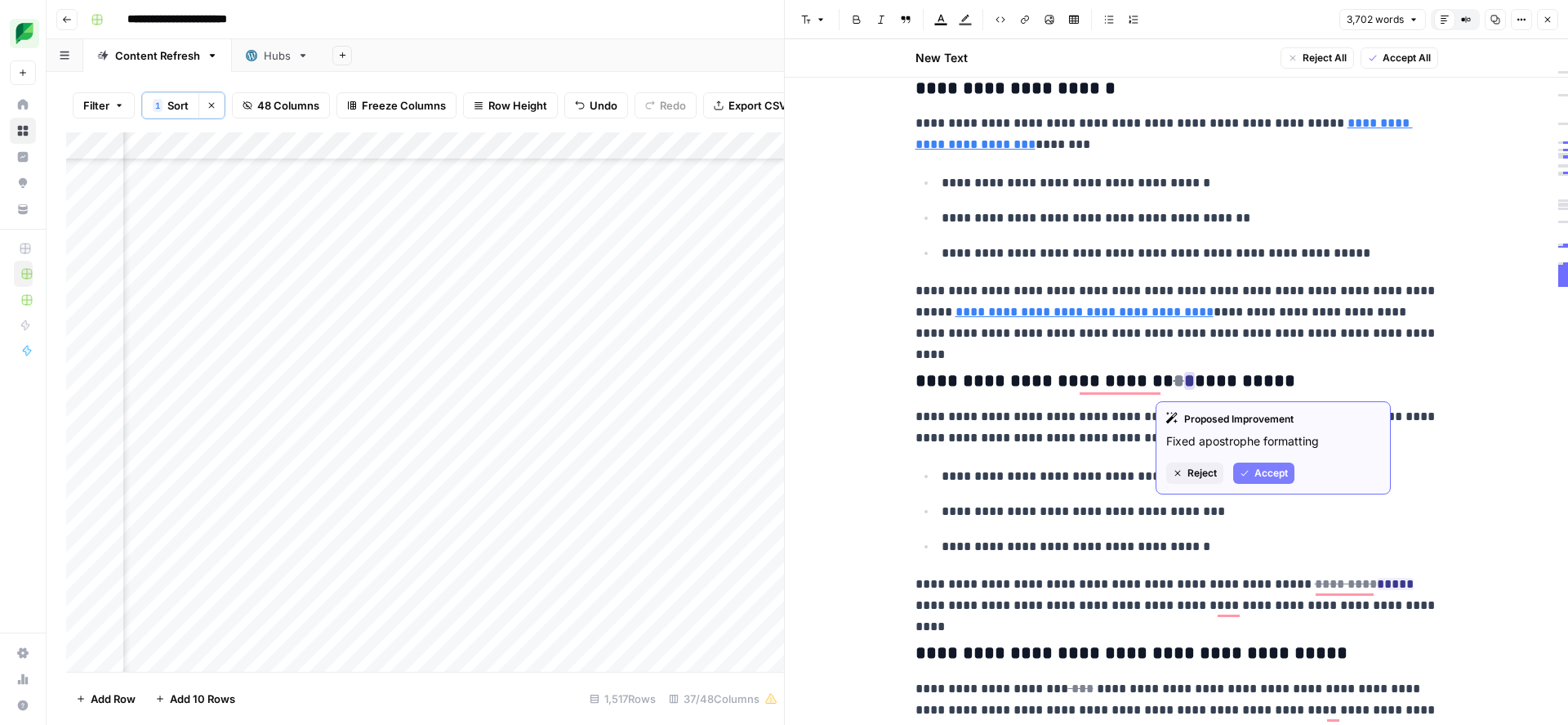
click at [1260, 481] on button "Accept" at bounding box center [1264, 473] width 61 height 21
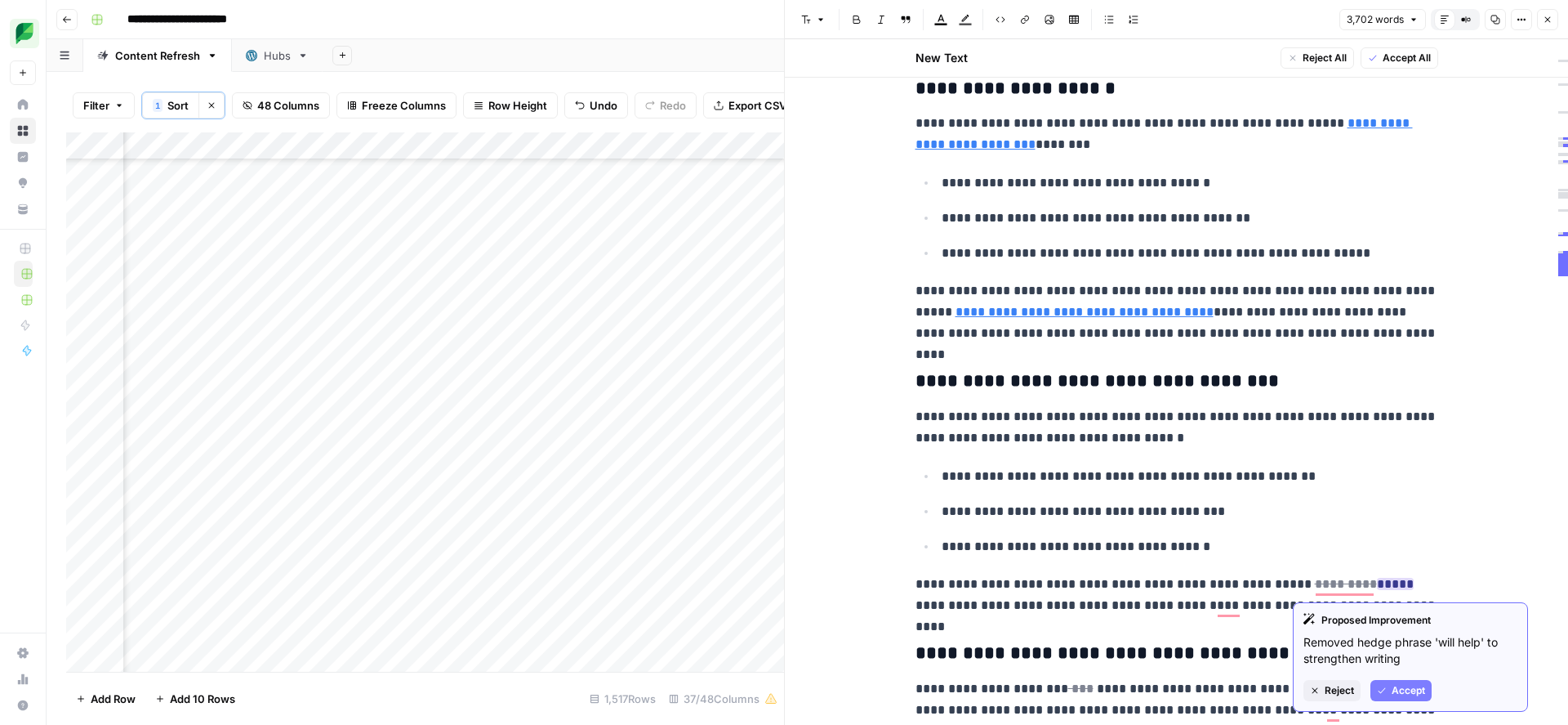
click at [1390, 690] on button "Accept" at bounding box center [1401, 690] width 61 height 21
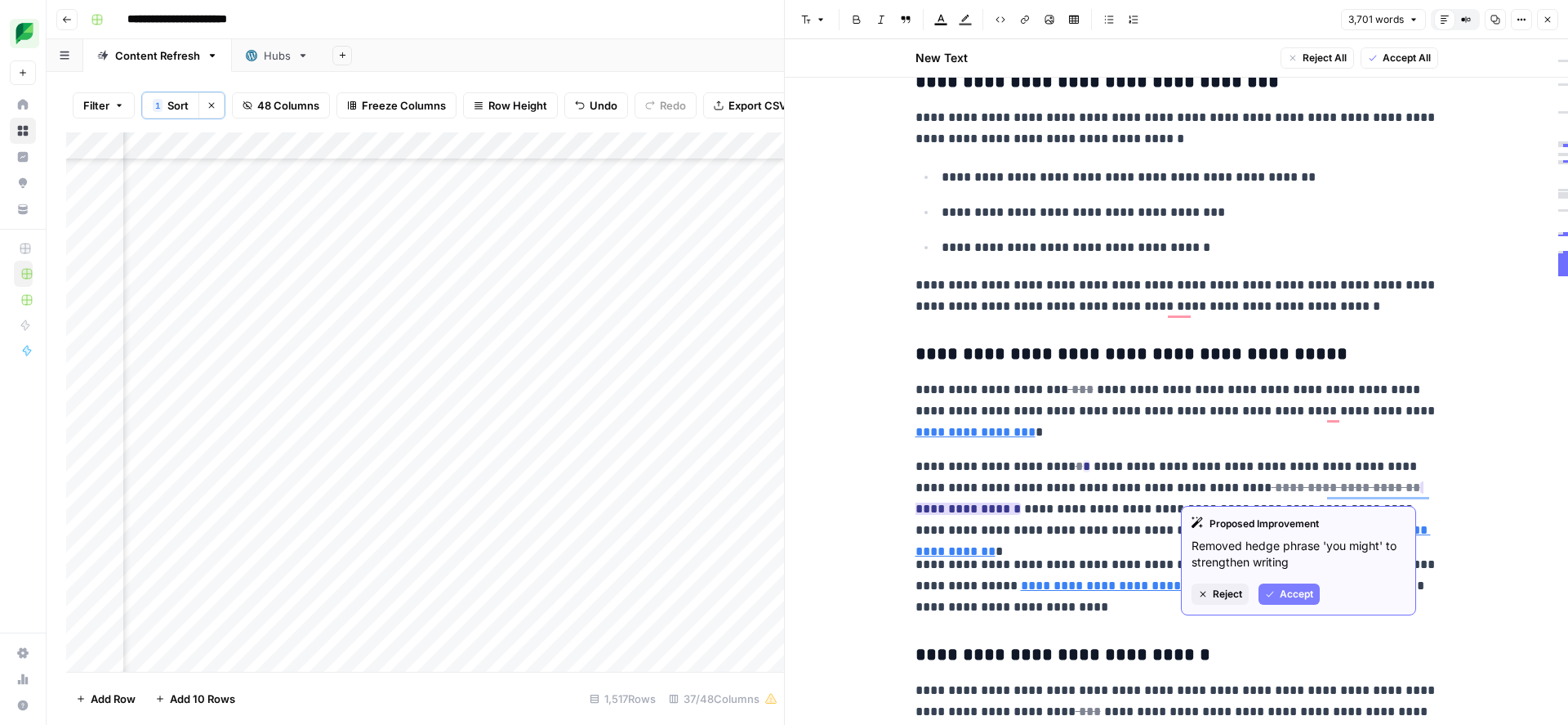
click at [1269, 594] on icon "button" at bounding box center [1269, 594] width 10 height 10
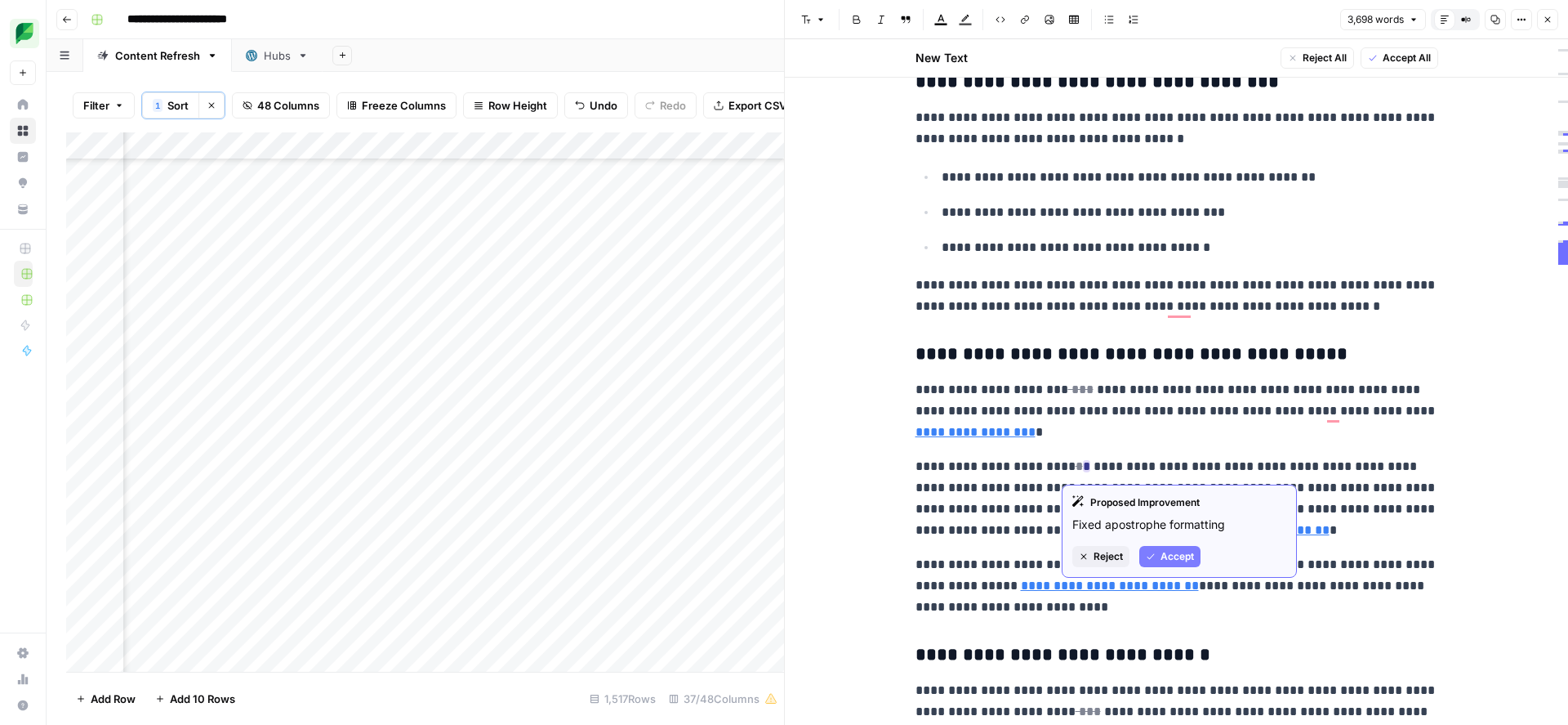
click at [1163, 557] on span "Accept" at bounding box center [1178, 556] width 33 height 15
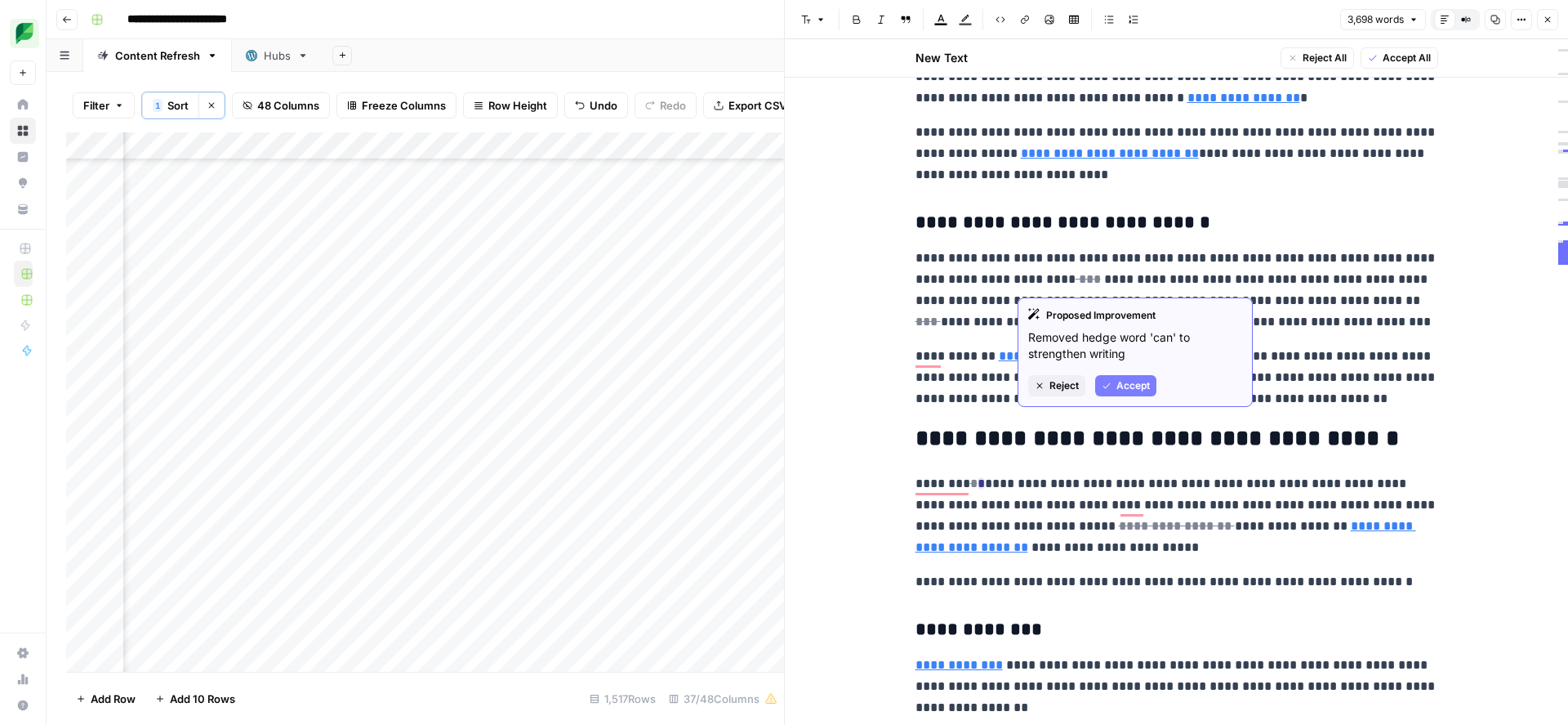
click at [1050, 391] on span "Reject" at bounding box center [1065, 385] width 30 height 15
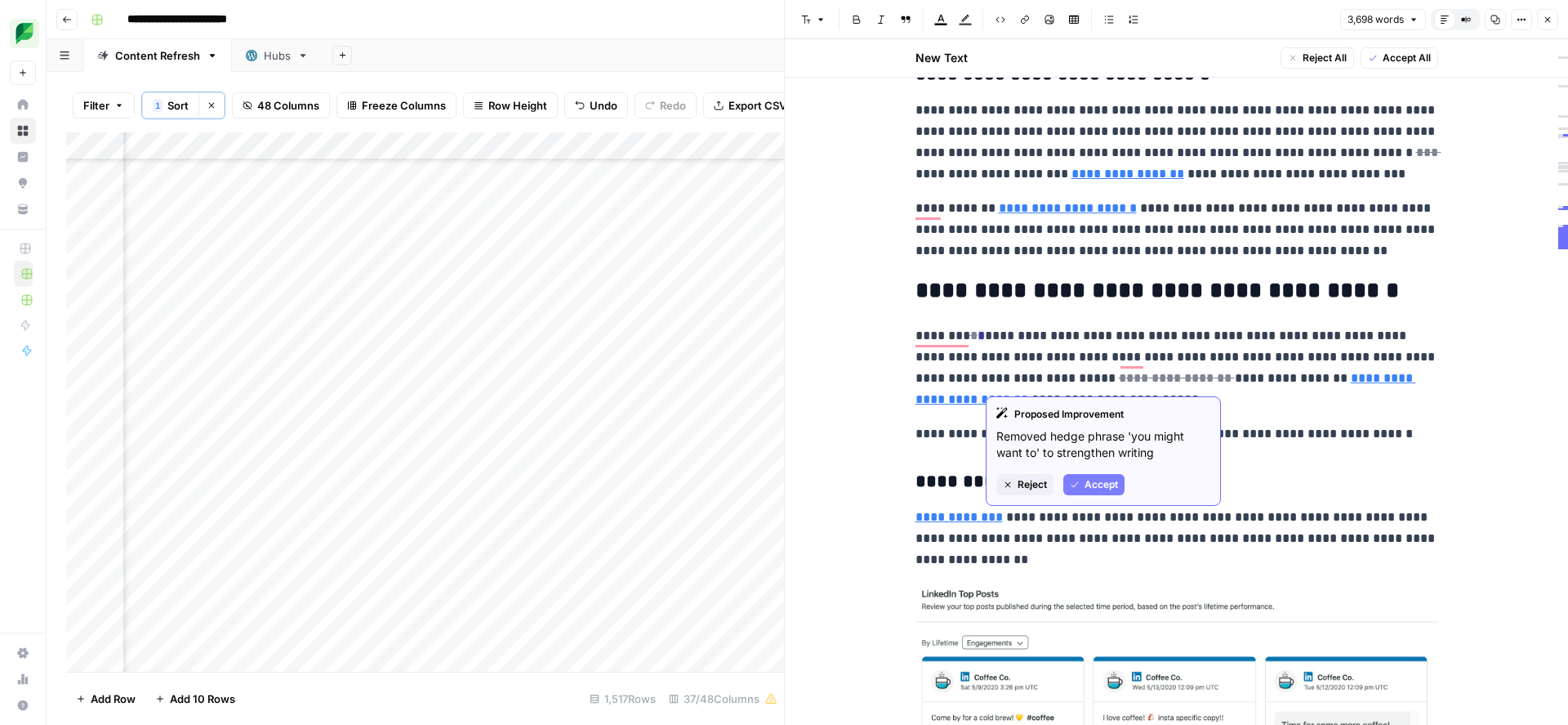
click at [1077, 485] on icon "button" at bounding box center [1074, 484] width 10 height 10
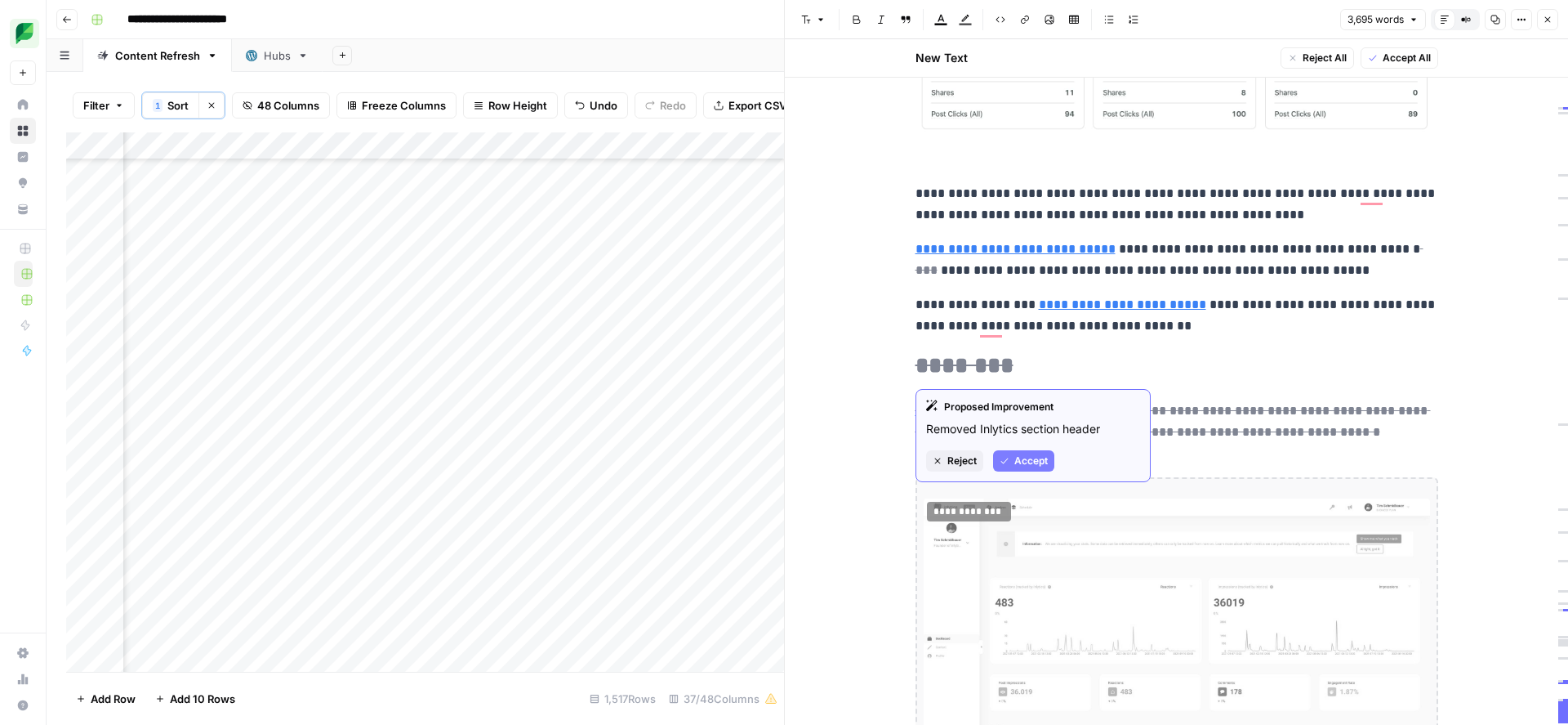
click at [1016, 466] on span "Accept" at bounding box center [1031, 461] width 33 height 15
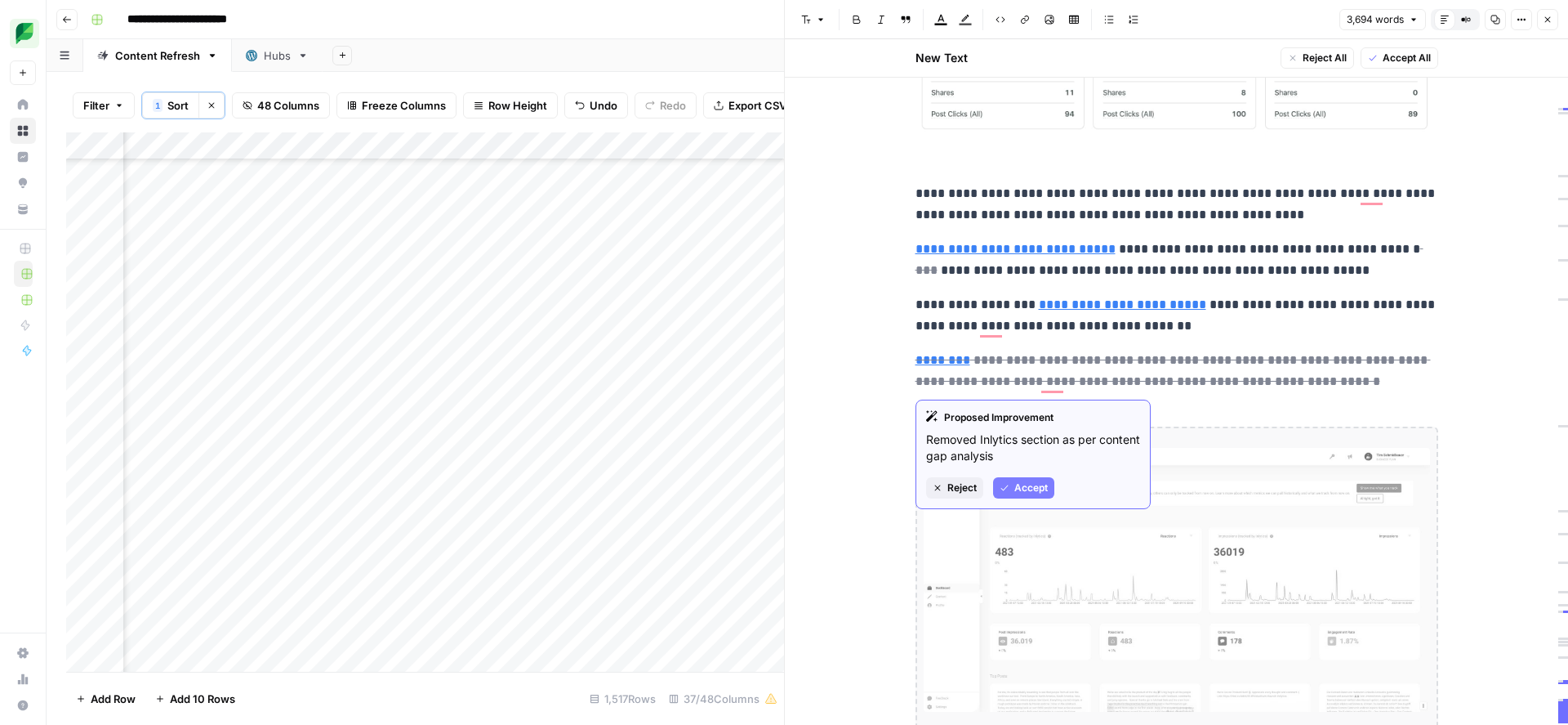
click at [1017, 494] on button "Accept" at bounding box center [1023, 488] width 61 height 21
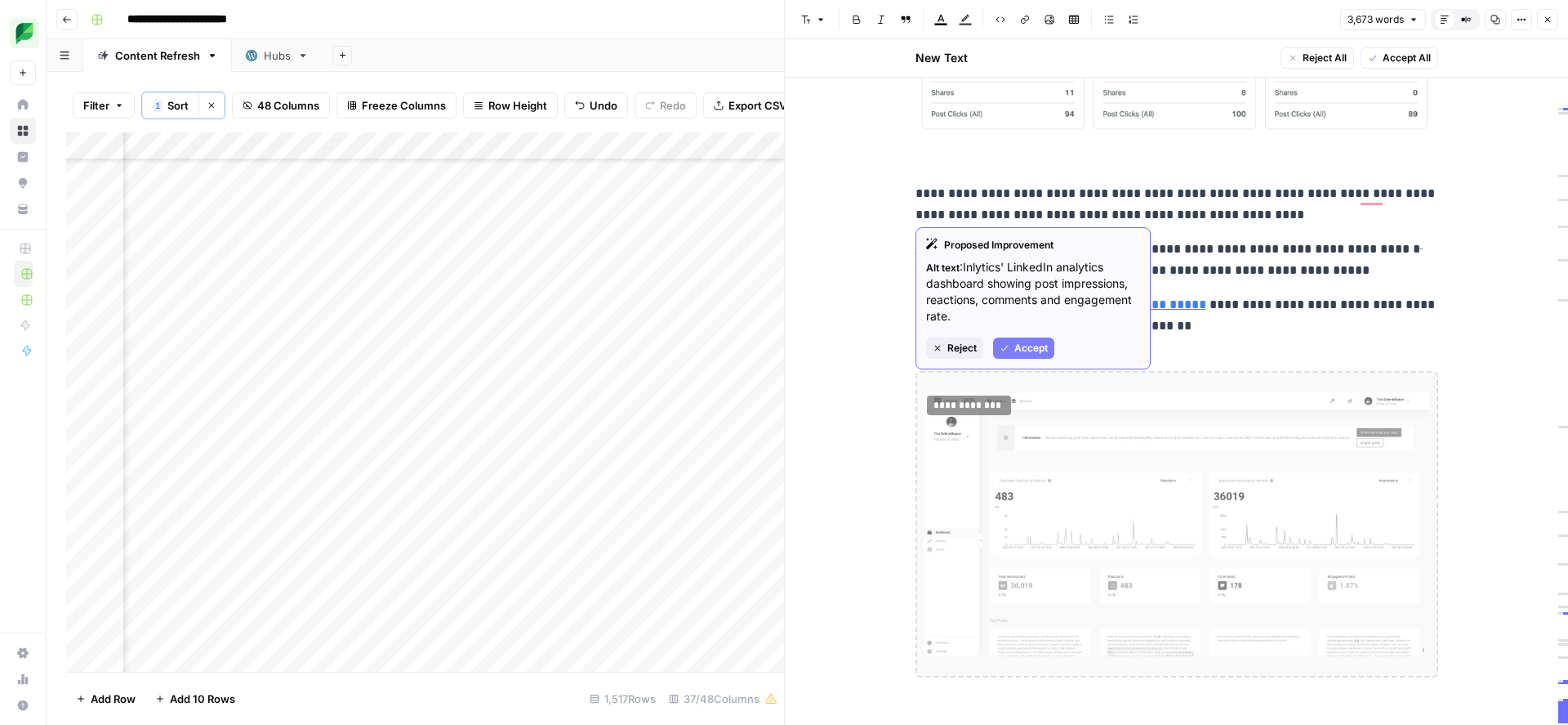
click at [1025, 348] on span "Accept" at bounding box center [1031, 348] width 33 height 15
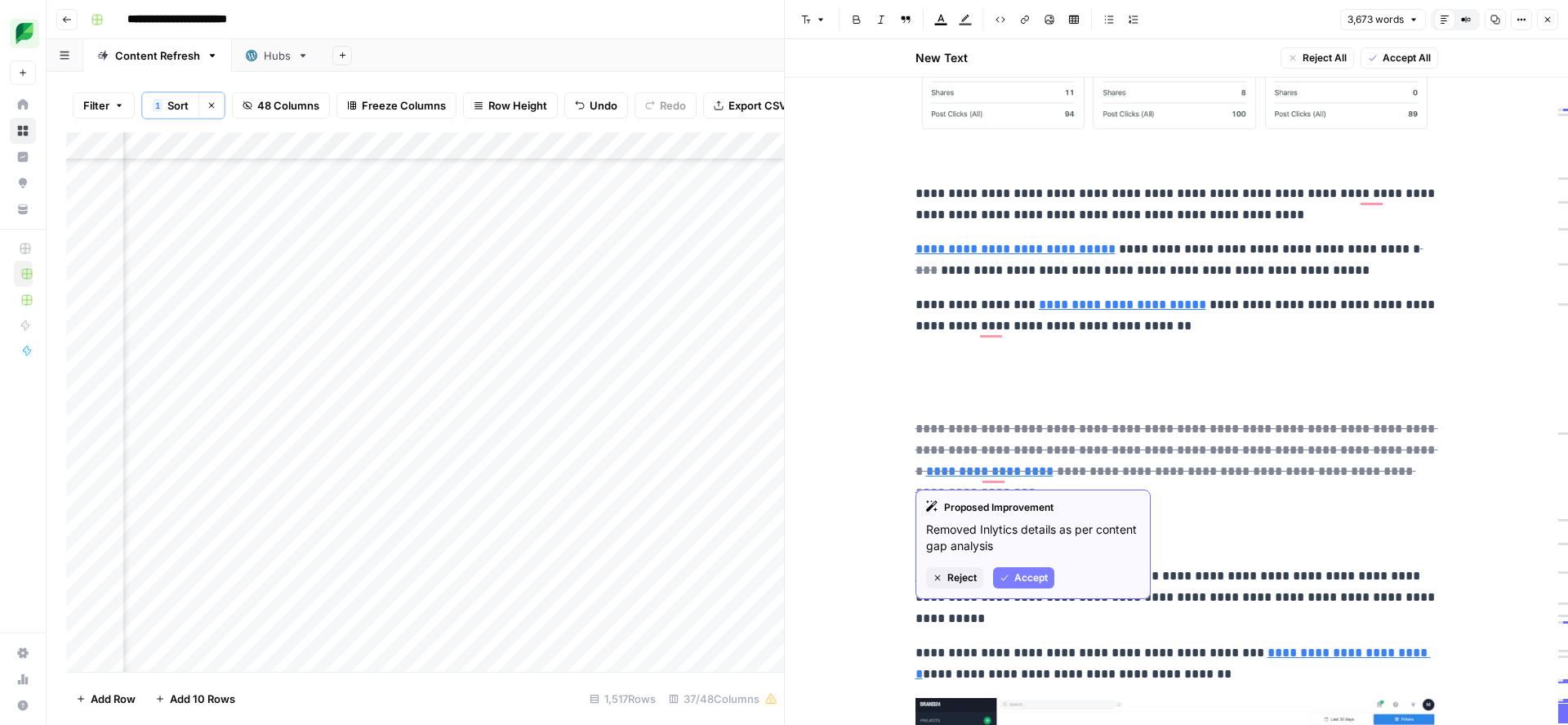
click at [1024, 584] on button "Accept" at bounding box center [1023, 577] width 61 height 21
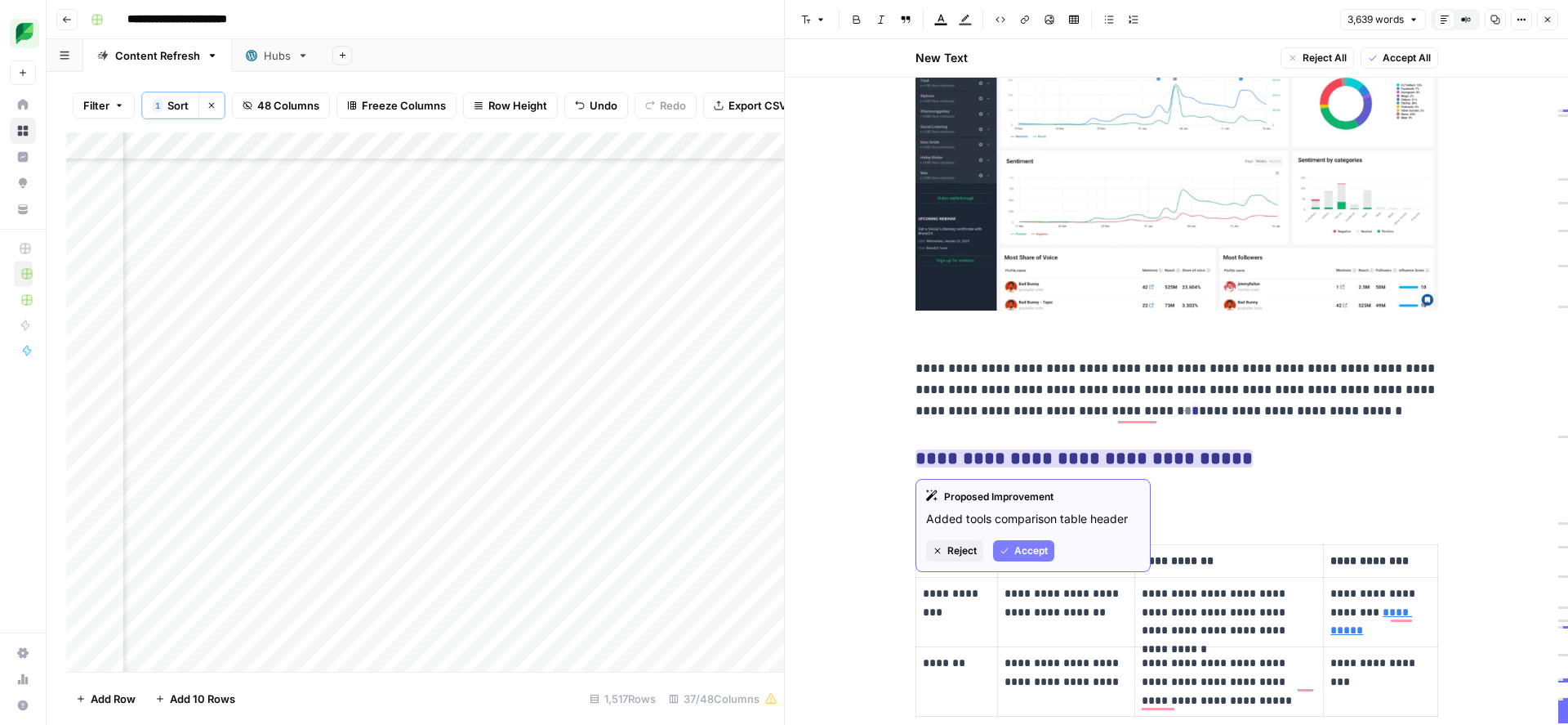
click at [1032, 548] on span "Accept" at bounding box center [1031, 550] width 33 height 15
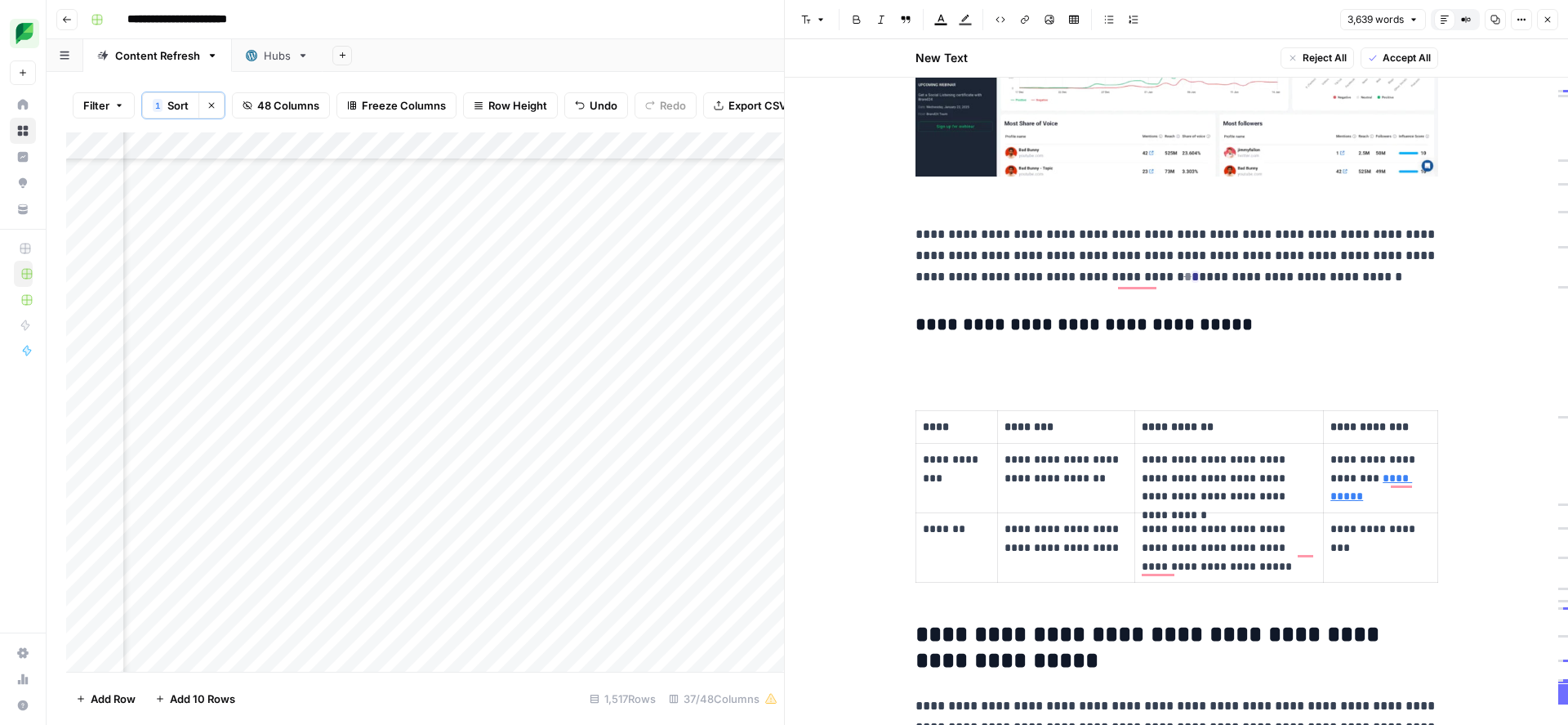
click at [1002, 358] on p "To enrich screen reader interactions, please activate Accessibility in Grammarl…" at bounding box center [1177, 360] width 523 height 21
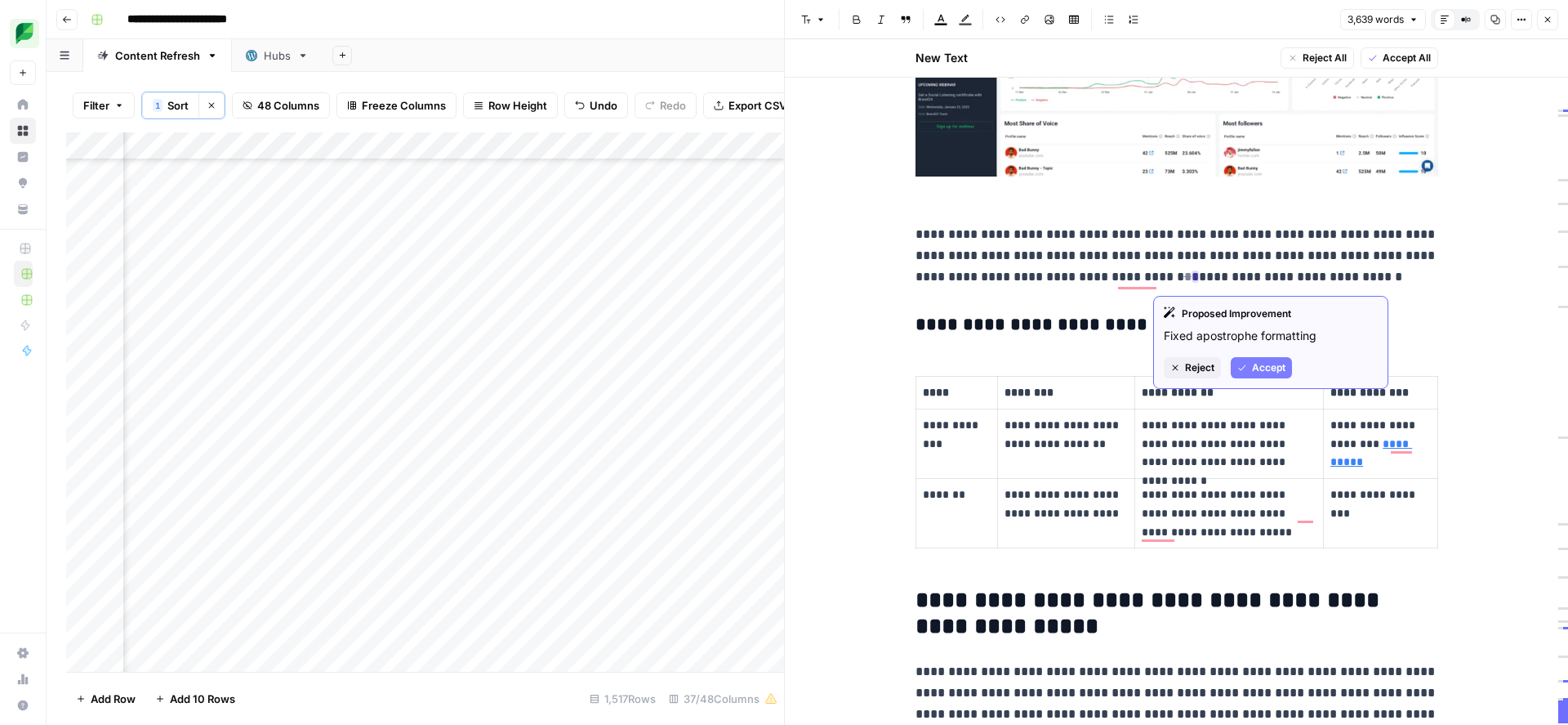
click at [1261, 370] on span "Accept" at bounding box center [1269, 367] width 33 height 15
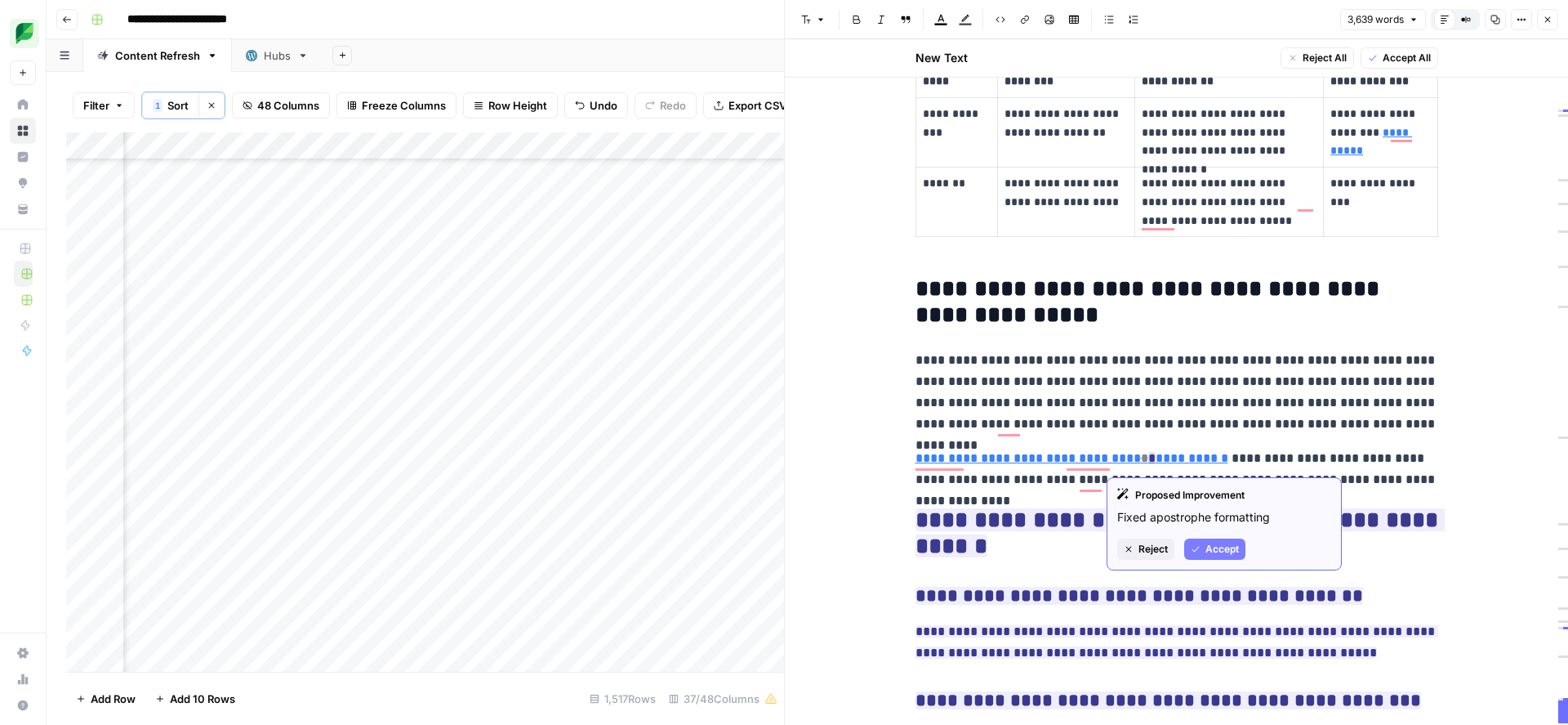
click at [1219, 548] on span "Accept" at bounding box center [1222, 549] width 33 height 15
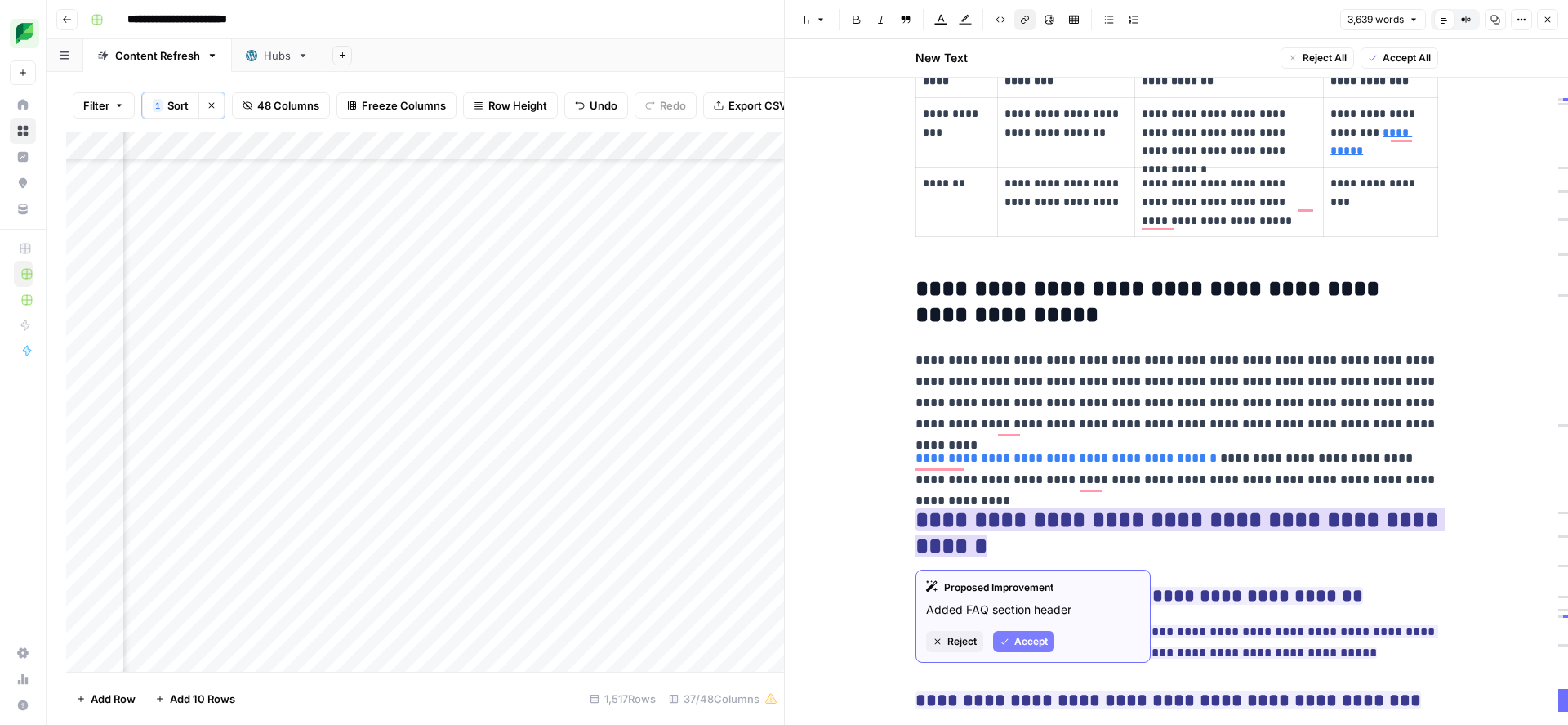
click at [1036, 641] on span "Accept" at bounding box center [1031, 641] width 33 height 15
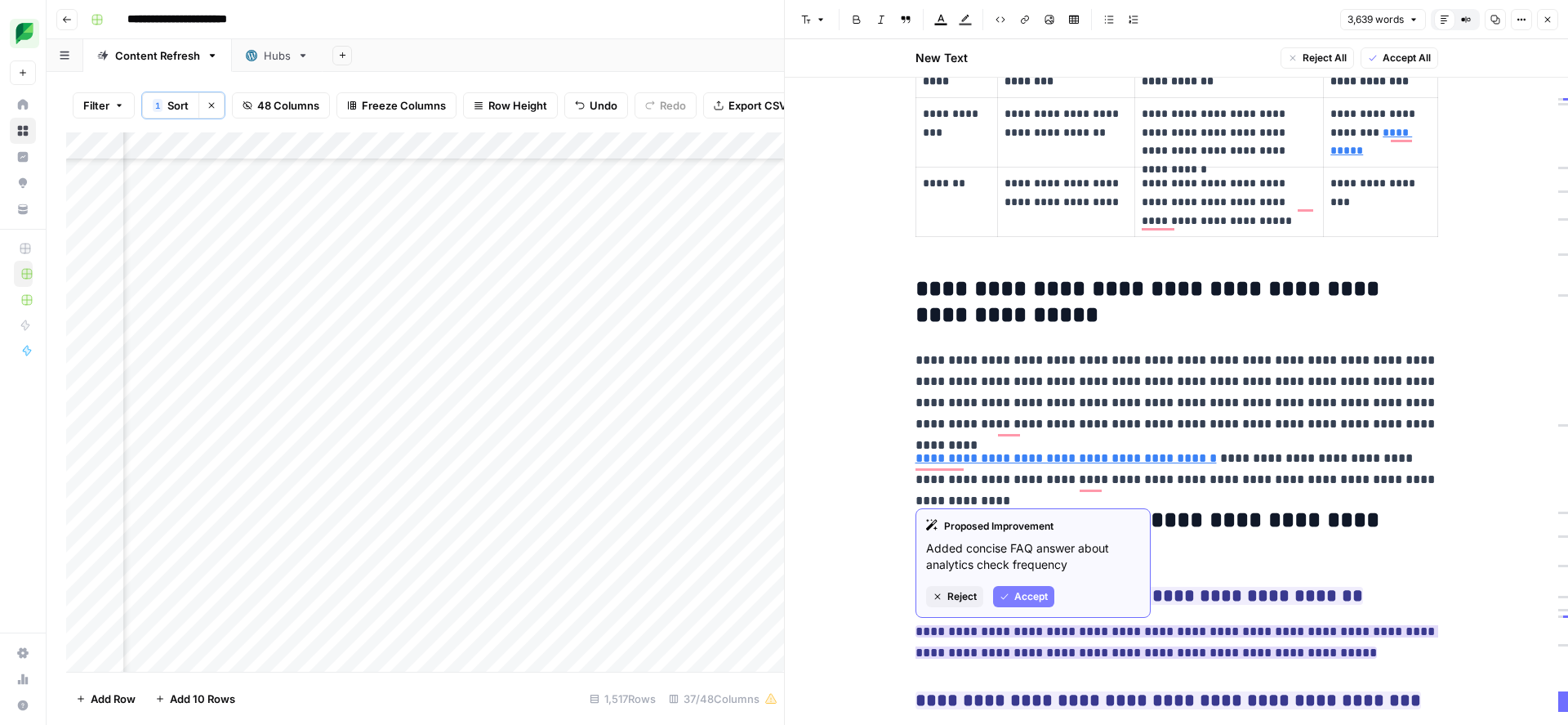
click at [1028, 603] on button "Accept" at bounding box center [1023, 596] width 61 height 21
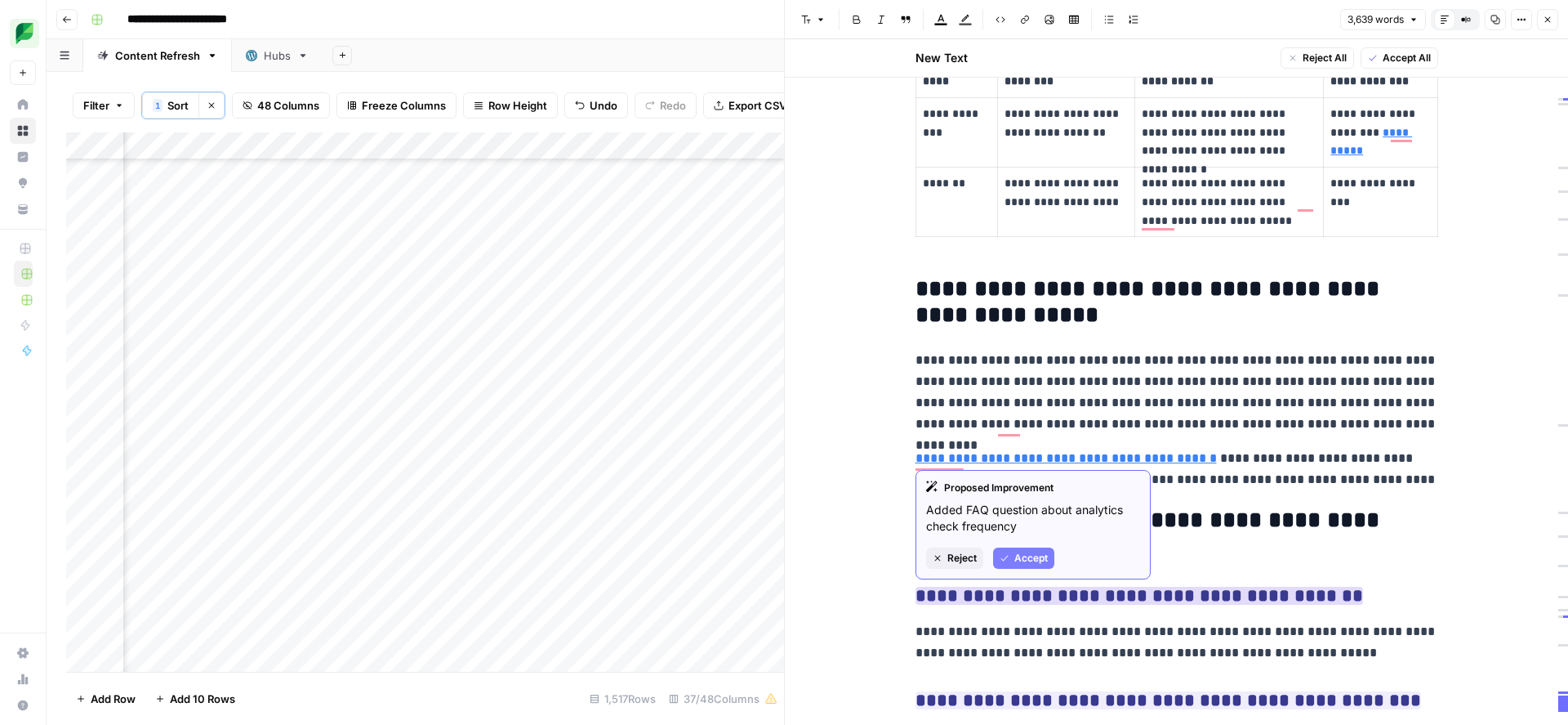
click at [1038, 548] on button "Accept" at bounding box center [1023, 558] width 61 height 21
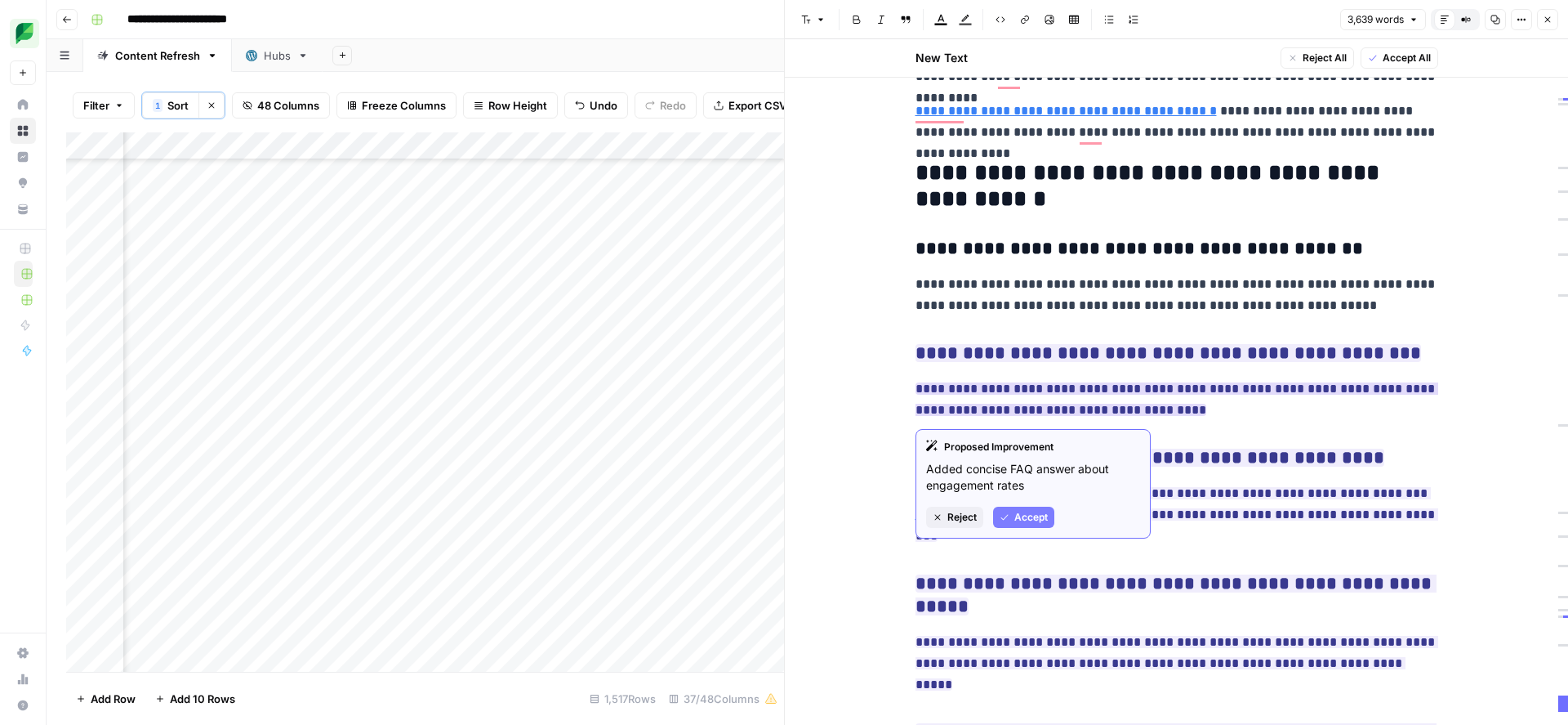
click at [1029, 517] on span "Accept" at bounding box center [1031, 517] width 33 height 15
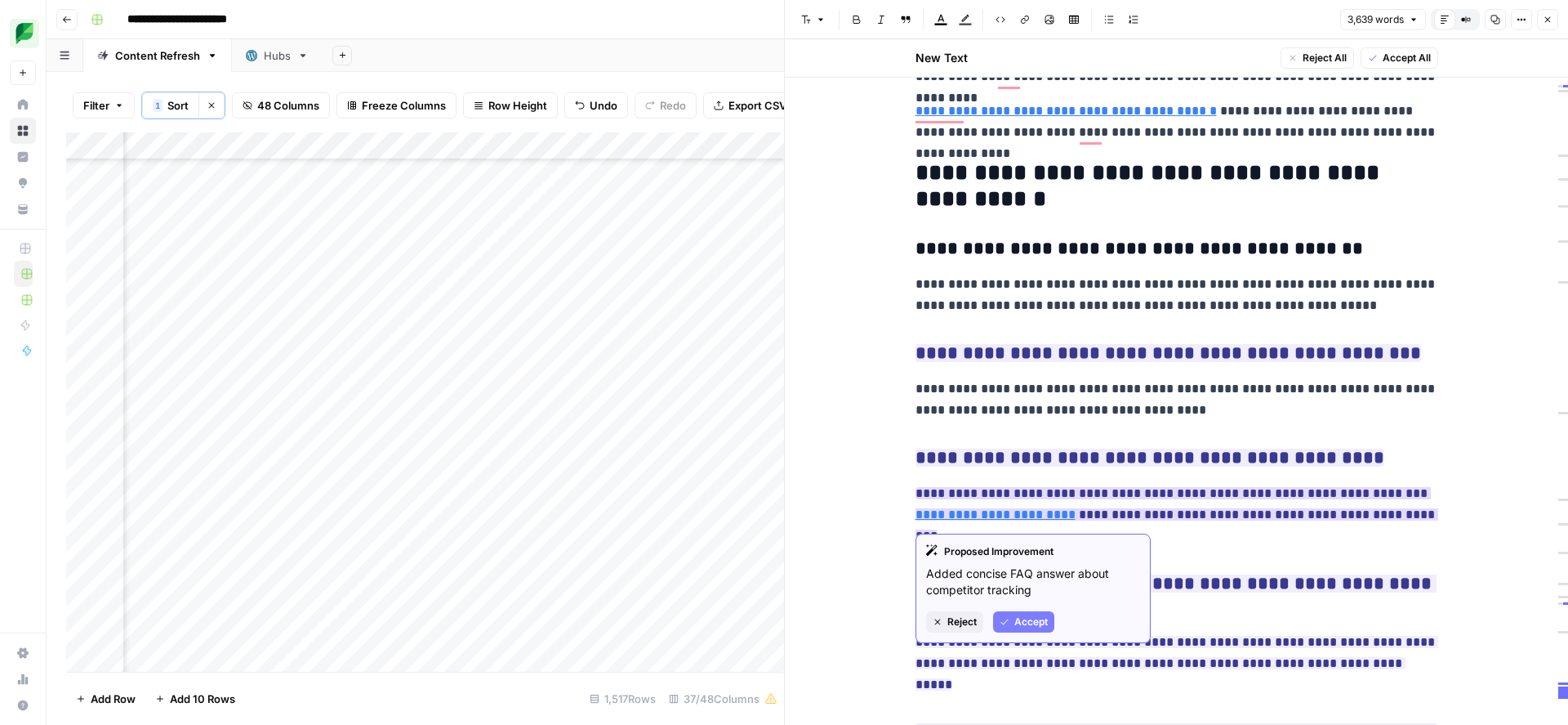
click at [1036, 620] on span "Accept" at bounding box center [1031, 622] width 33 height 15
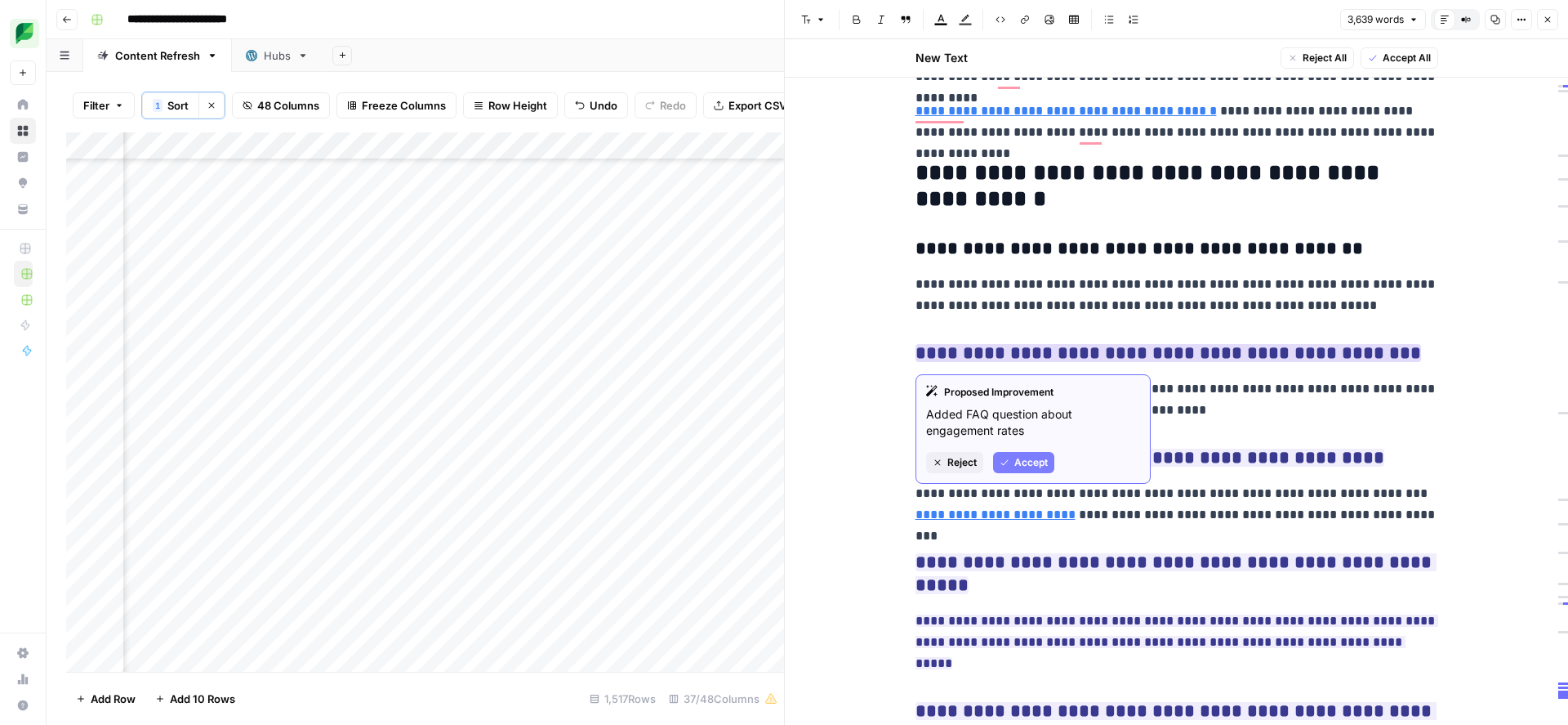
click at [1021, 468] on span "Accept" at bounding box center [1031, 462] width 33 height 15
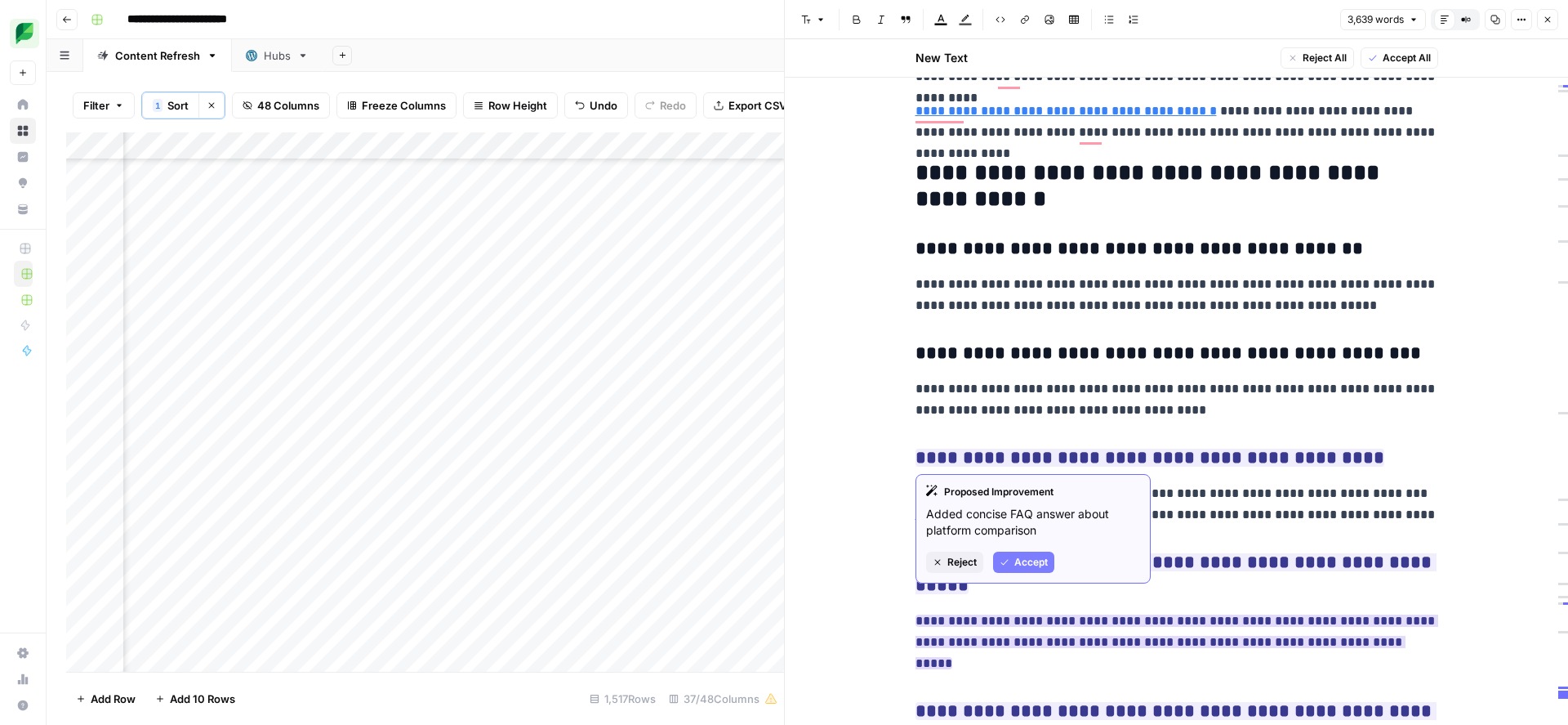
click at [1029, 561] on span "Accept" at bounding box center [1031, 561] width 33 height 15
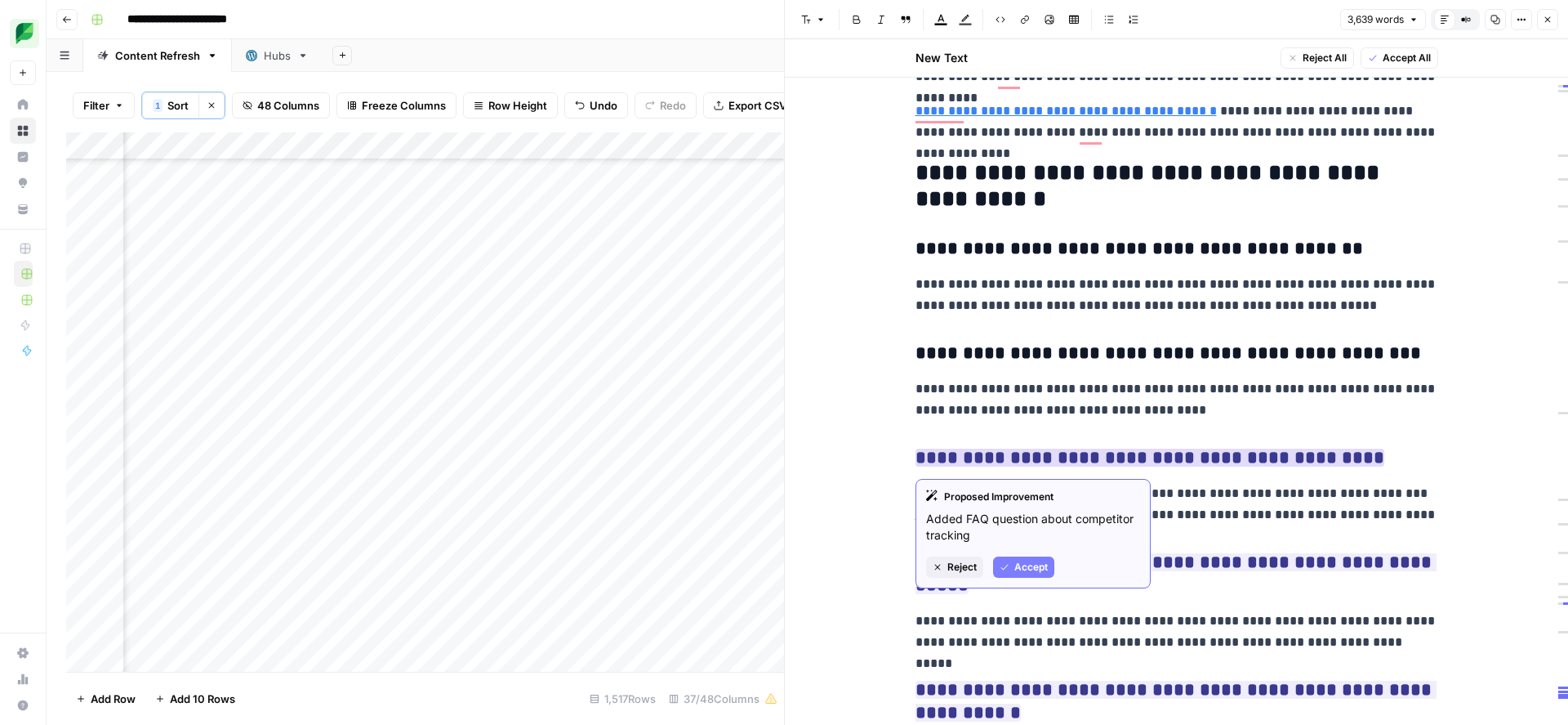
click at [1037, 567] on span "Accept" at bounding box center [1031, 567] width 33 height 15
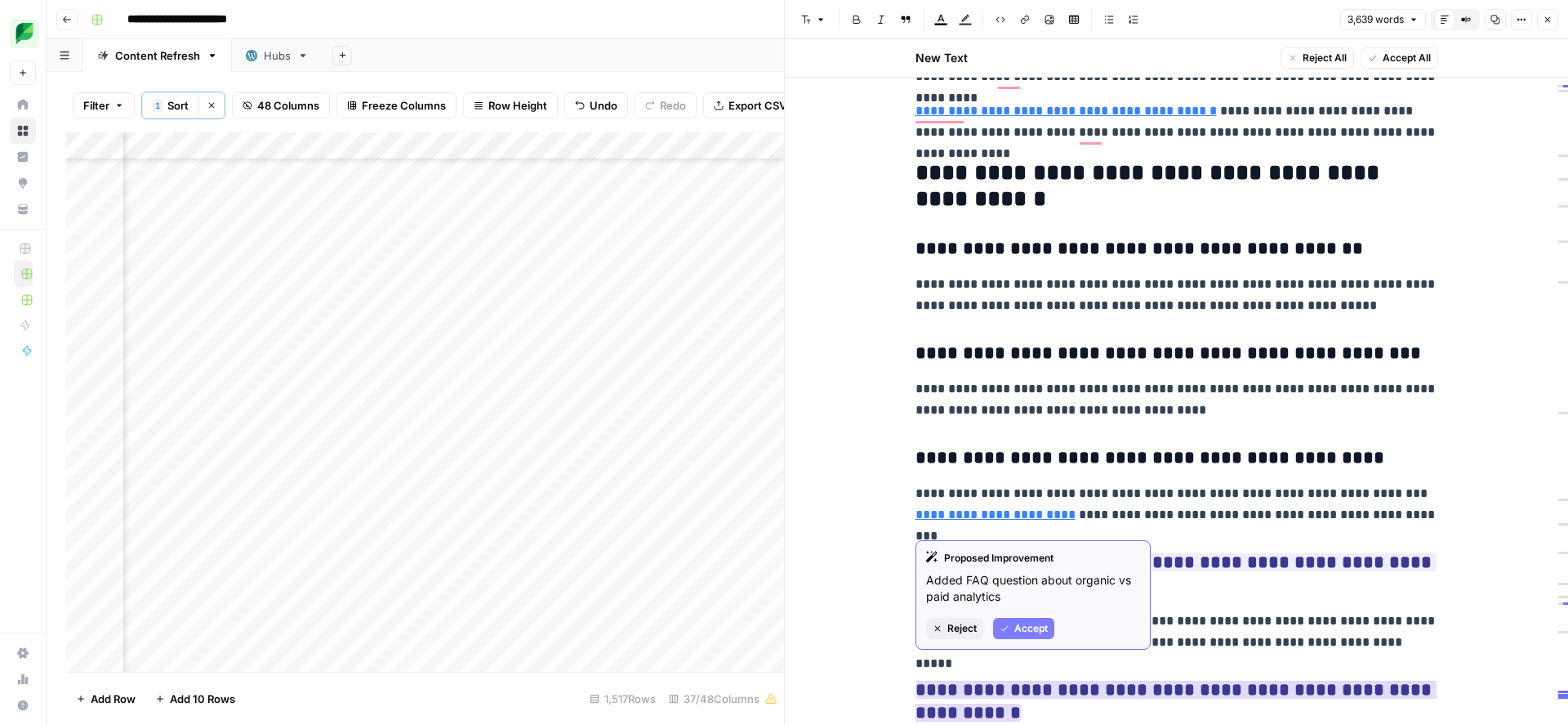
click at [1042, 620] on button "Accept" at bounding box center [1023, 628] width 61 height 21
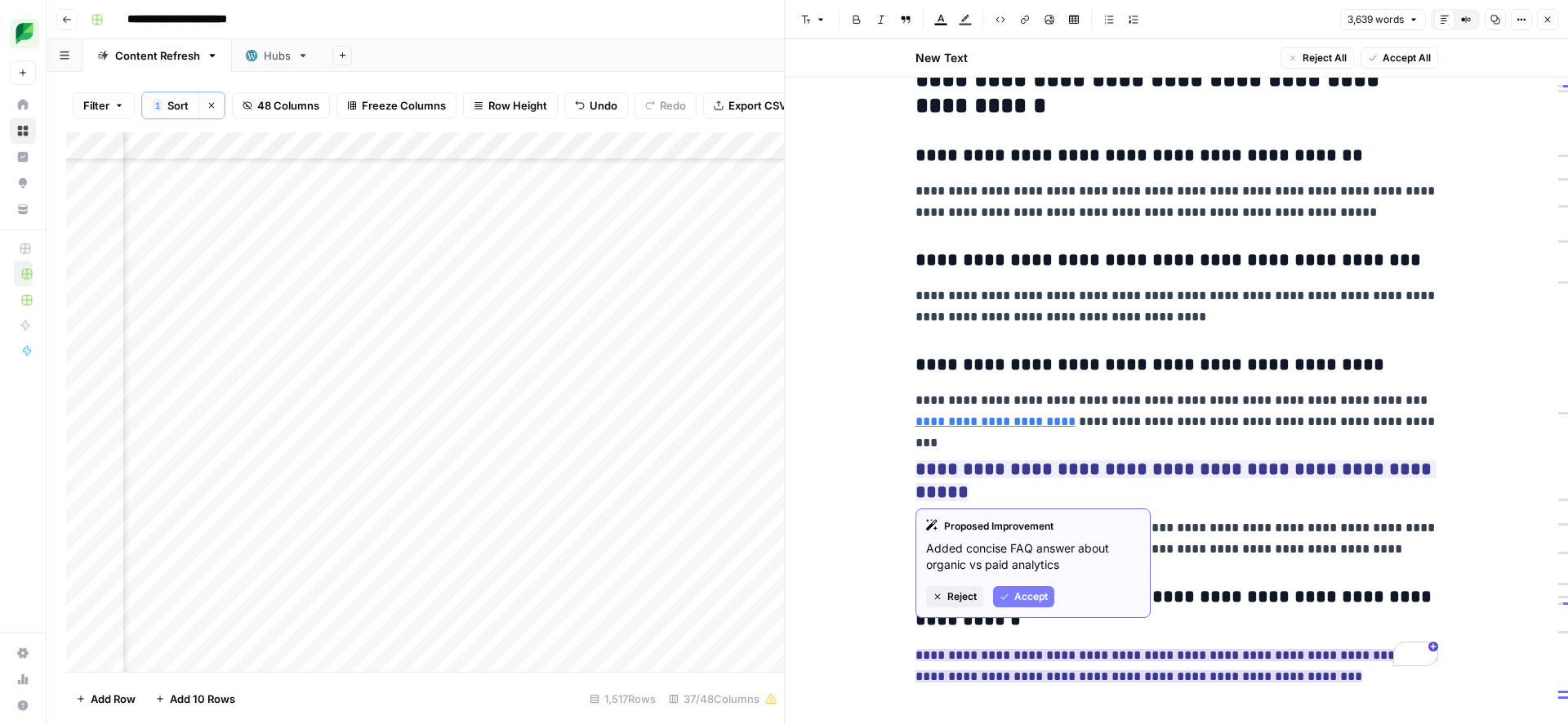
click at [1030, 602] on span "Accept" at bounding box center [1031, 596] width 33 height 15
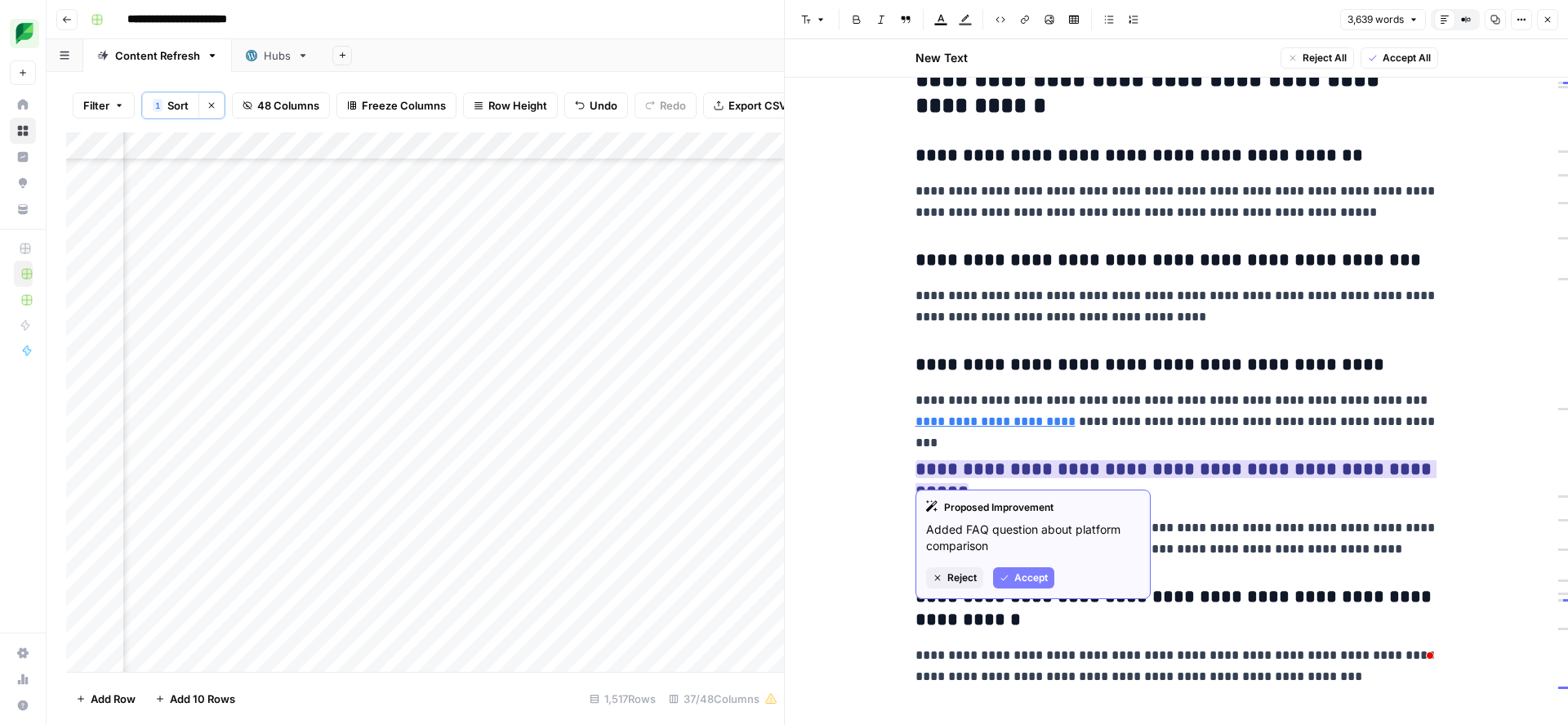
click at [1035, 576] on span "Accept" at bounding box center [1031, 577] width 33 height 15
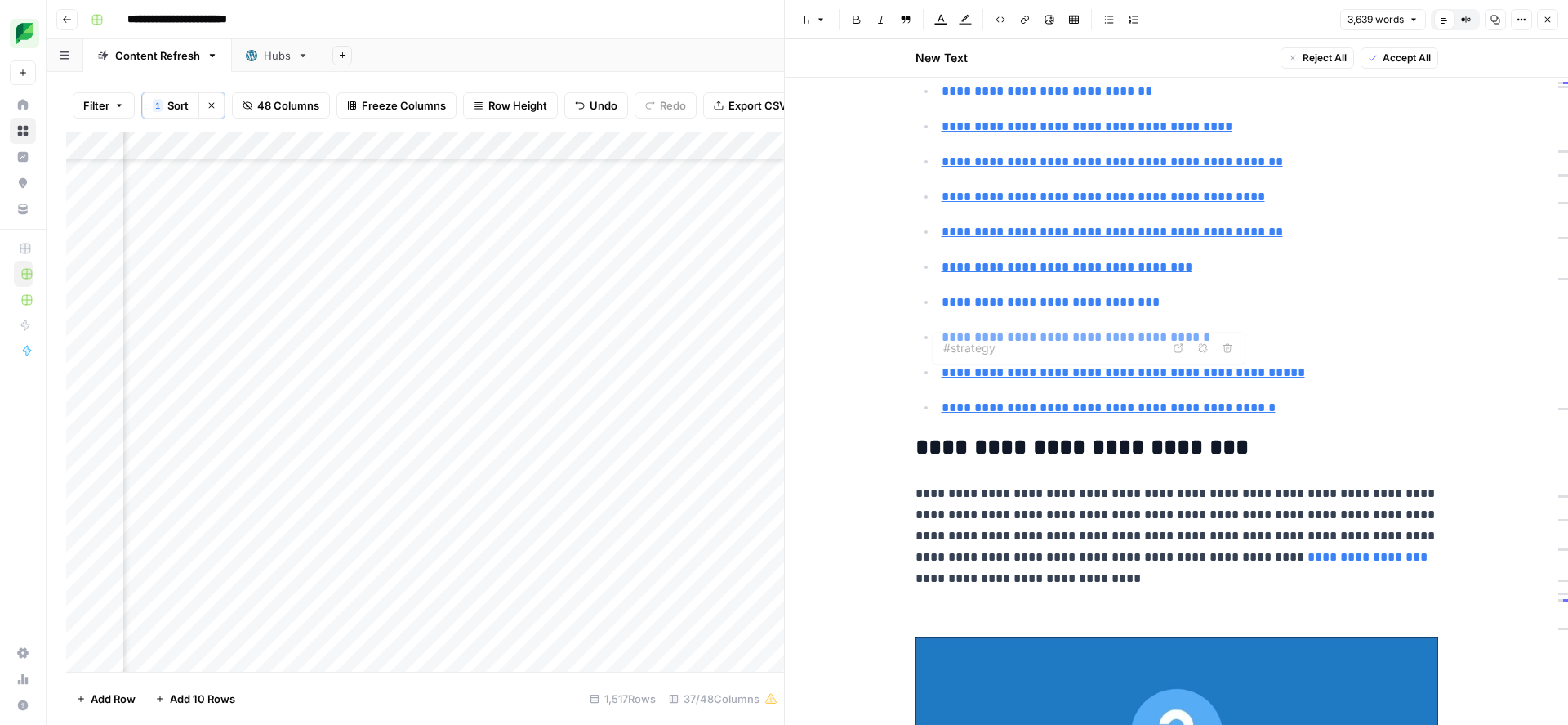
type input "#faq"
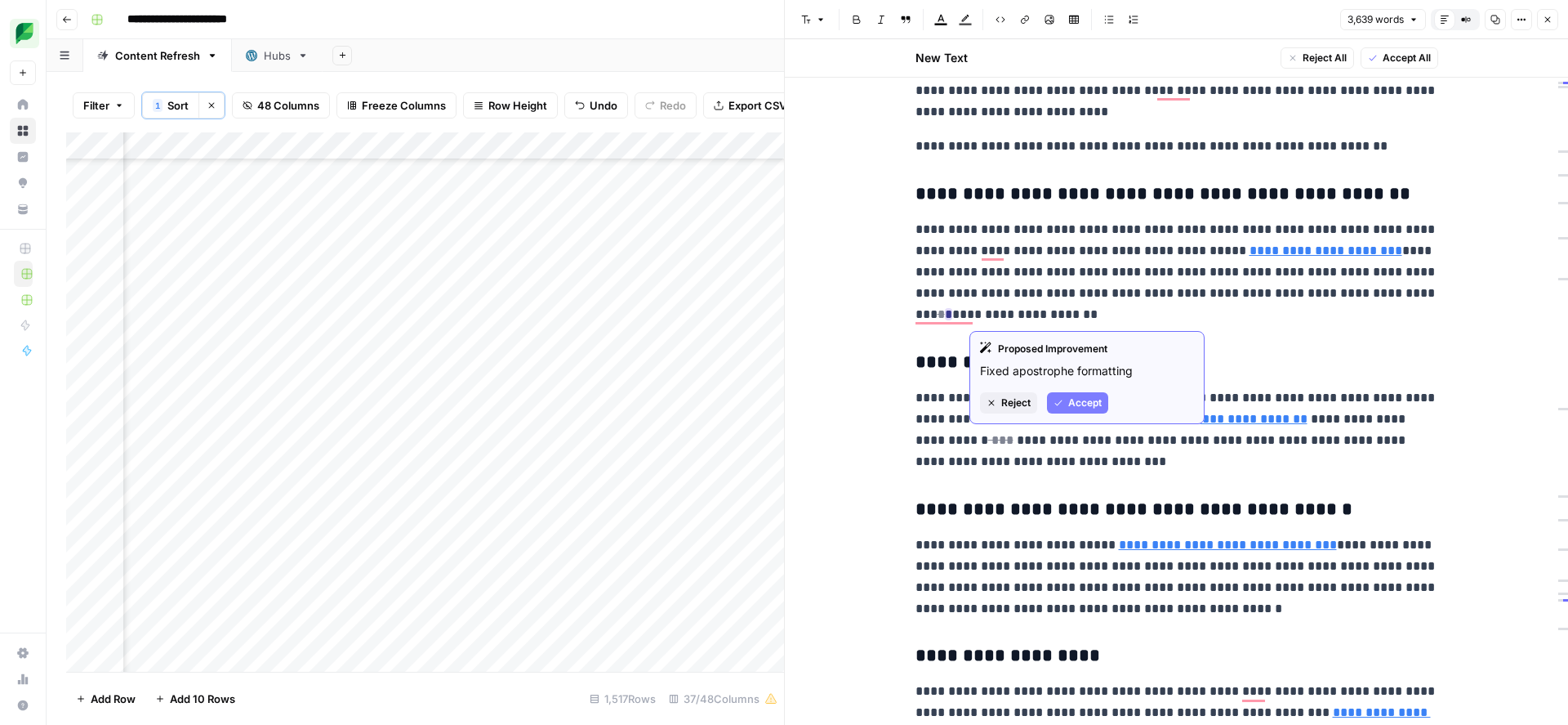
click at [1072, 399] on span "Accept" at bounding box center [1085, 403] width 33 height 15
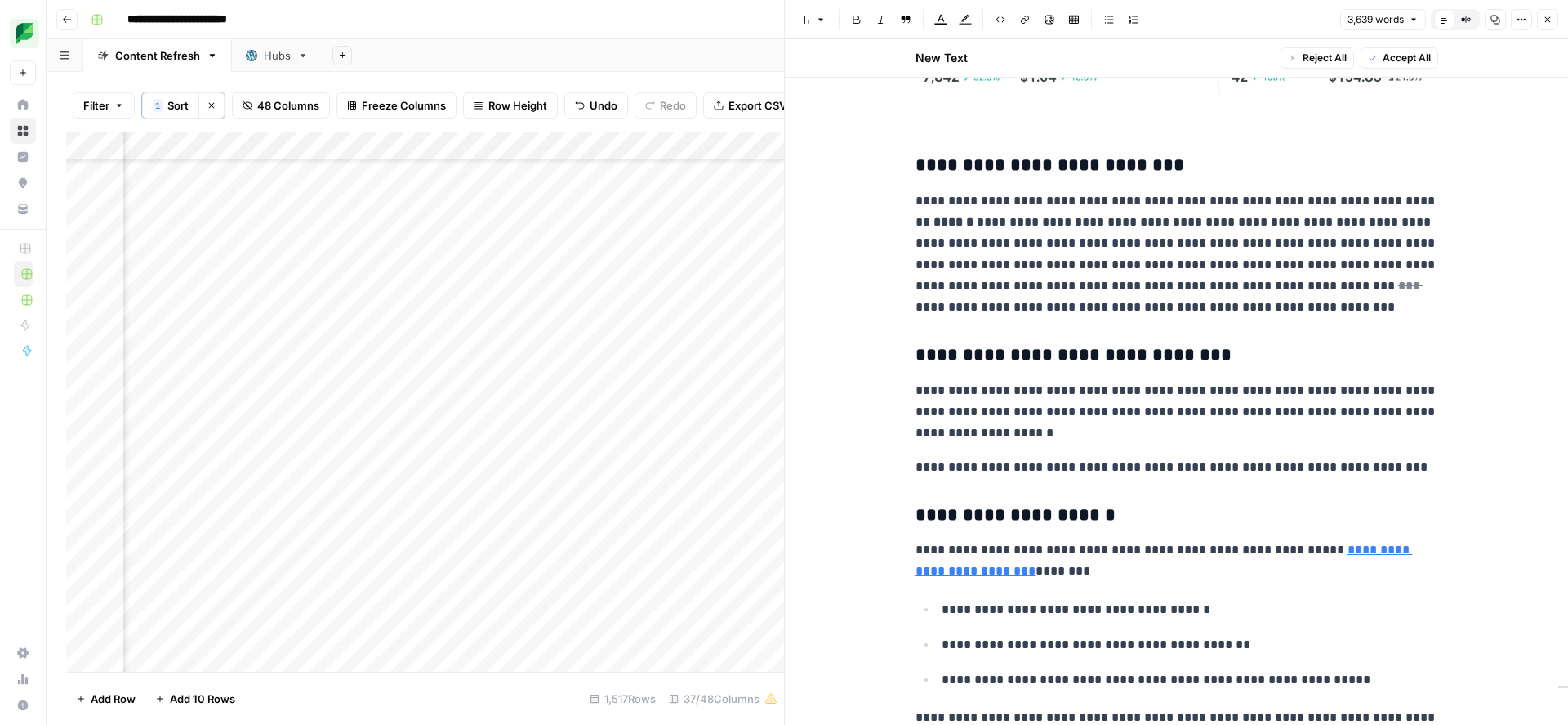
click at [1405, 55] on span "Accept All" at bounding box center [1406, 58] width 48 height 15
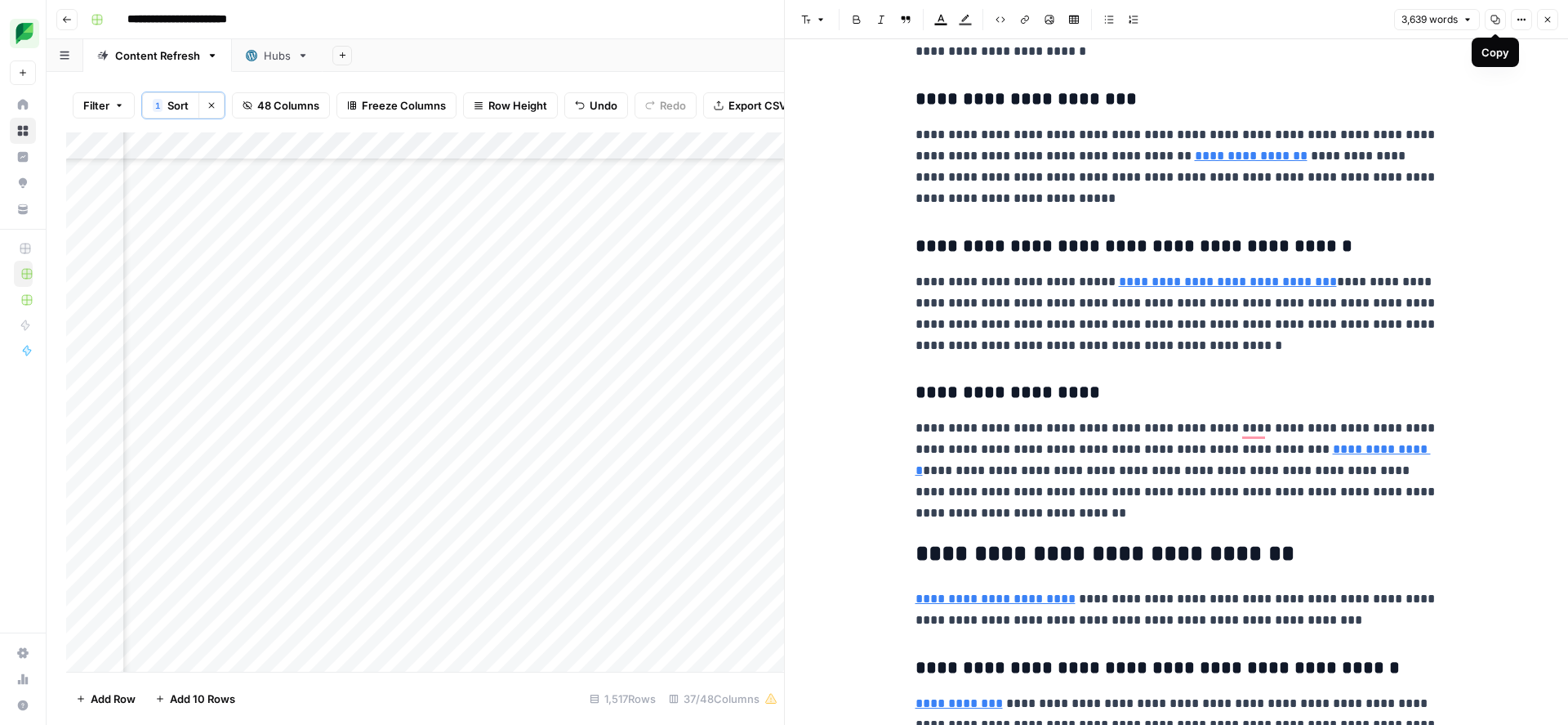
click at [1493, 16] on icon "button" at bounding box center [1496, 20] width 9 height 9
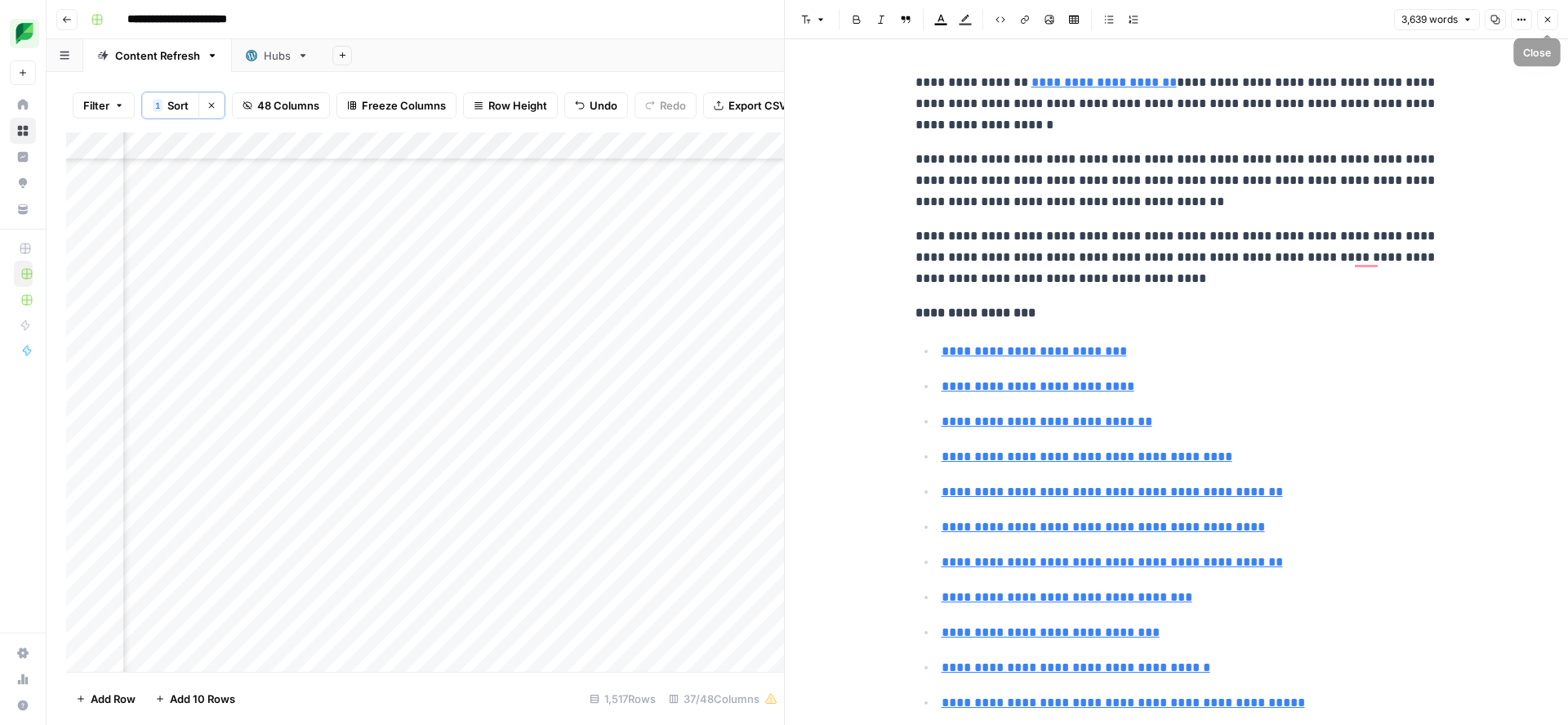
click at [1553, 19] on button "Close" at bounding box center [1548, 19] width 21 height 21
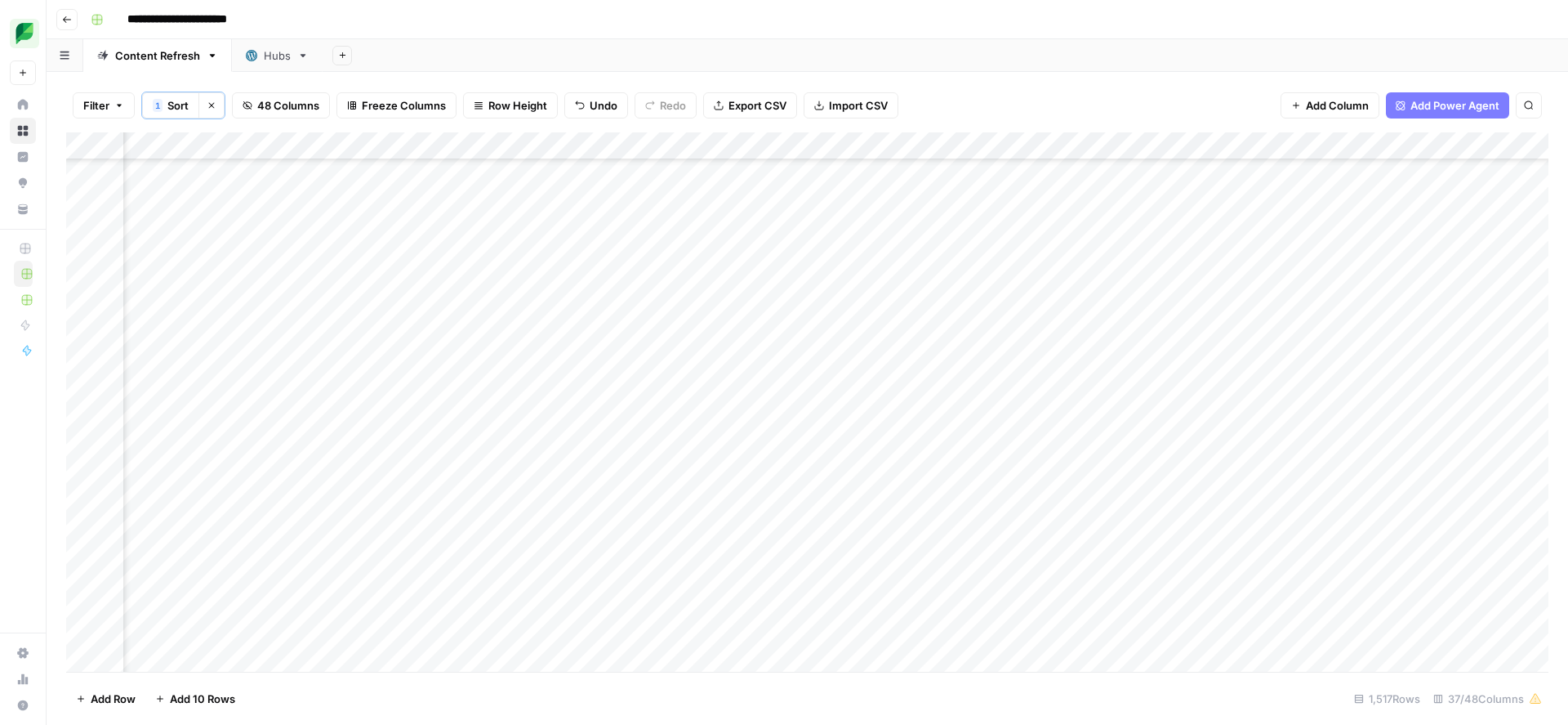
scroll to position [19839, 2400]
click at [1157, 303] on div "Add Column" at bounding box center [807, 402] width 1482 height 539
click at [554, 299] on div "Add Column" at bounding box center [807, 402] width 1482 height 539
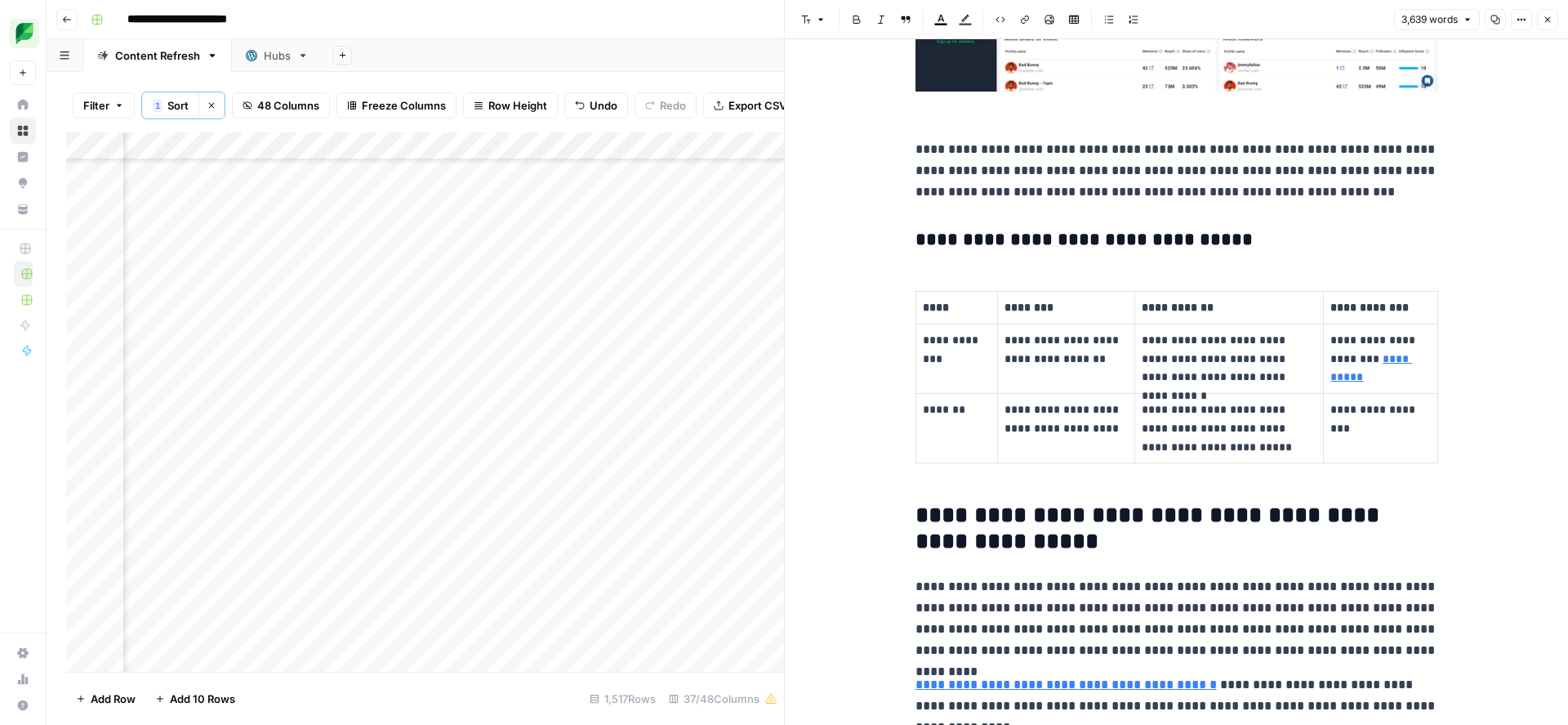
scroll to position [16860, 0]
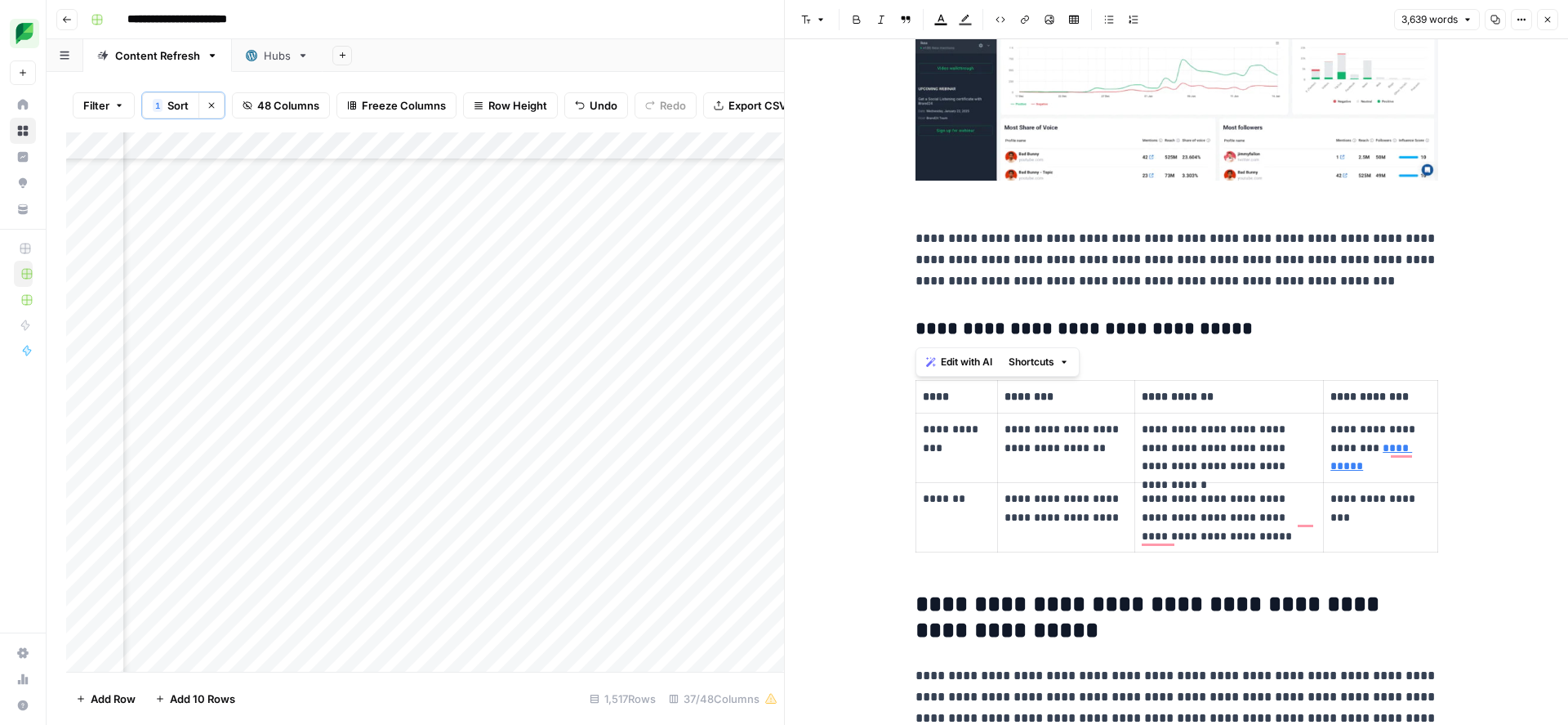
drag, startPoint x: 909, startPoint y: 329, endPoint x: 1452, endPoint y: 530, distance: 579.0
drag, startPoint x: 1396, startPoint y: 320, endPoint x: 1433, endPoint y: 372, distance: 63.8
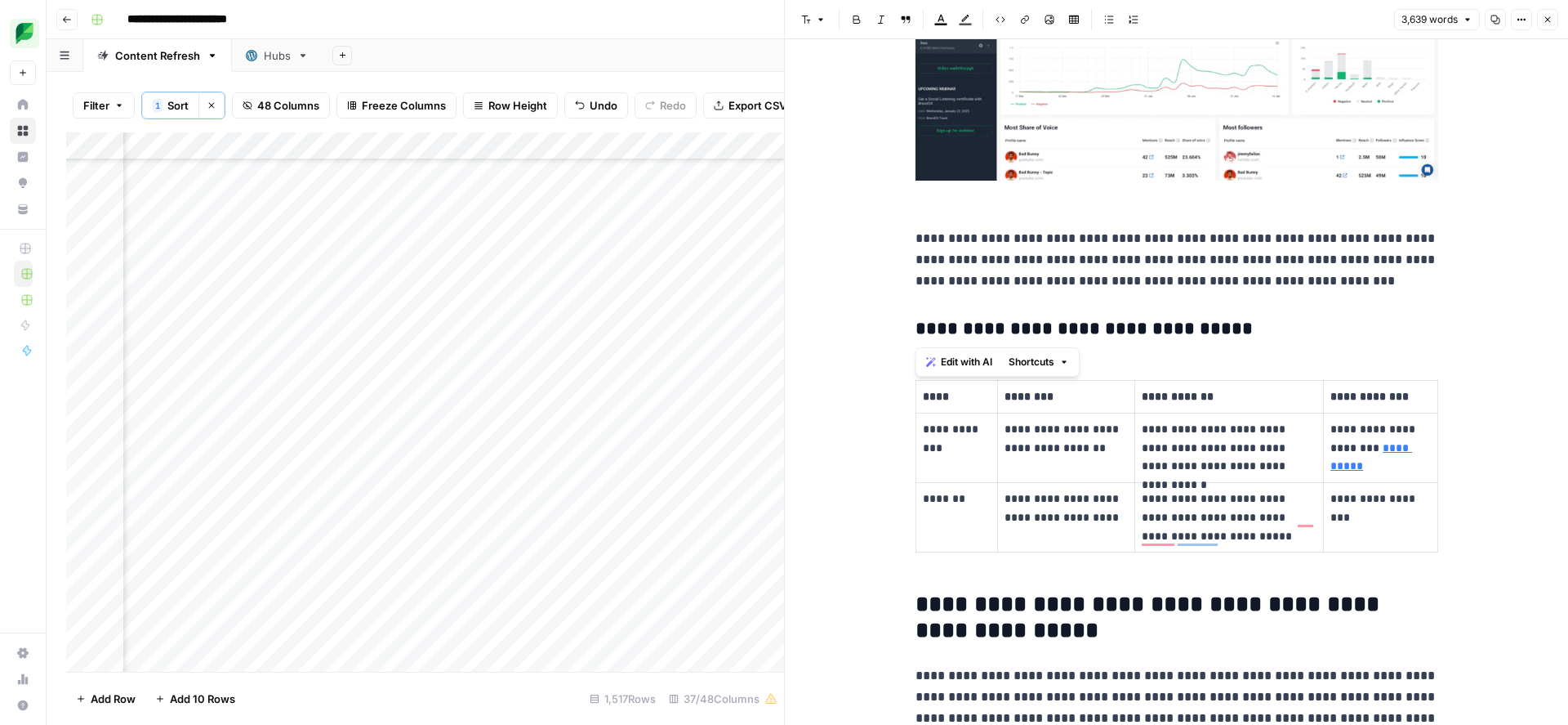
drag, startPoint x: 1430, startPoint y: 300, endPoint x: 1510, endPoint y: 470, distance: 187.9
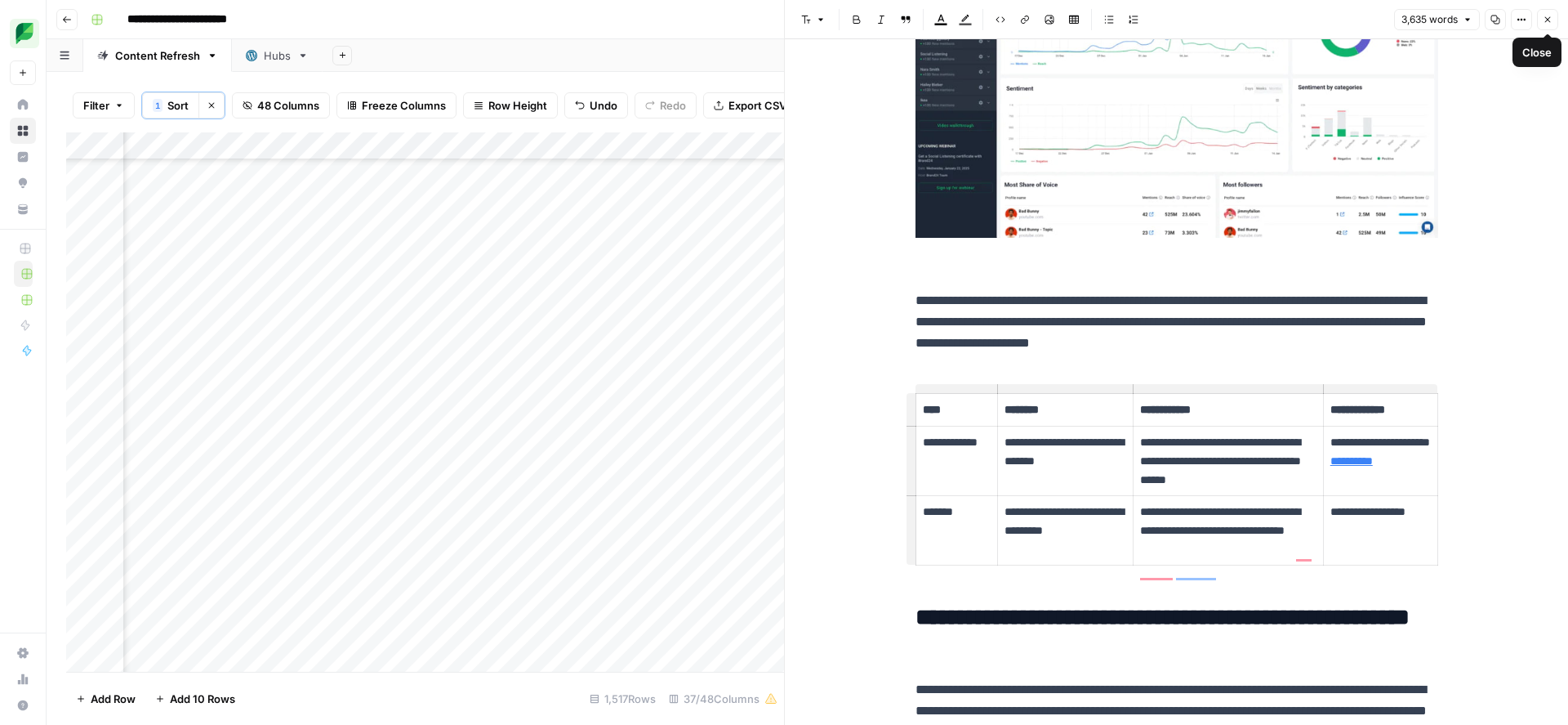
click at [1552, 11] on button "Close" at bounding box center [1548, 19] width 21 height 21
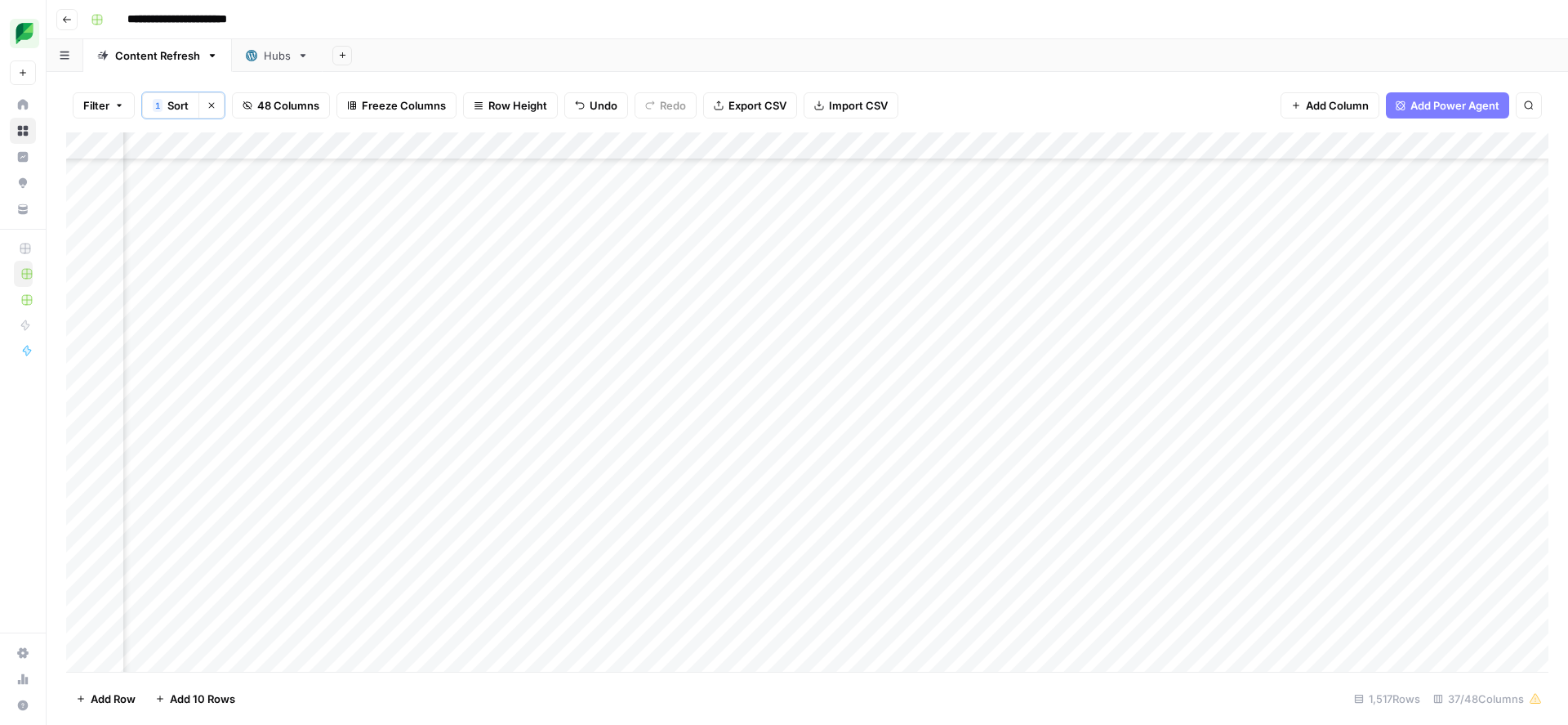
scroll to position [19839, 3024]
click at [1417, 151] on div "Add Column" at bounding box center [807, 402] width 1482 height 539
click at [1349, 243] on span "Filter" at bounding box center [1382, 237] width 143 height 17
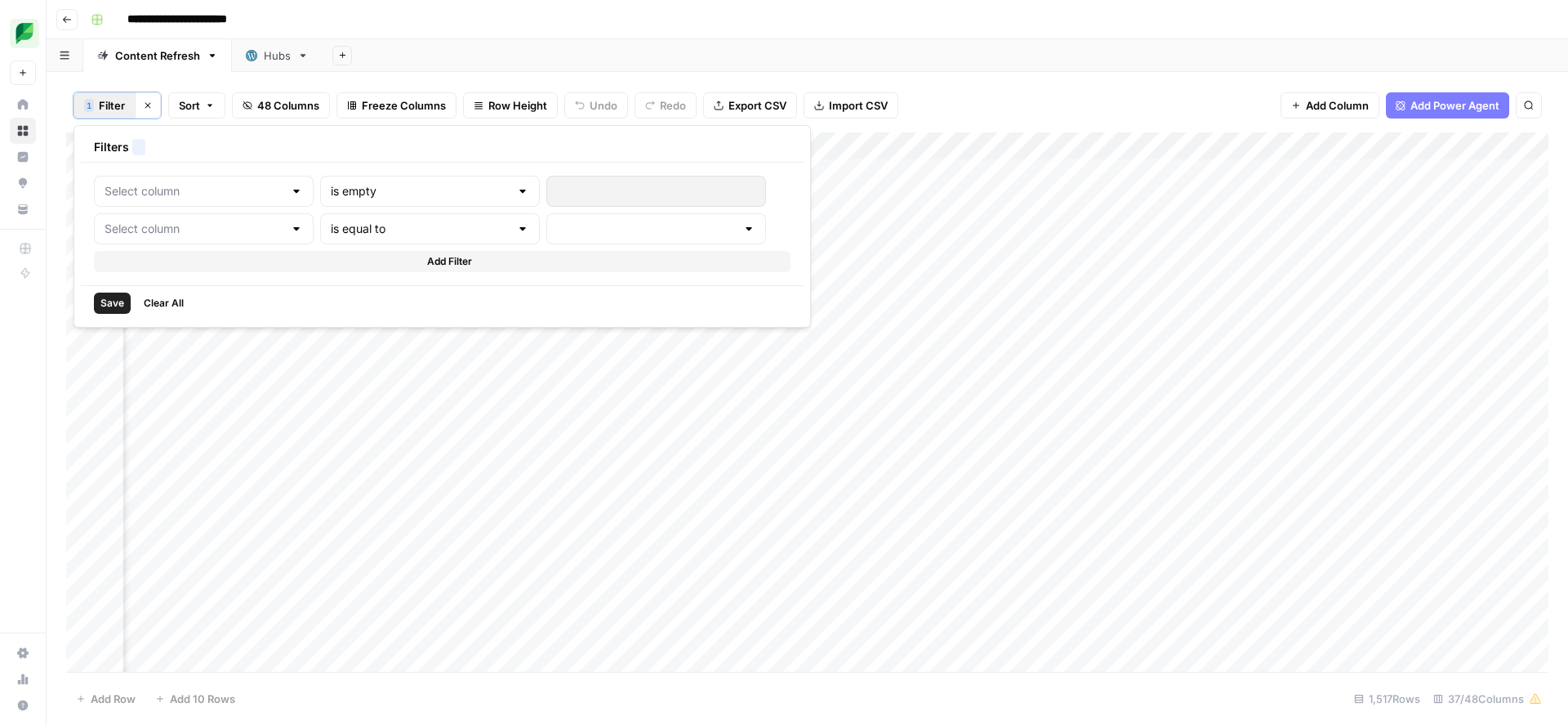
type input "Time"
type input "Wordpress Export"
click at [384, 147] on div "Add Column" at bounding box center [807, 402] width 1482 height 539
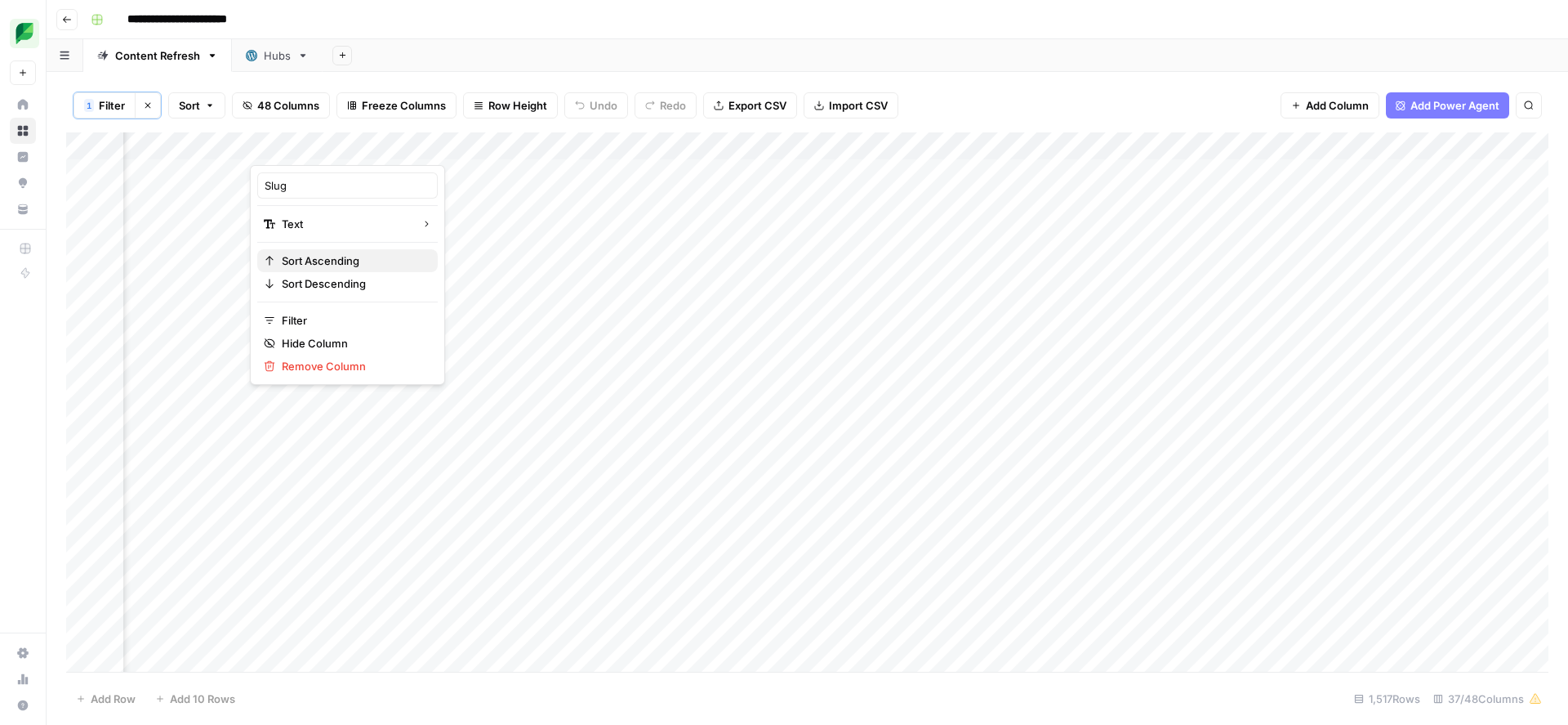
click at [343, 268] on span "Sort Ascending" at bounding box center [353, 260] width 143 height 17
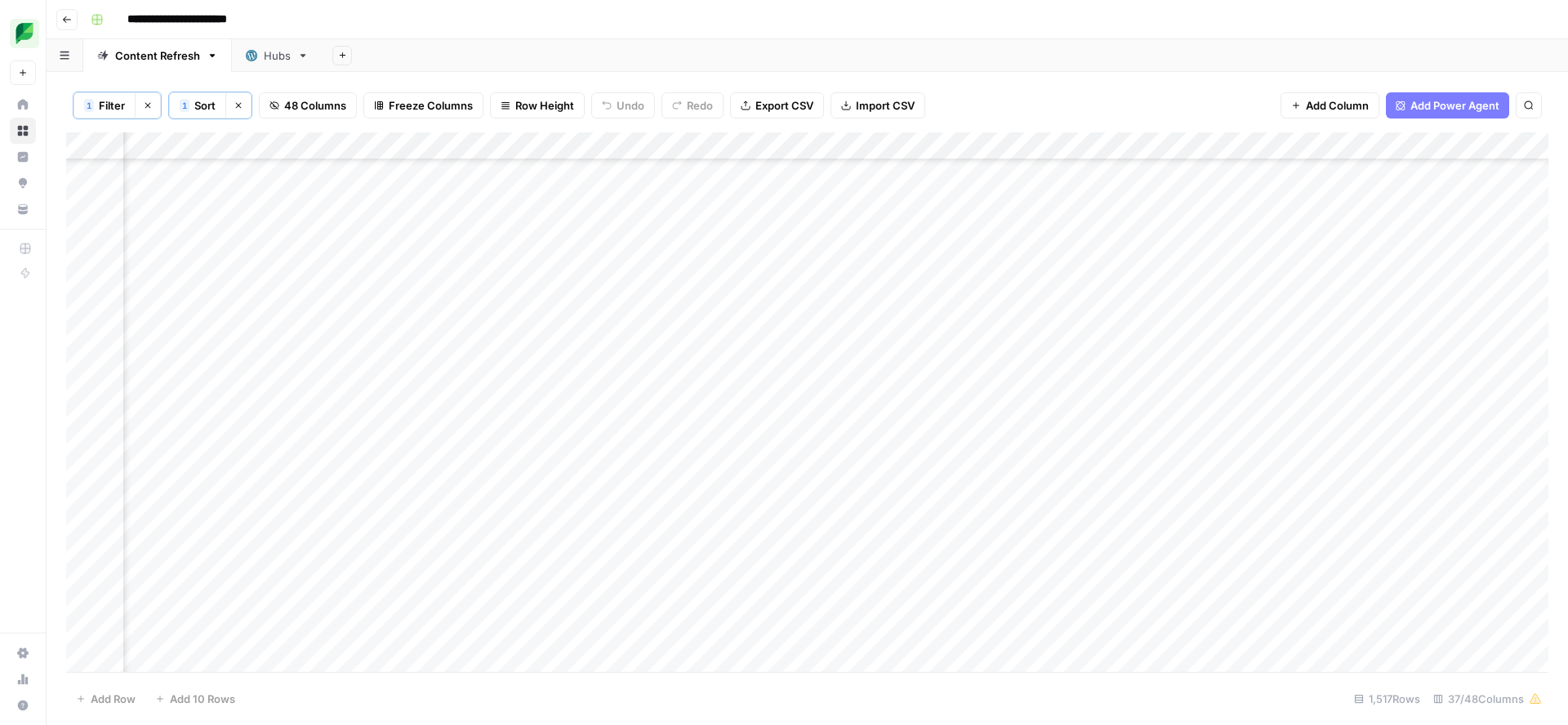
scroll to position [19704, 4158]
